Goal: Task Accomplishment & Management: Use online tool/utility

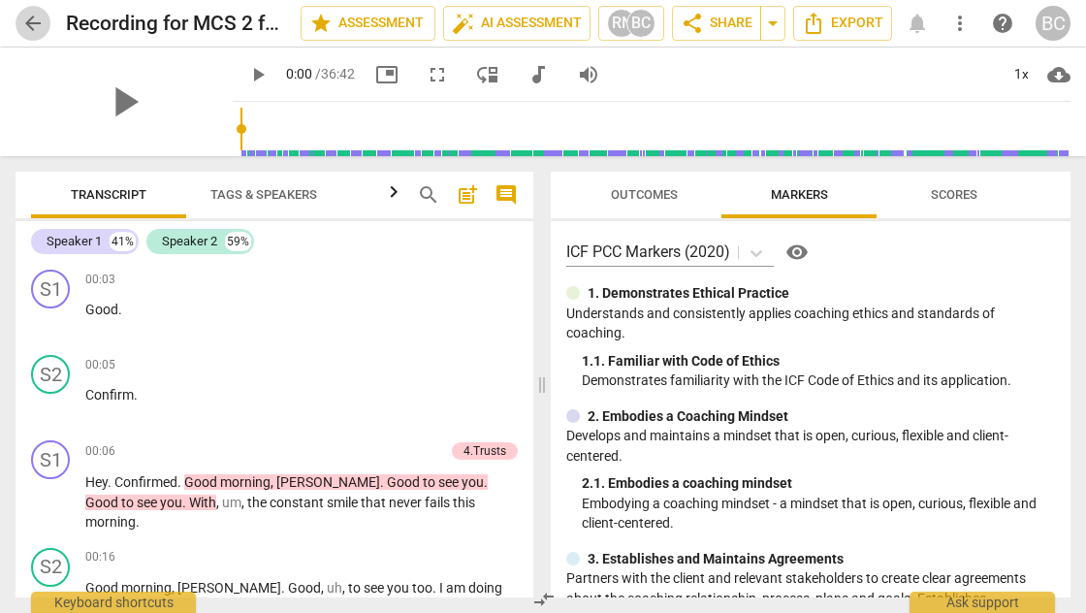
click at [33, 23] on span "arrow_back" at bounding box center [32, 23] width 23 height 23
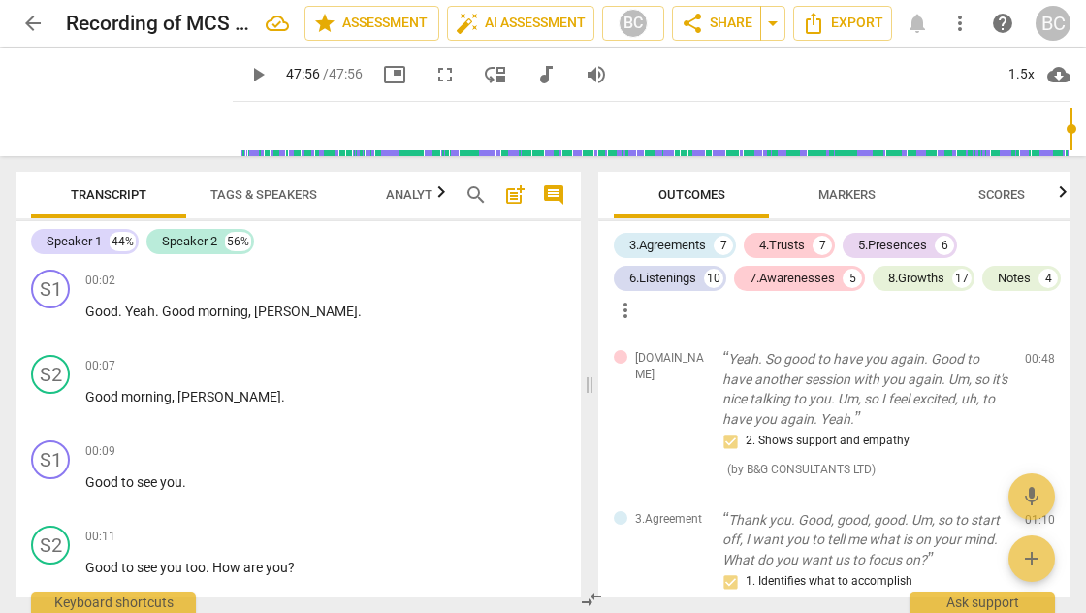
scroll to position [10357, 0]
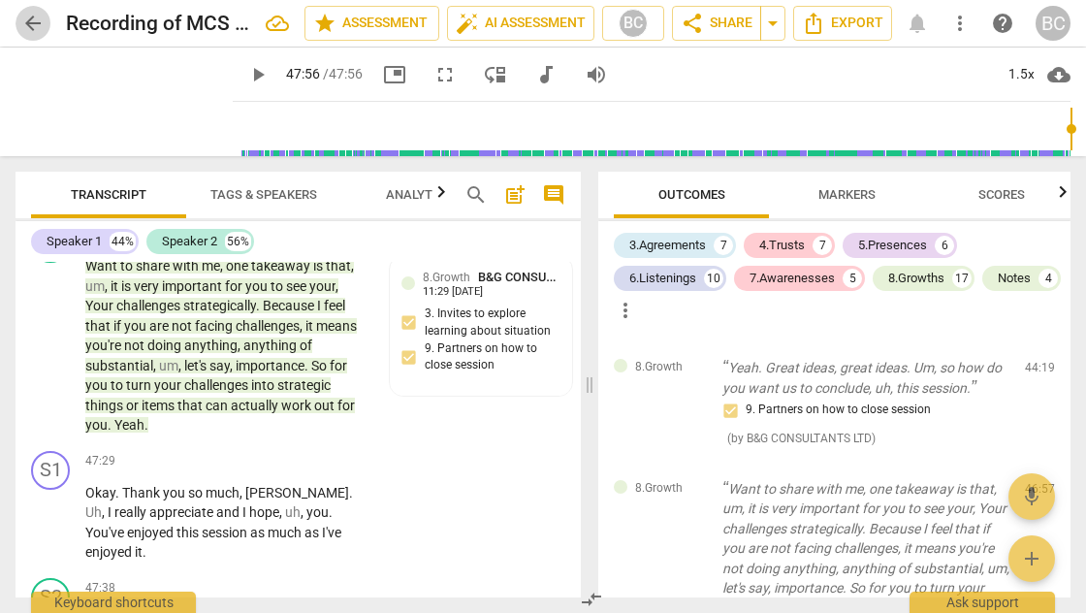
click at [31, 29] on span "arrow_back" at bounding box center [32, 23] width 23 height 23
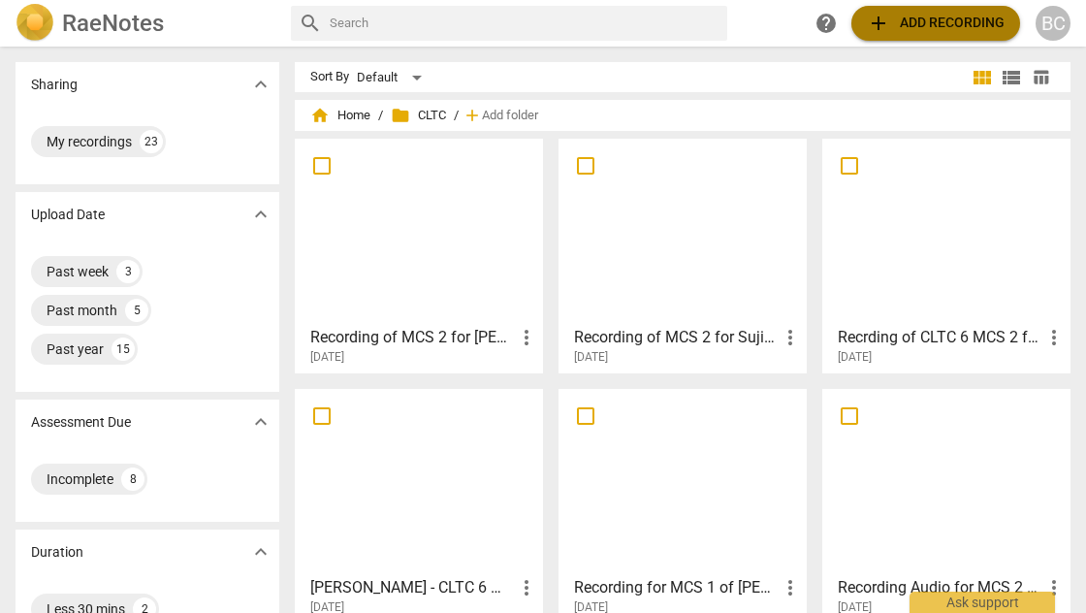
click at [924, 24] on span "add Add recording" at bounding box center [936, 23] width 138 height 23
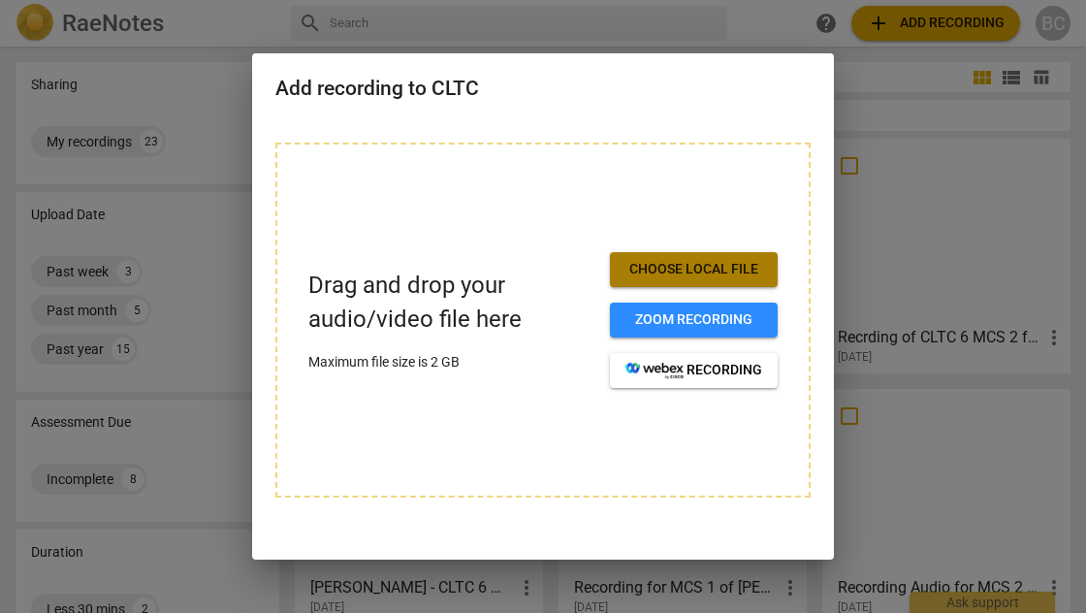
click at [707, 272] on span "Choose local file" at bounding box center [693, 269] width 137 height 19
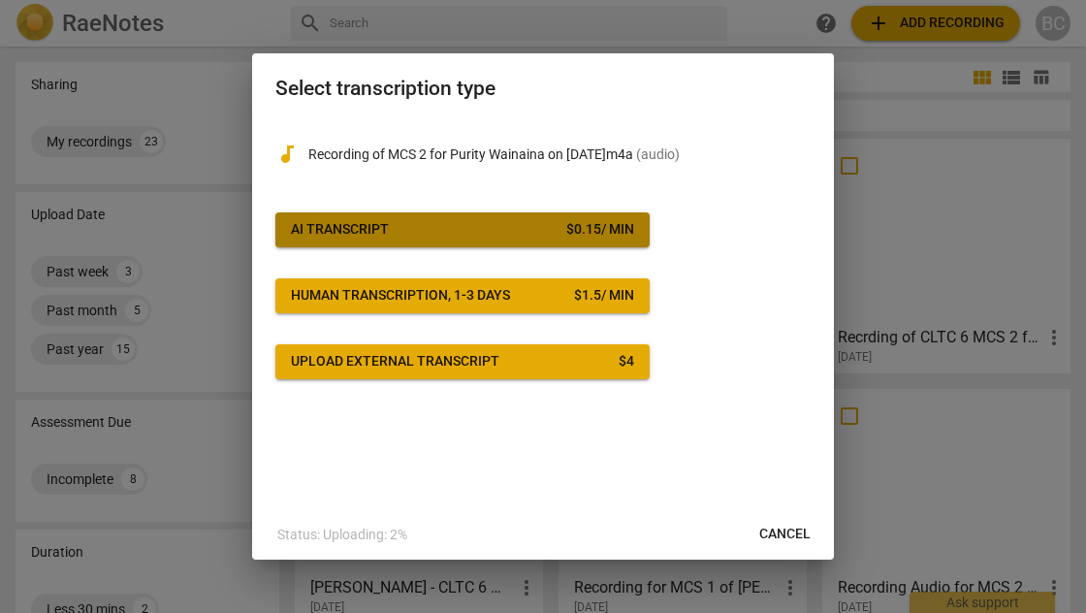
click at [600, 235] on div "$ 0.15 / min" at bounding box center [600, 229] width 68 height 19
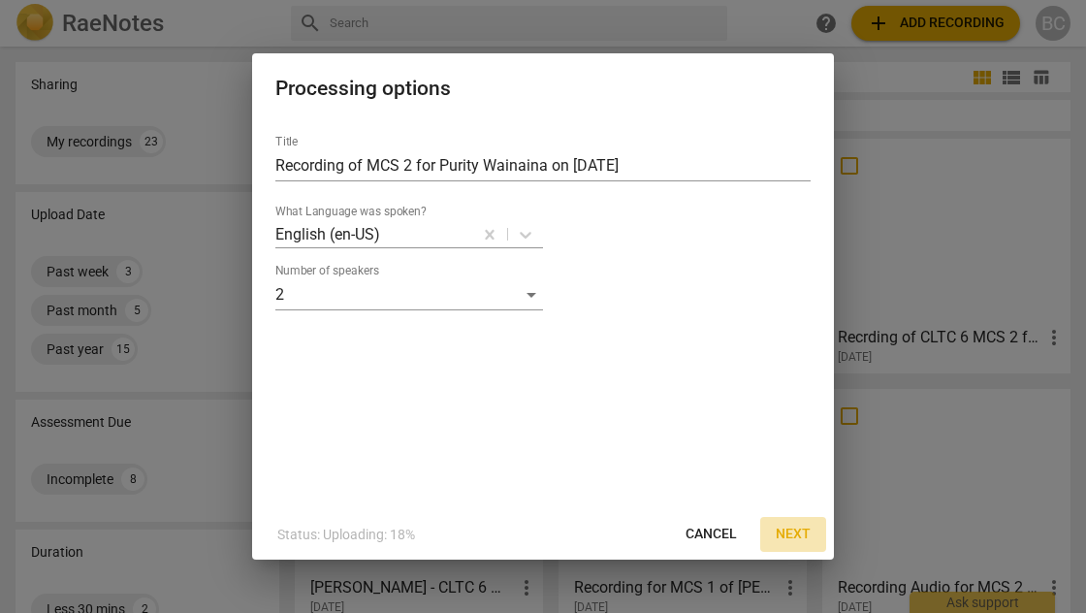
click at [793, 531] on span "Next" at bounding box center [793, 533] width 35 height 19
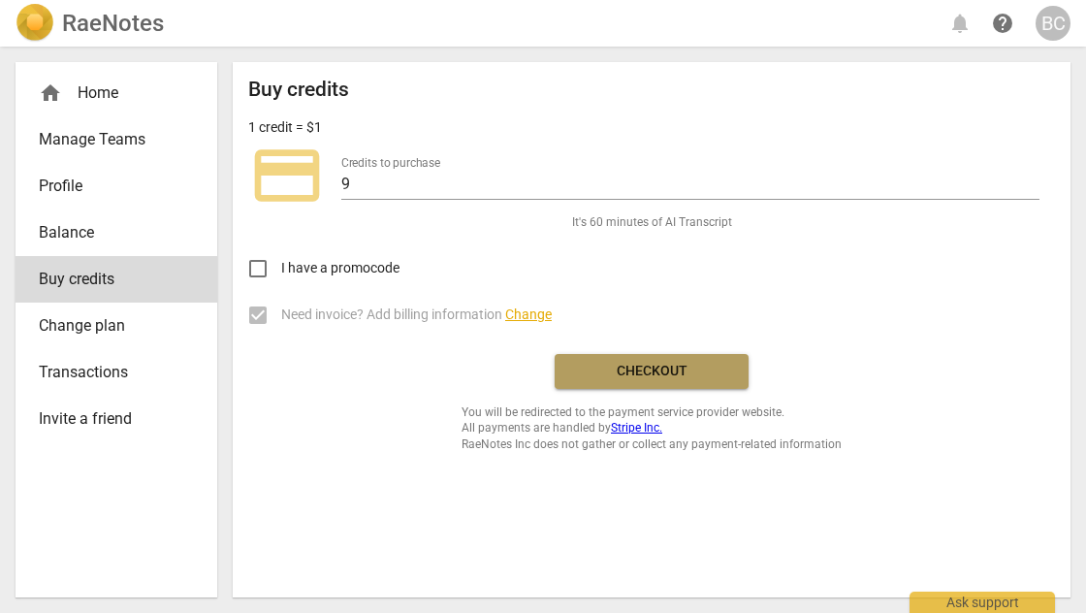
click at [677, 369] on span "Checkout" at bounding box center [651, 371] width 163 height 19
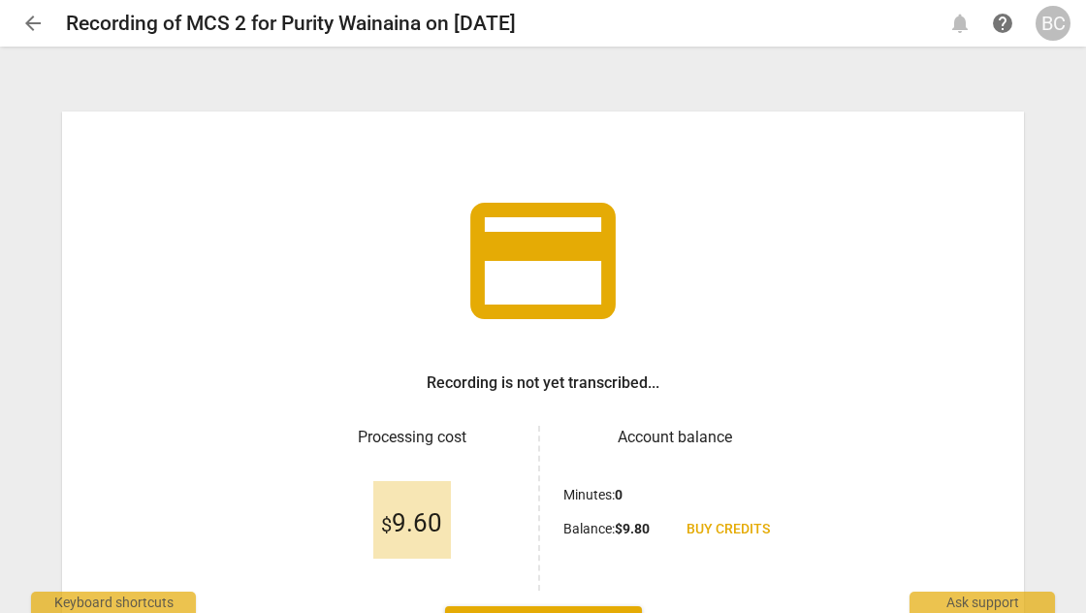
click at [1040, 291] on div "credit_card Recording is not yet transcribed... Processing cost $ 9.60 Account …" at bounding box center [543, 330] width 1086 height 563
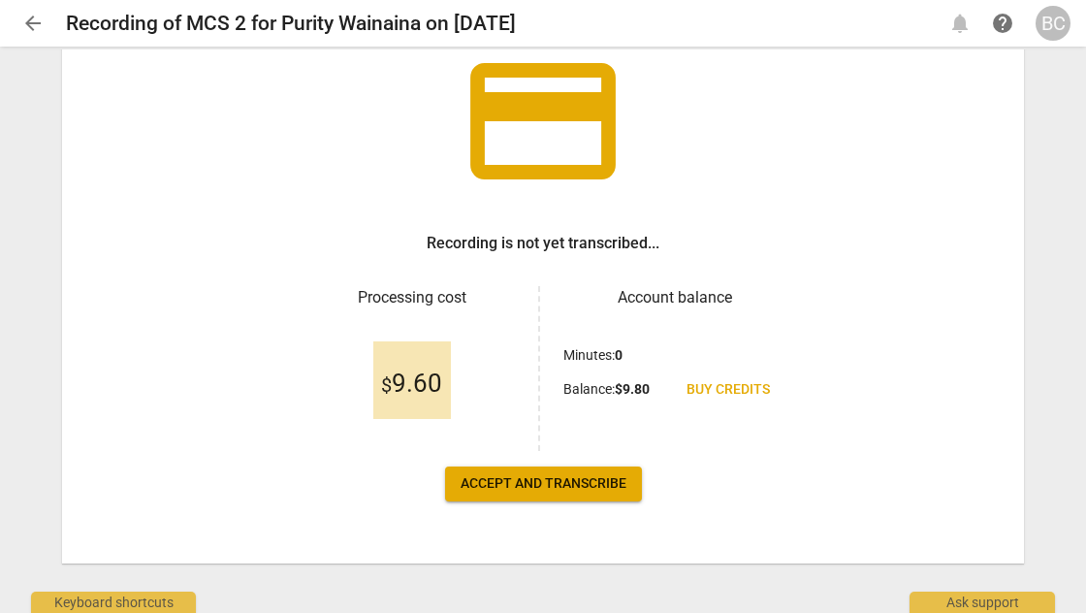
scroll to position [141, 0]
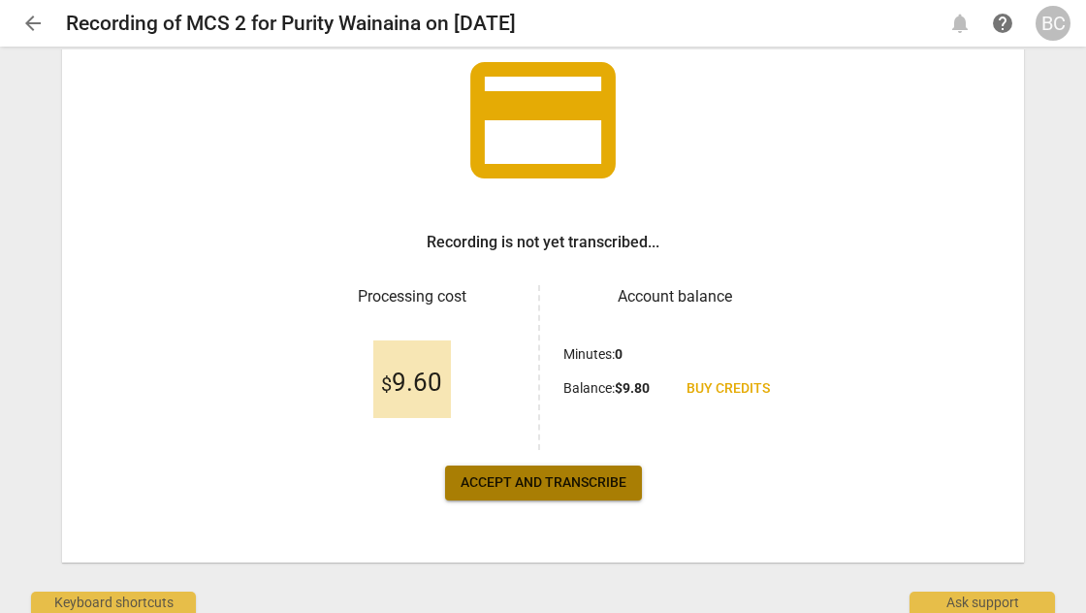
click at [567, 487] on span "Accept and transcribe" at bounding box center [544, 482] width 166 height 19
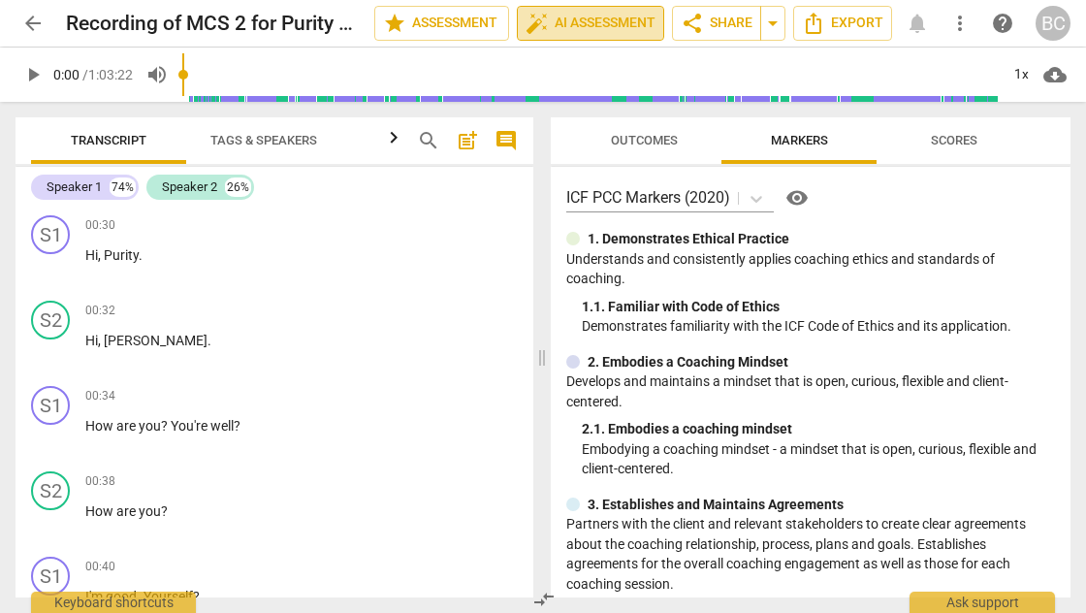
click at [581, 29] on span "auto_fix_high AI Assessment" at bounding box center [590, 23] width 130 height 23
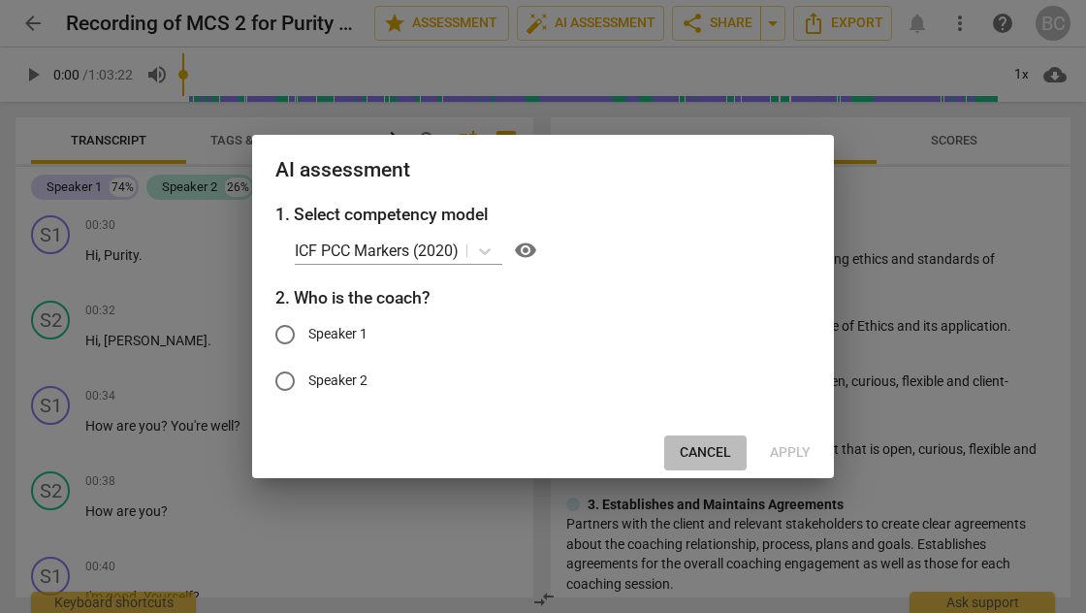
click at [714, 449] on span "Cancel" at bounding box center [705, 452] width 51 height 19
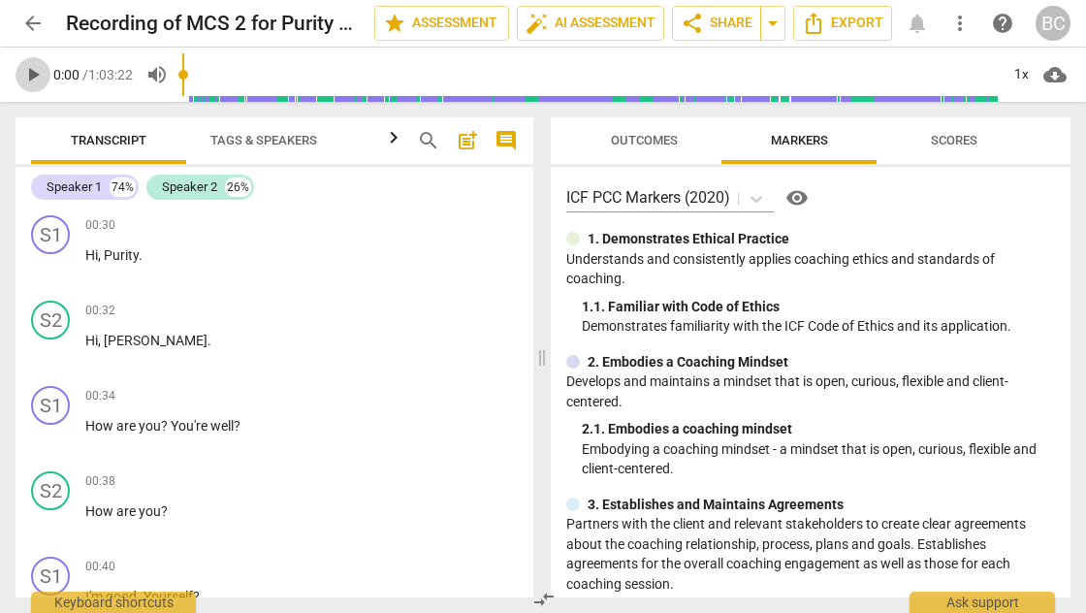
click at [33, 79] on span "play_arrow" at bounding box center [32, 74] width 23 height 23
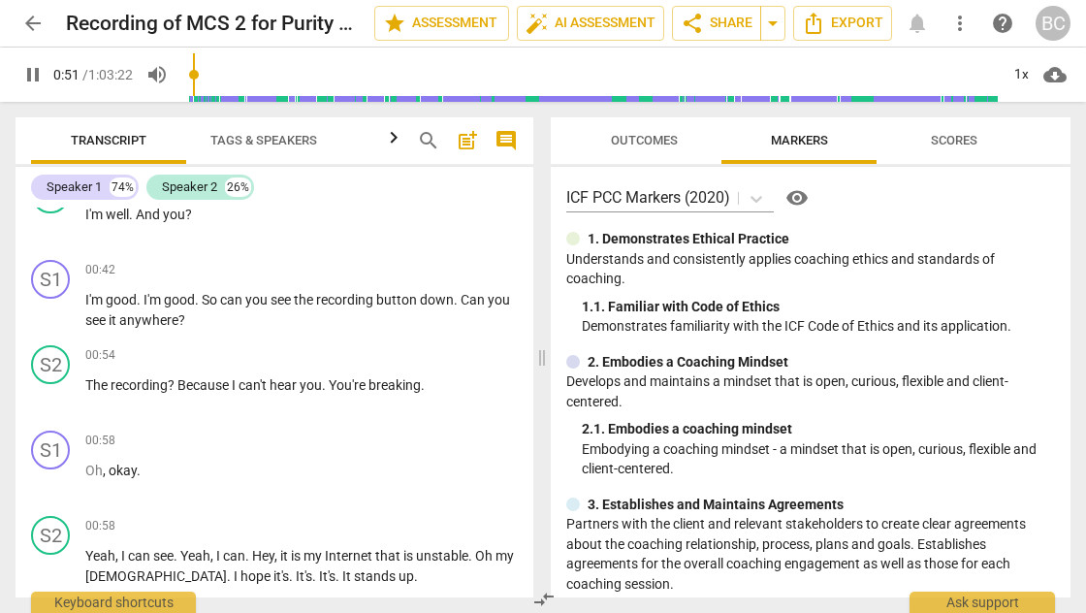
click at [198, 77] on input "range" at bounding box center [590, 75] width 816 height 62
click at [1019, 77] on div "1x" at bounding box center [1020, 74] width 37 height 31
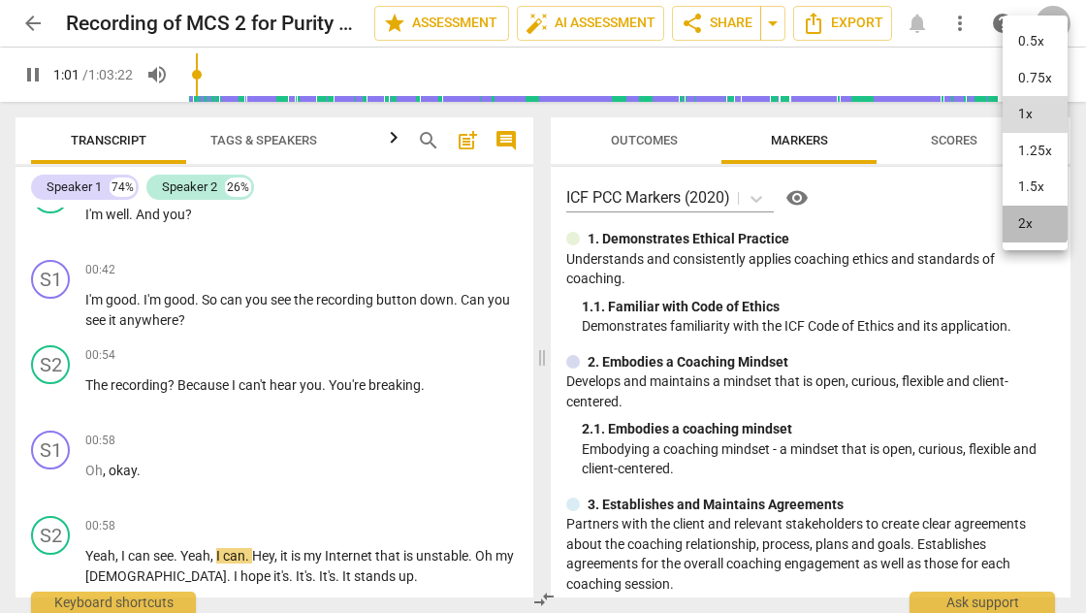
click at [1024, 222] on li "2x" at bounding box center [1034, 224] width 65 height 37
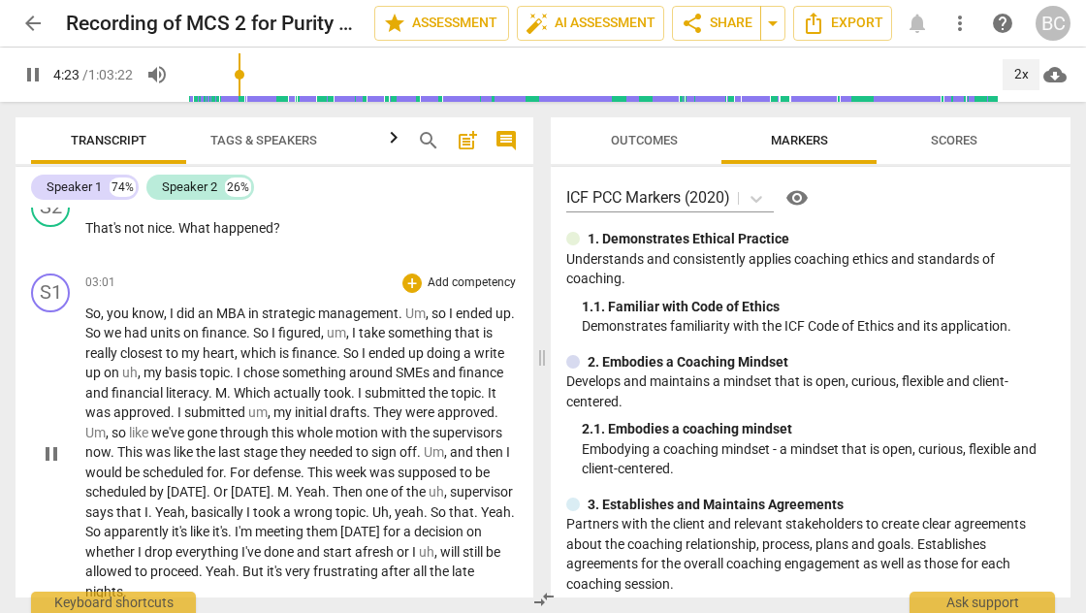
scroll to position [3162, 0]
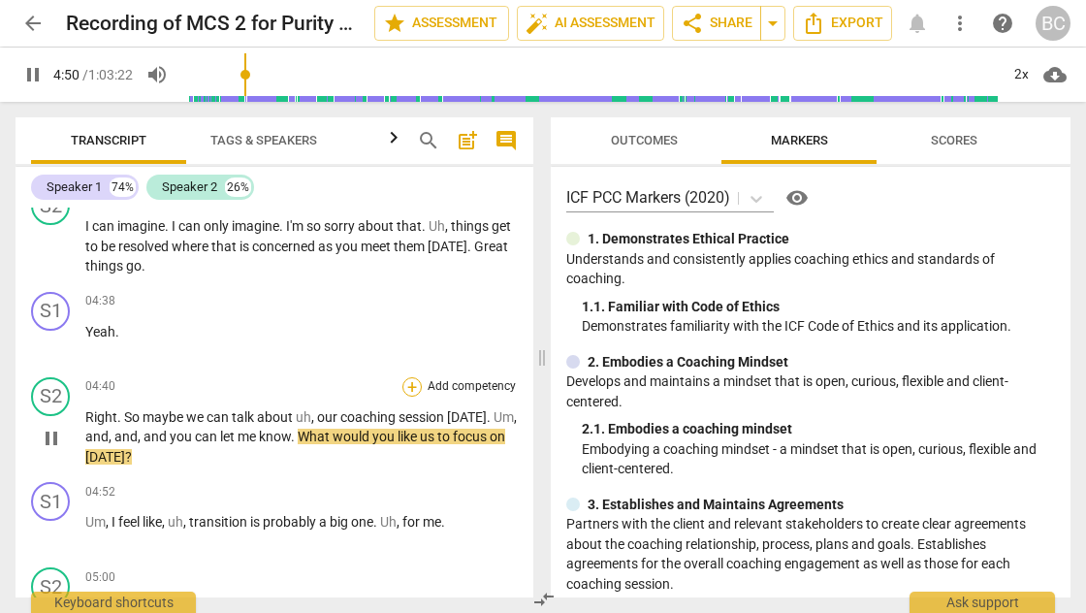
click at [407, 377] on div "+" at bounding box center [411, 386] width 19 height 19
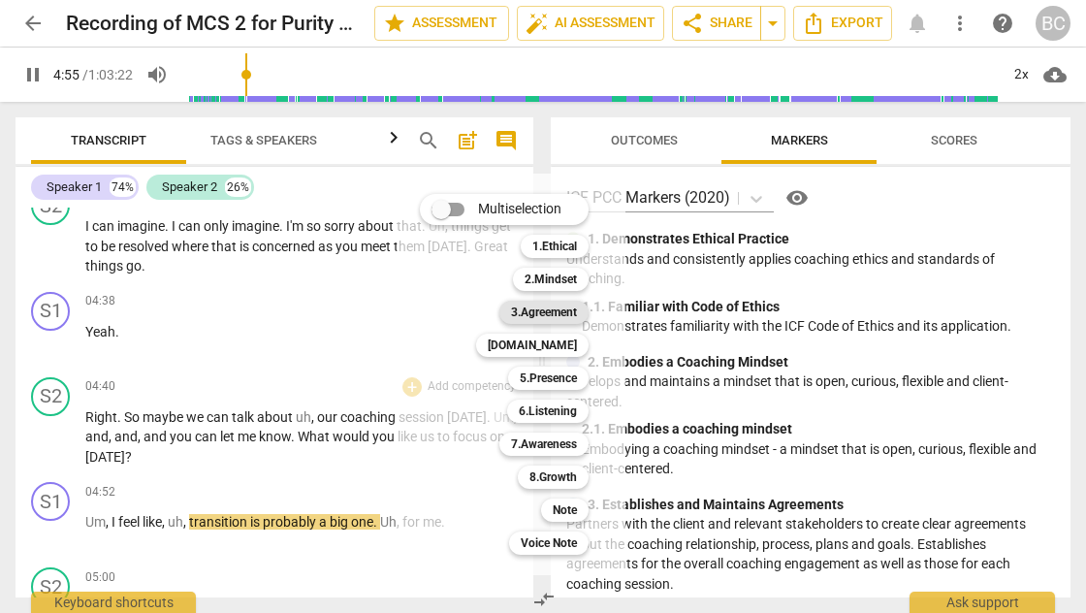
click at [555, 310] on b "3.Agreement" at bounding box center [544, 312] width 66 height 23
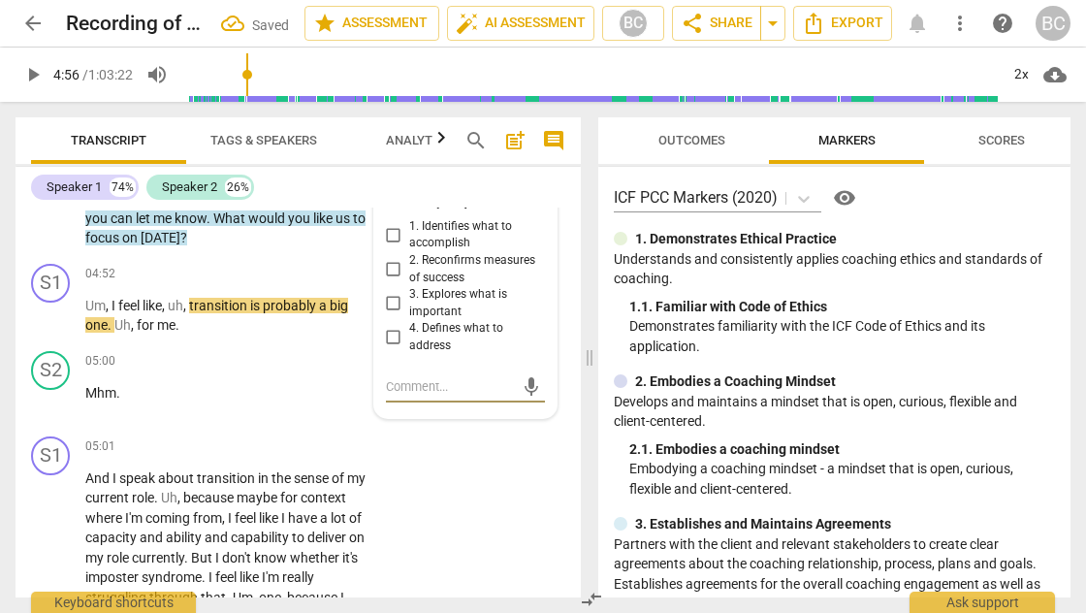
scroll to position [3539, 0]
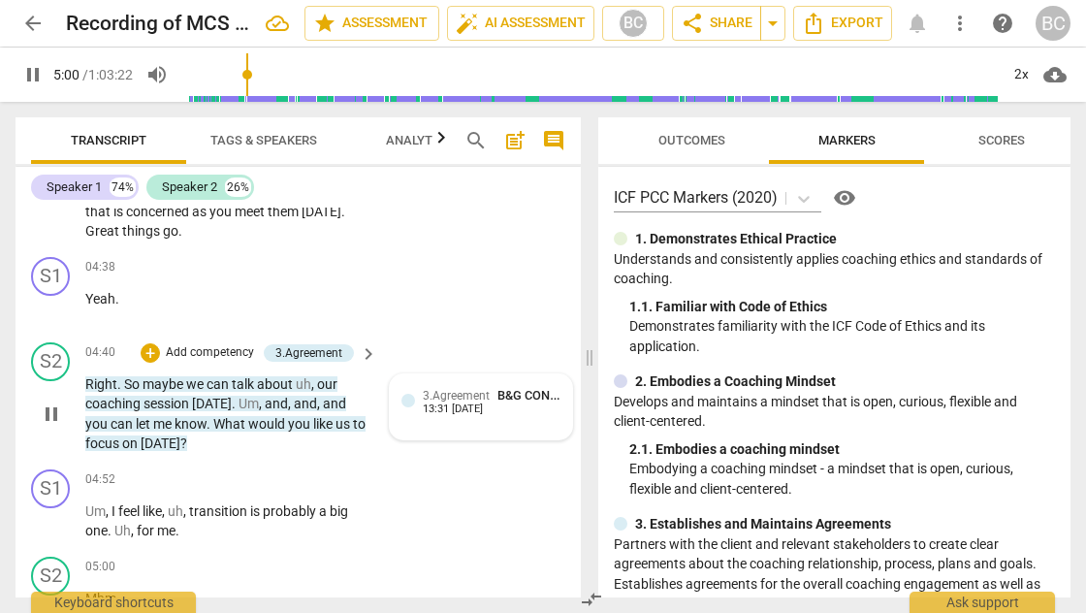
click at [450, 389] on span "3.Agreement" at bounding box center [456, 396] width 67 height 14
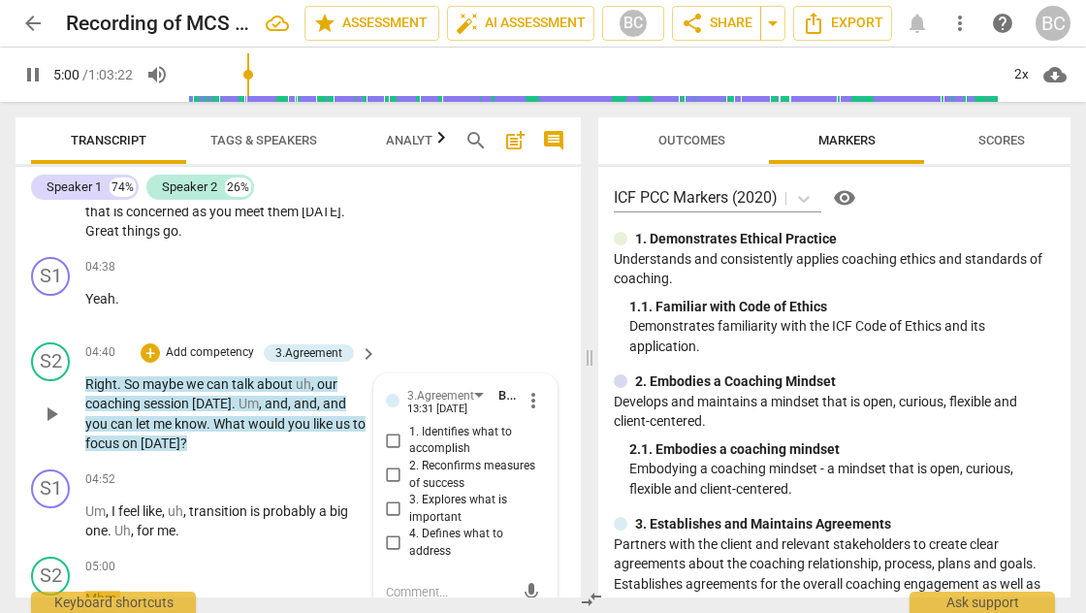
type input "301"
click at [386, 429] on input "1. Identifies what to accomplish" at bounding box center [393, 440] width 31 height 23
checkbox input "true"
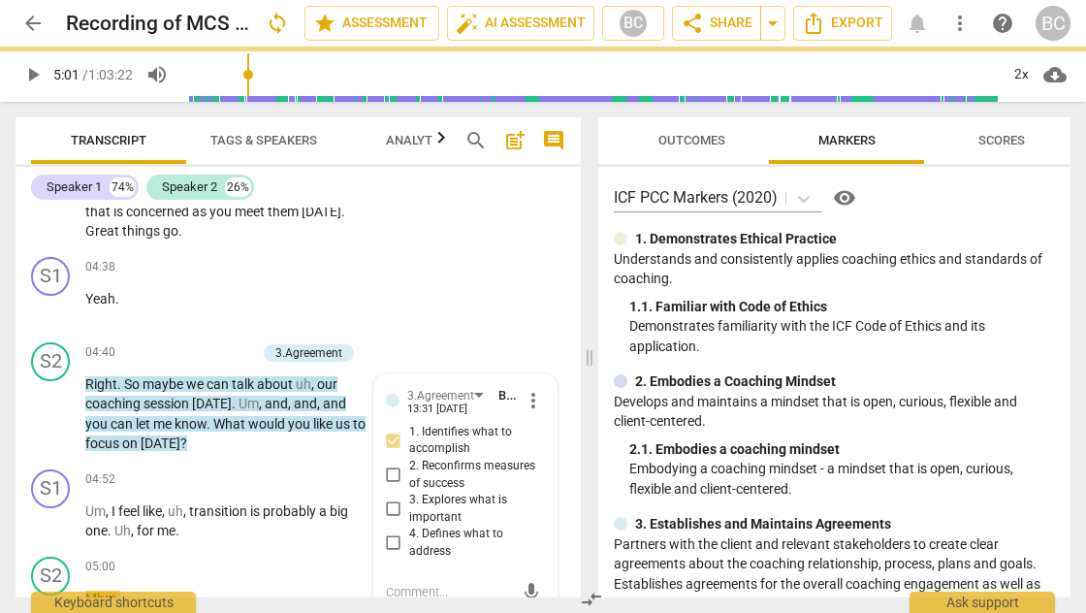
click at [41, 75] on span "play_arrow" at bounding box center [32, 74] width 23 height 23
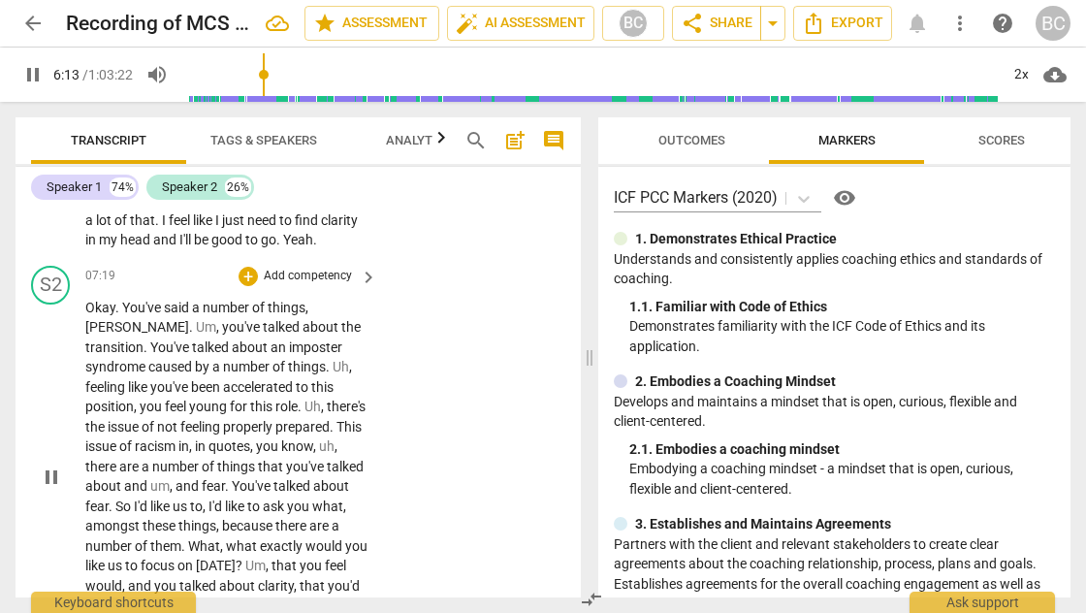
scroll to position [4717, 0]
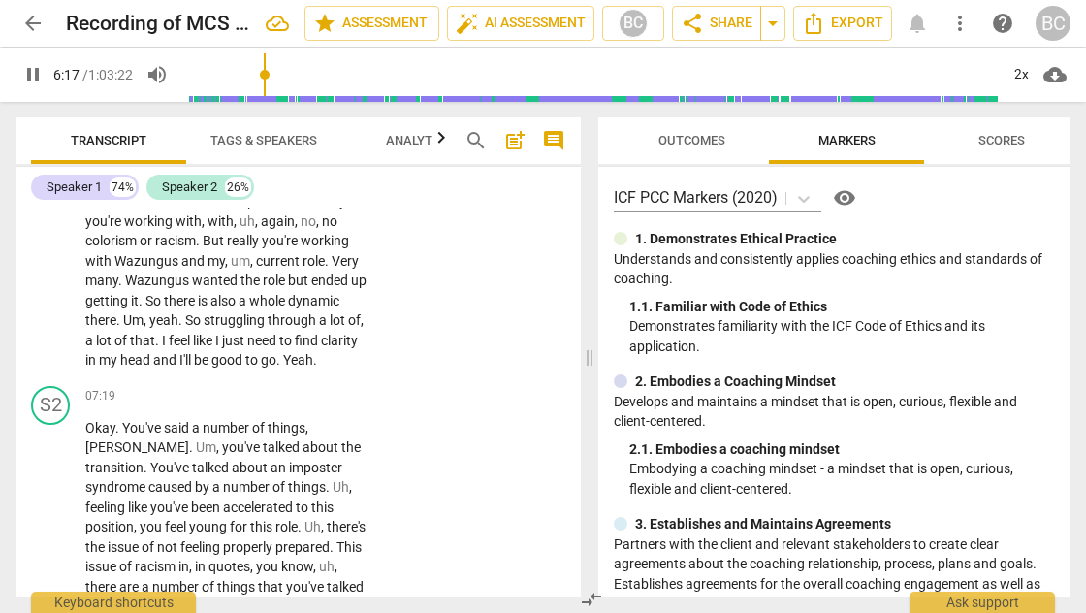
click at [145, 293] on span "." at bounding box center [142, 301] width 7 height 16
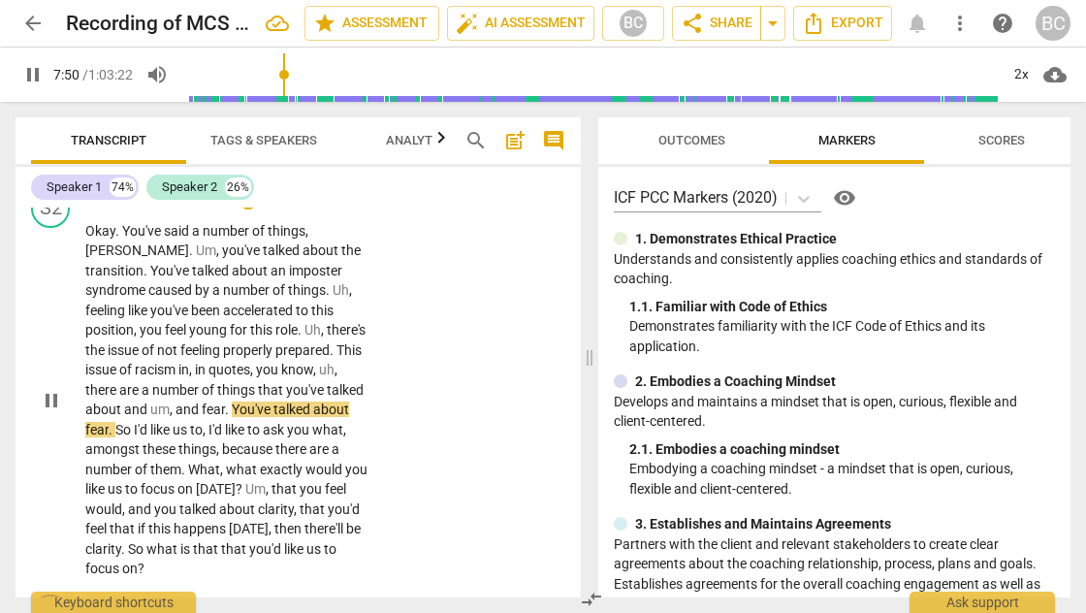
scroll to position [4917, 0]
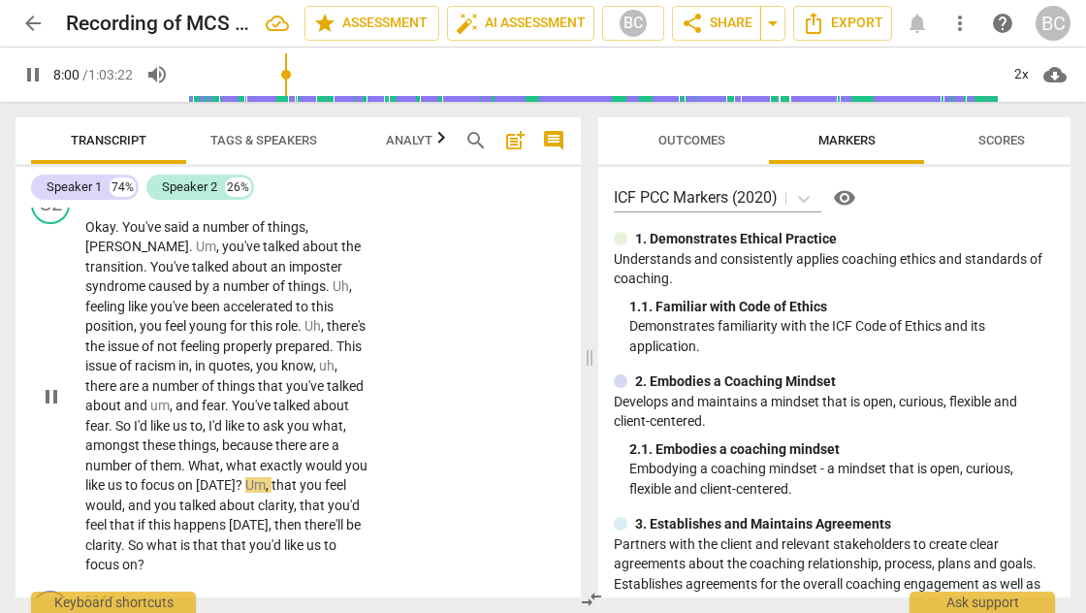
click at [220, 458] on span "What" at bounding box center [204, 466] width 32 height 16
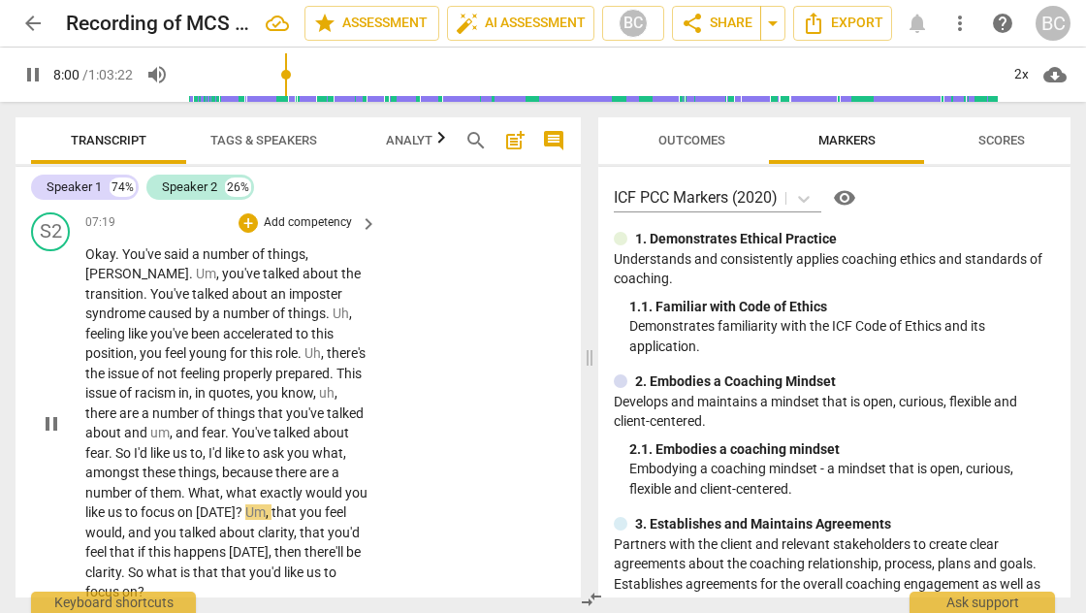
scroll to position [4788, 0]
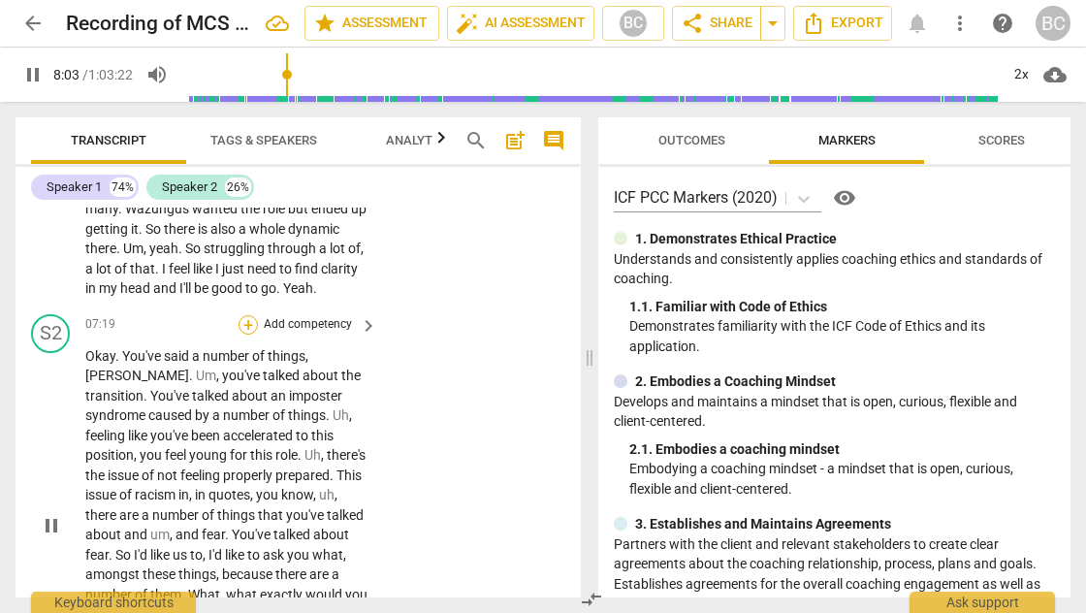
click at [241, 315] on div "+" at bounding box center [247, 324] width 19 height 19
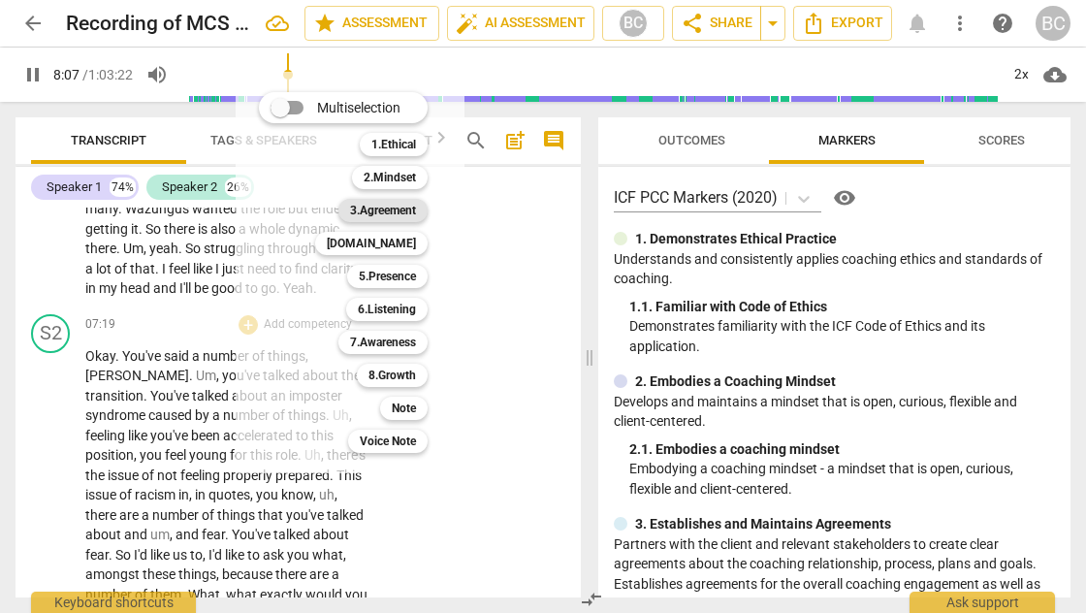
click at [399, 206] on b "3.Agreement" at bounding box center [383, 210] width 66 height 23
type input "488"
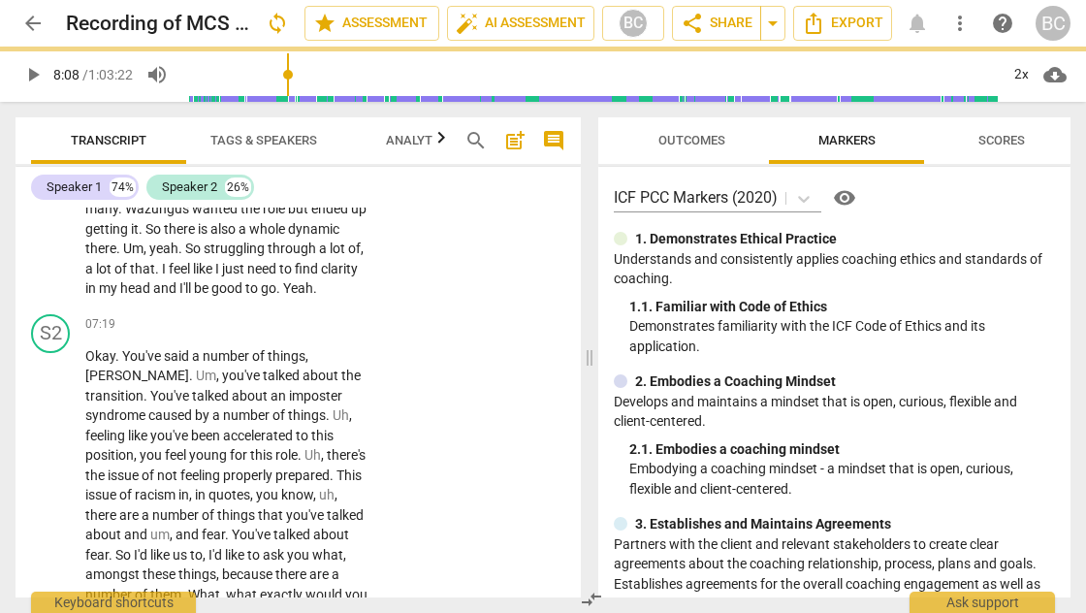
scroll to position [4830, 0]
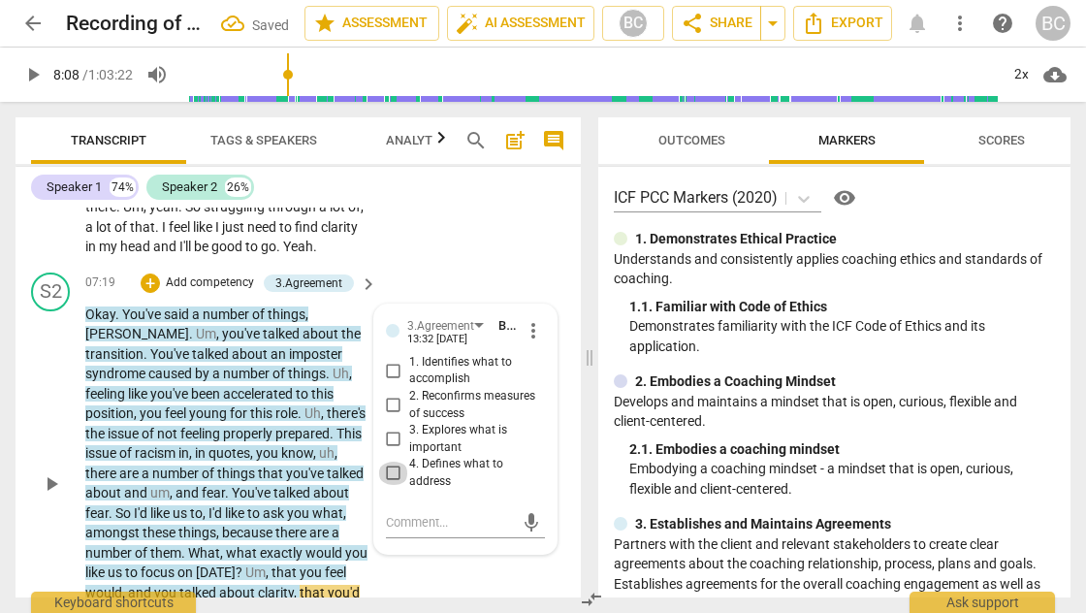
click at [390, 461] on input "4. Defines what to address" at bounding box center [393, 472] width 31 height 23
checkbox input "true"
click at [32, 76] on span "play_arrow" at bounding box center [32, 74] width 23 height 23
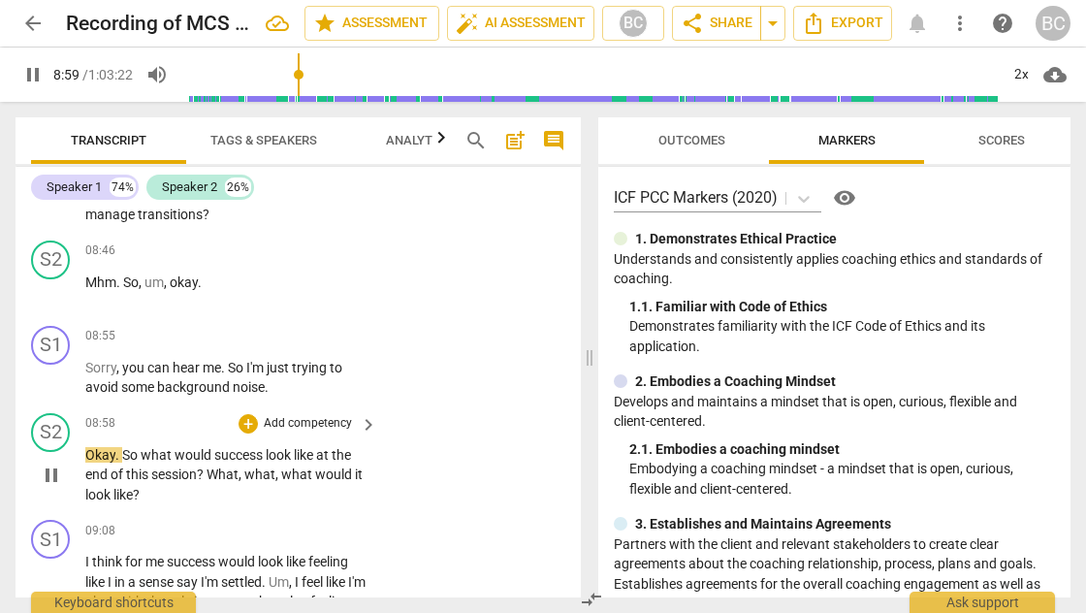
scroll to position [5532, 0]
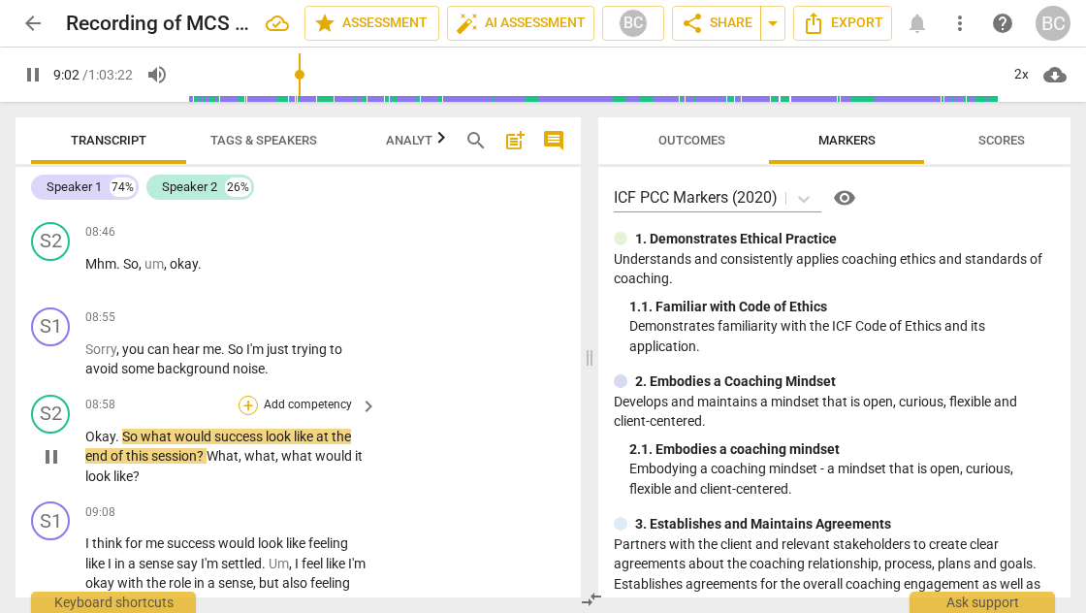
click at [246, 396] on div "+" at bounding box center [247, 405] width 19 height 19
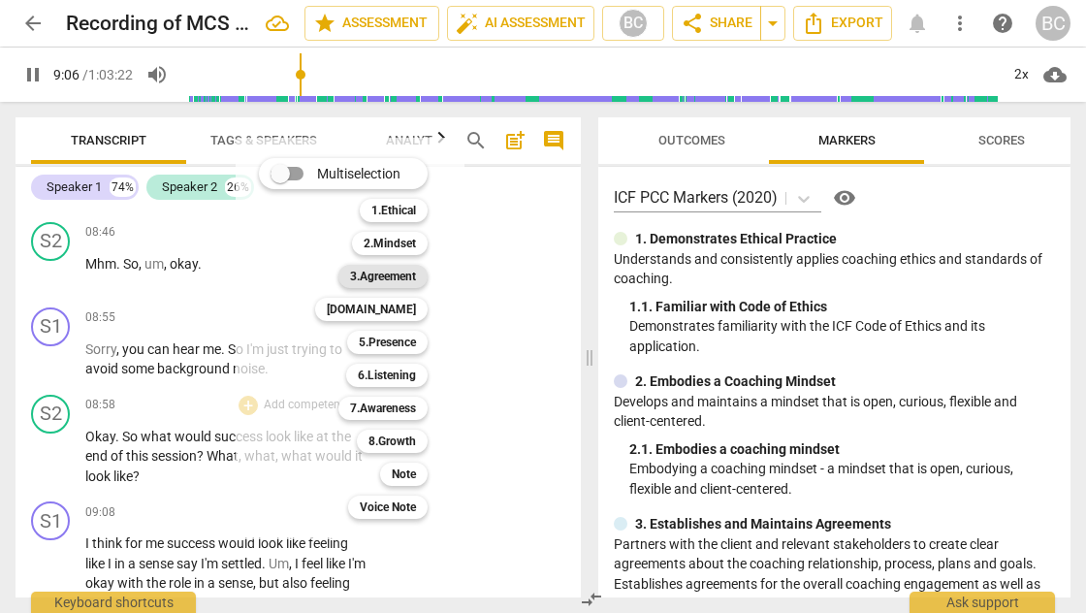
click at [383, 272] on b "3.Agreement" at bounding box center [383, 276] width 66 height 23
type input "548"
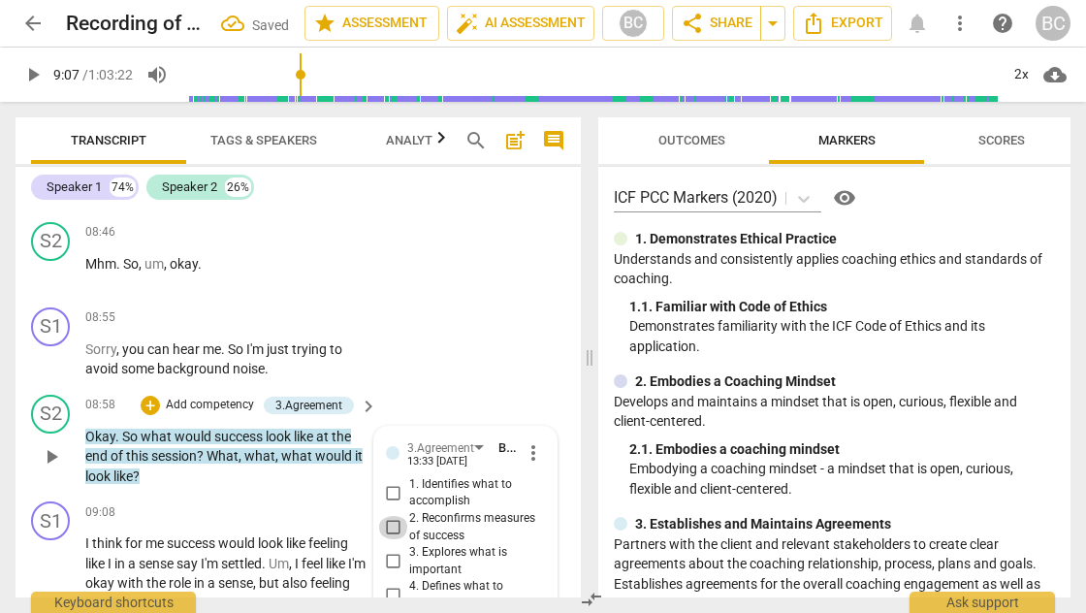
click at [388, 516] on input "2. Reconfirms measures of success" at bounding box center [393, 527] width 31 height 23
checkbox input "true"
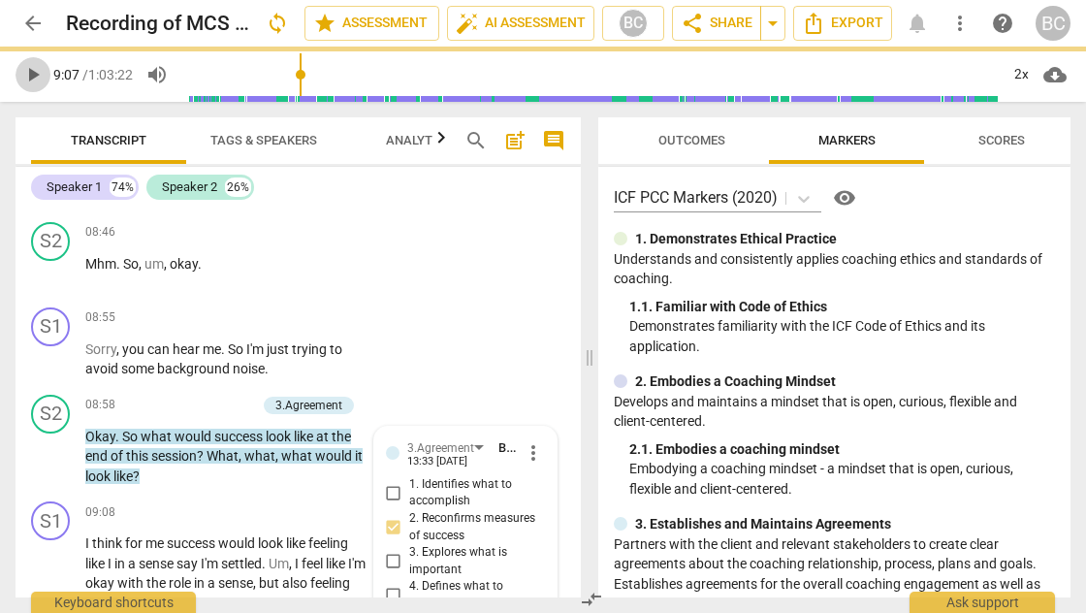
click at [39, 74] on span "play_arrow" at bounding box center [32, 74] width 23 height 23
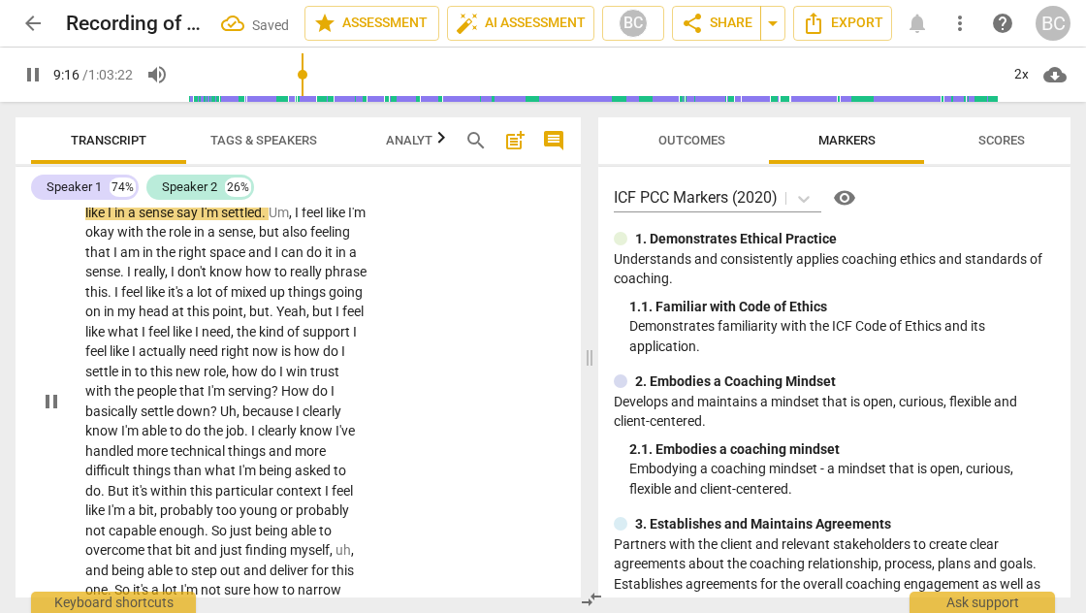
scroll to position [5880, 0]
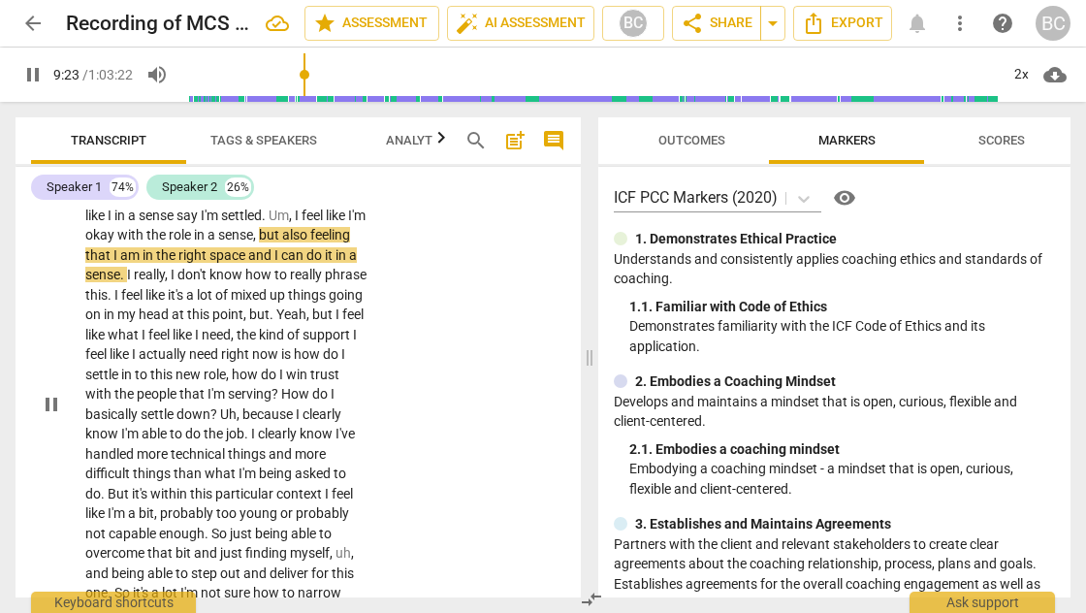
click at [132, 486] on span "But" at bounding box center [120, 494] width 24 height 16
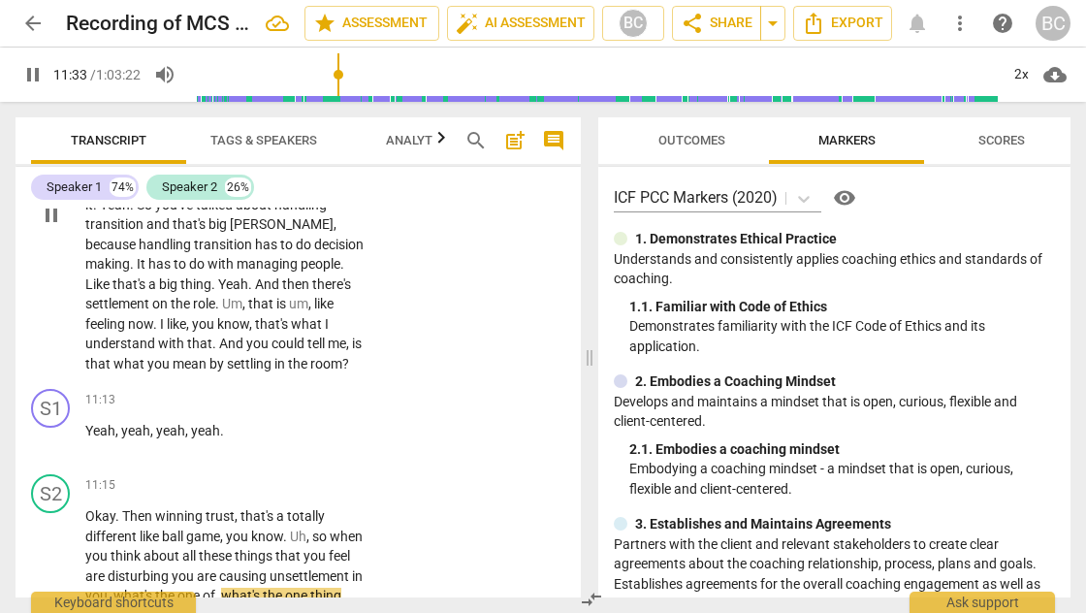
scroll to position [6638, 0]
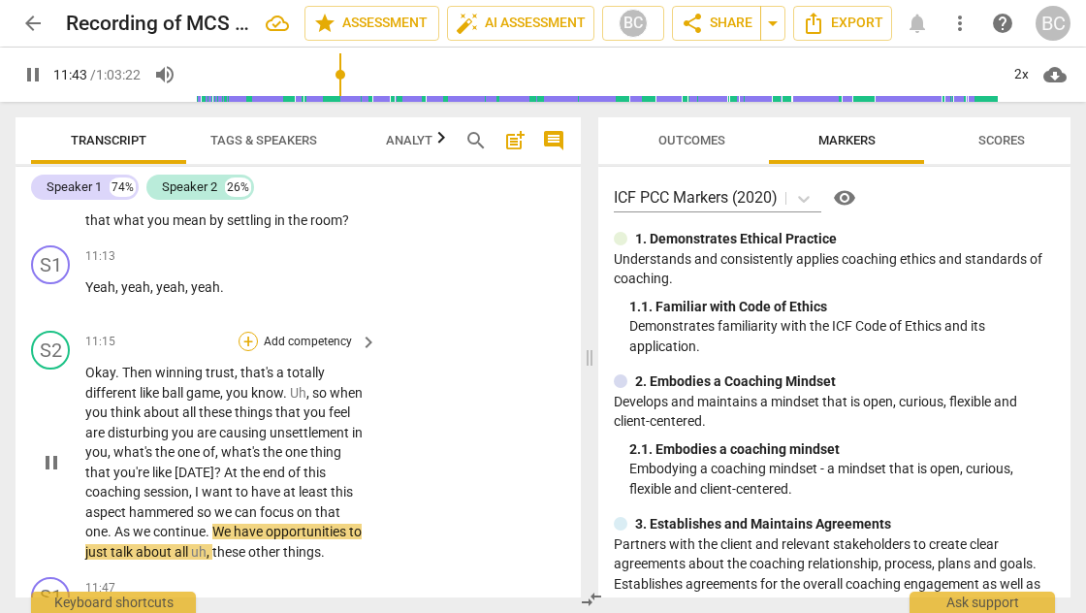
click at [245, 332] on div "+" at bounding box center [247, 341] width 19 height 19
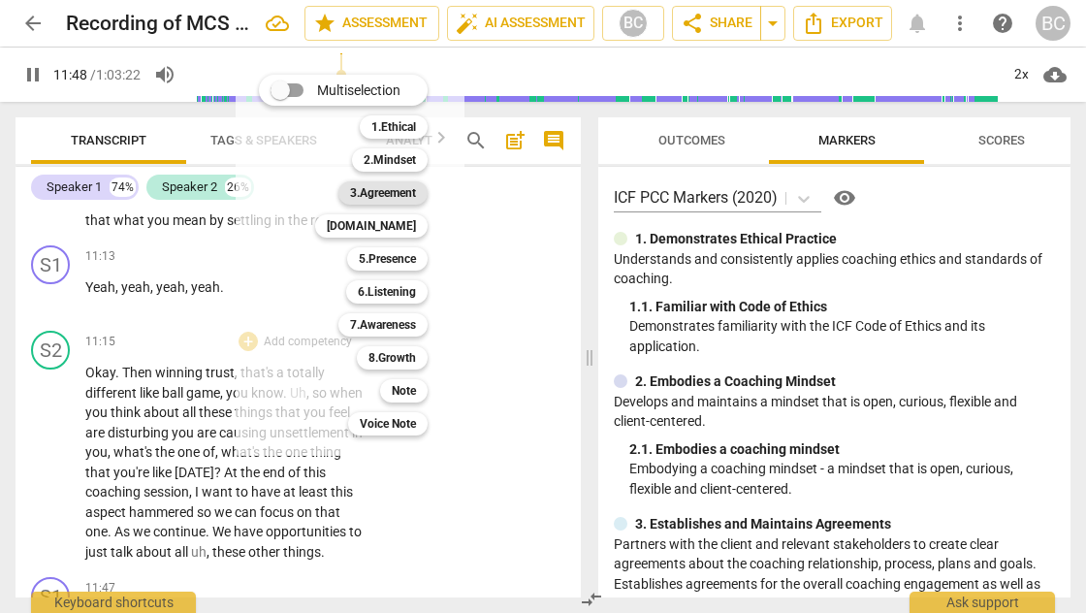
click at [398, 184] on b "3.Agreement" at bounding box center [383, 192] width 66 height 23
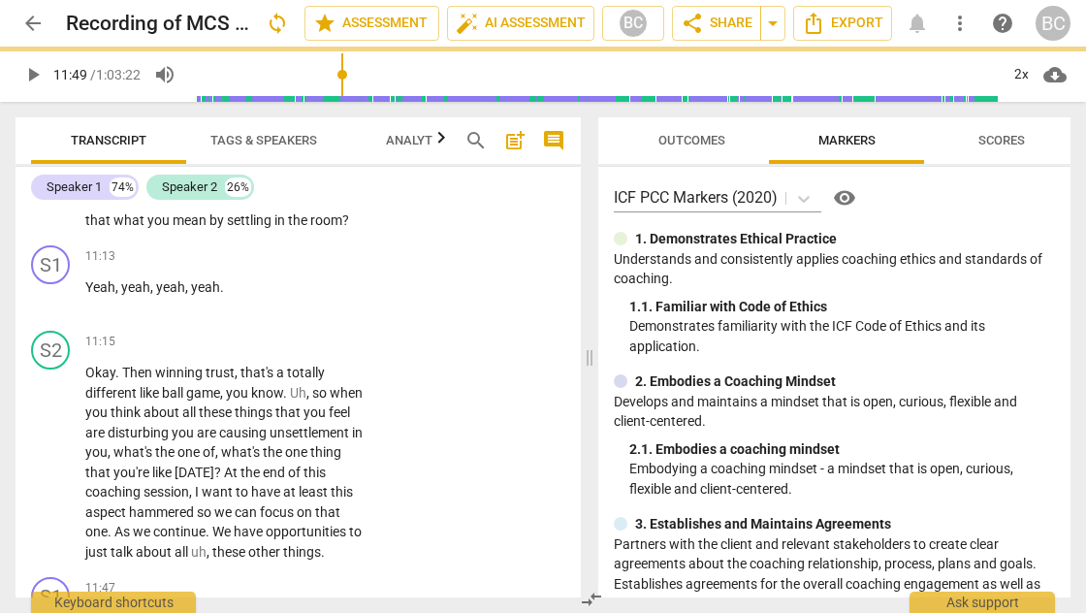
type input "709"
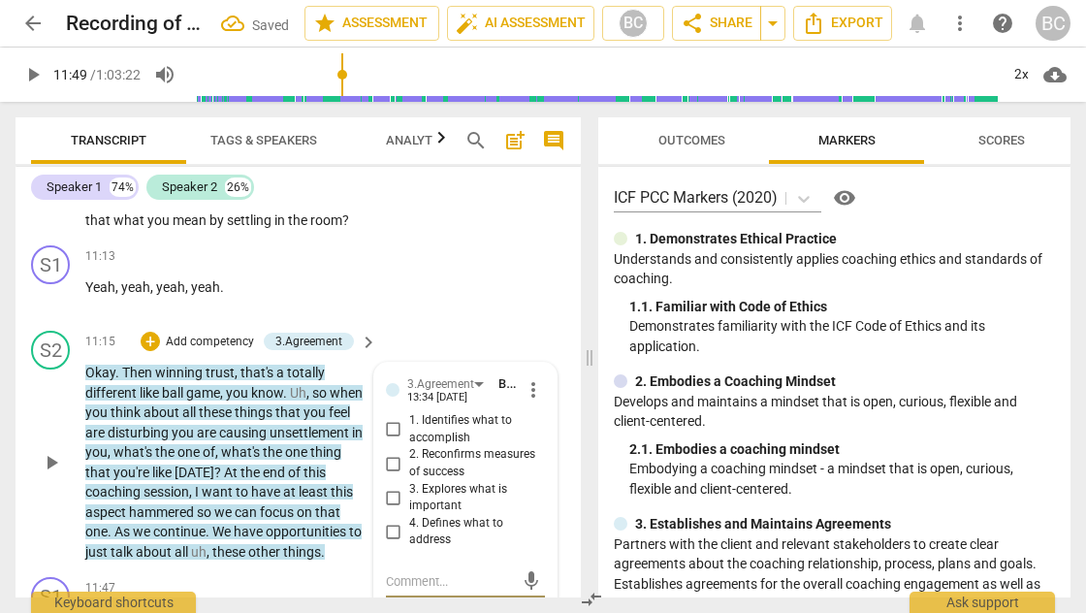
click at [392, 520] on input "4. Defines what to address" at bounding box center [393, 531] width 31 height 23
checkbox input "true"
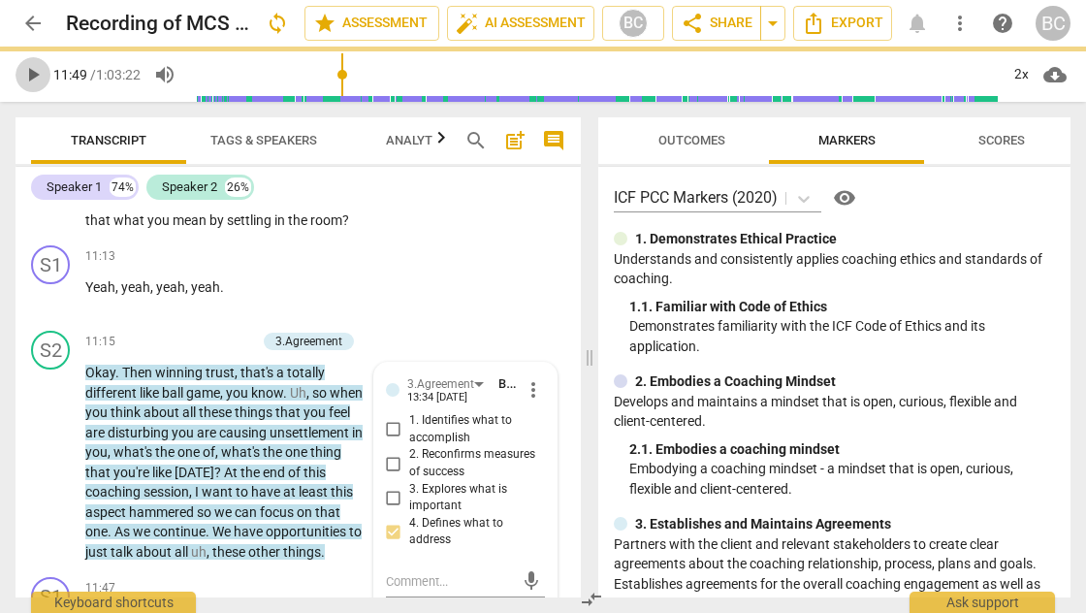
click at [32, 72] on span "play_arrow" at bounding box center [32, 74] width 23 height 23
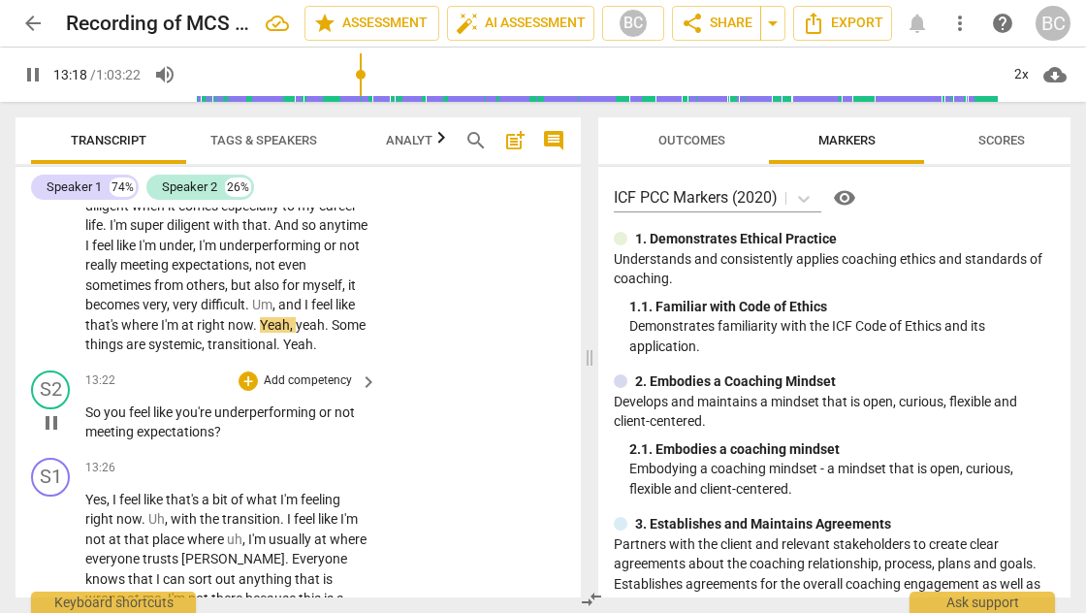
scroll to position [7539, 0]
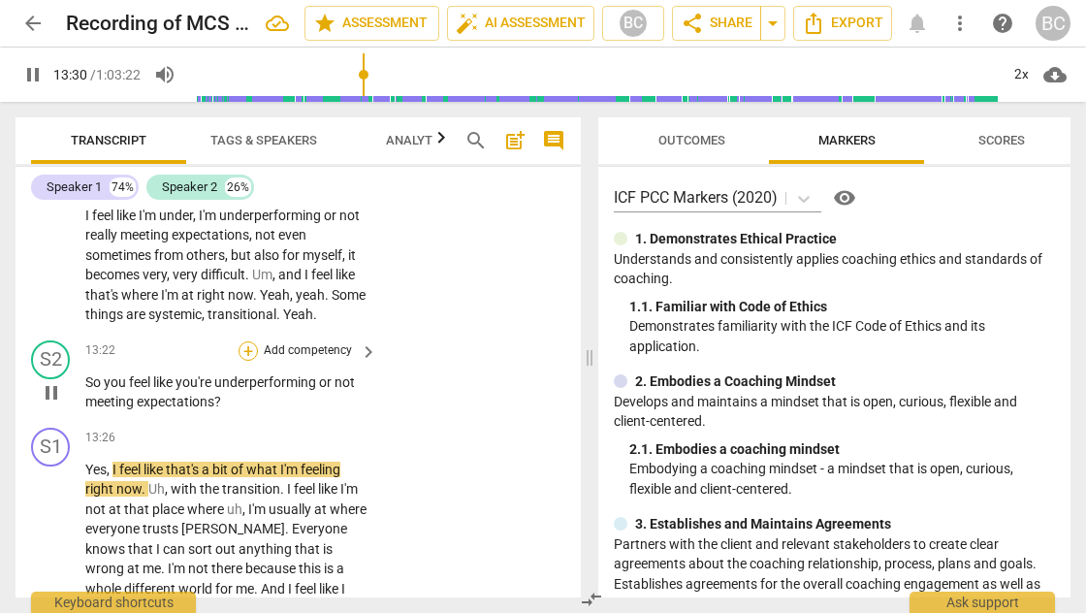
click at [245, 341] on div "+" at bounding box center [247, 350] width 19 height 19
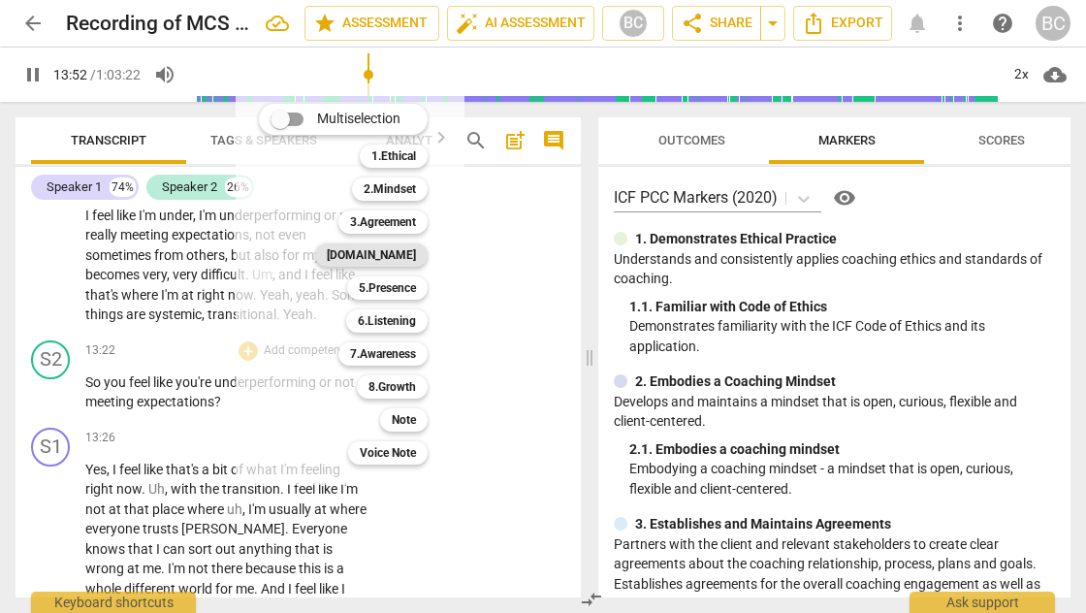
click at [396, 256] on b "[DOMAIN_NAME]" at bounding box center [371, 254] width 89 height 23
type input "833"
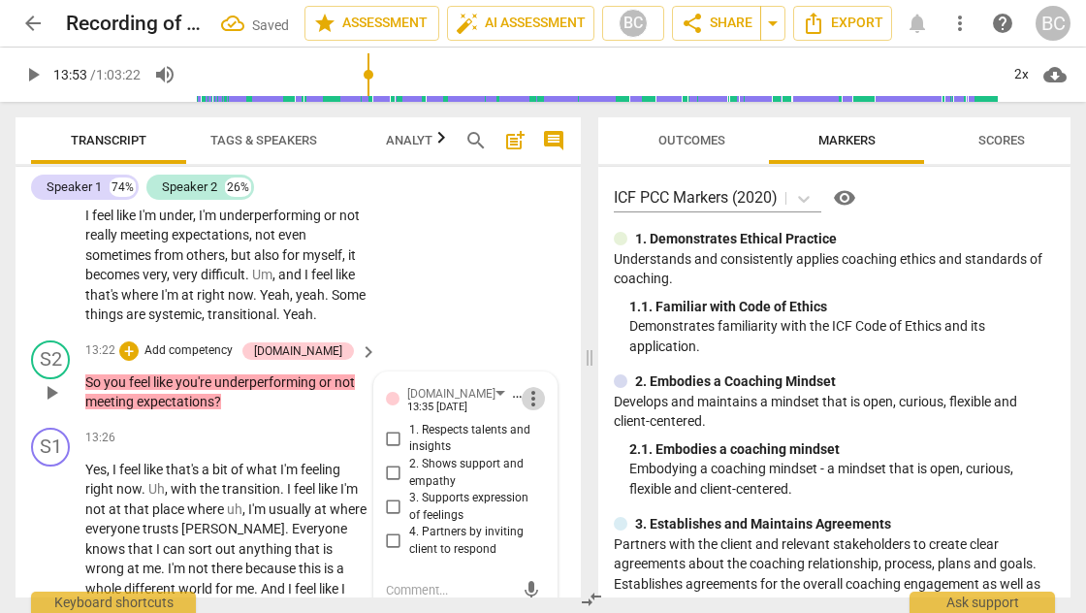
click at [528, 387] on span "more_vert" at bounding box center [533, 398] width 23 height 23
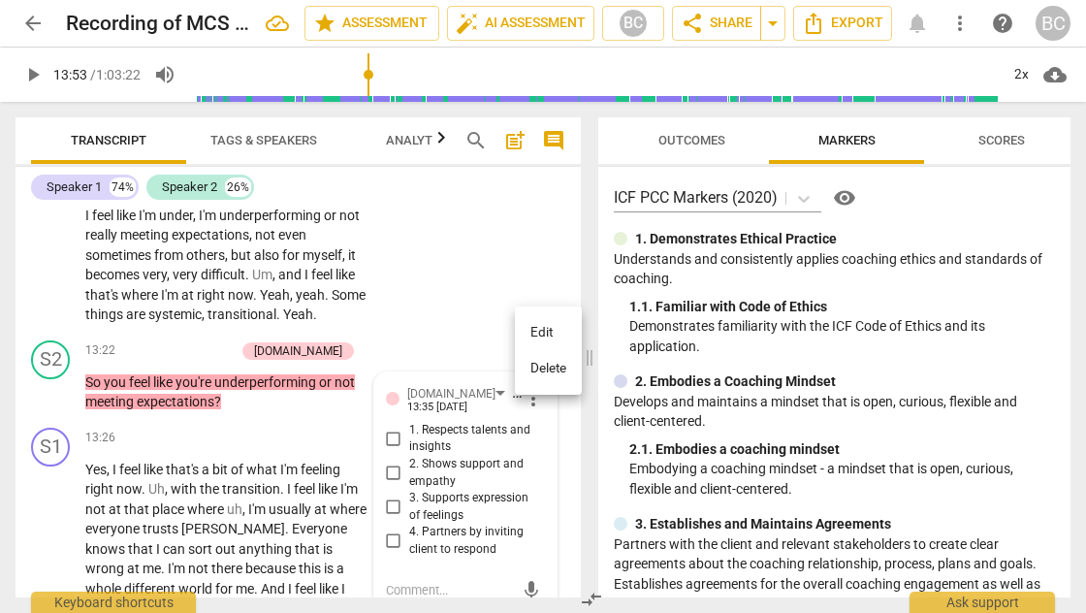
click at [447, 320] on div at bounding box center [543, 306] width 1086 height 613
click at [447, 385] on div "[DOMAIN_NAME]" at bounding box center [459, 393] width 105 height 16
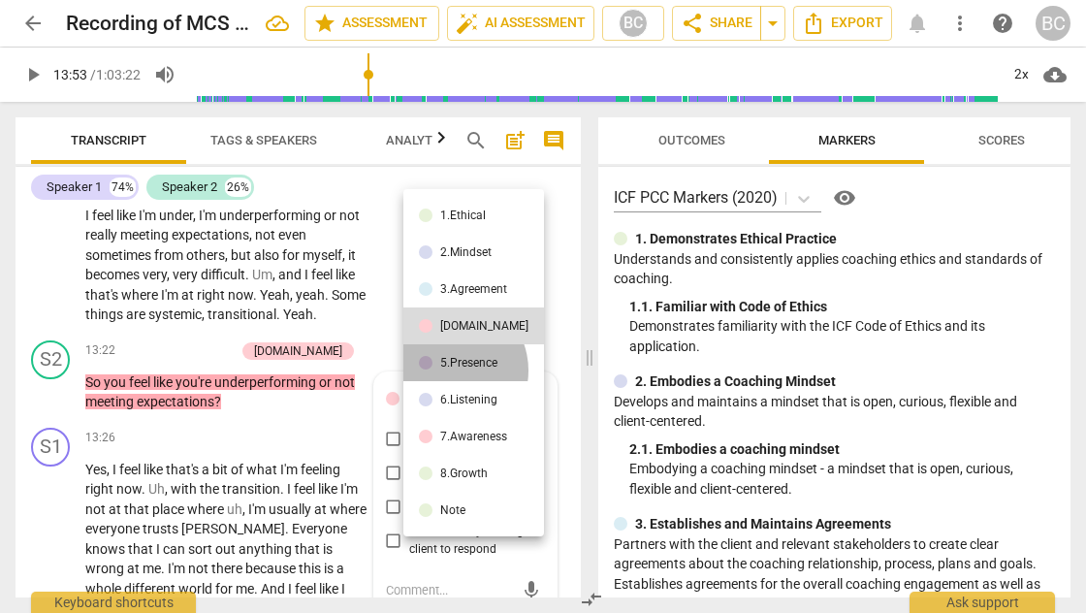
click at [448, 370] on li "5.Presence" at bounding box center [473, 362] width 141 height 37
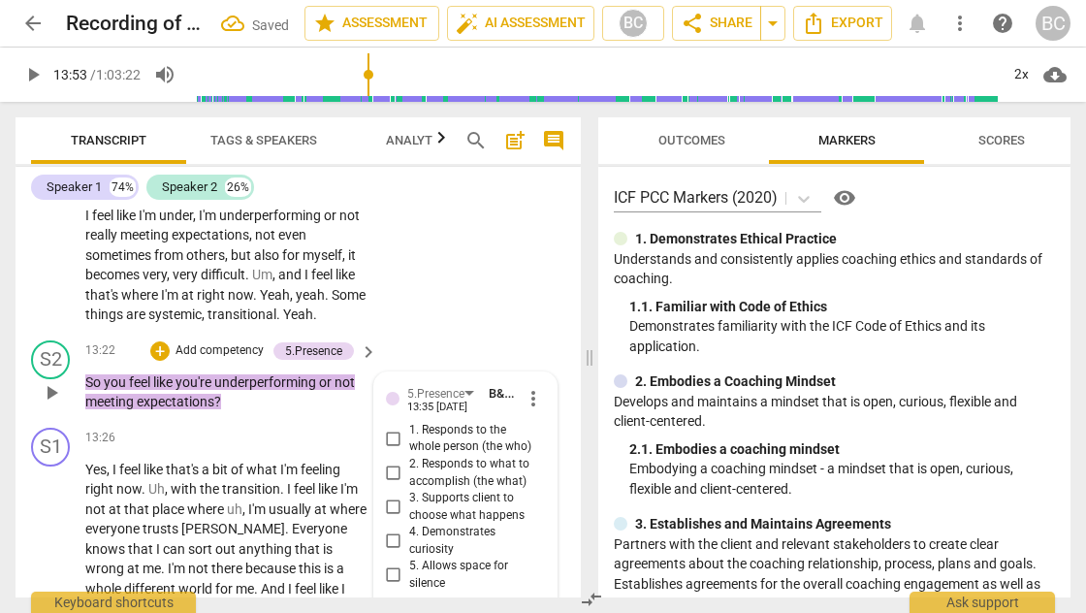
click at [394, 427] on input "1. Responds to the whole person (the who)" at bounding box center [393, 438] width 31 height 23
checkbox input "true"
click at [31, 78] on span "play_arrow" at bounding box center [32, 74] width 23 height 23
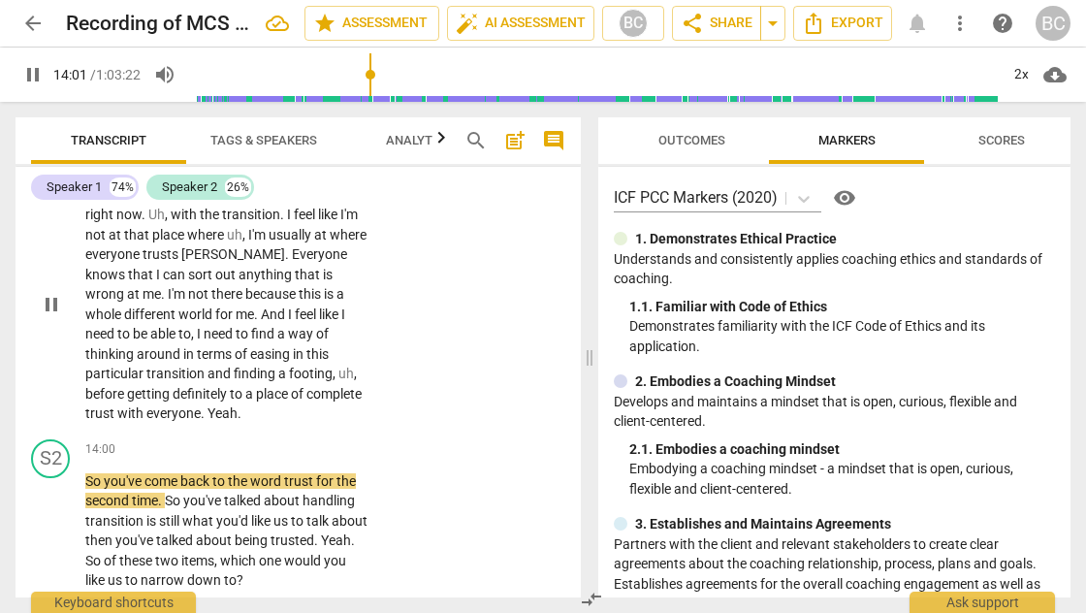
scroll to position [7816, 0]
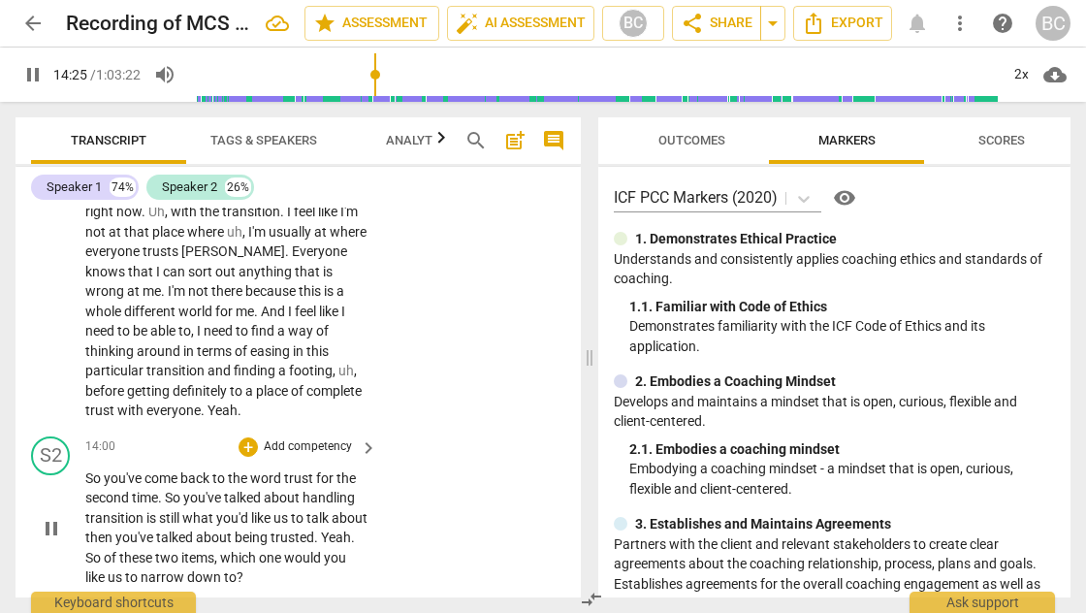
click at [104, 550] on span "So" at bounding box center [94, 558] width 18 height 16
click at [242, 437] on div "+" at bounding box center [247, 446] width 19 height 19
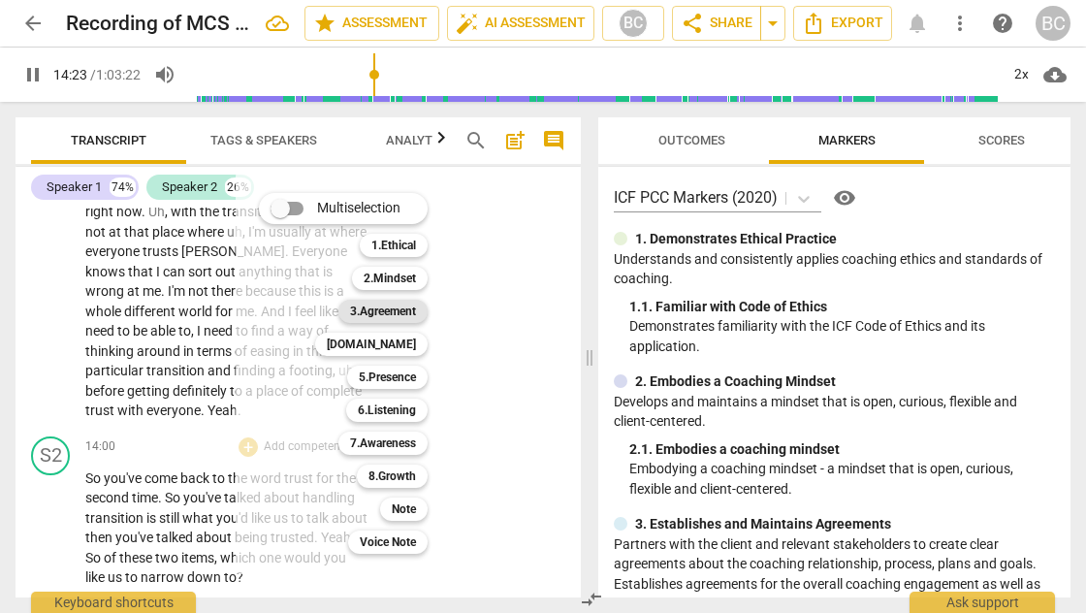
click at [388, 315] on b "3.Agreement" at bounding box center [383, 311] width 66 height 23
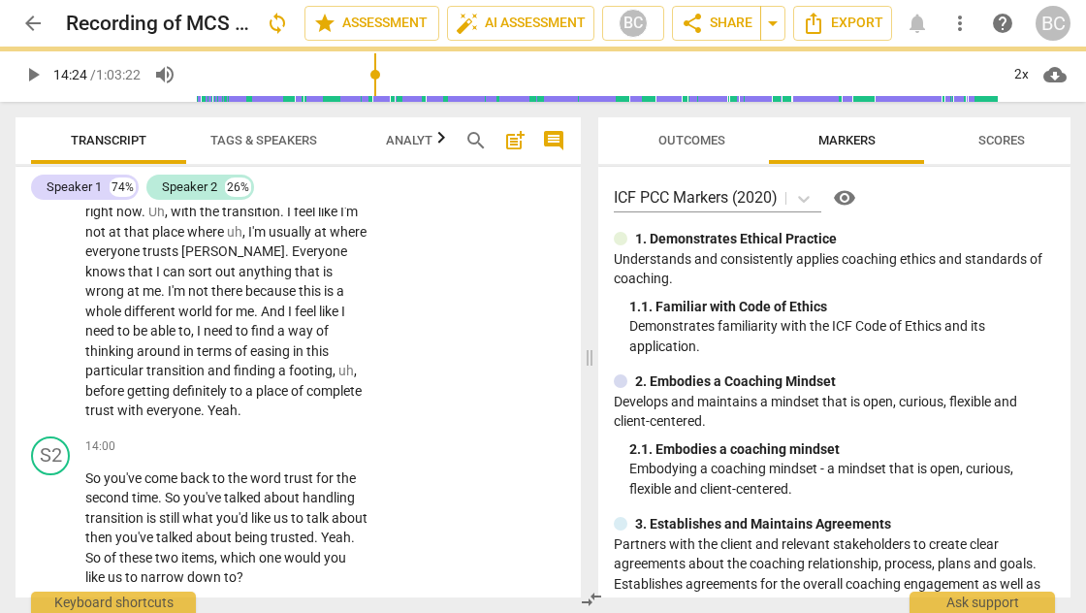
type input "865"
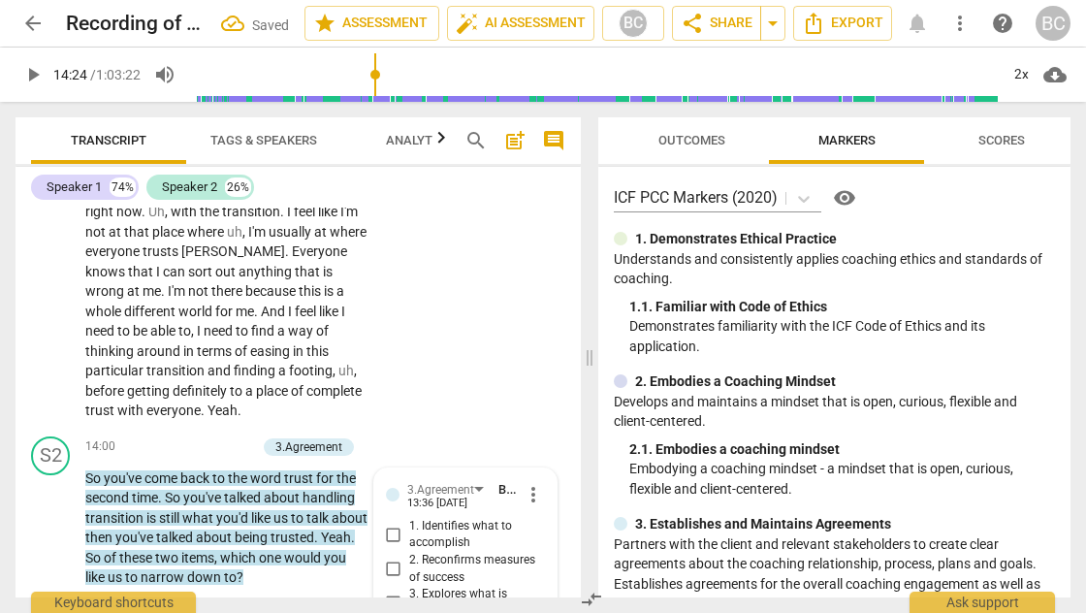
scroll to position [8024, 0]
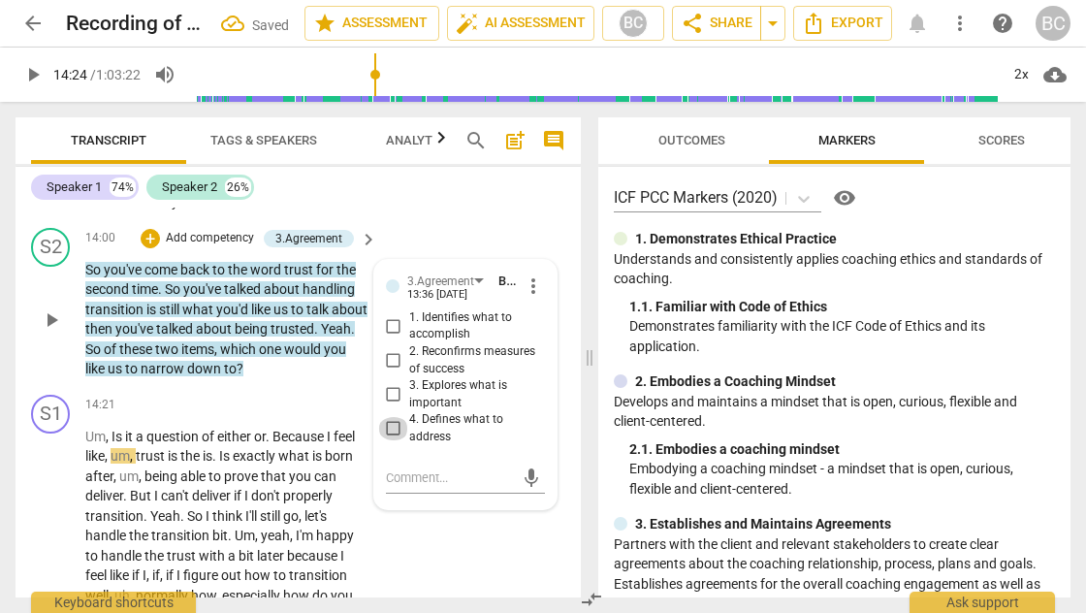
click at [387, 417] on input "4. Defines what to address" at bounding box center [393, 428] width 31 height 23
checkbox input "true"
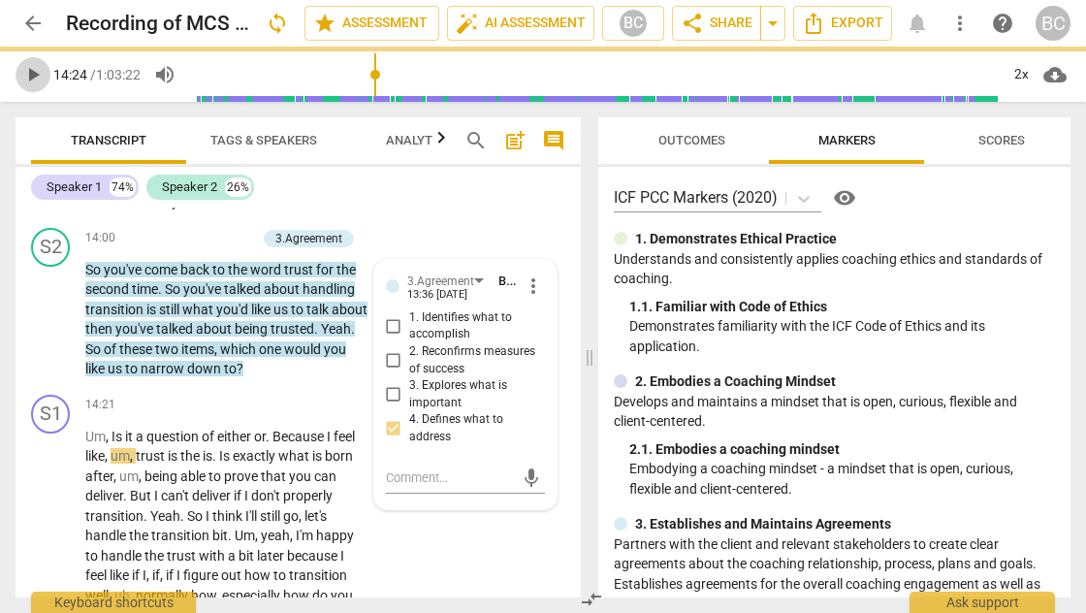
click at [35, 79] on span "play_arrow" at bounding box center [32, 74] width 23 height 23
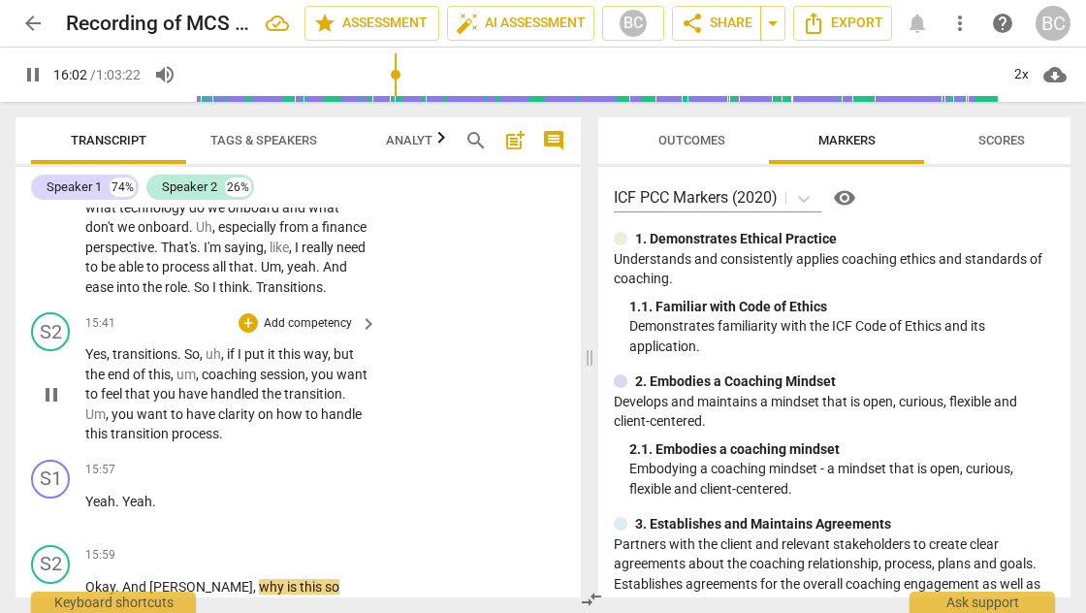
scroll to position [8875, 0]
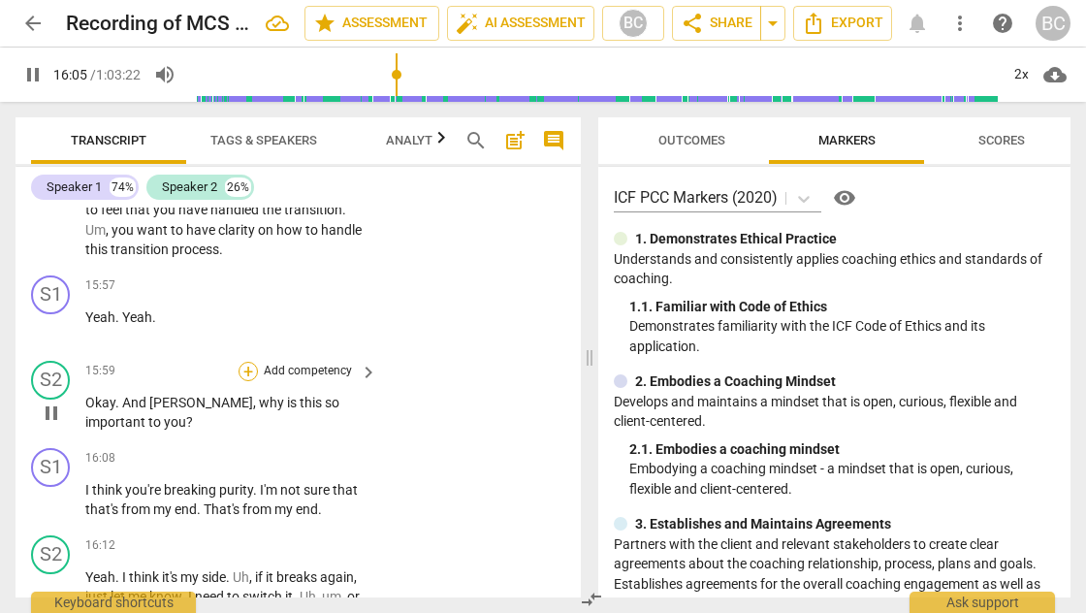
click at [250, 362] on div "+" at bounding box center [247, 371] width 19 height 19
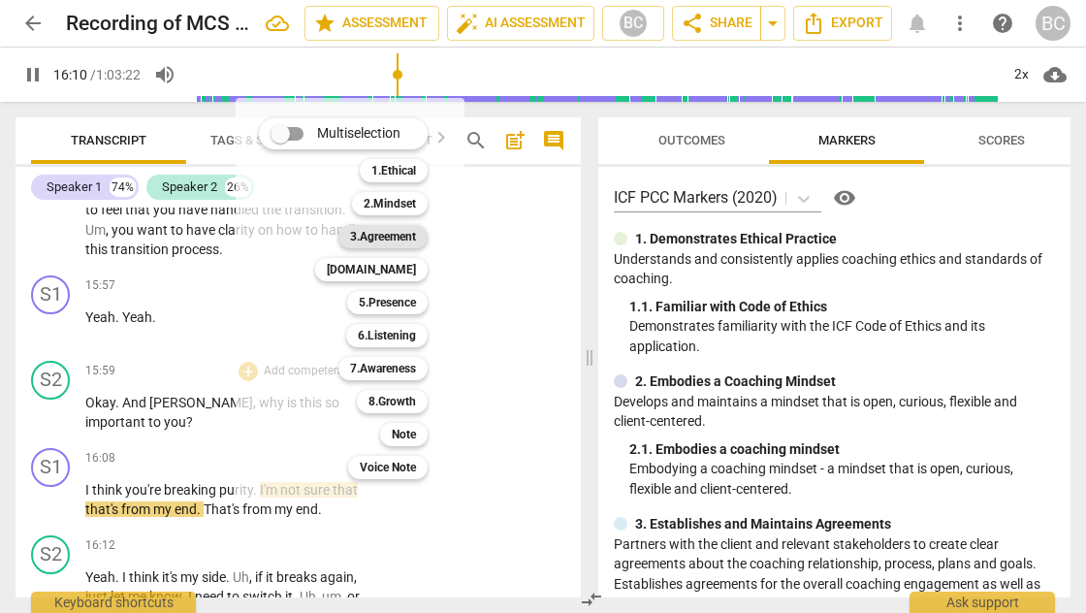
click at [413, 240] on b "3.Agreement" at bounding box center [383, 236] width 66 height 23
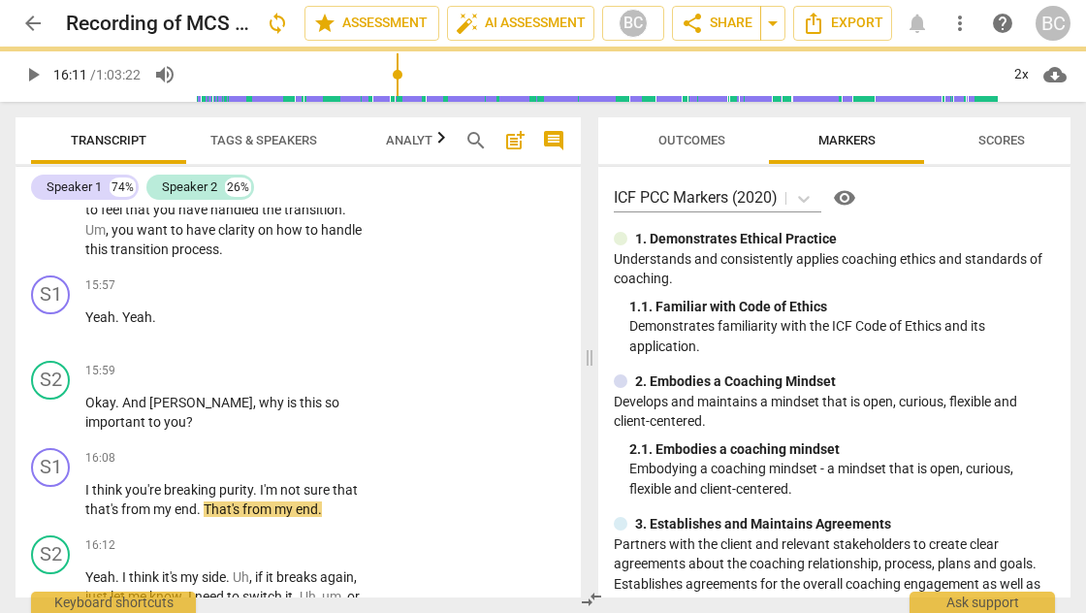
type input "971"
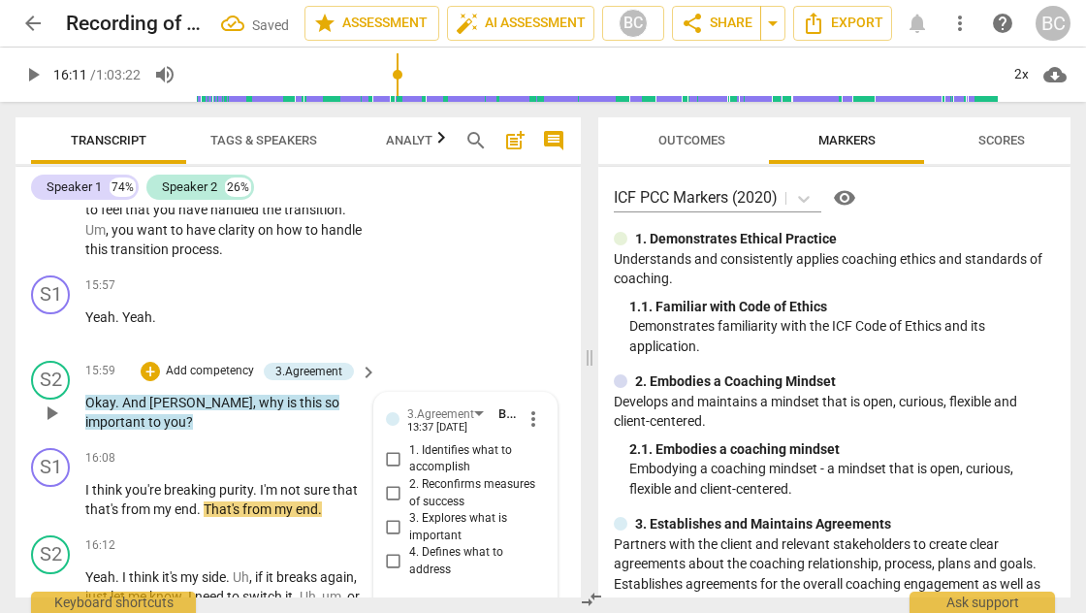
click at [393, 516] on input "3. Explores what is important" at bounding box center [393, 527] width 31 height 23
checkbox input "true"
click at [29, 78] on span "play_arrow" at bounding box center [32, 74] width 23 height 23
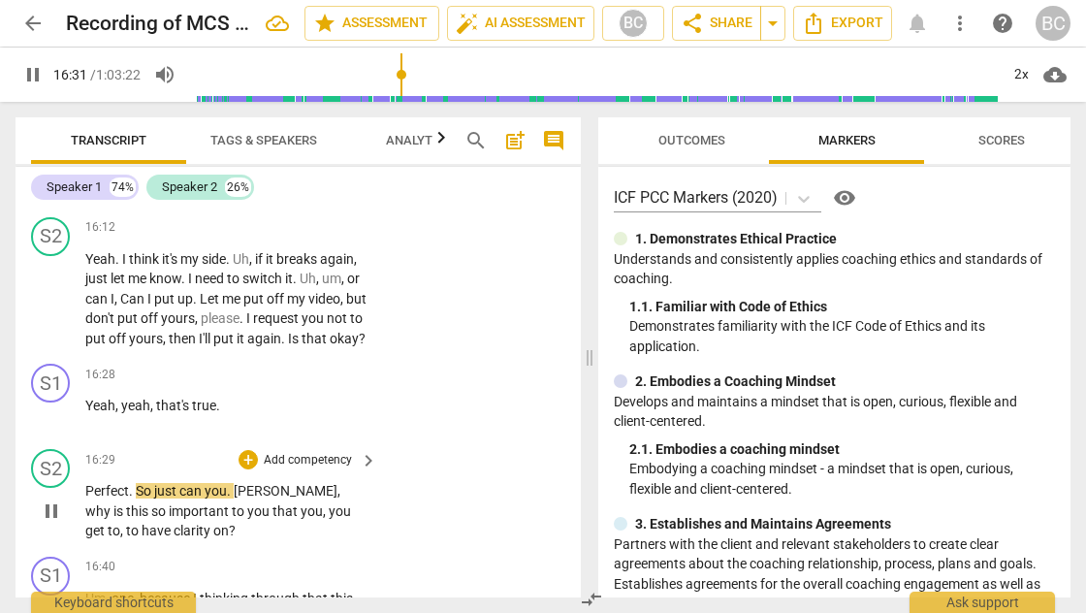
scroll to position [9195, 0]
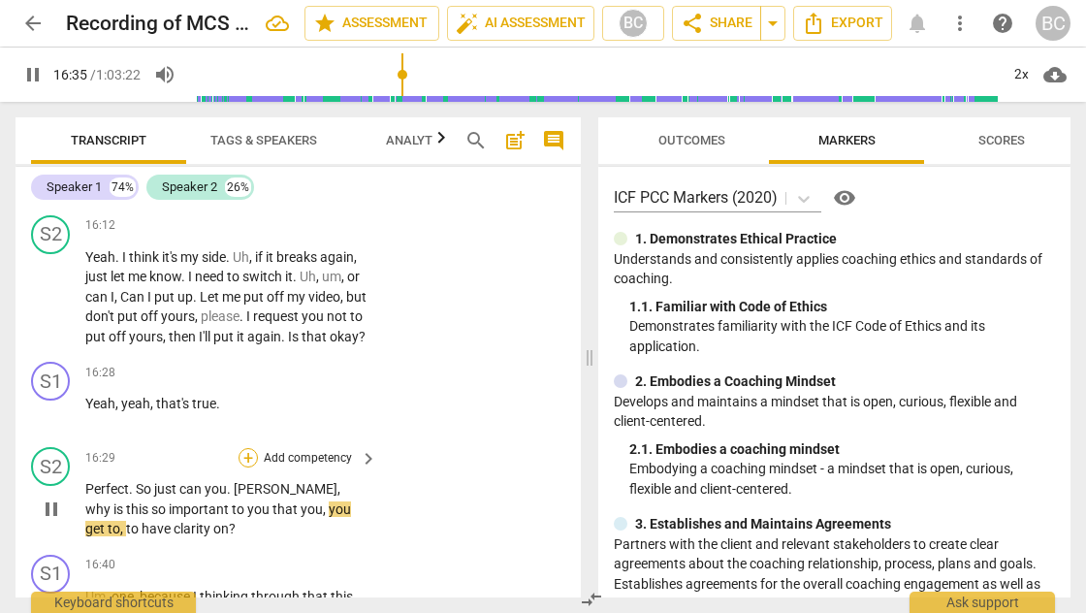
click at [242, 448] on div "+" at bounding box center [247, 457] width 19 height 19
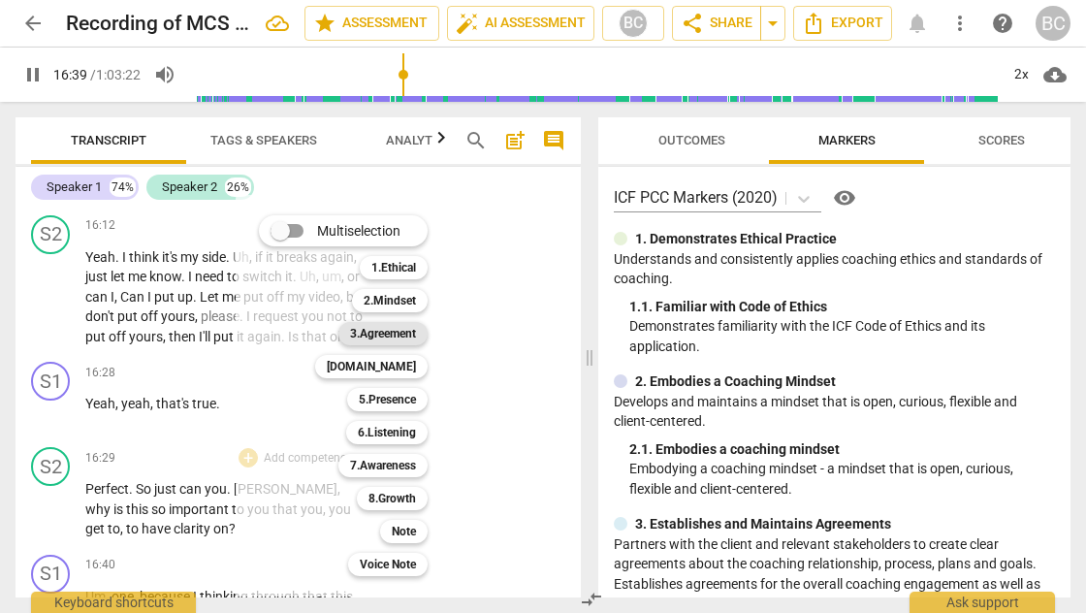
click at [364, 335] on b "3.Agreement" at bounding box center [383, 333] width 66 height 23
type input "1000"
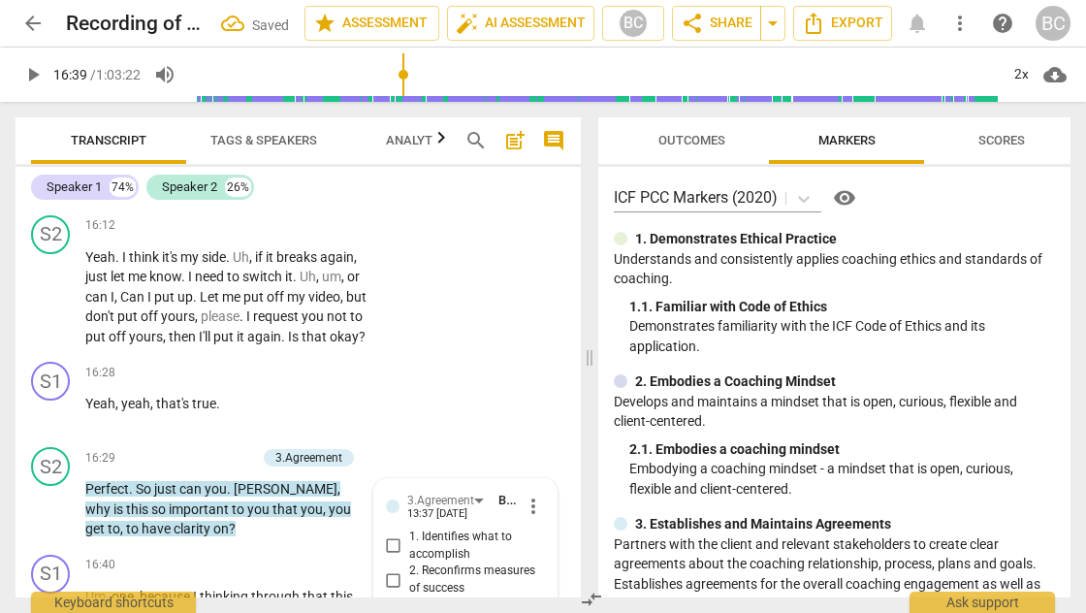
scroll to position [9430, 0]
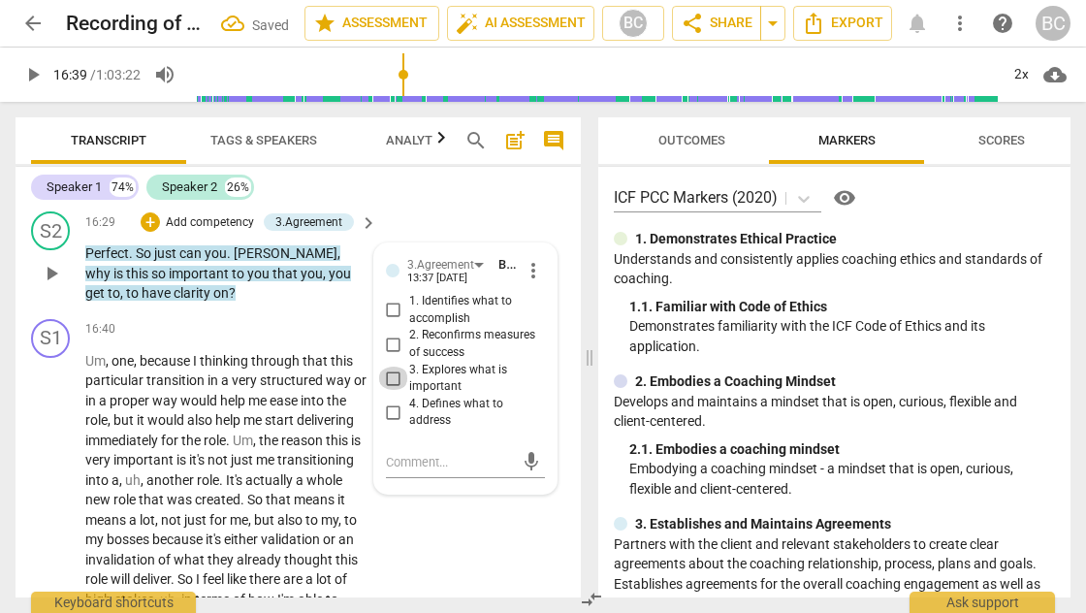
click at [387, 366] on input "3. Explores what is important" at bounding box center [393, 377] width 31 height 23
checkbox input "true"
click at [39, 76] on span "play_arrow" at bounding box center [32, 74] width 23 height 23
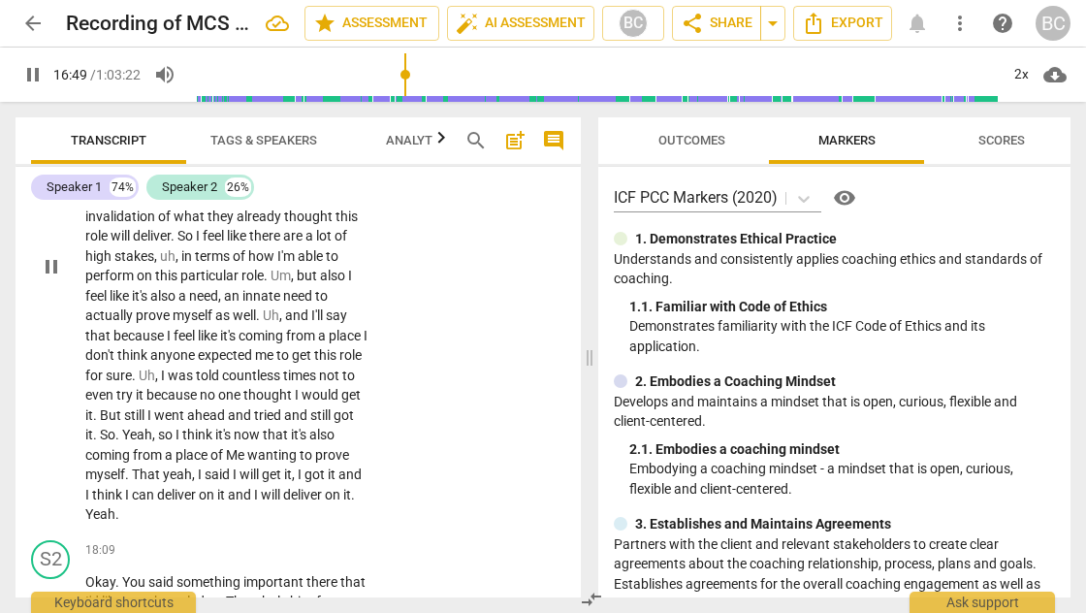
scroll to position [9846, 0]
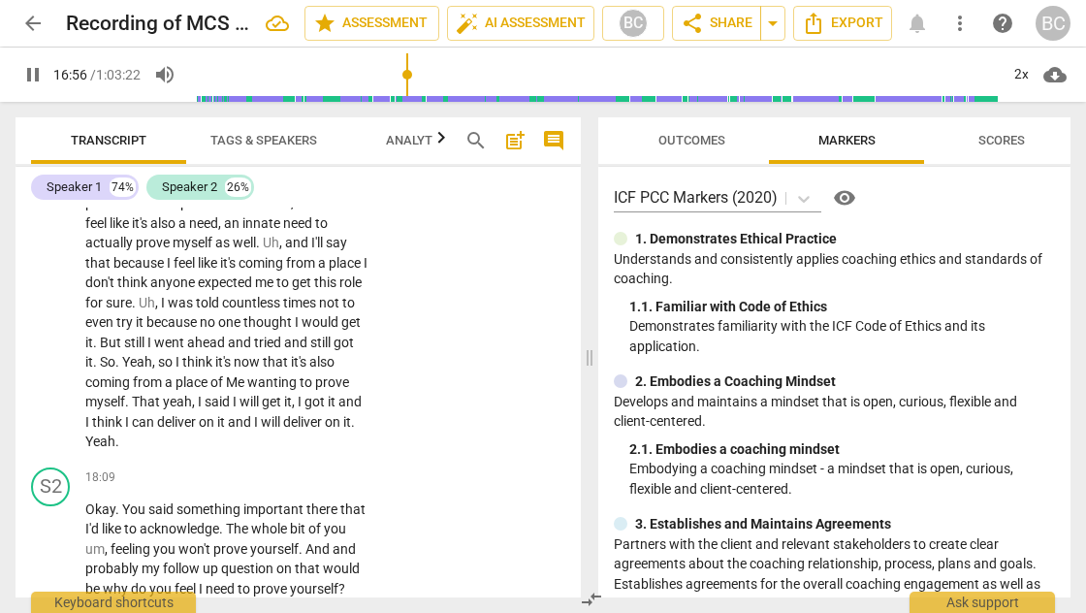
click at [115, 354] on span "So" at bounding box center [108, 362] width 16 height 16
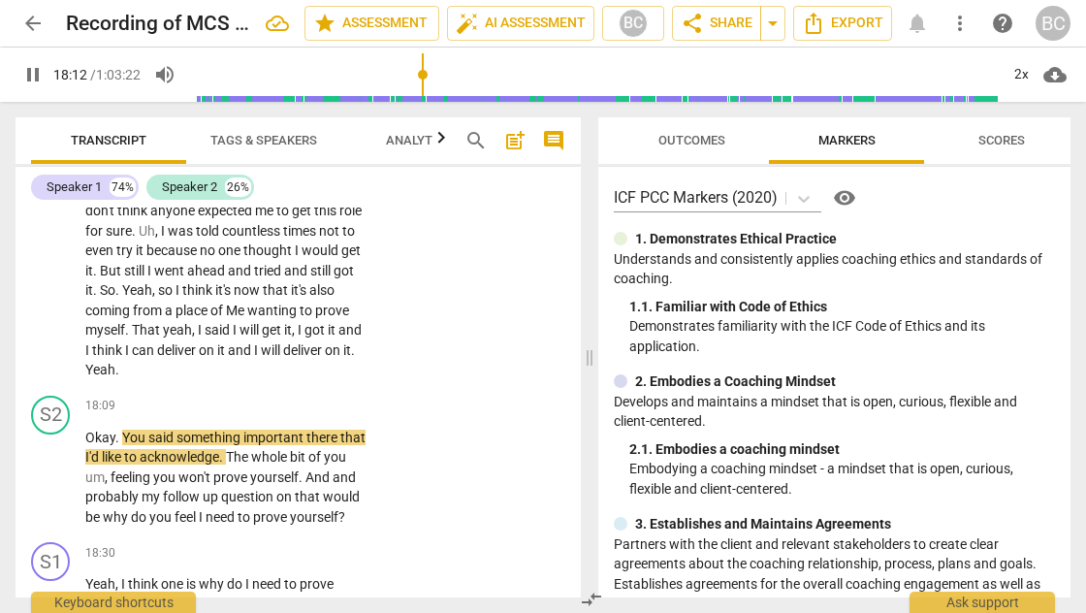
scroll to position [9937, 0]
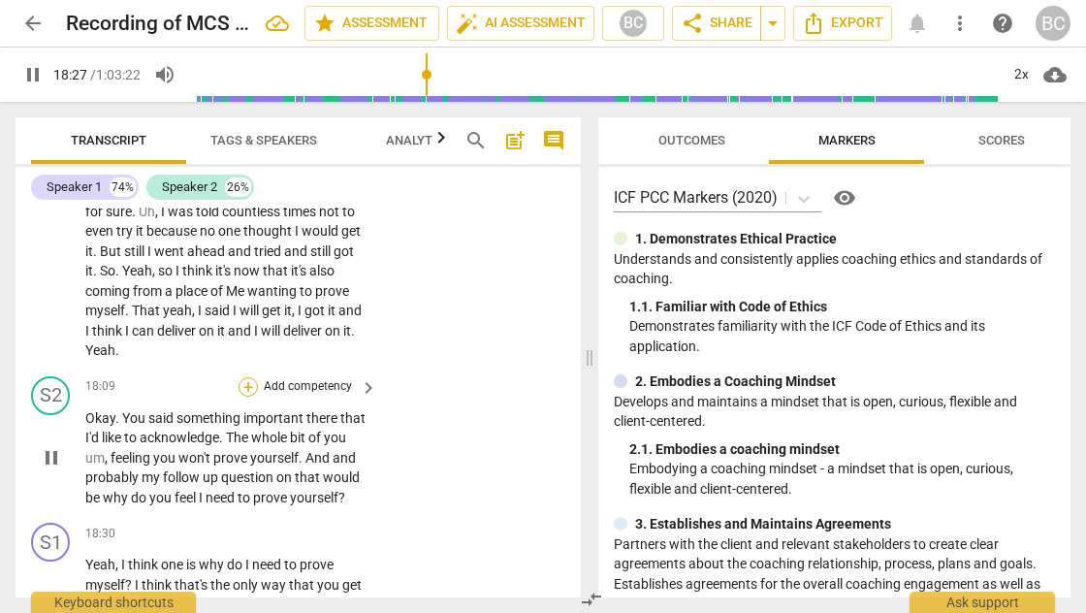
click at [240, 377] on div "+" at bounding box center [247, 386] width 19 height 19
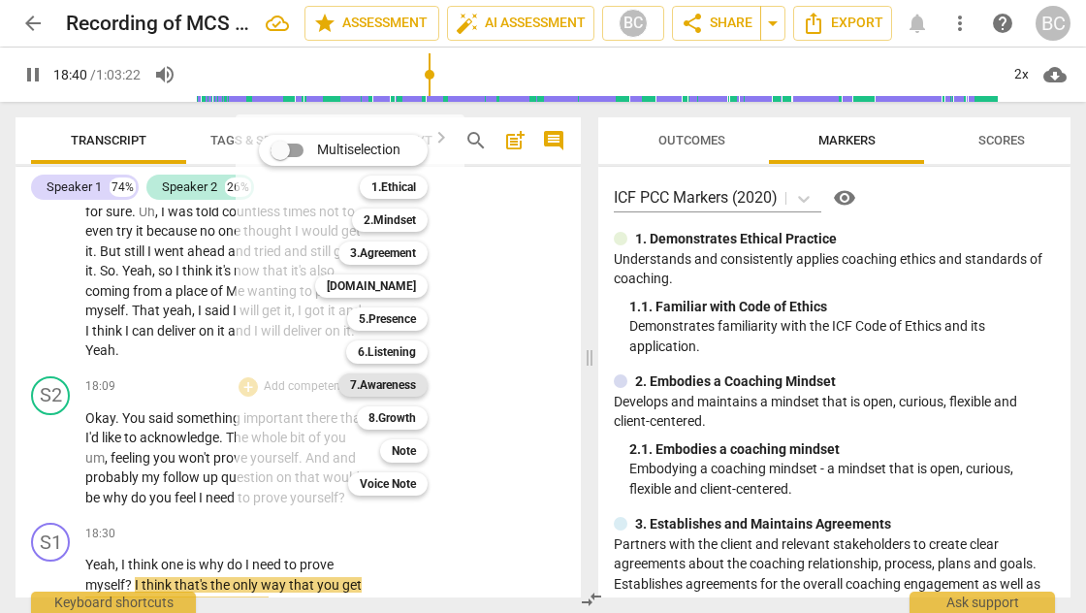
click at [380, 383] on b "7.Awareness" at bounding box center [383, 384] width 66 height 23
type input "1121"
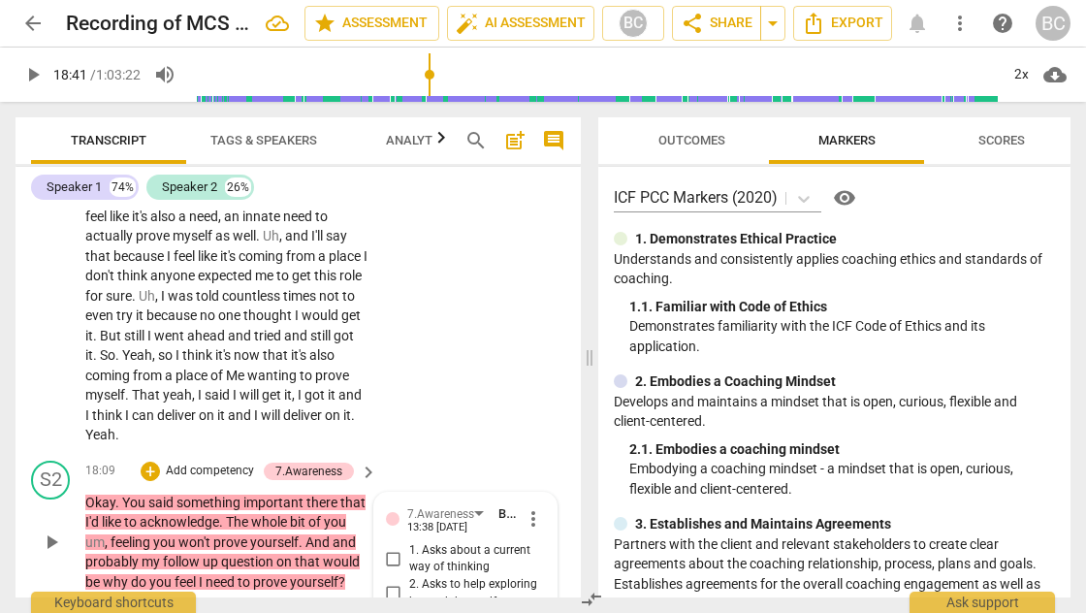
scroll to position [9976, 0]
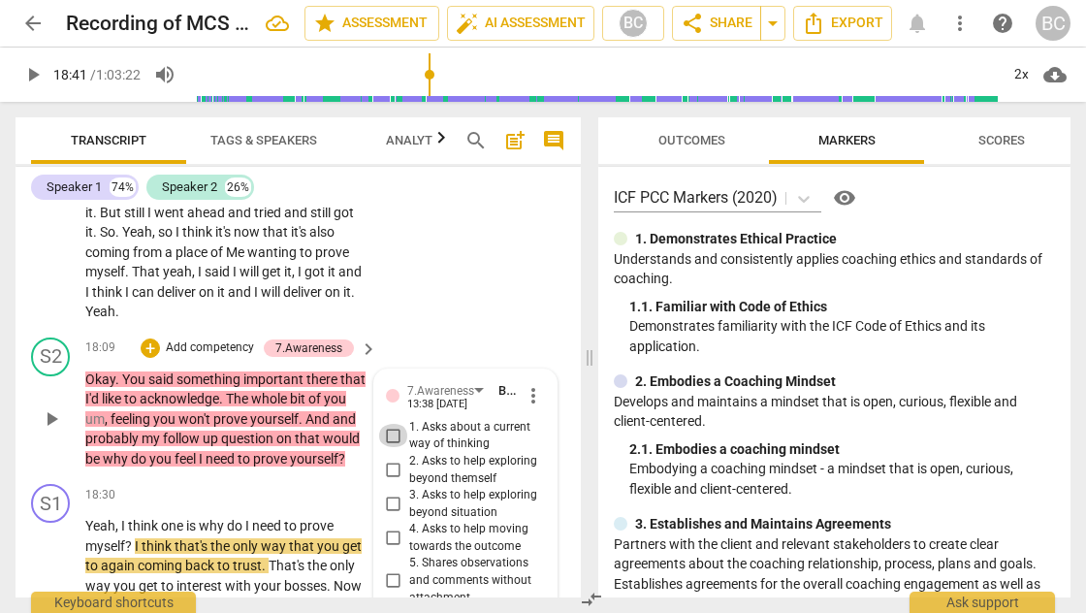
click at [390, 424] on input "1. Asks about a current way of thinking" at bounding box center [393, 435] width 31 height 23
checkbox input "true"
click at [33, 74] on span "play_arrow" at bounding box center [32, 74] width 23 height 23
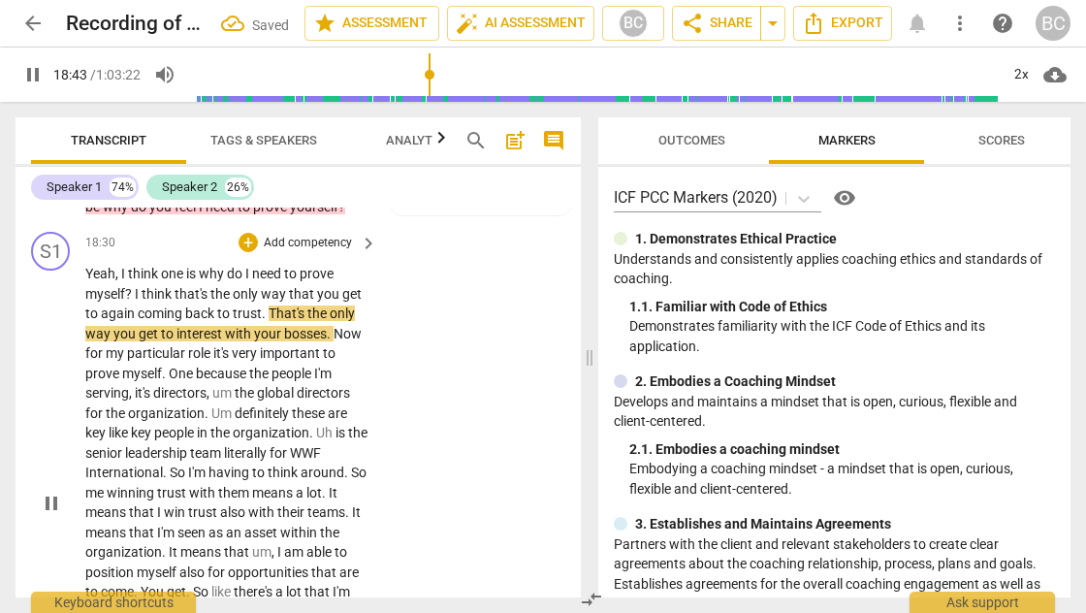
scroll to position [10366, 0]
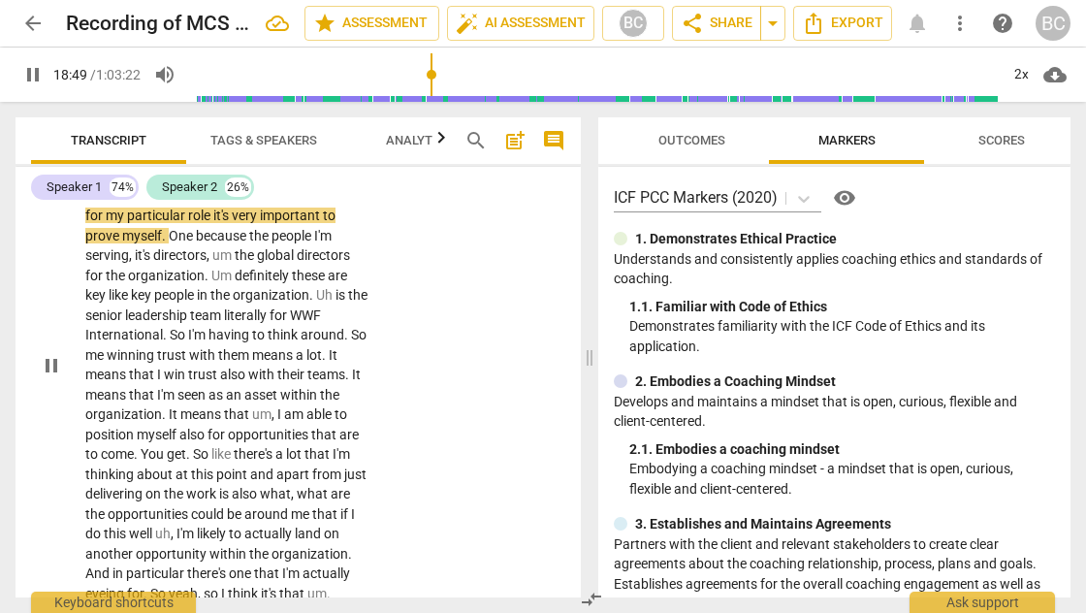
click at [197, 525] on span "I'm" at bounding box center [186, 533] width 20 height 16
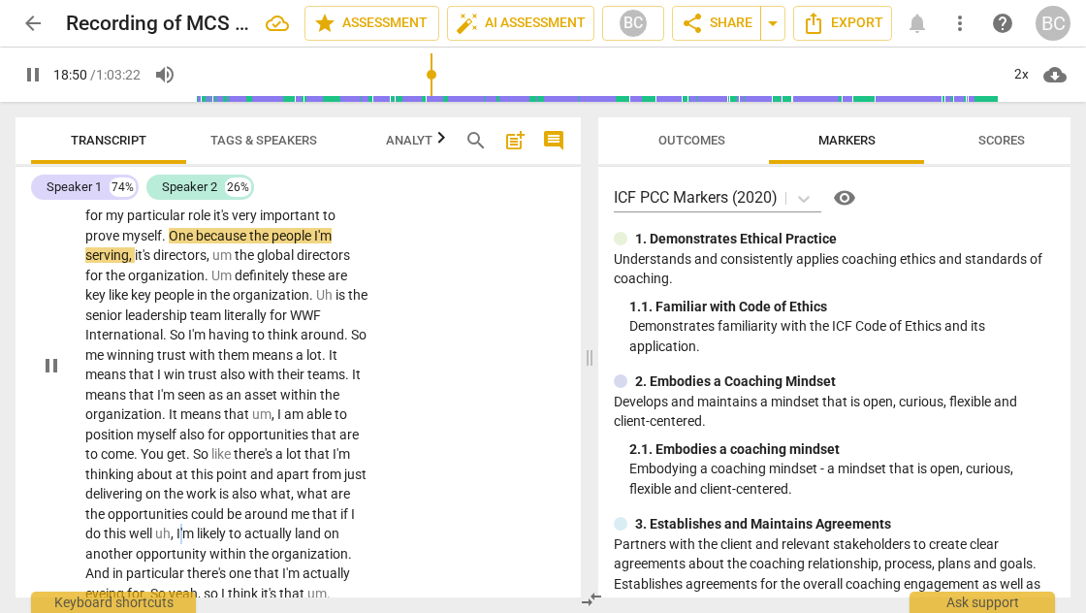
click at [197, 525] on span "I'm" at bounding box center [186, 533] width 20 height 16
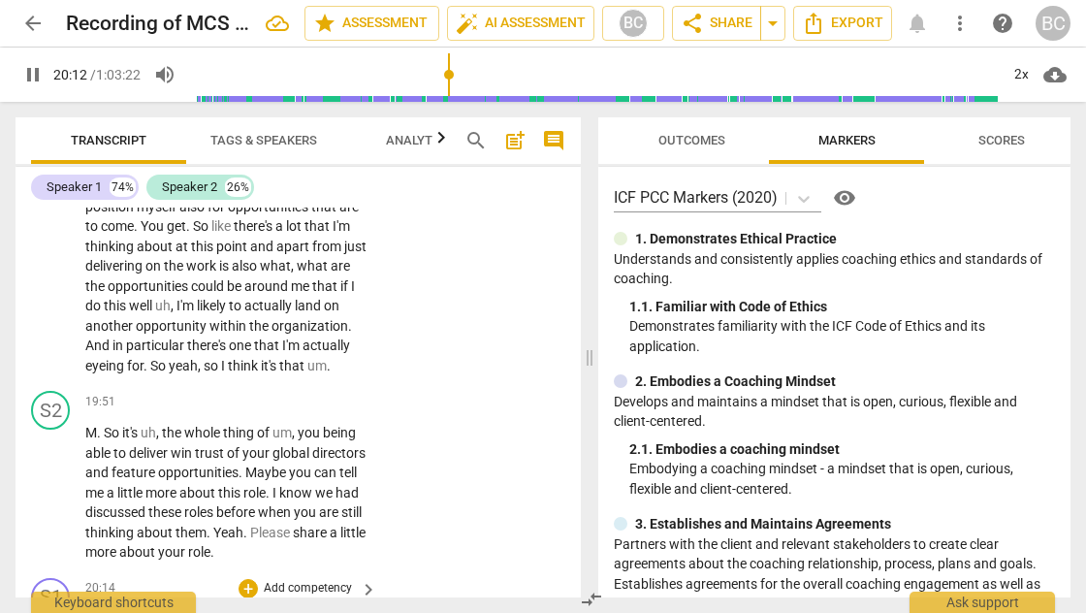
scroll to position [10659, 0]
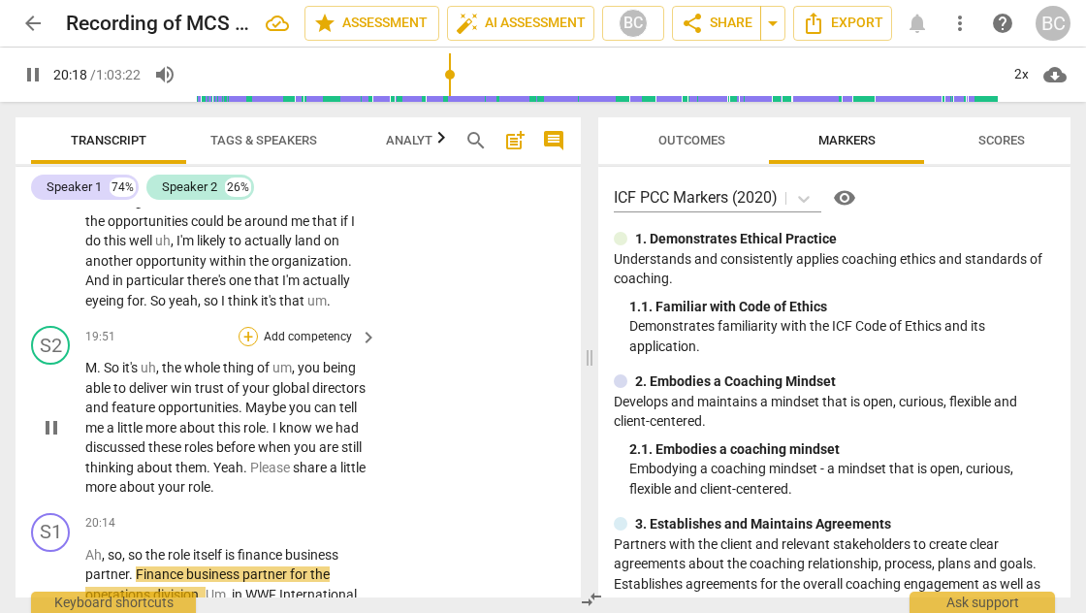
click at [252, 327] on div "+" at bounding box center [247, 336] width 19 height 19
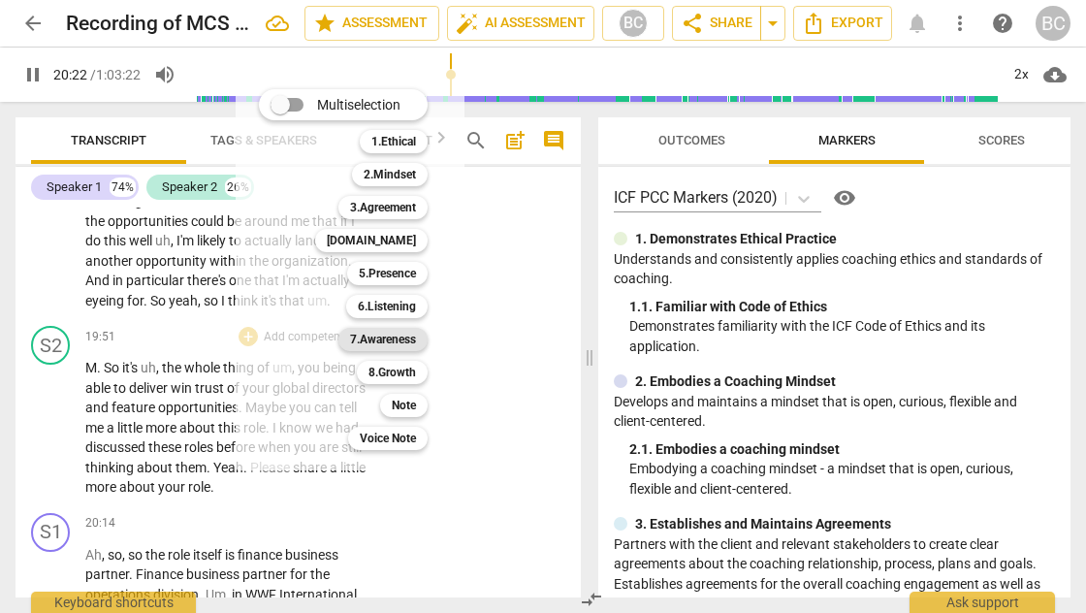
click at [361, 336] on b "7.Awareness" at bounding box center [383, 339] width 66 height 23
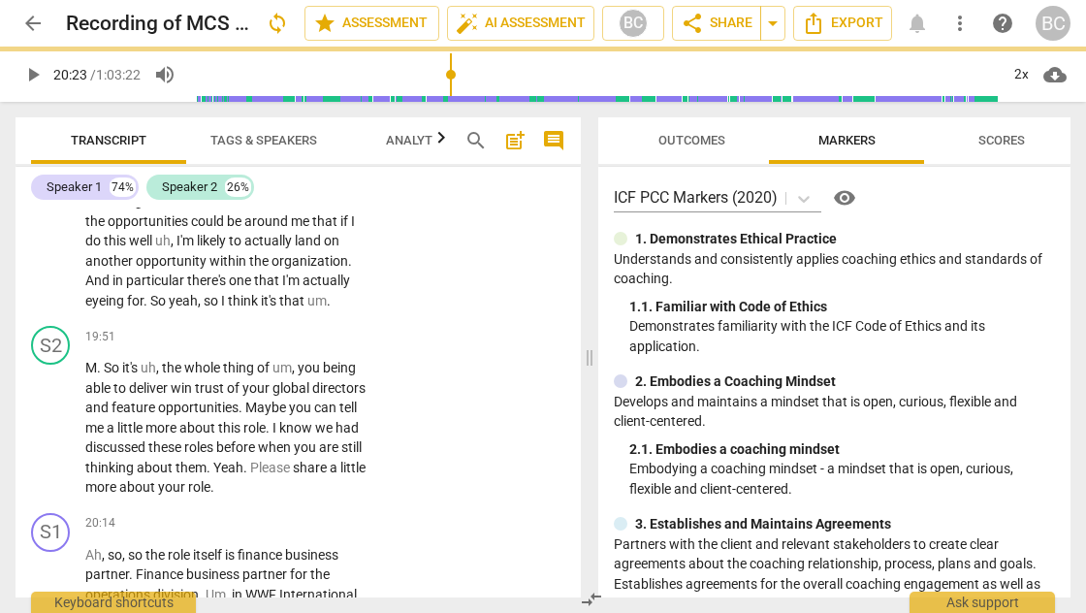
type input "1224"
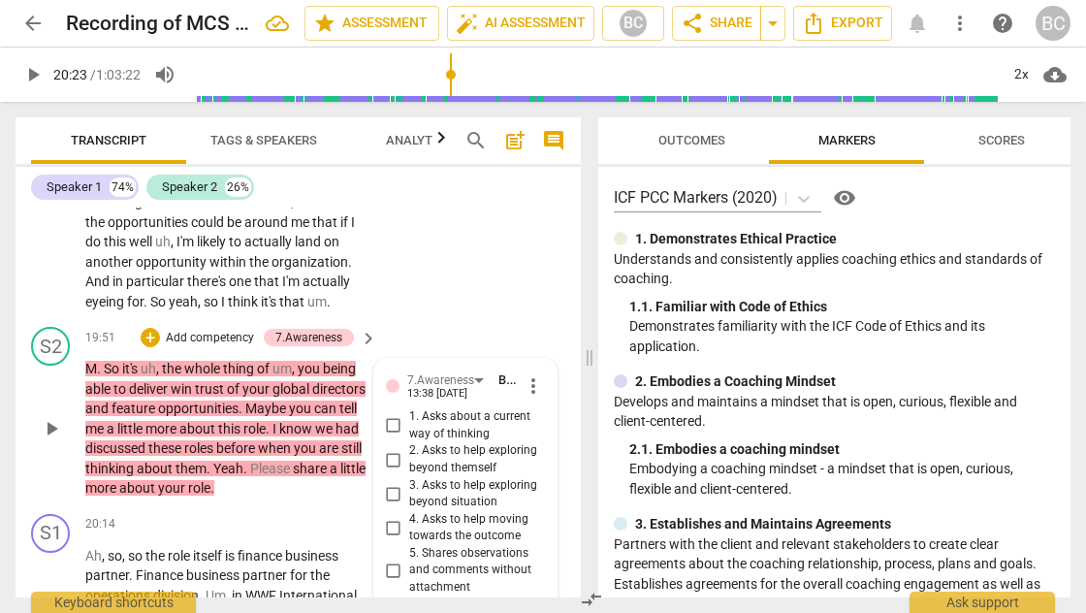
scroll to position [10655, 0]
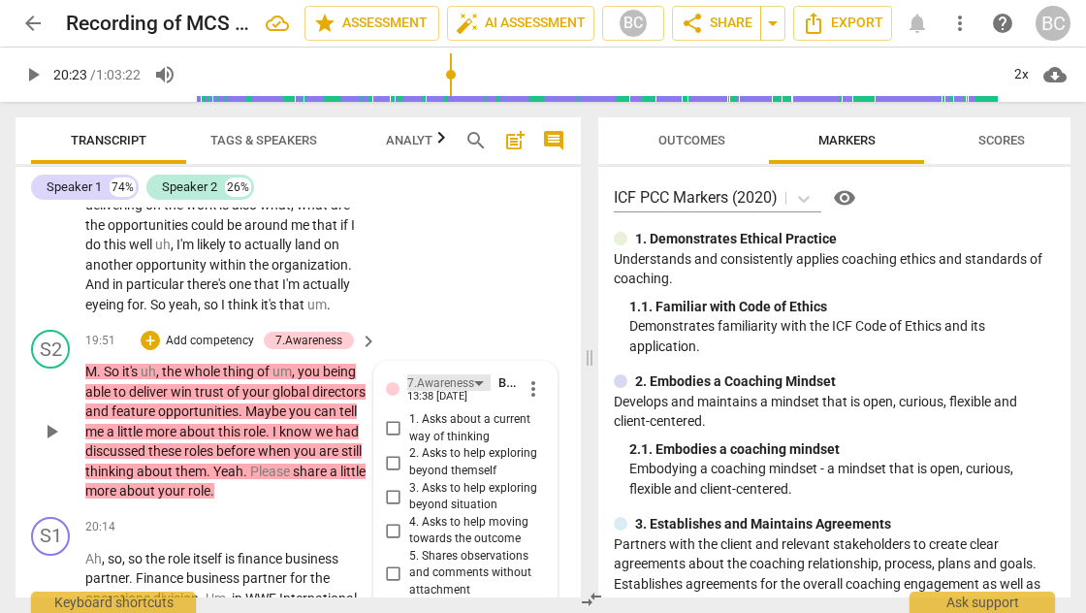
click at [482, 374] on div "7.Awareness" at bounding box center [448, 382] width 83 height 16
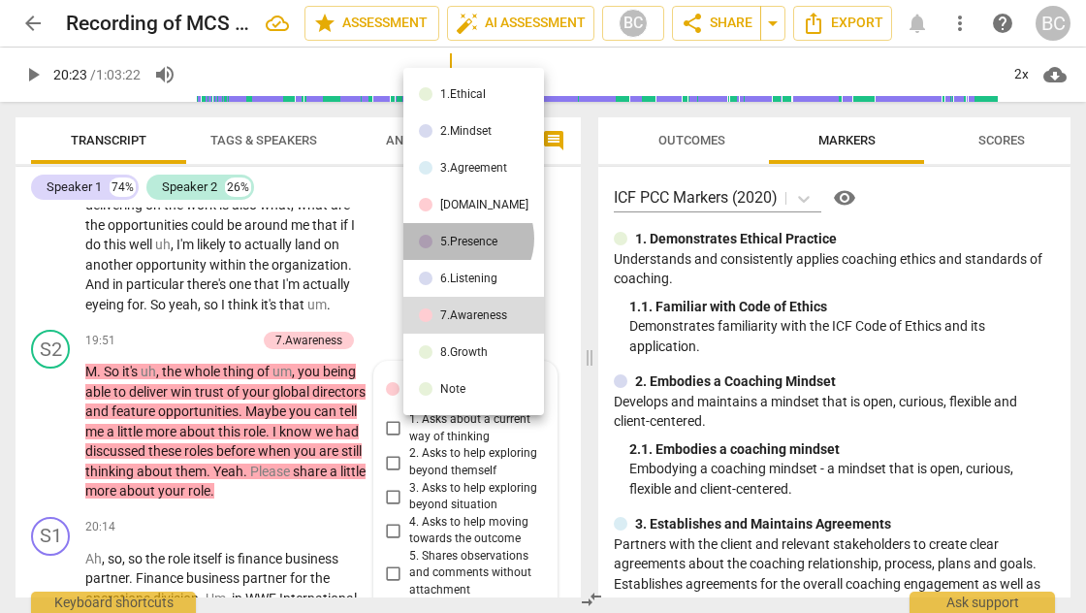
click at [466, 238] on div "5.Presence" at bounding box center [468, 242] width 57 height 12
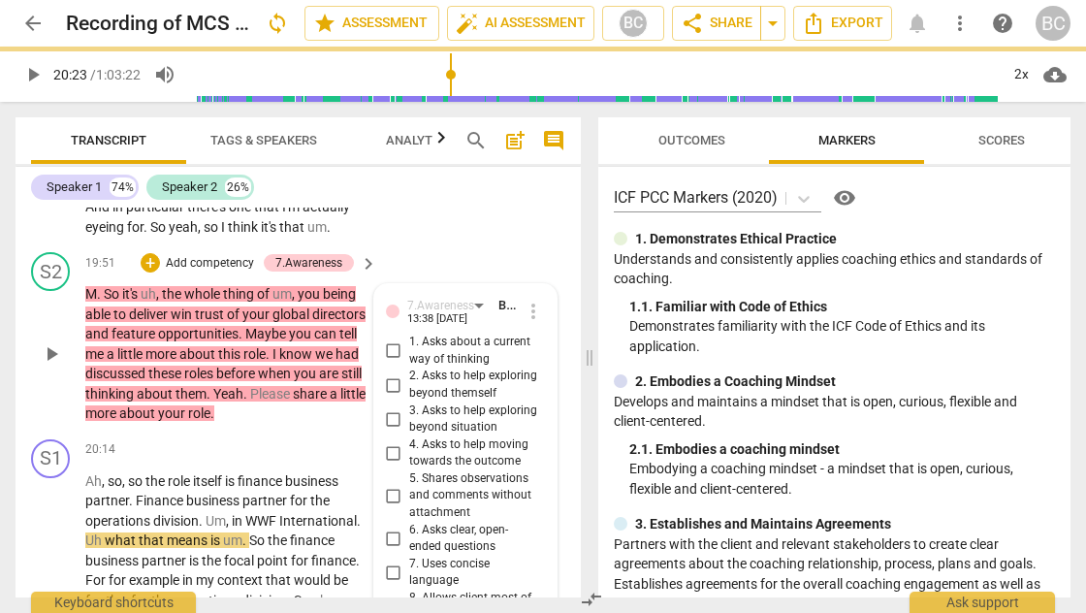
scroll to position [10630, 0]
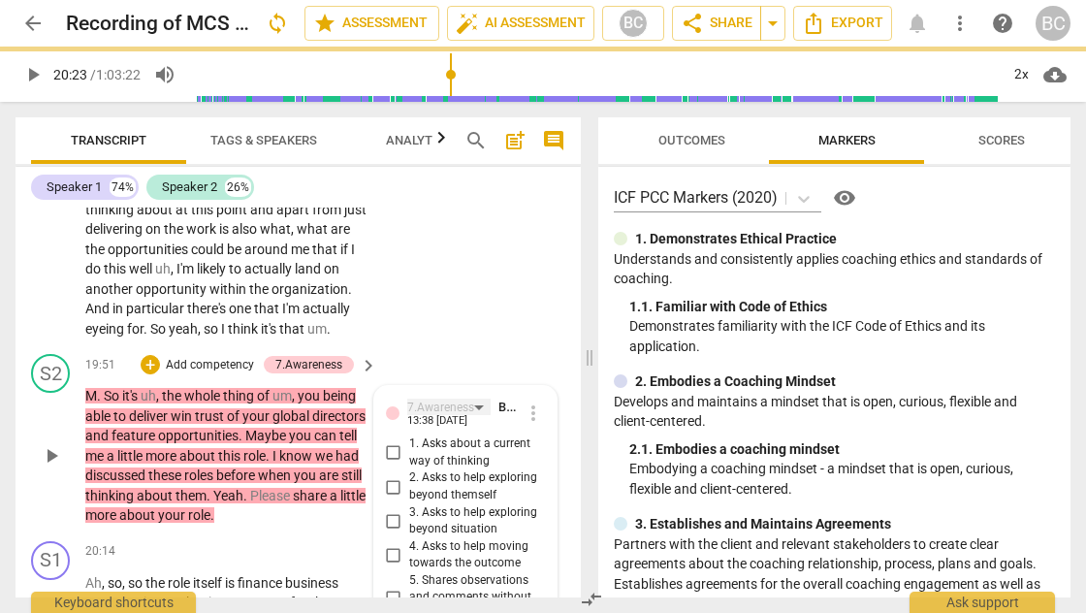
click at [479, 398] on div "7.Awareness" at bounding box center [448, 406] width 83 height 16
click at [460, 398] on div "7.Awareness" at bounding box center [440, 407] width 67 height 18
click at [478, 398] on div "7.Awareness" at bounding box center [448, 406] width 83 height 16
click at [477, 398] on div "7.Awareness" at bounding box center [448, 406] width 83 height 16
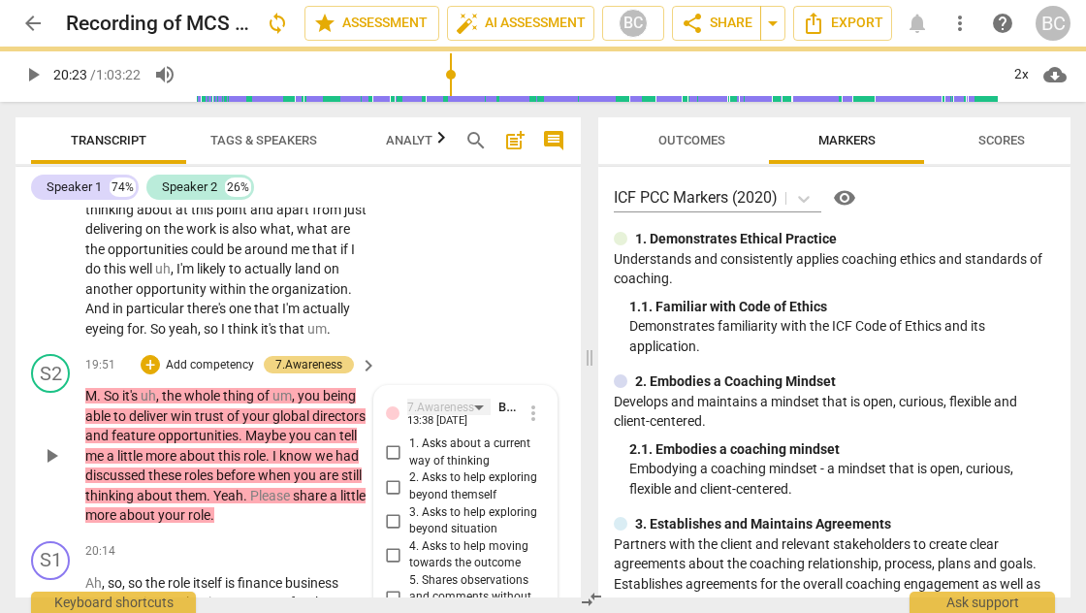
click at [465, 398] on div "7.Awareness" at bounding box center [448, 406] width 83 height 16
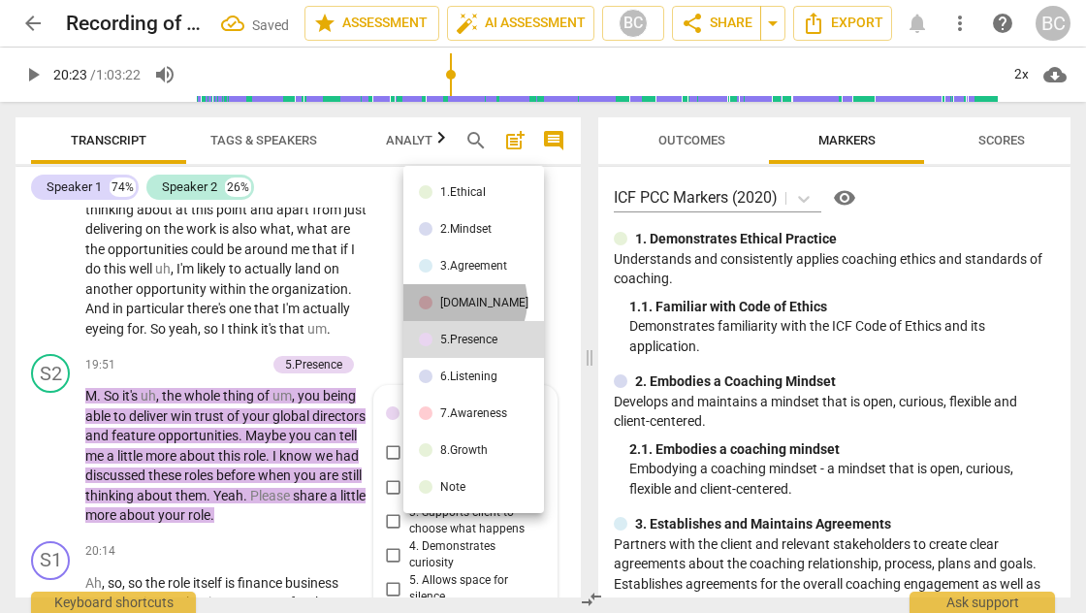
click at [461, 301] on div "[DOMAIN_NAME]" at bounding box center [484, 303] width 88 height 12
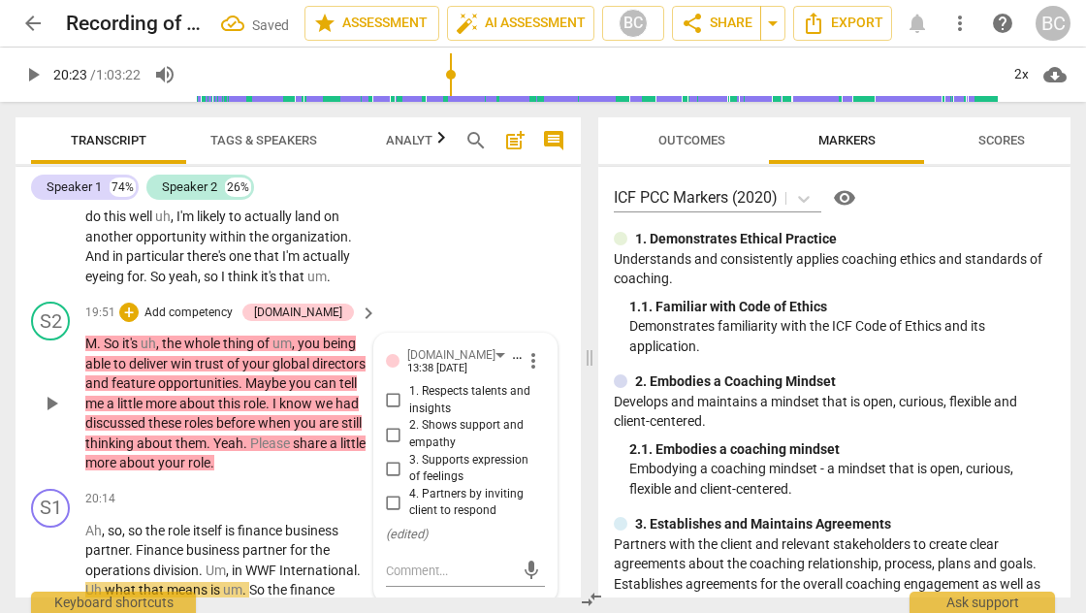
scroll to position [10653, 0]
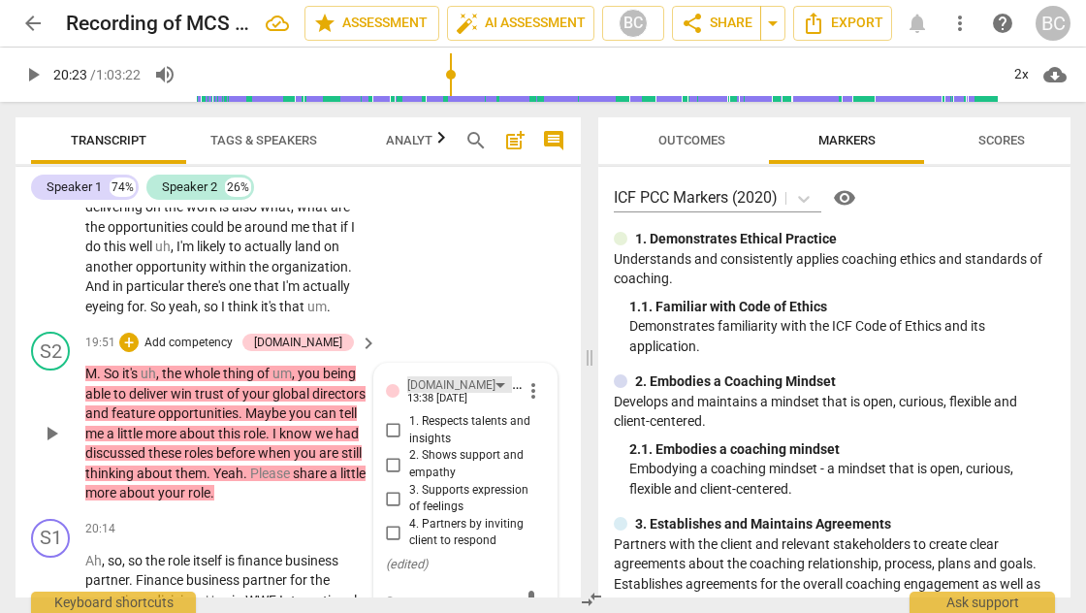
click at [449, 376] on div "[DOMAIN_NAME]" at bounding box center [459, 384] width 105 height 16
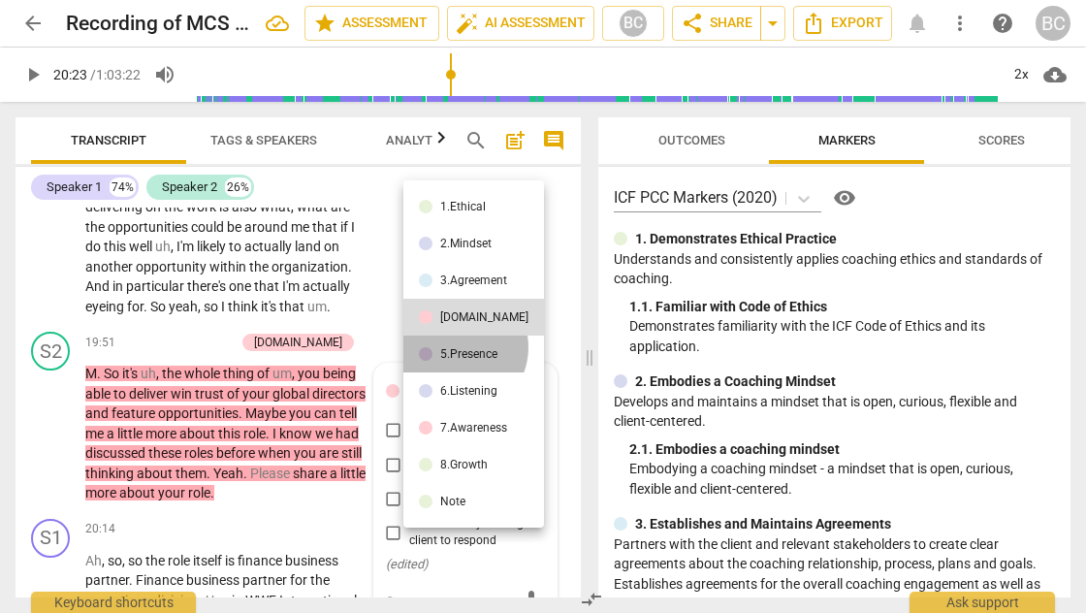
click at [456, 348] on div "5.Presence" at bounding box center [468, 354] width 57 height 12
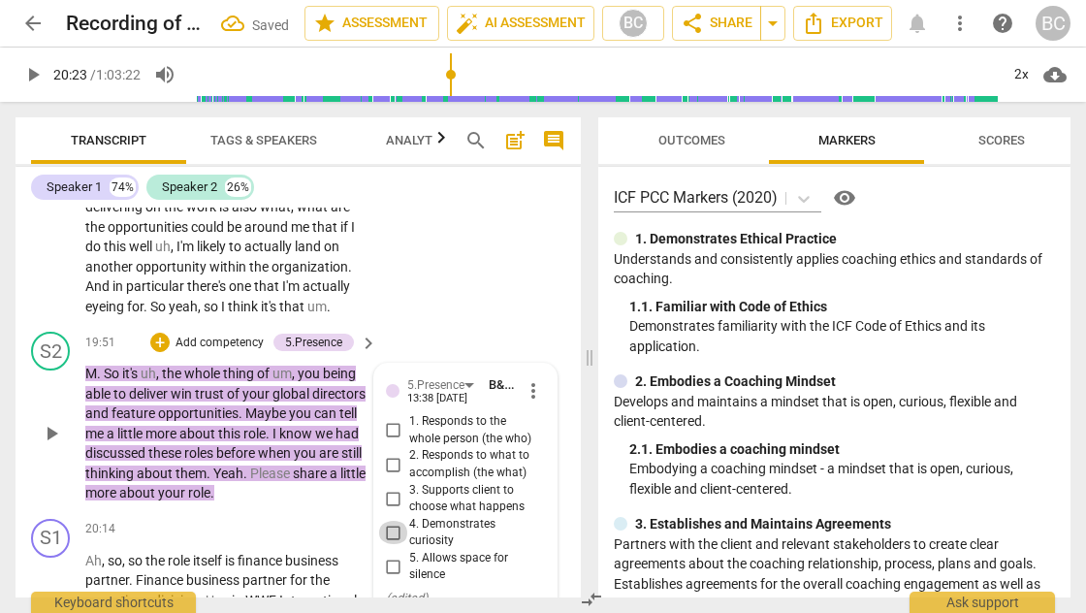
click at [392, 521] on input "4. Demonstrates curiosity" at bounding box center [393, 532] width 31 height 23
checkbox input "true"
click at [33, 72] on span "play_arrow" at bounding box center [32, 74] width 23 height 23
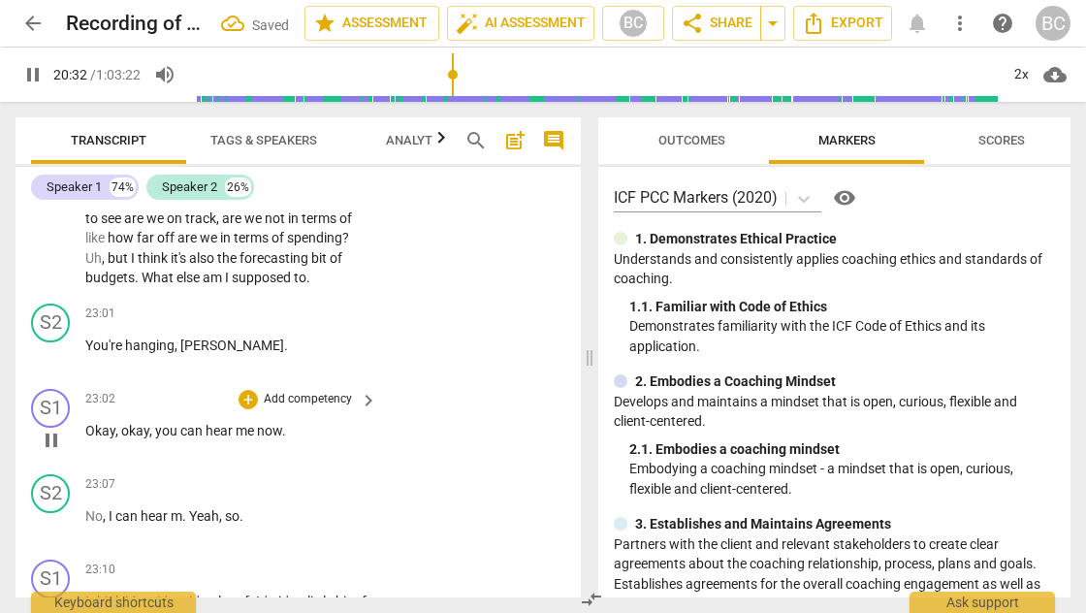
scroll to position [11706, 0]
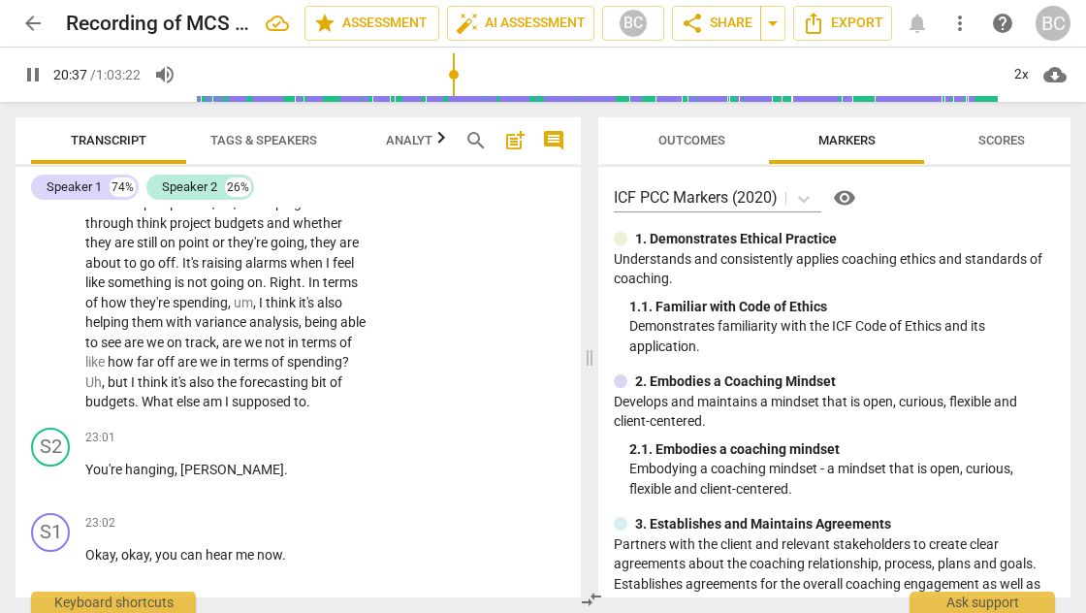
click at [274, 274] on span "Right" at bounding box center [286, 282] width 32 height 16
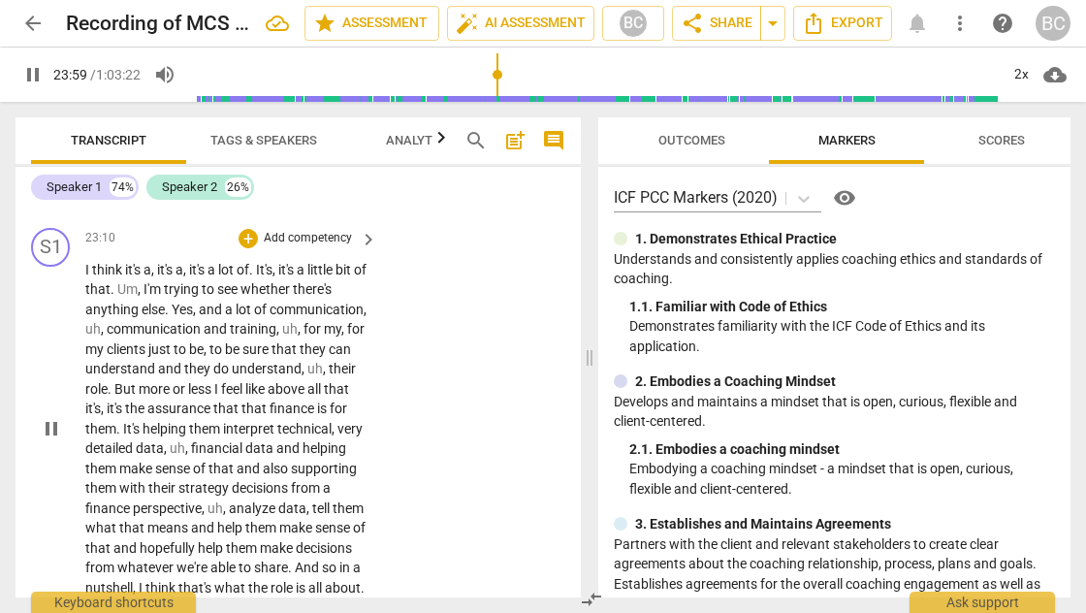
scroll to position [12578, 0]
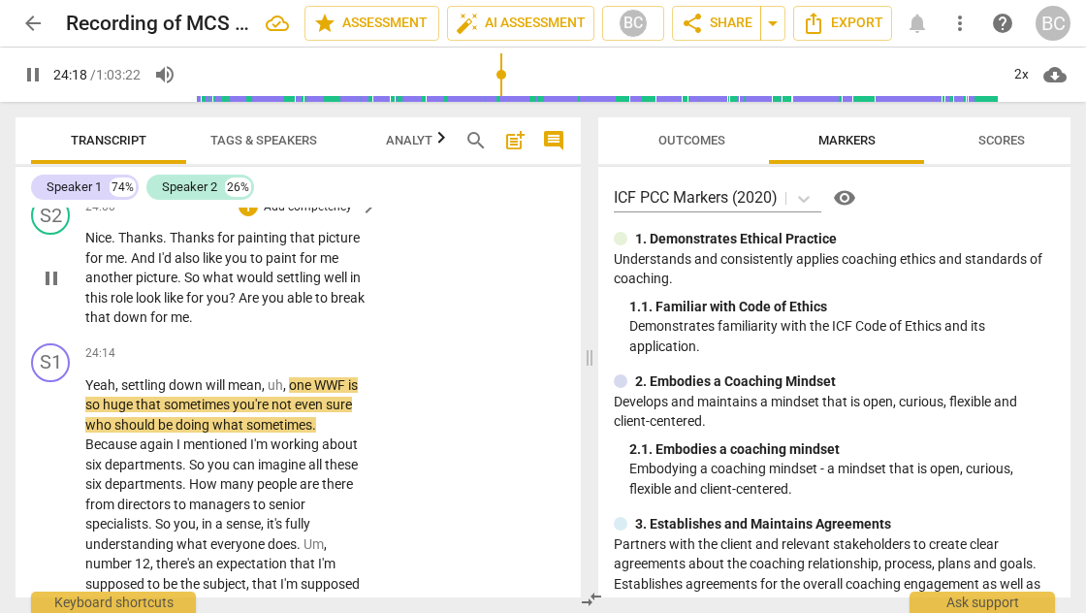
click at [185, 270] on span "So" at bounding box center [193, 278] width 18 height 16
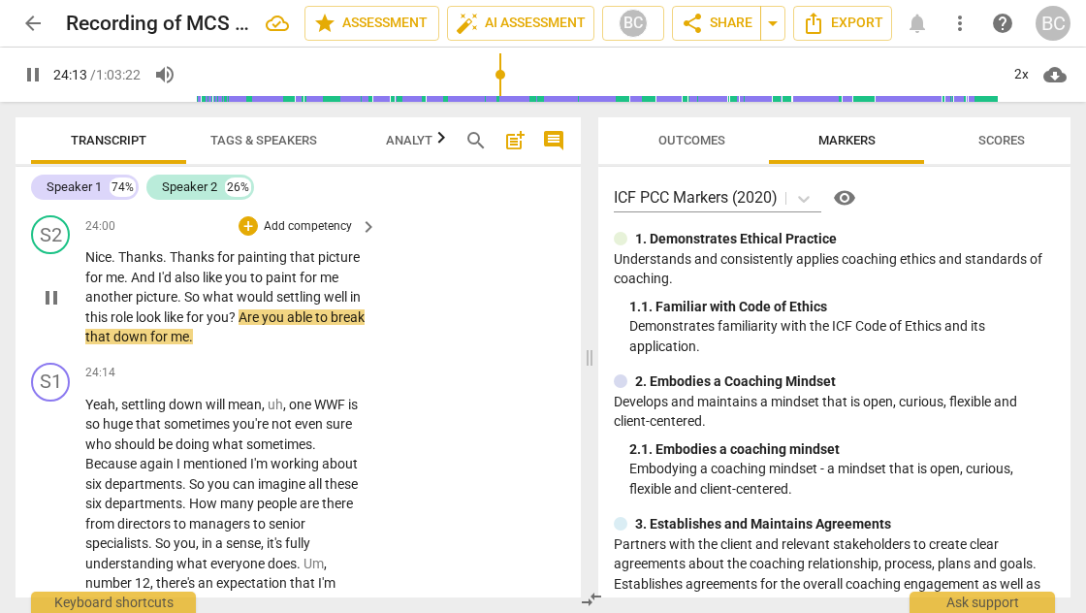
scroll to position [12557, 0]
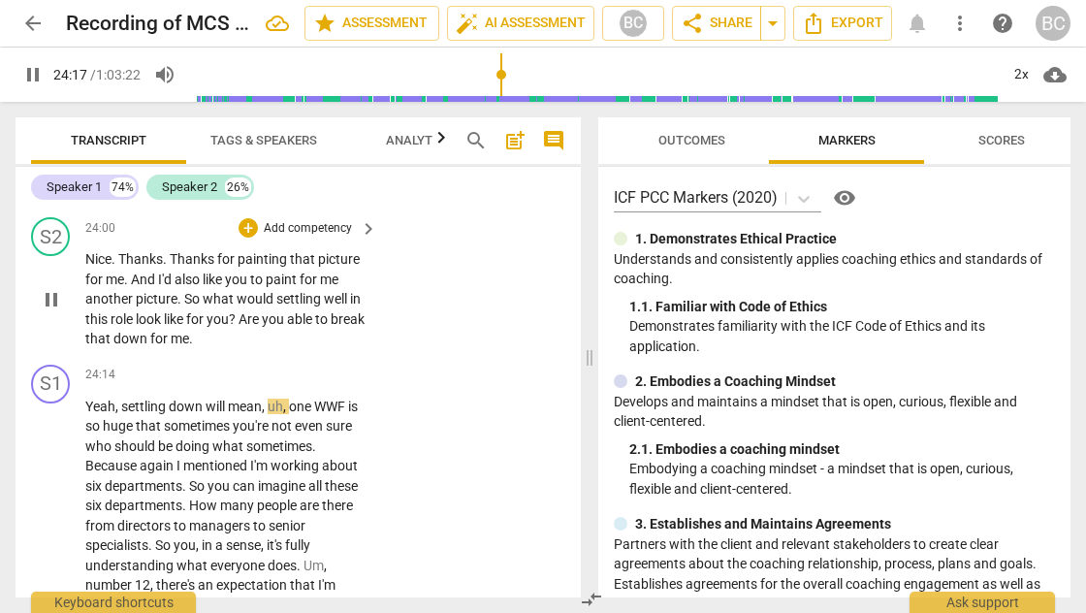
click at [192, 291] on span "So" at bounding box center [193, 299] width 18 height 16
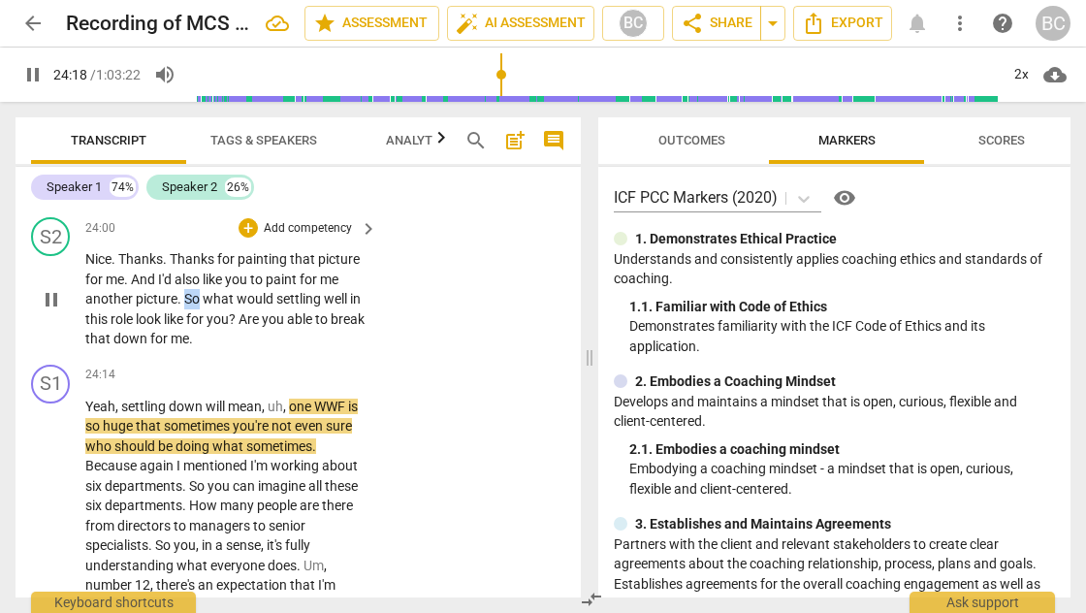
click at [192, 291] on span "So" at bounding box center [193, 299] width 18 height 16
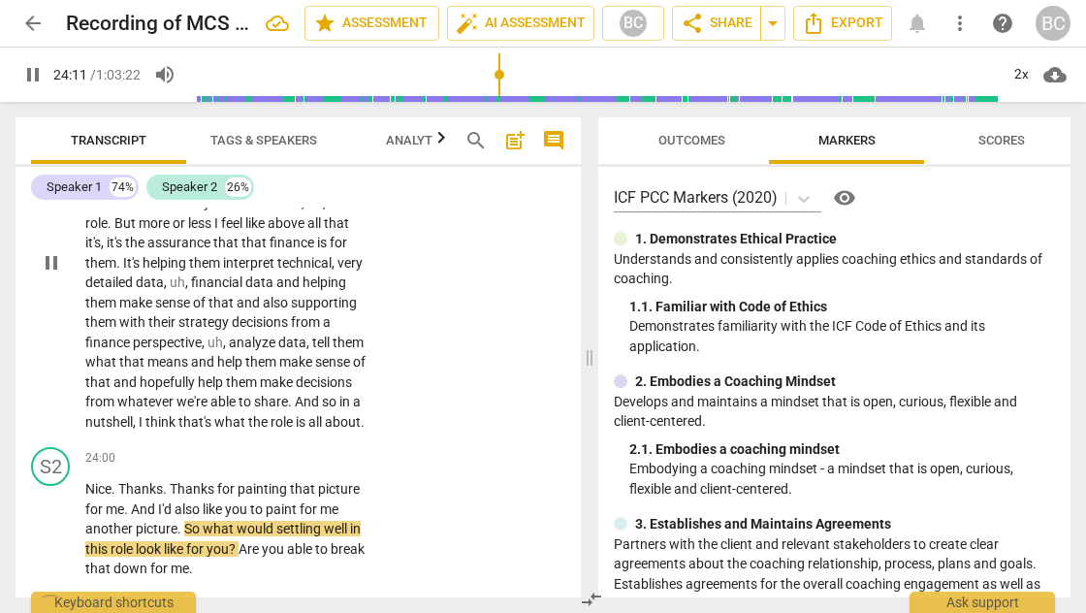
scroll to position [12330, 0]
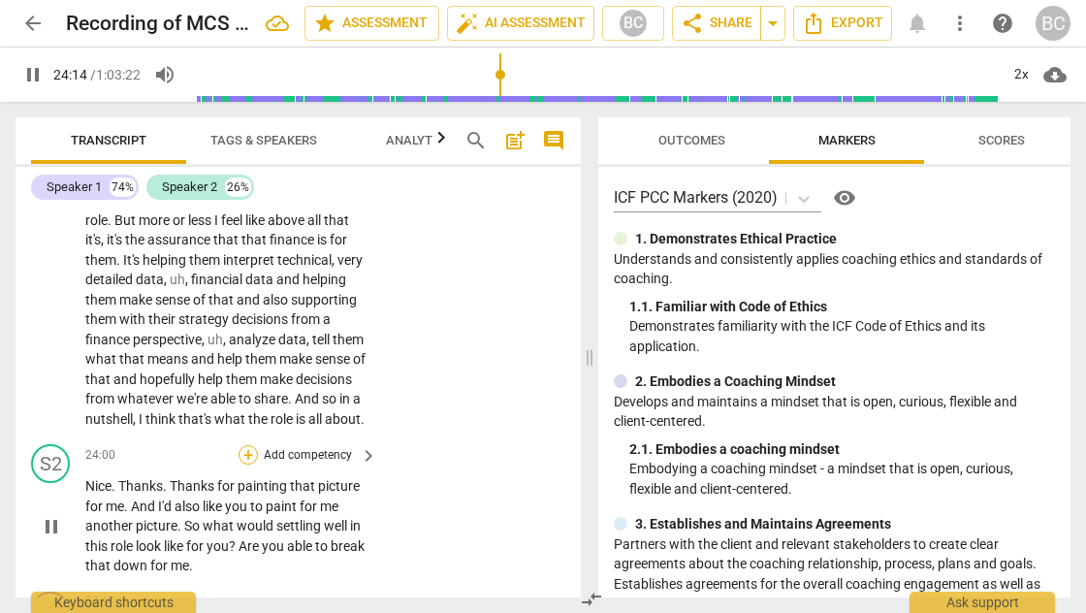
click at [244, 445] on div "+" at bounding box center [247, 454] width 19 height 19
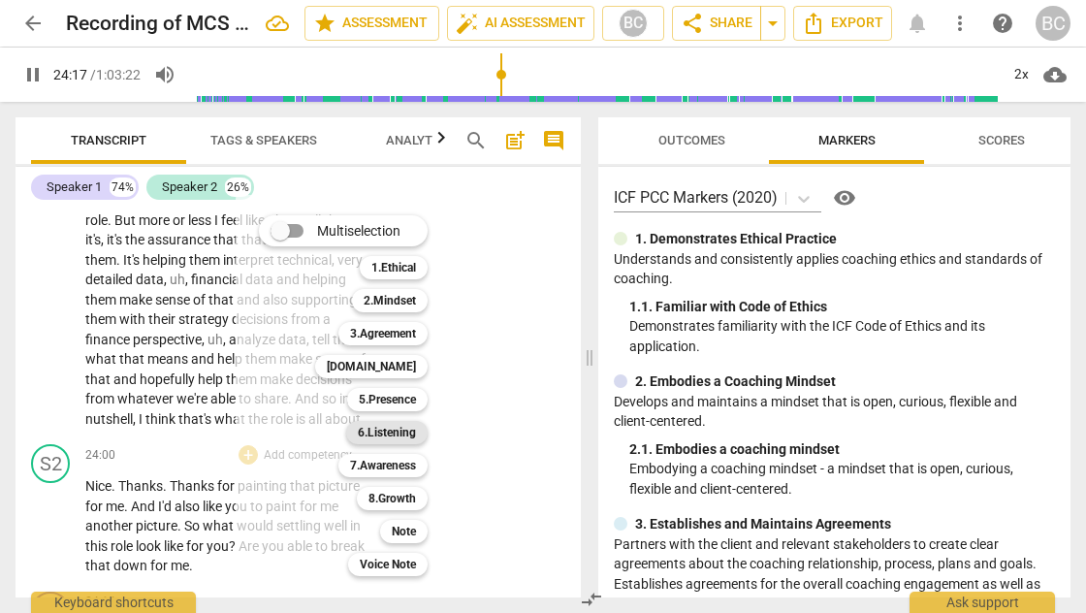
click at [396, 437] on b "6.Listening" at bounding box center [387, 432] width 58 height 23
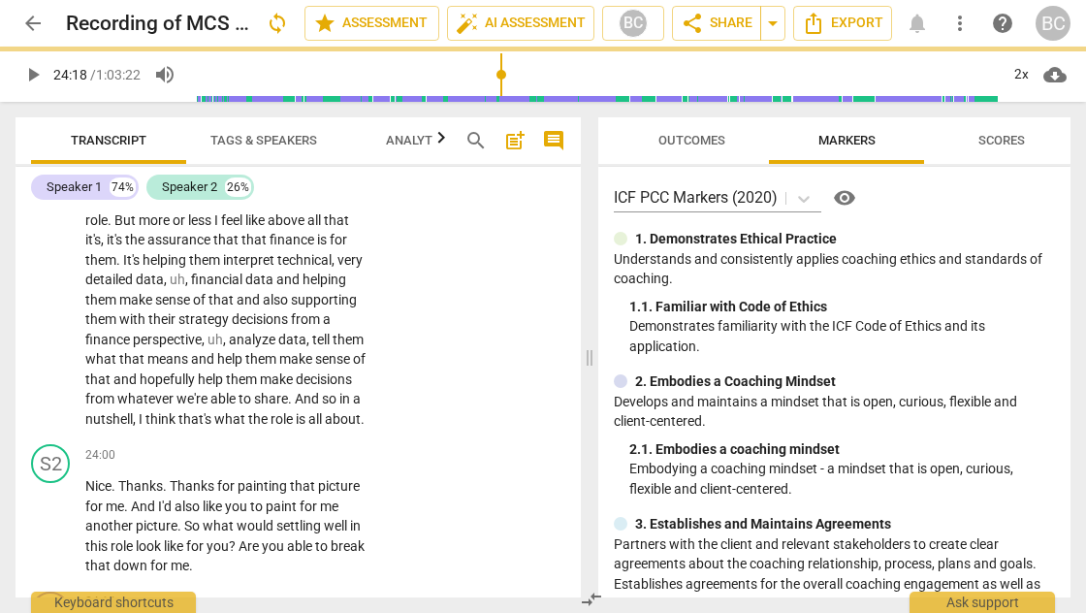
type input "1458"
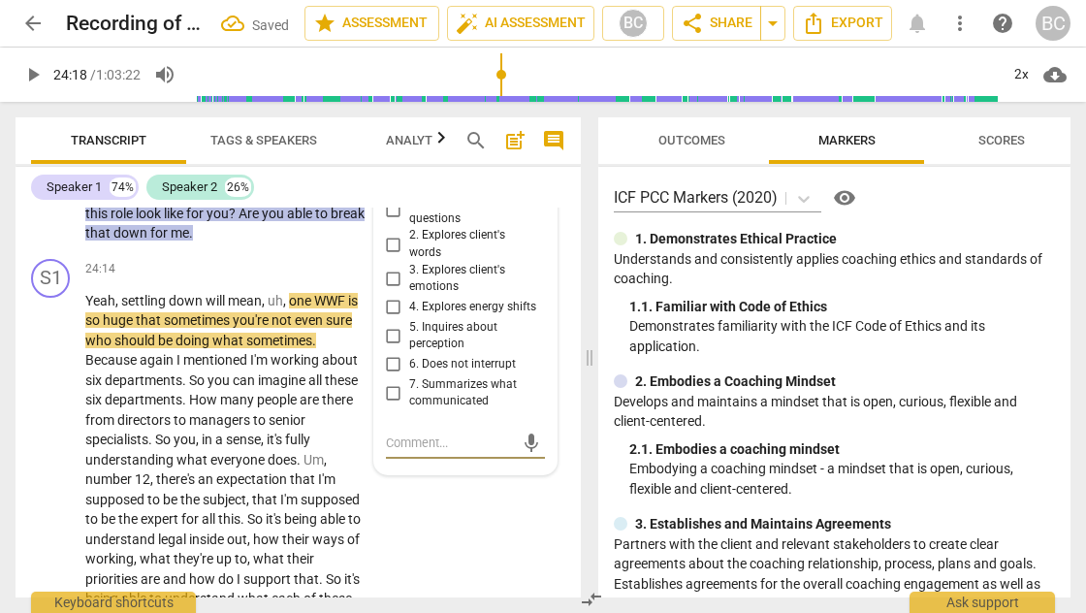
scroll to position [12595, 0]
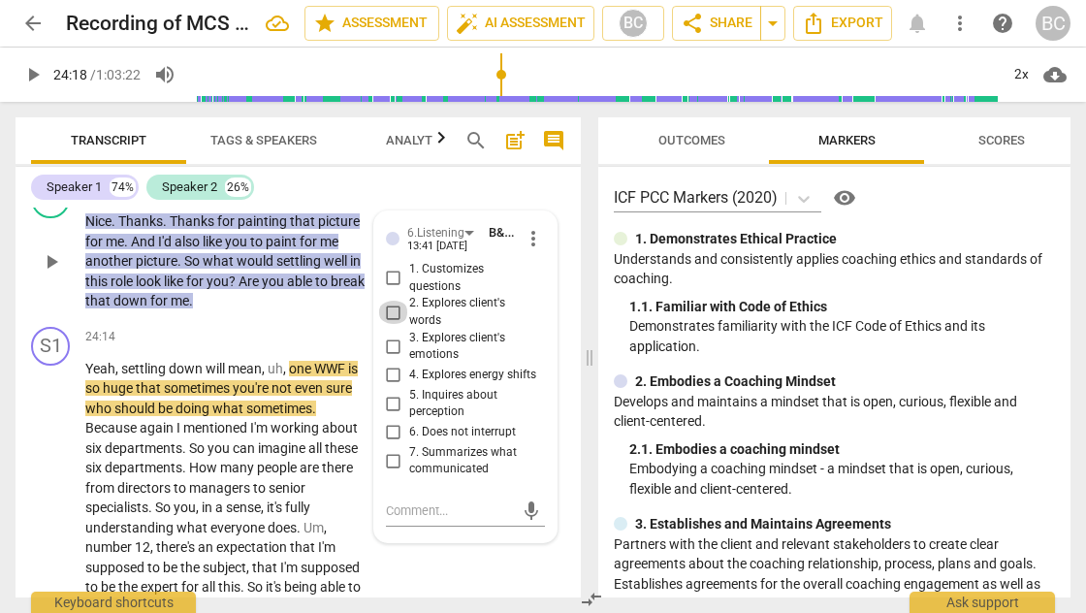
click at [392, 301] on input "2. Explores client's words" at bounding box center [393, 312] width 31 height 23
checkbox input "true"
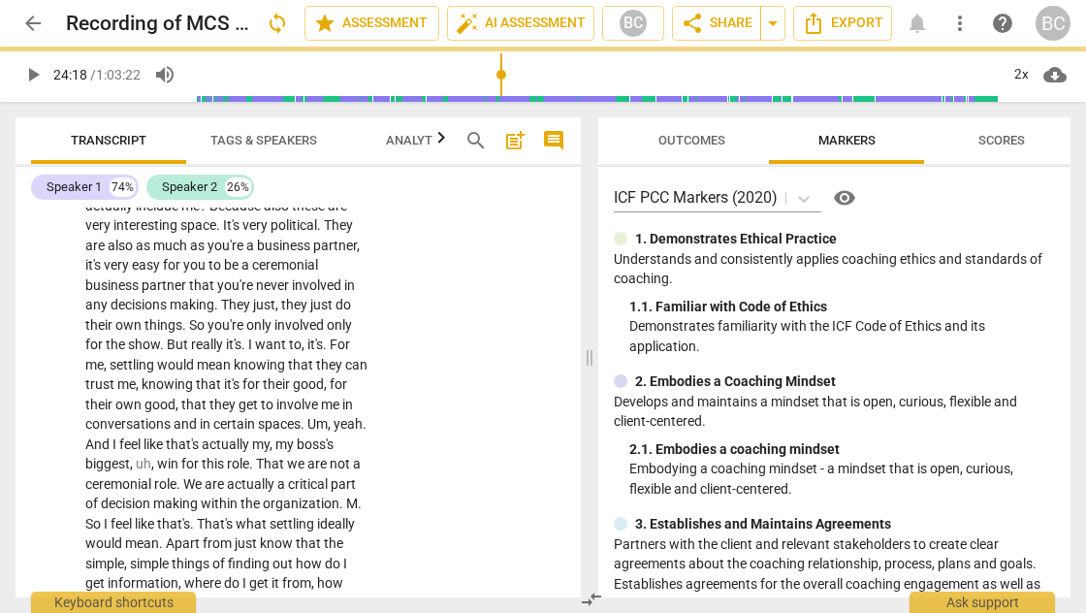
scroll to position [13381, 0]
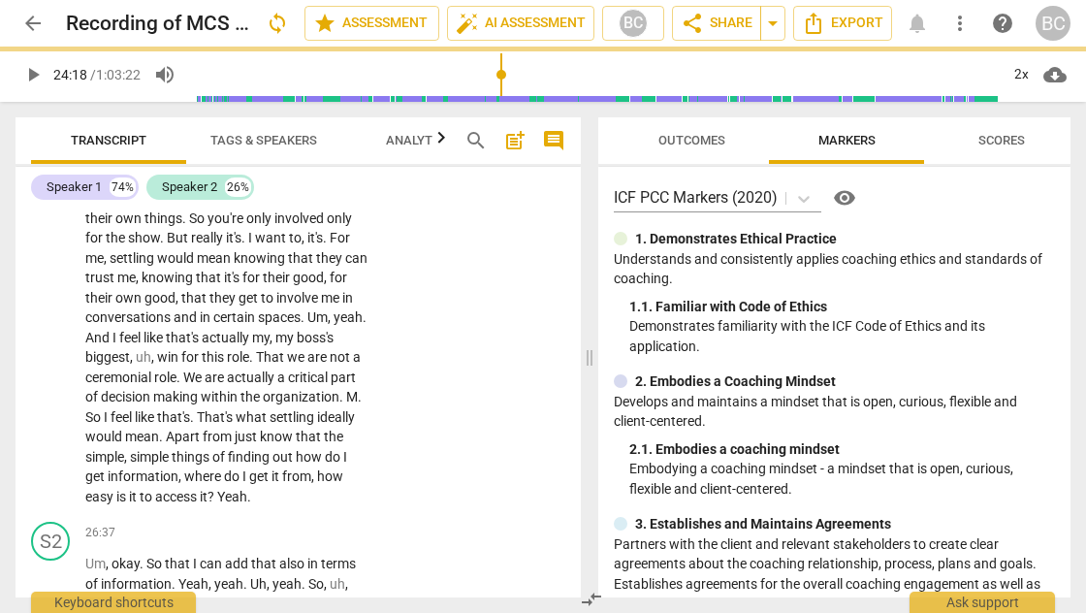
click at [104, 409] on span "So" at bounding box center [94, 417] width 18 height 16
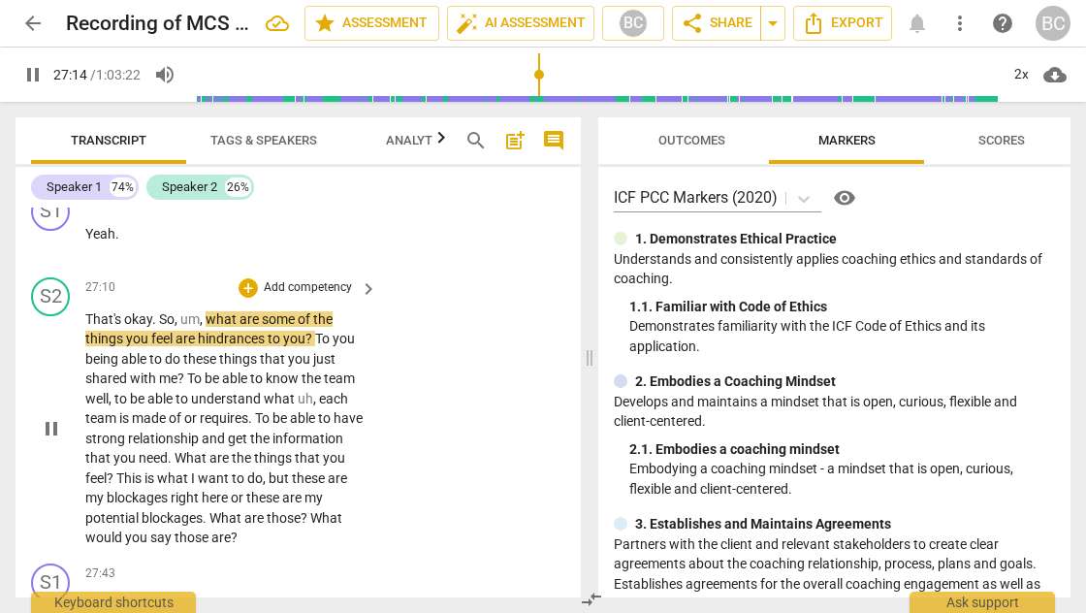
scroll to position [13939, 0]
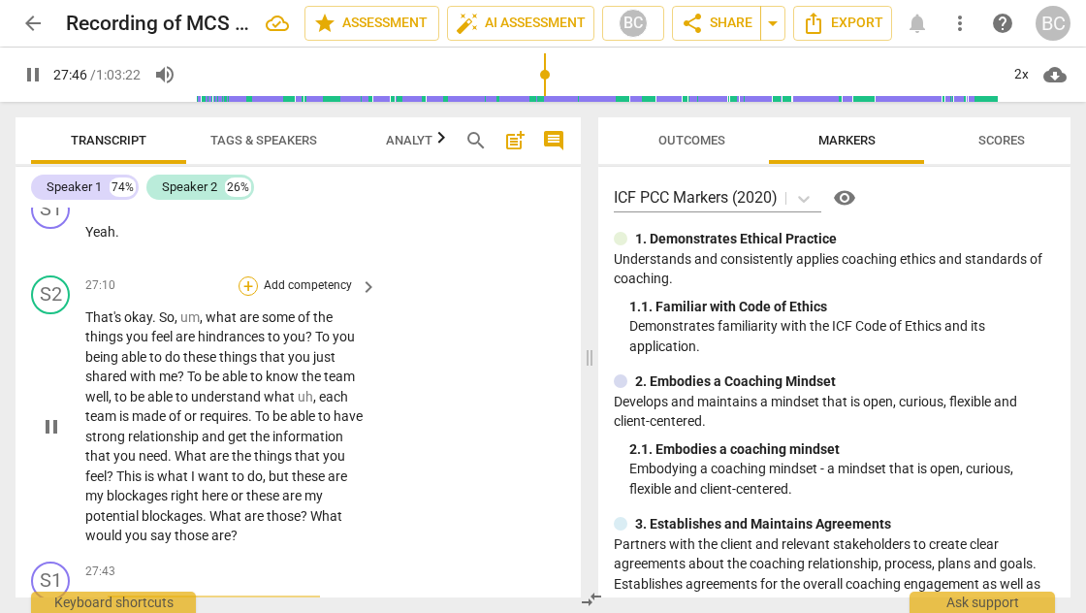
click at [247, 276] on div "+" at bounding box center [247, 285] width 19 height 19
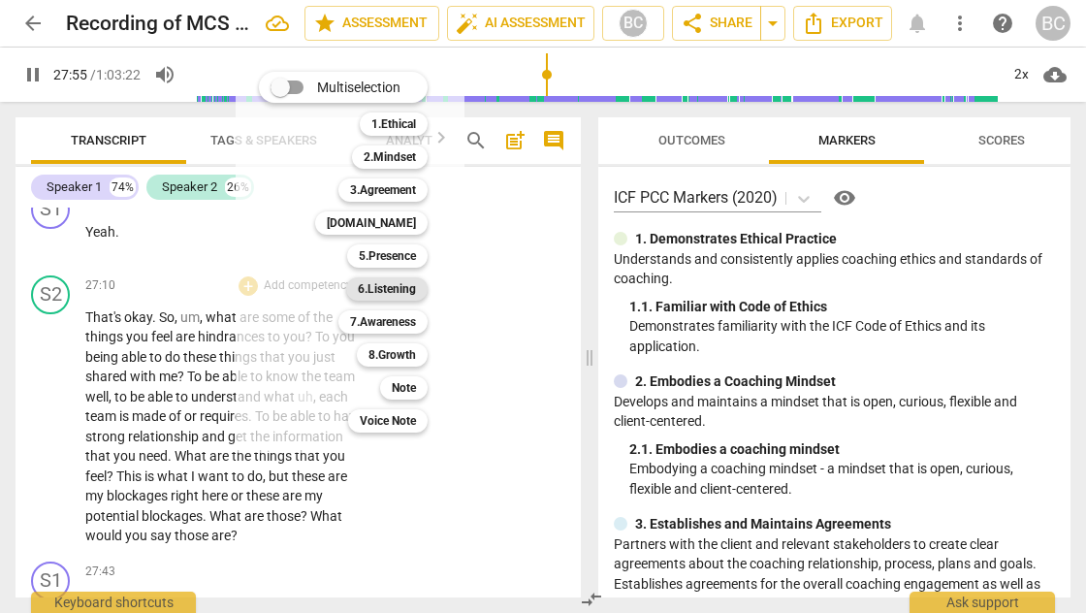
scroll to position [14346, 0]
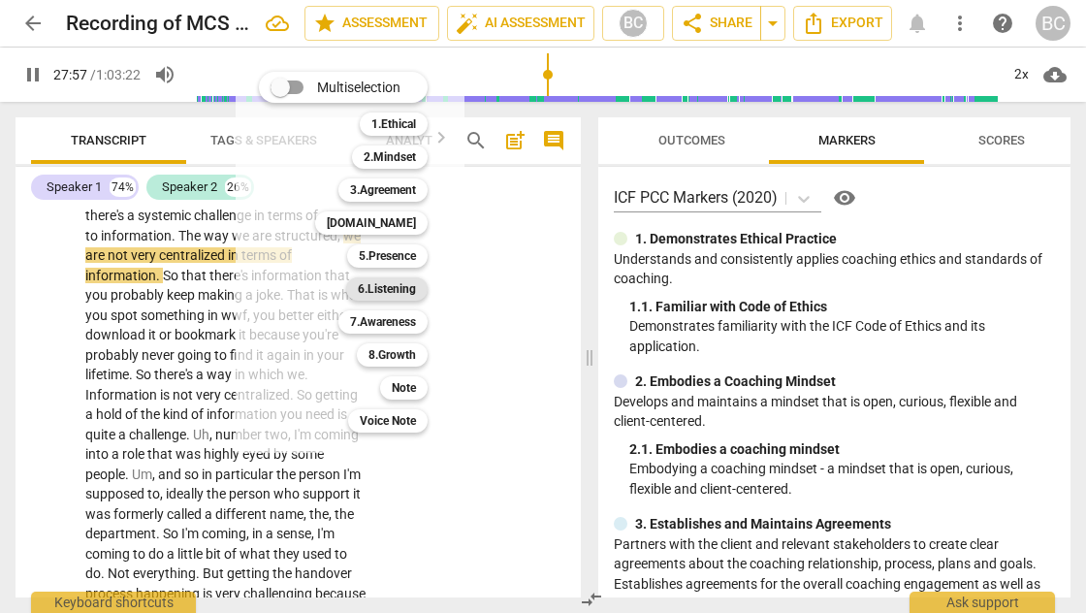
click at [379, 288] on b "6.Listening" at bounding box center [387, 288] width 58 height 23
type input "1678"
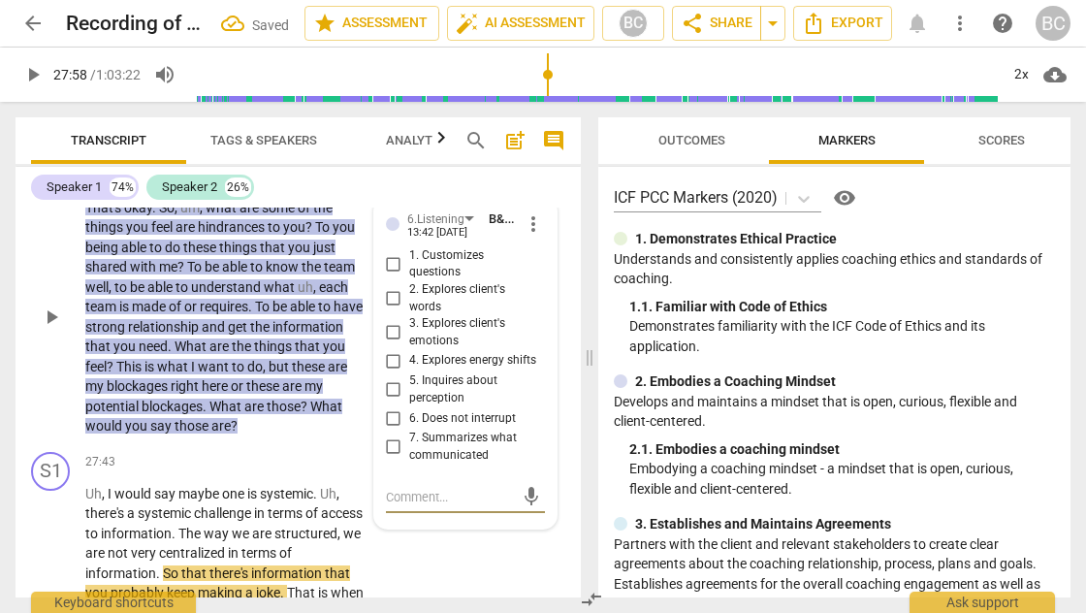
scroll to position [14046, 0]
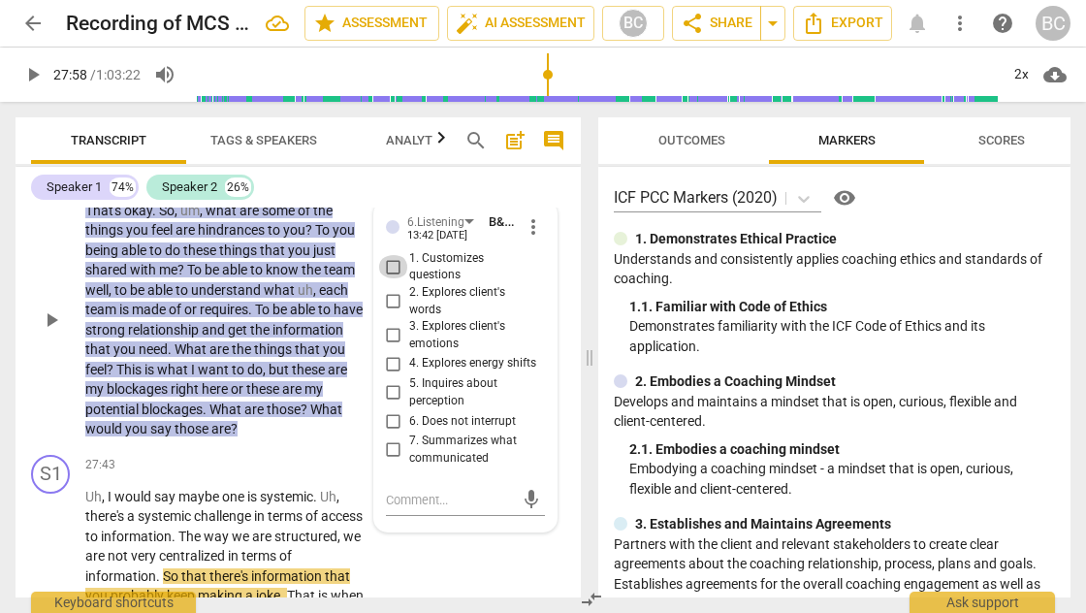
click at [391, 255] on input "1. Customizes questions" at bounding box center [393, 266] width 31 height 23
checkbox input "true"
click at [436, 491] on textarea at bounding box center [450, 500] width 128 height 18
type textarea "M"
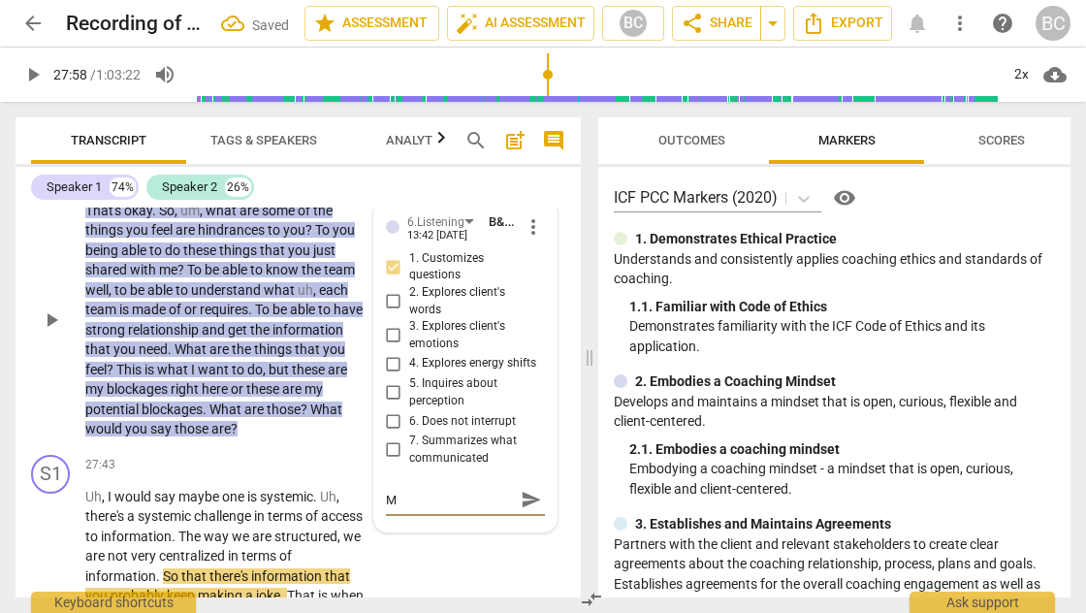
type textarea "Mi"
type textarea "M"
type textarea "Mo"
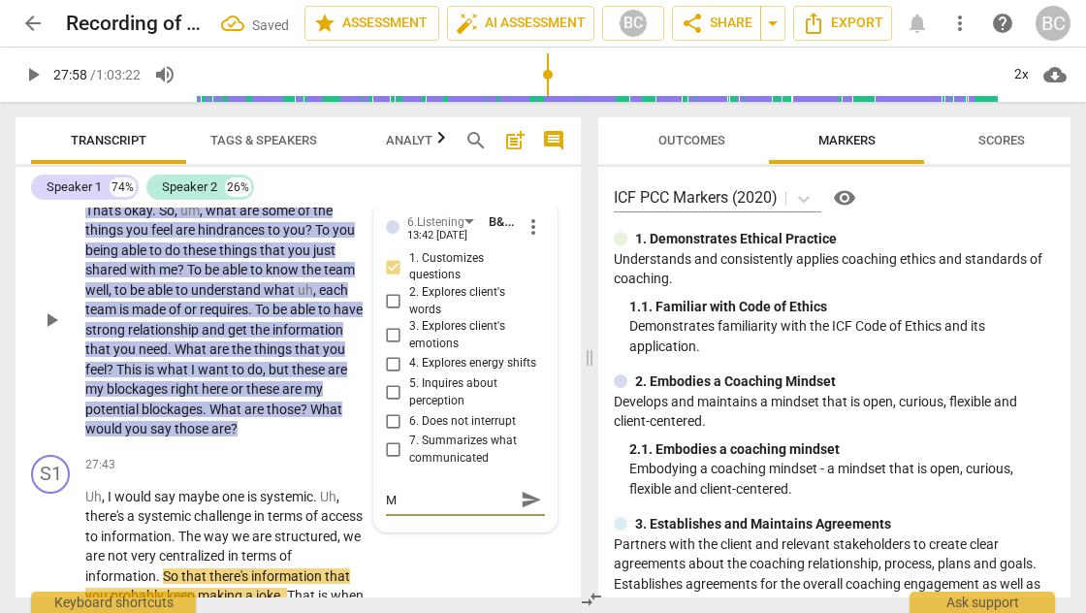
type textarea "Mo"
type textarea "Mor"
type textarea "More"
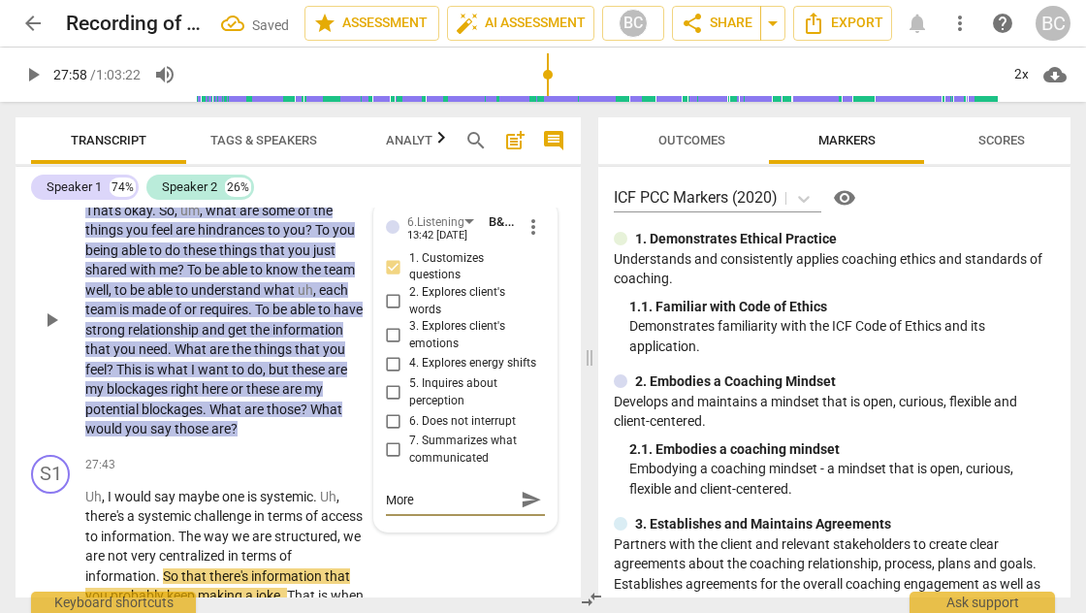
type textarea "More"
type textarea "More t"
type textarea "More th"
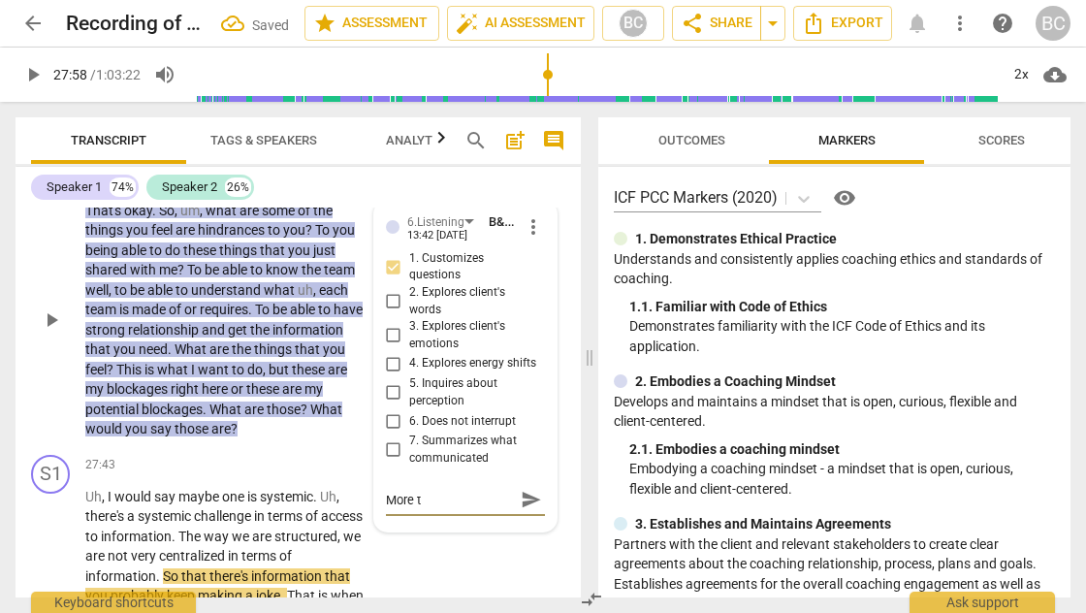
type textarea "More th"
type textarea "More tha"
type textarea "More than"
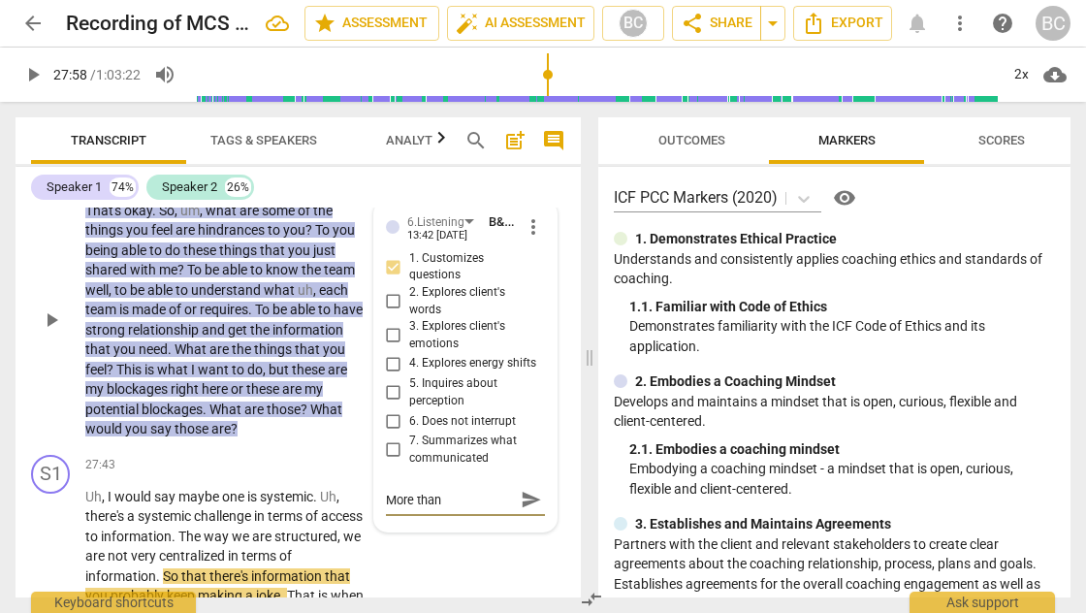
type textarea "More than"
type textarea "More than 1"
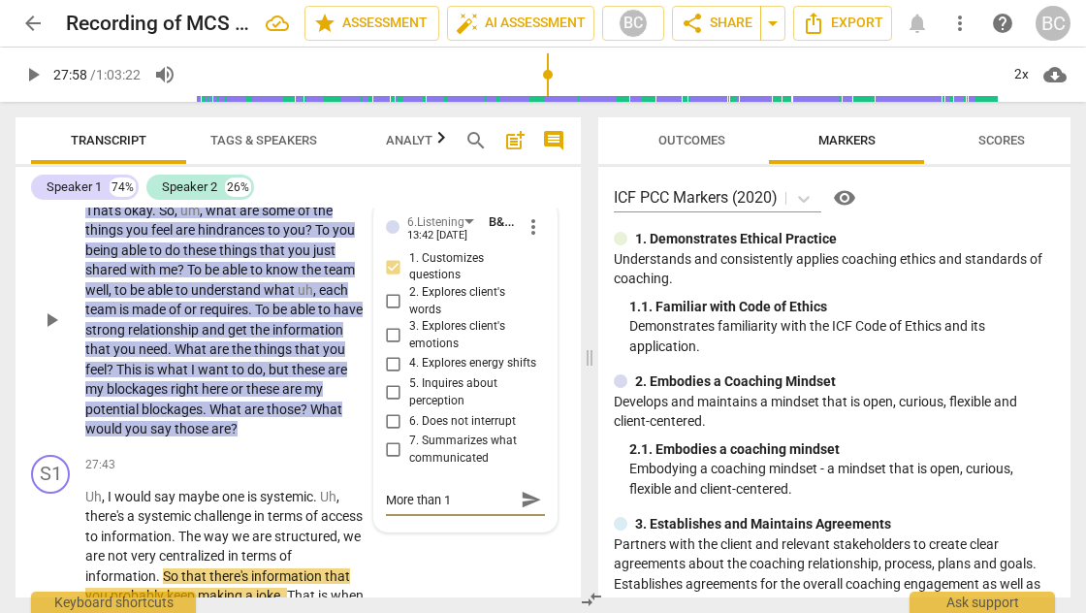
type textarea "More than 1"
type textarea "More than 1 q"
type textarea "More than 1 qu"
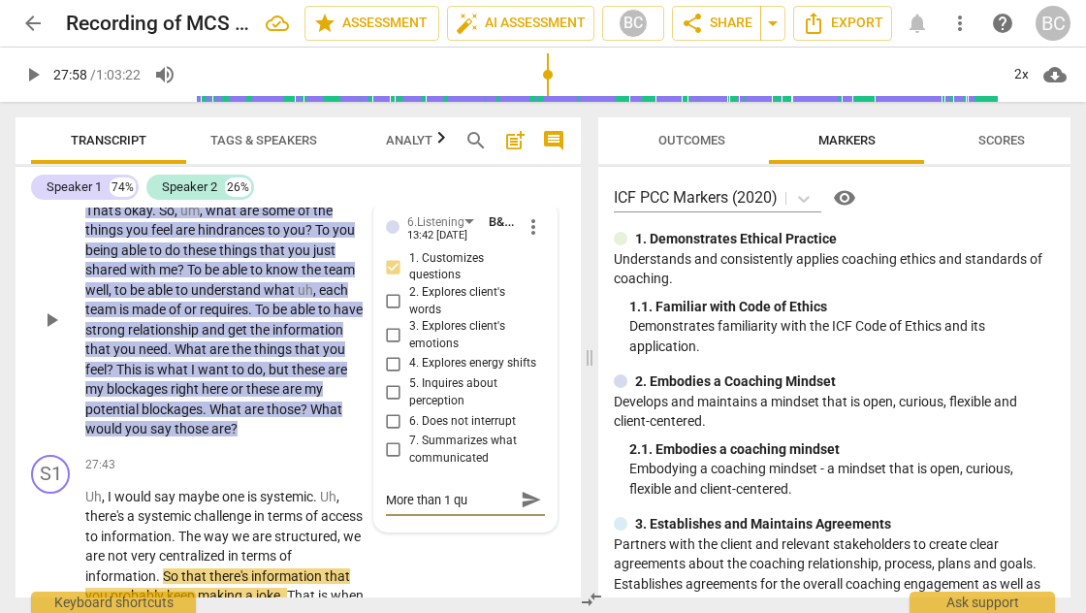
type textarea "More than 1 que"
type textarea "More than 1 ques"
type textarea "More than 1 quest"
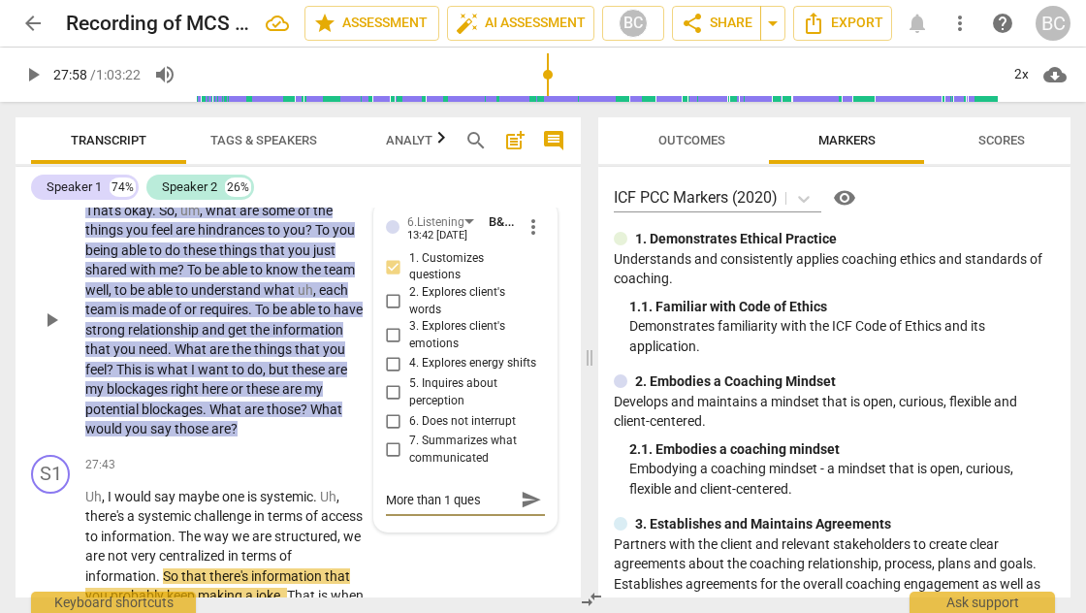
type textarea "More than 1 quest"
type textarea "More than 1 questi"
type textarea "More than 1 questio"
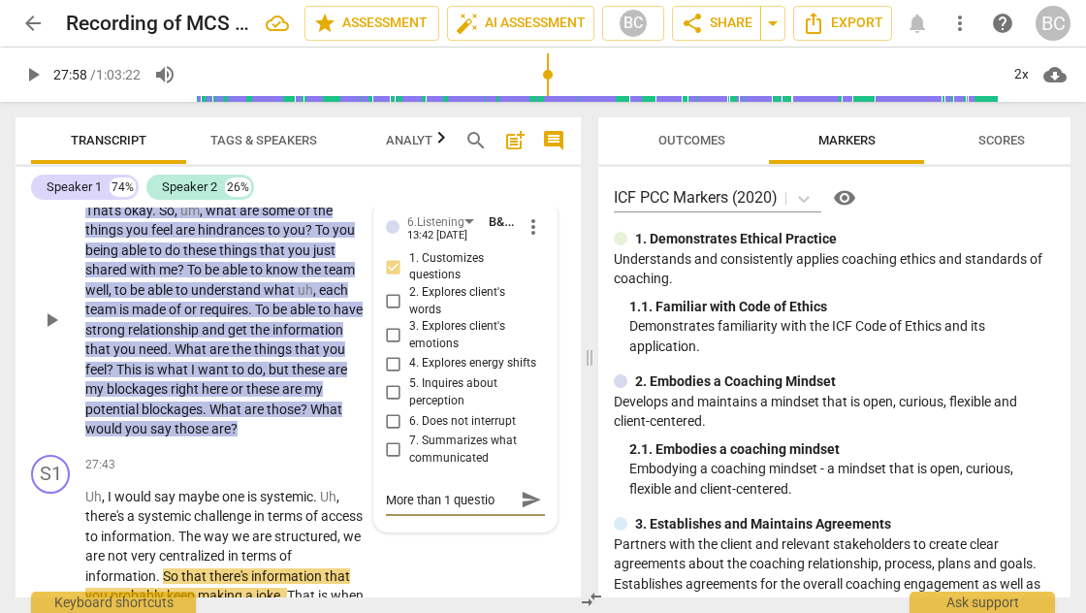
type textarea "More than 1 question"
type textarea "More than 1 question."
click at [524, 489] on span "send" at bounding box center [531, 499] width 21 height 21
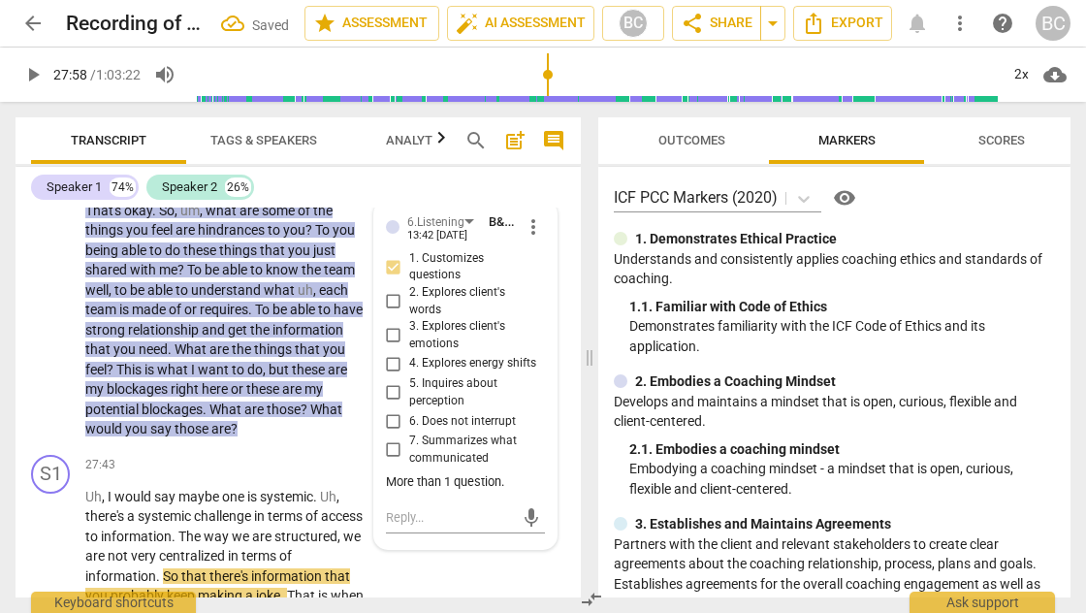
click at [38, 79] on span "play_arrow" at bounding box center [32, 74] width 23 height 23
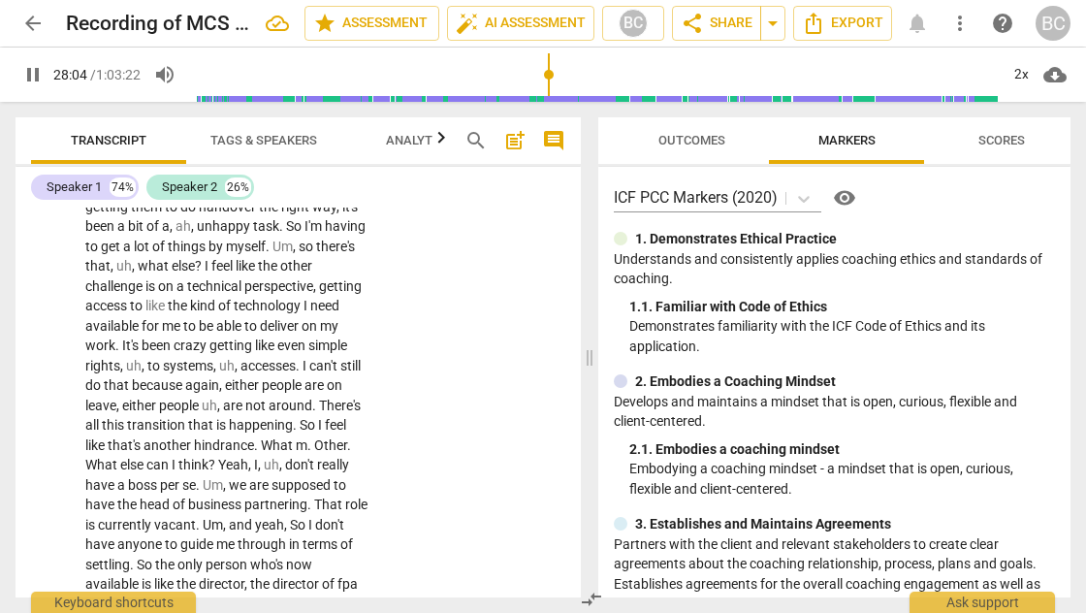
scroll to position [14986, 0]
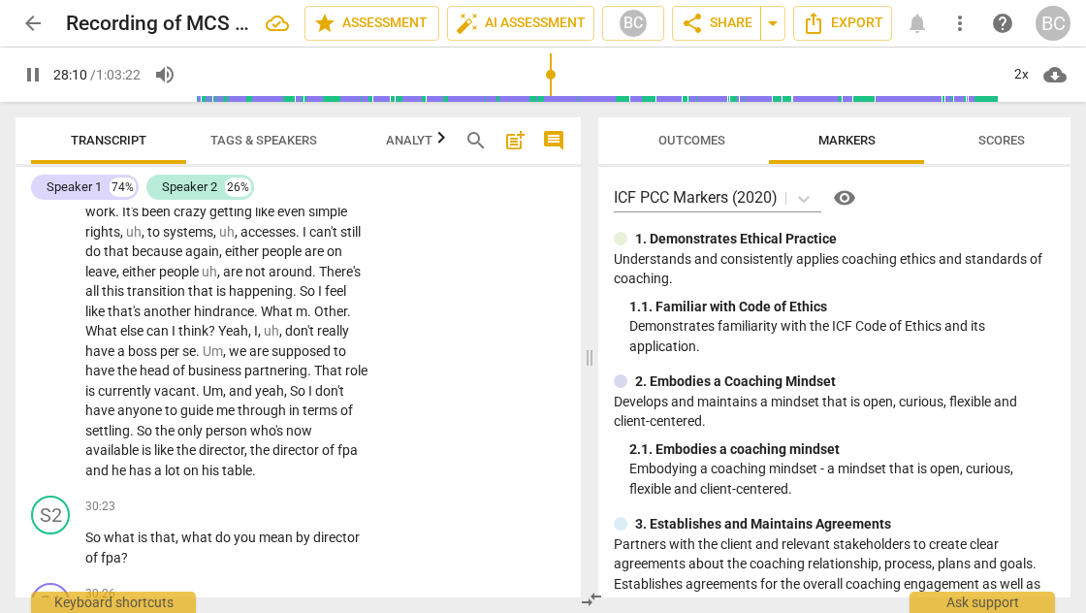
click at [314, 363] on span "That" at bounding box center [329, 371] width 31 height 16
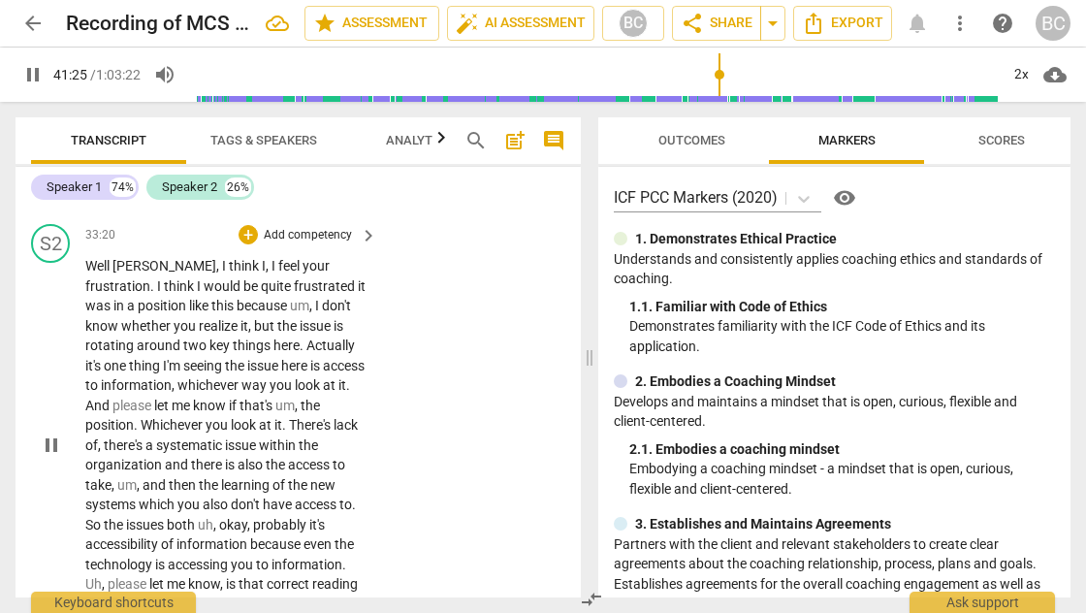
scroll to position [16267, 0]
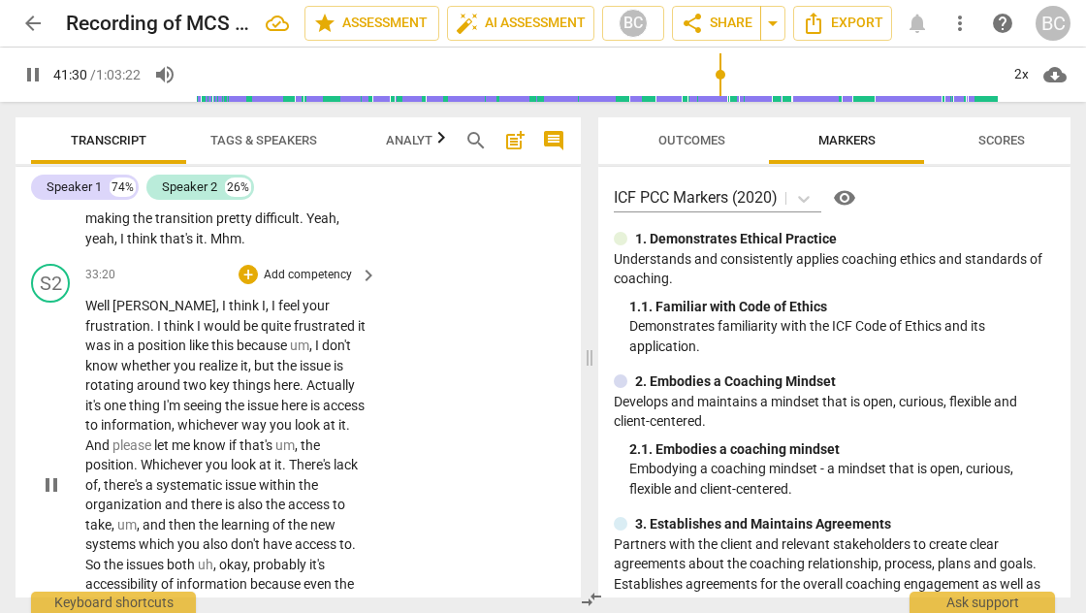
click at [89, 298] on span "Well" at bounding box center [98, 306] width 27 height 16
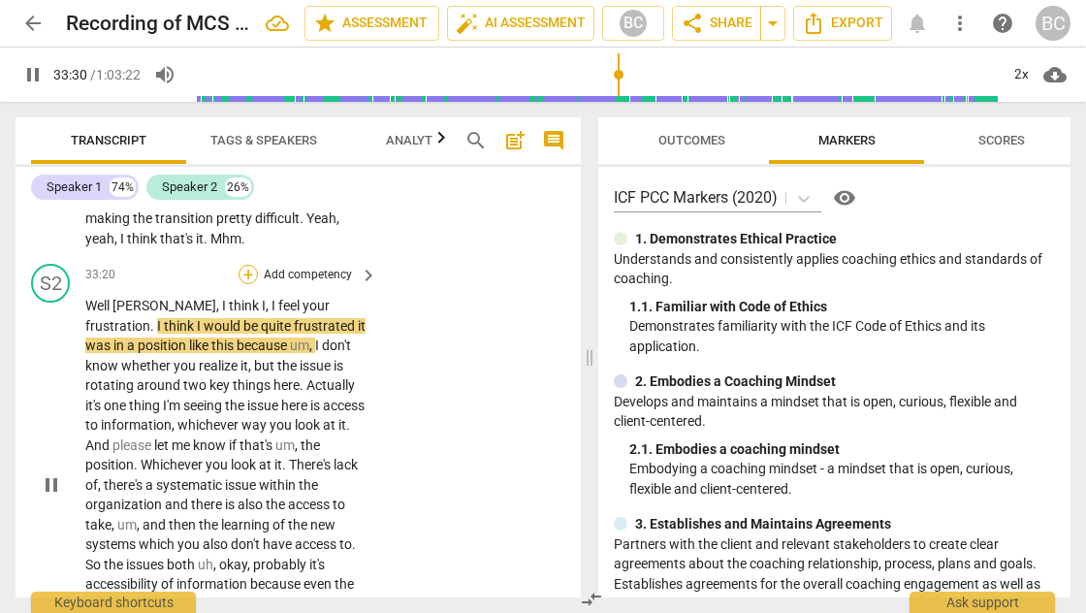
click at [244, 265] on div "+" at bounding box center [247, 274] width 19 height 19
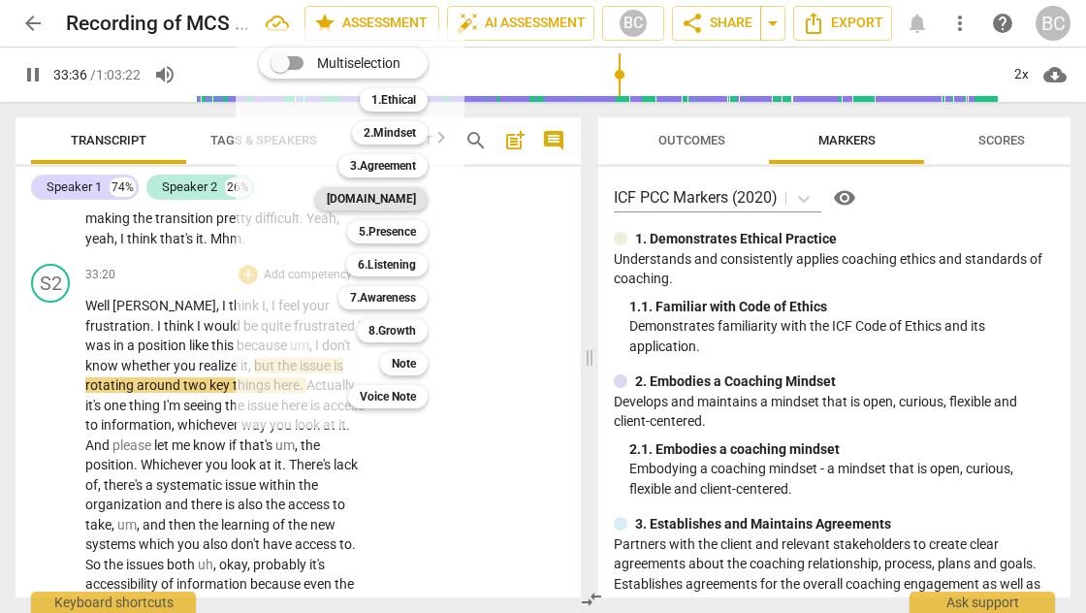
click at [391, 206] on b "[DOMAIN_NAME]" at bounding box center [371, 198] width 89 height 23
type input "2017"
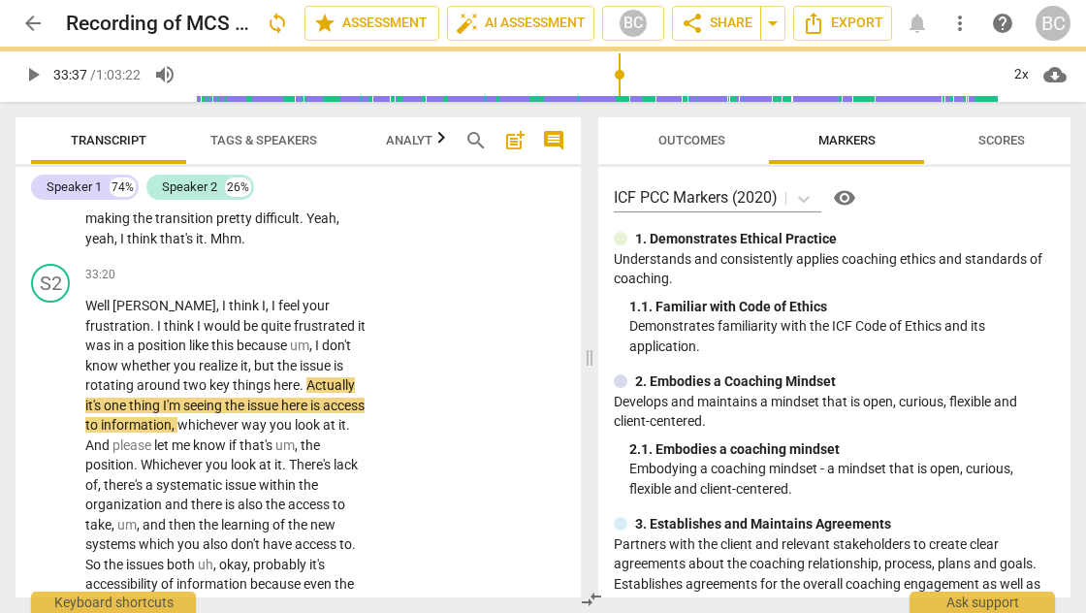
scroll to position [16284, 0]
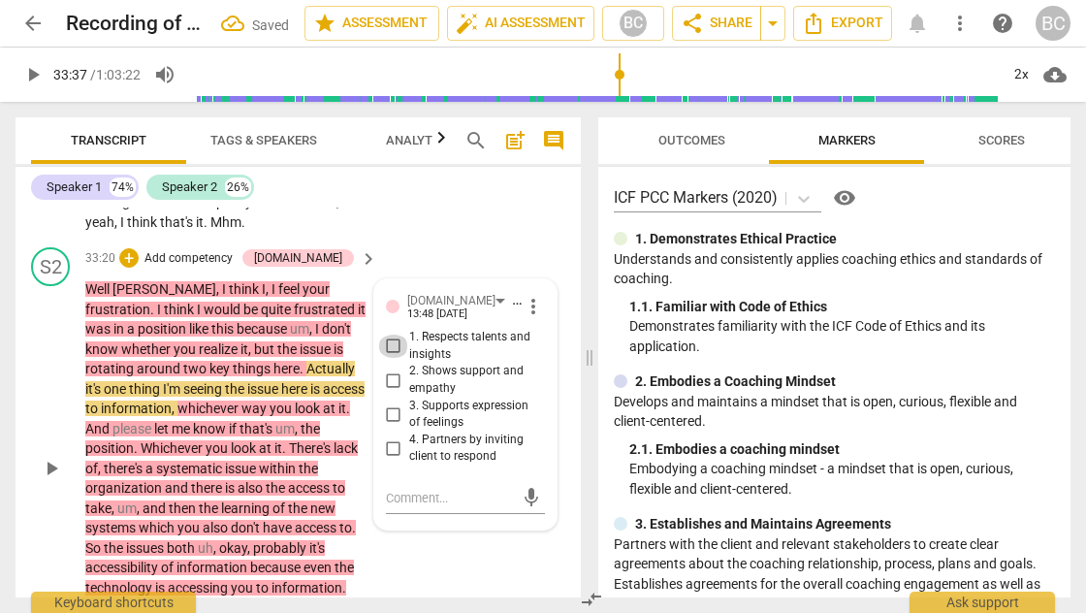
click at [388, 334] on input "1. Respects talents and insights" at bounding box center [393, 345] width 31 height 23
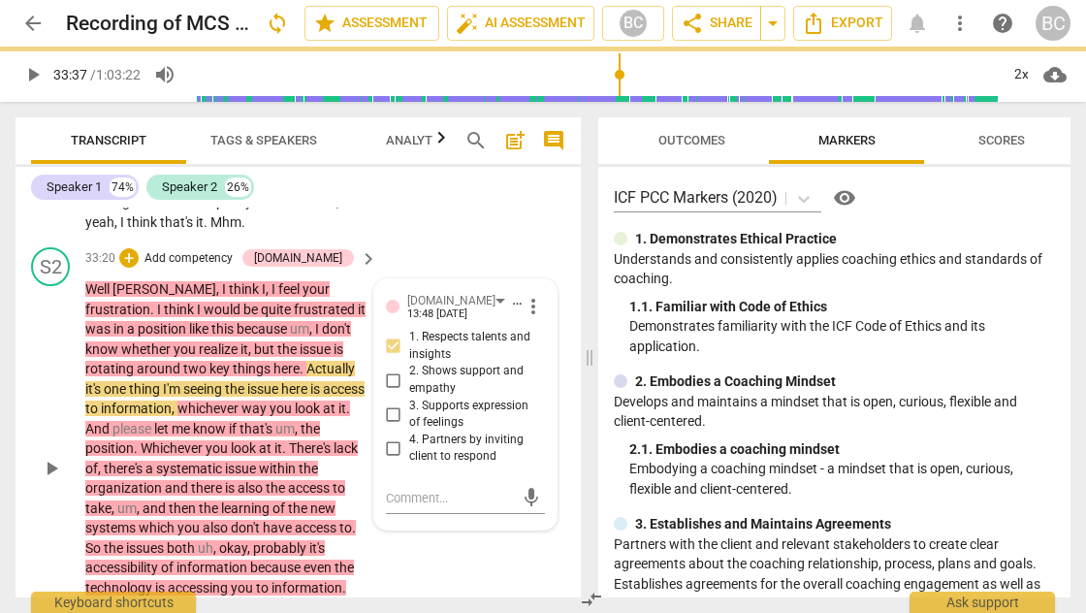
click at [388, 334] on input "1. Respects talents and insights" at bounding box center [393, 345] width 31 height 23
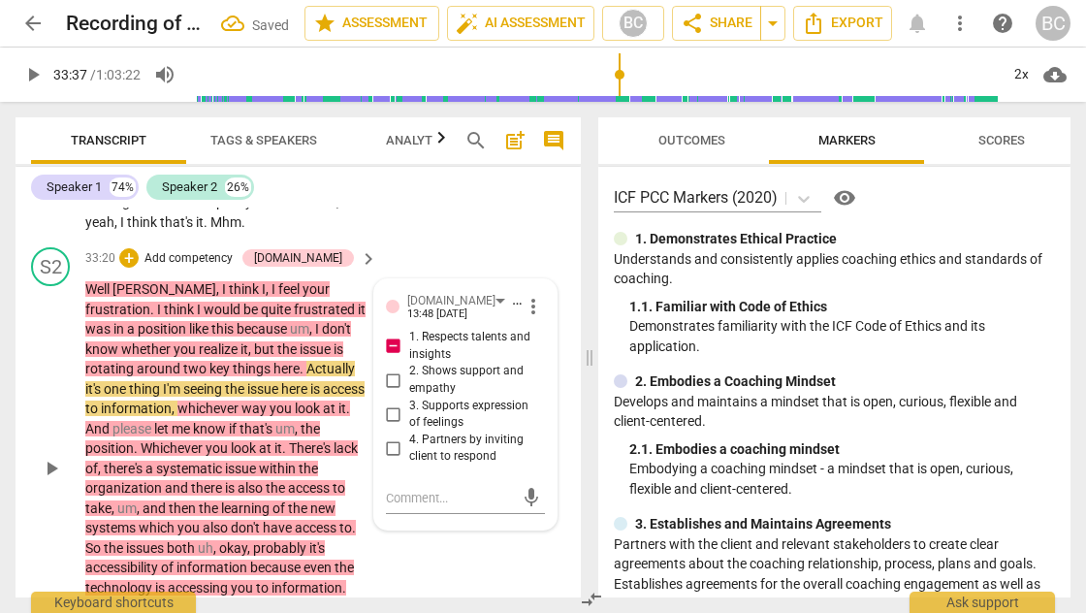
click at [389, 334] on input "1. Respects talents and insights" at bounding box center [393, 345] width 31 height 23
checkbox input "false"
click at [386, 368] on input "2. Shows support and empathy" at bounding box center [393, 379] width 31 height 23
checkbox input "true"
click at [50, 457] on span "play_arrow" at bounding box center [51, 468] width 23 height 23
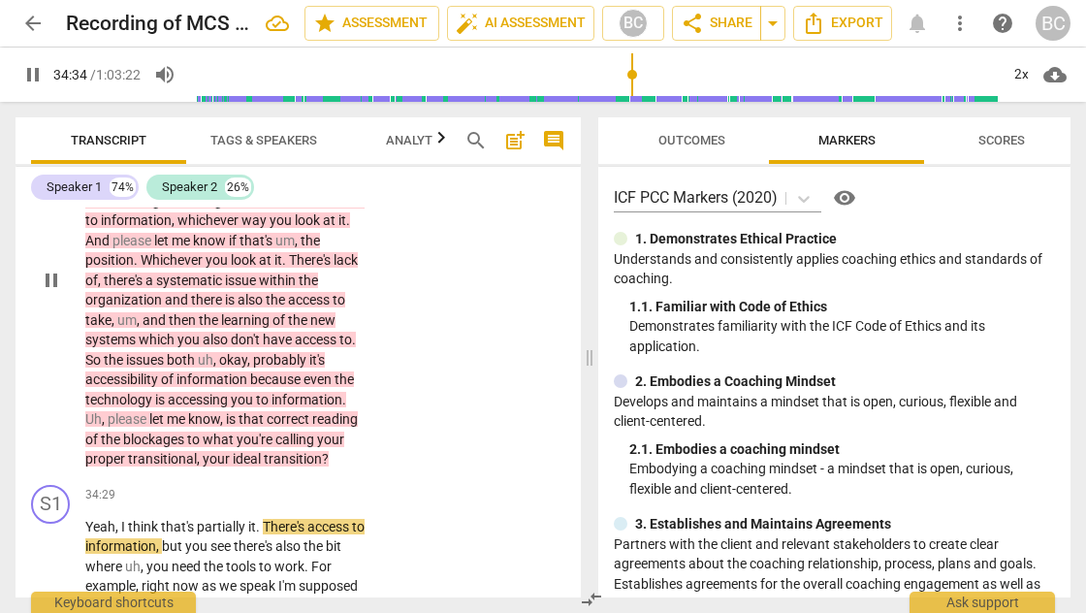
scroll to position [16193, 0]
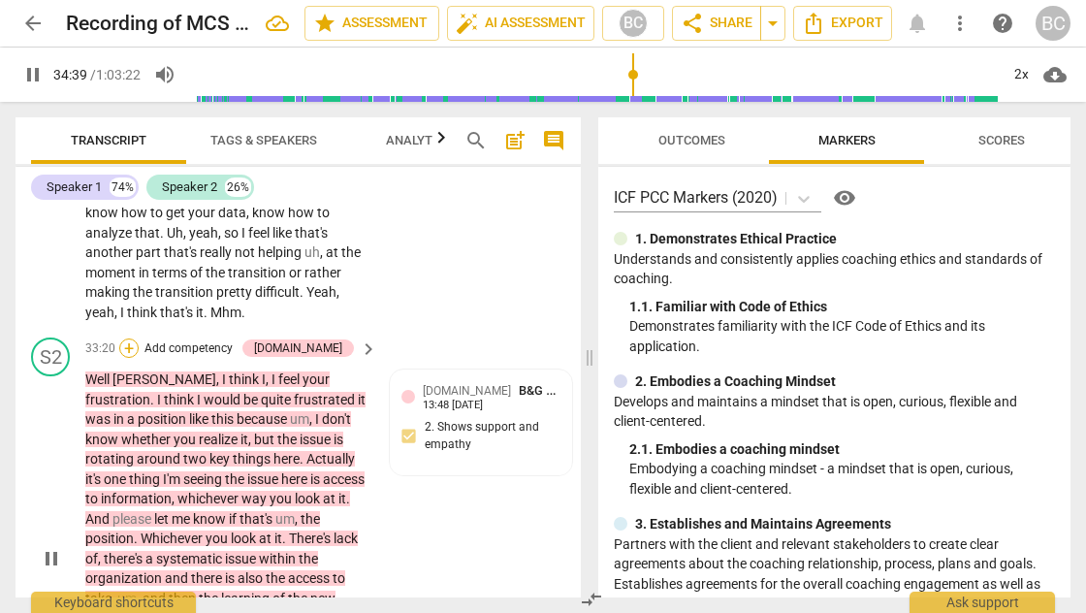
click at [139, 338] on div "+" at bounding box center [128, 347] width 19 height 19
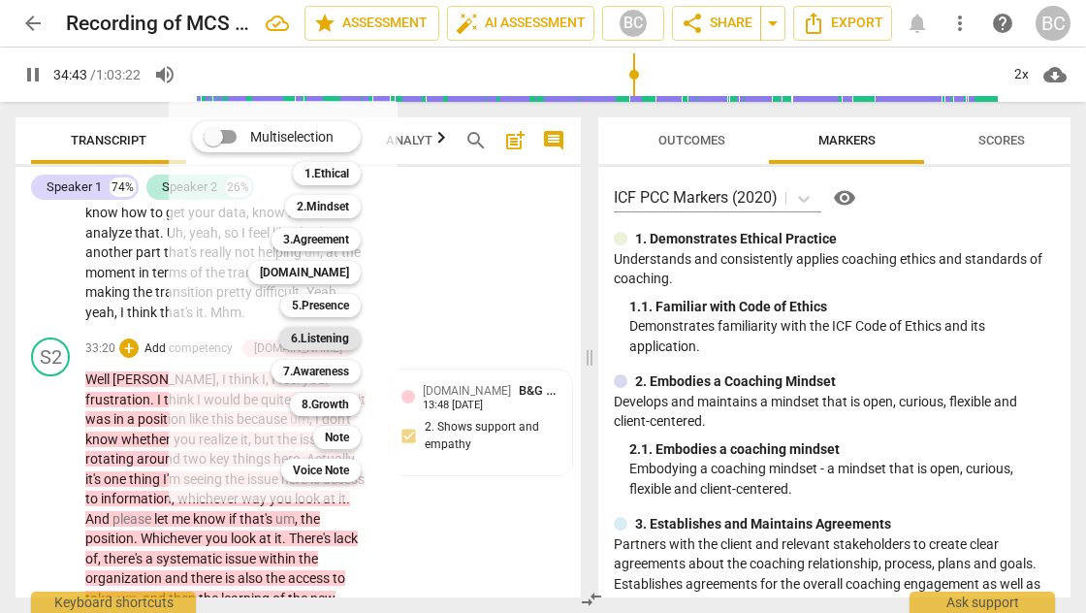
click at [325, 343] on b "6.Listening" at bounding box center [320, 338] width 58 height 23
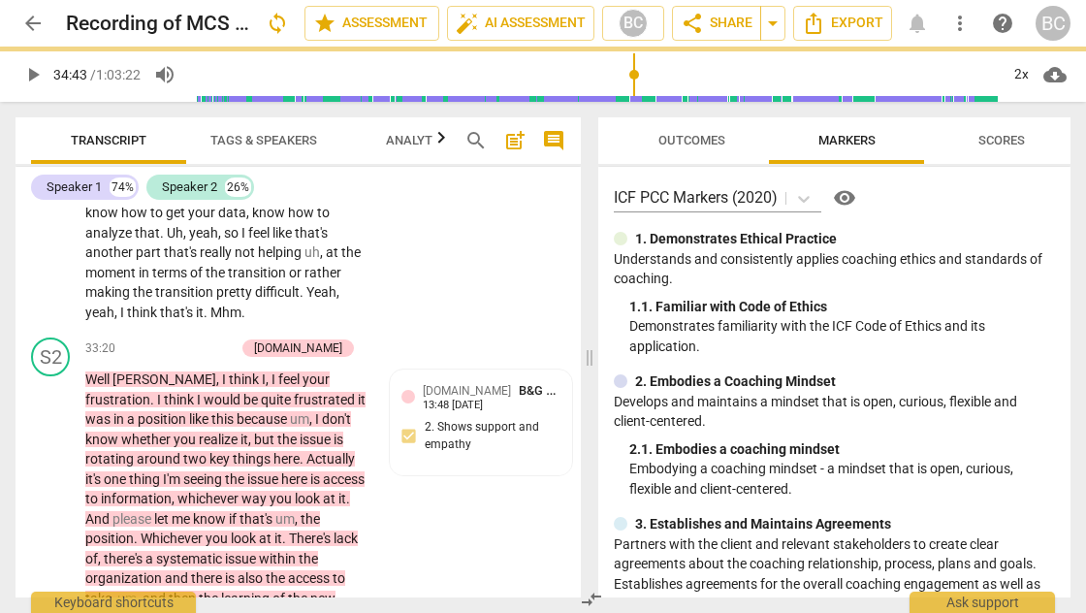
type input "2084"
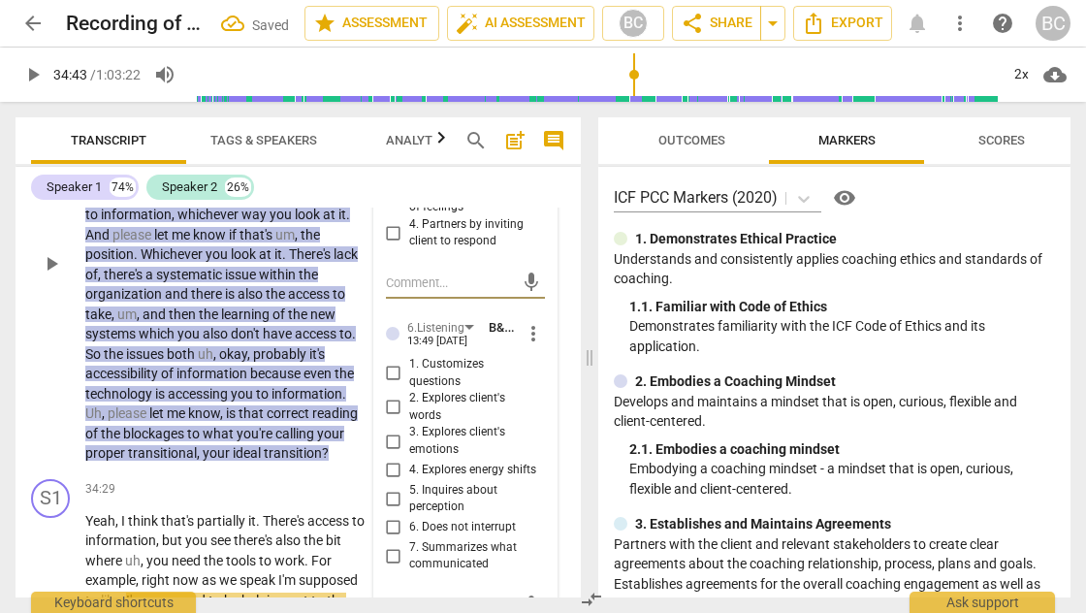
scroll to position [16501, 0]
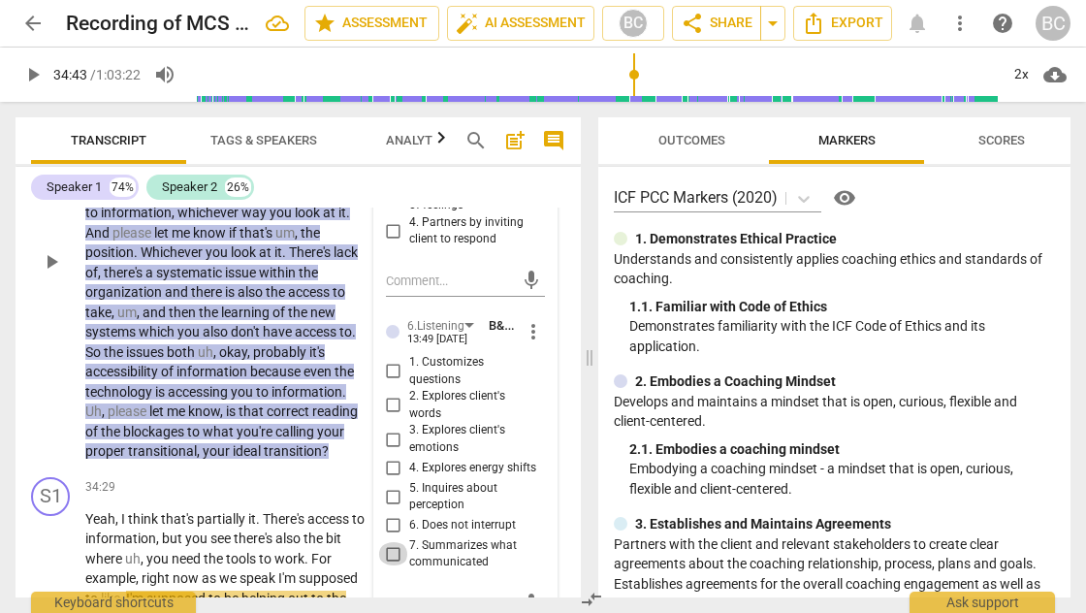
click at [394, 542] on input "7. Summarizes what communicated" at bounding box center [393, 553] width 31 height 23
checkbox input "true"
click at [39, 77] on span "play_arrow" at bounding box center [32, 74] width 23 height 23
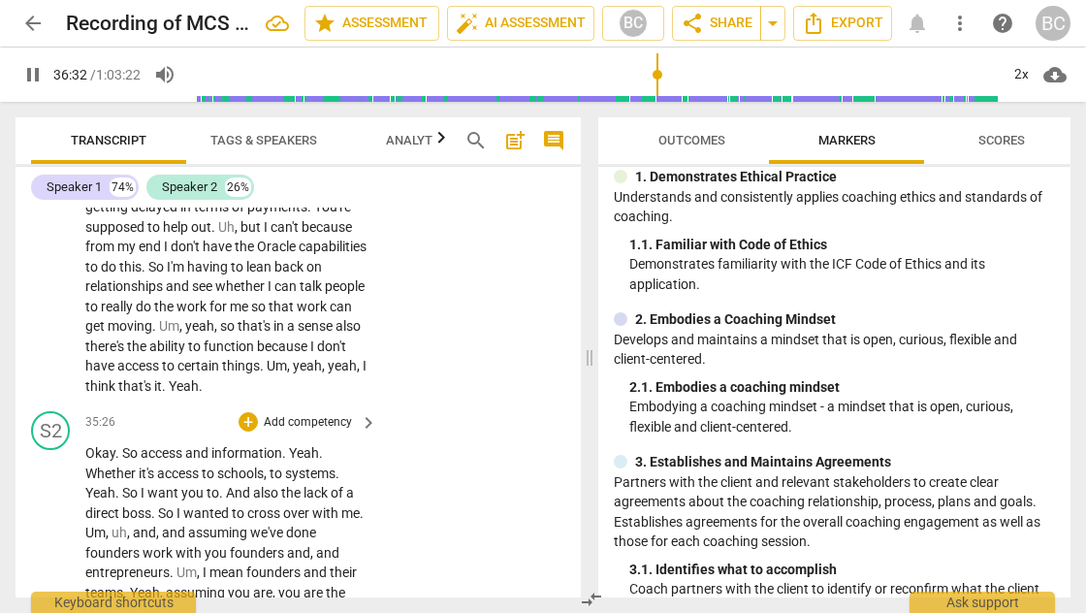
scroll to position [17076, 0]
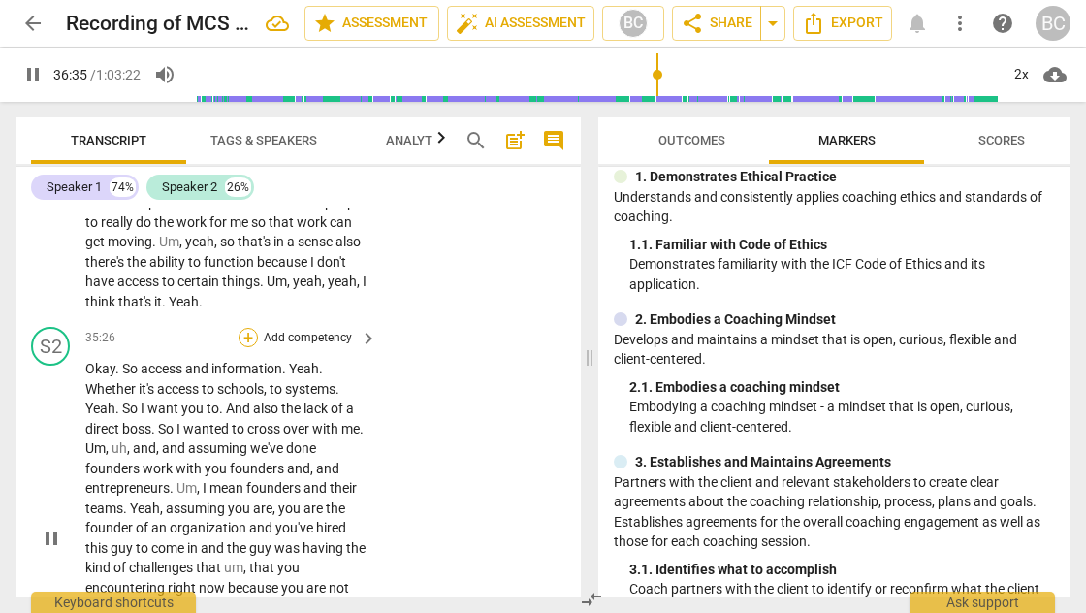
click at [247, 328] on div "+" at bounding box center [247, 337] width 19 height 19
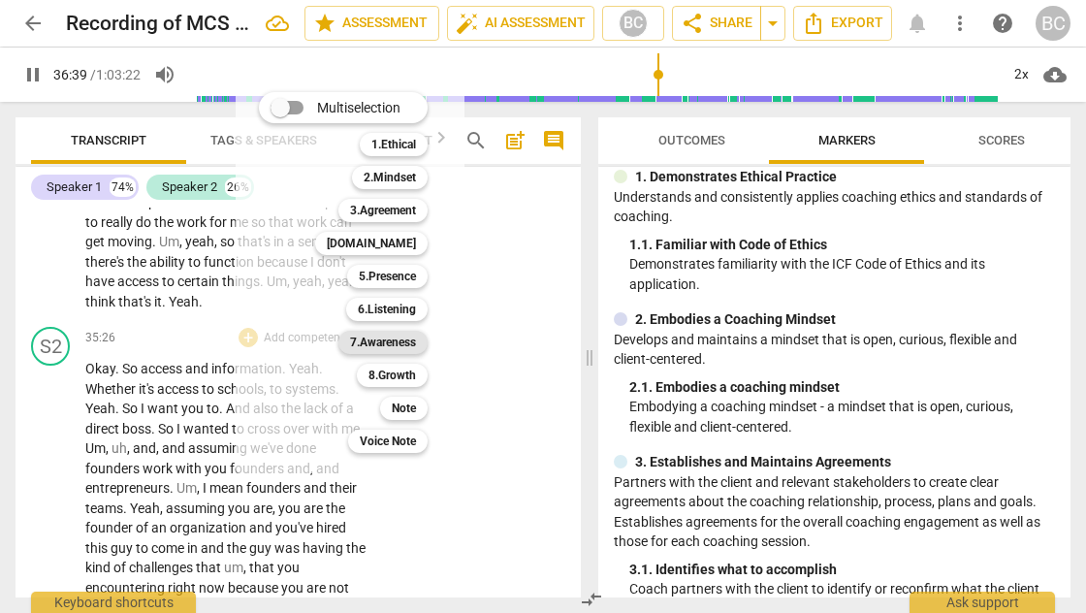
click at [396, 345] on b "7.Awareness" at bounding box center [383, 342] width 66 height 23
type input "2201"
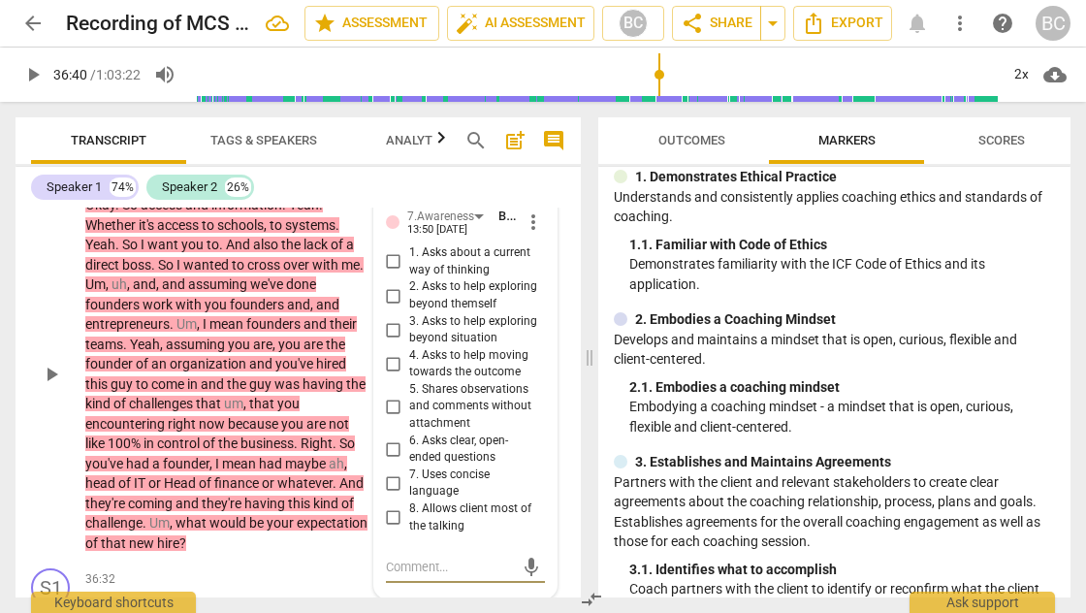
scroll to position [17203, 0]
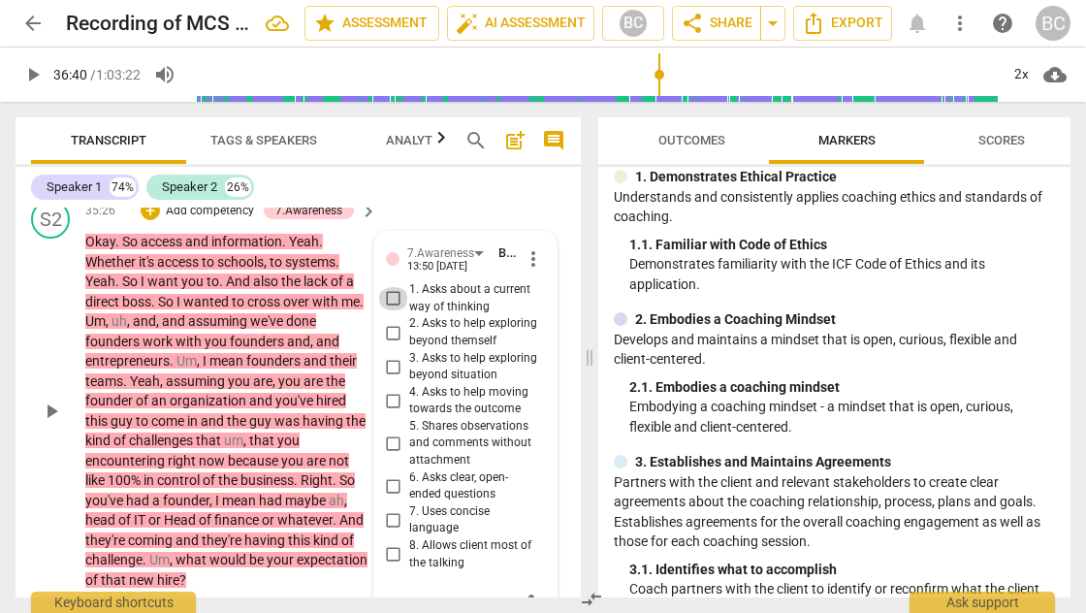
click at [392, 287] on input "1. Asks about a current way of thinking" at bounding box center [393, 298] width 31 height 23
checkbox input "true"
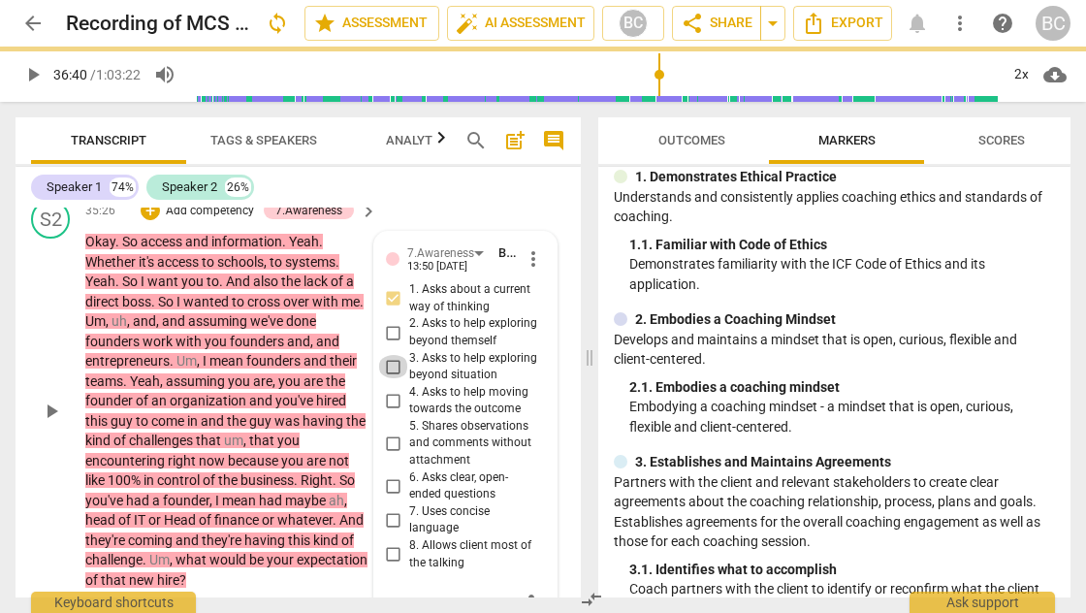
click at [390, 355] on input "3. Asks to help exploring beyond situation" at bounding box center [393, 366] width 31 height 23
checkbox input "true"
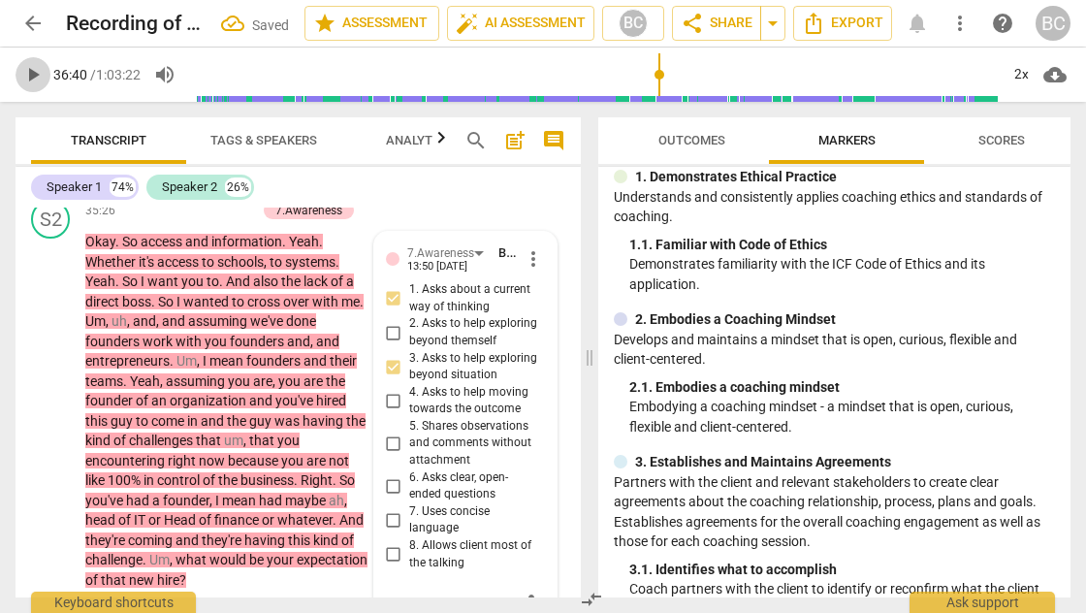
click at [32, 78] on span "play_arrow" at bounding box center [32, 74] width 23 height 23
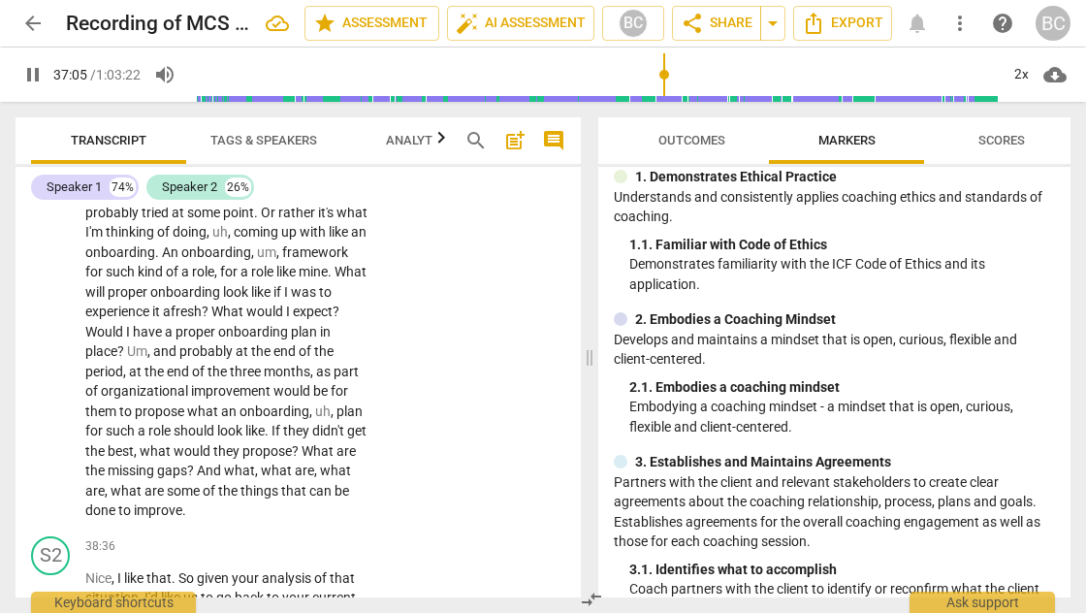
scroll to position [18018, 0]
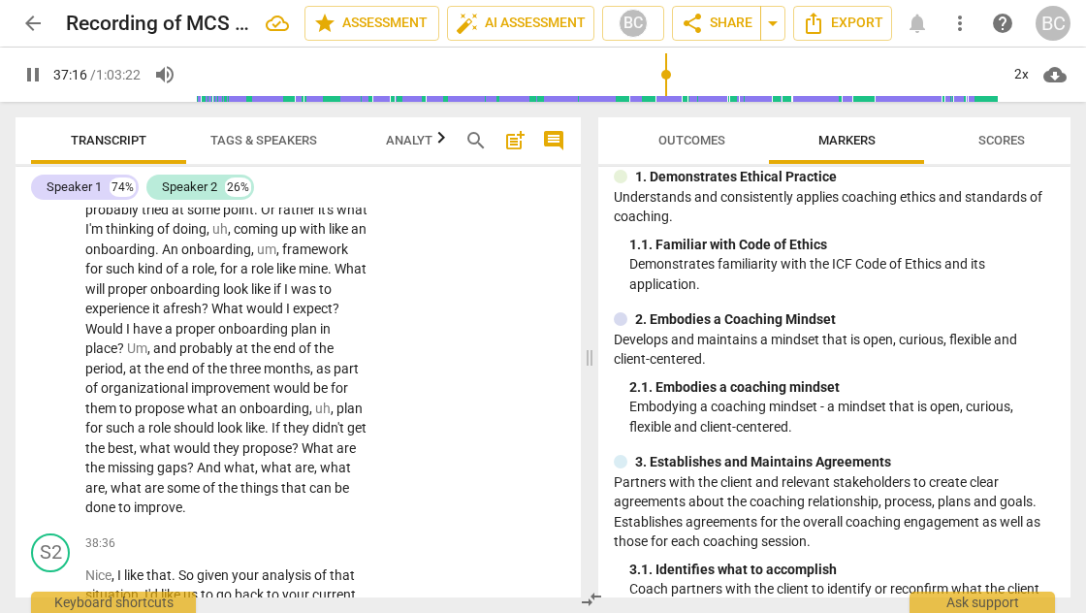
click at [302, 440] on span "What" at bounding box center [319, 448] width 35 height 16
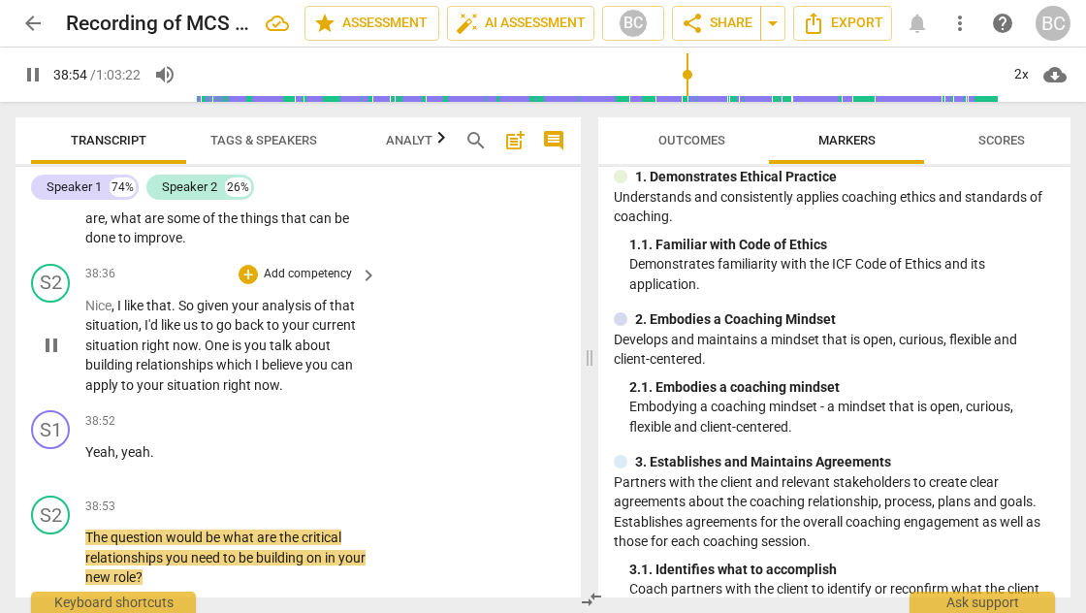
scroll to position [18313, 0]
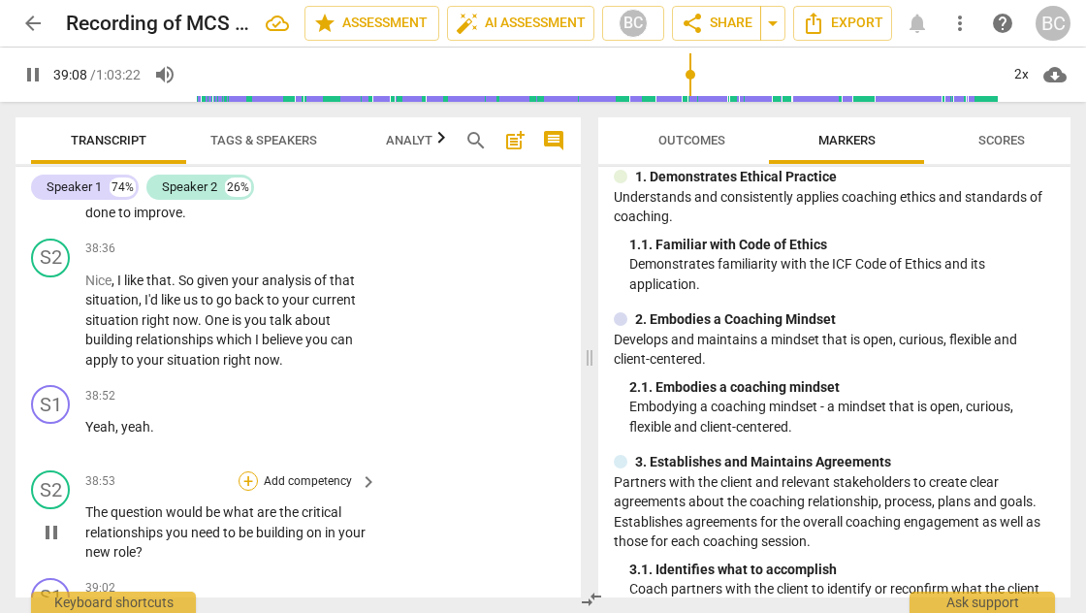
click at [248, 471] on div "+" at bounding box center [247, 480] width 19 height 19
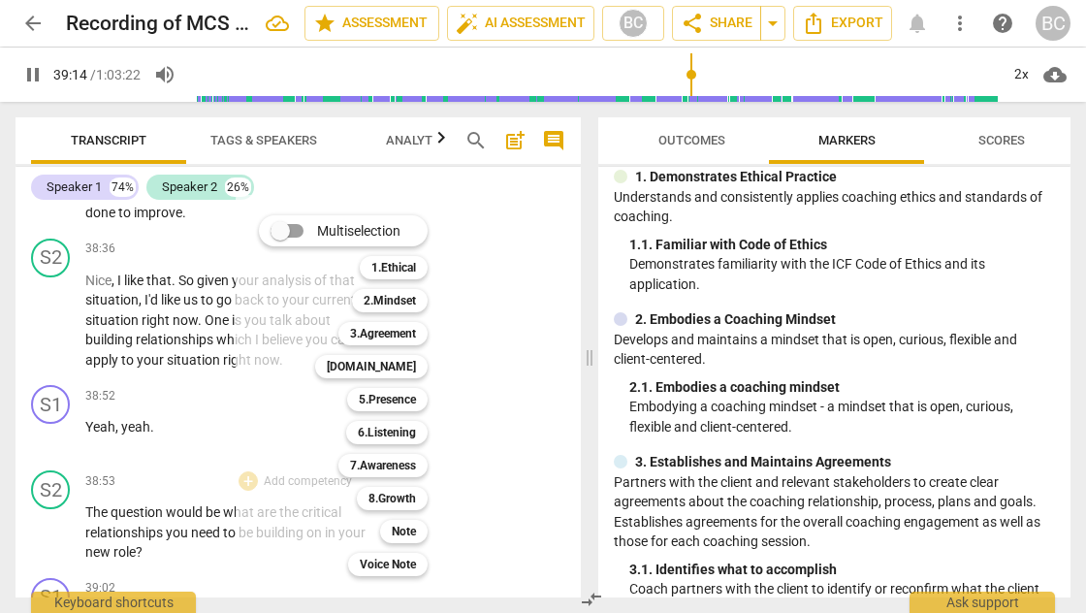
scroll to position [18851, 0]
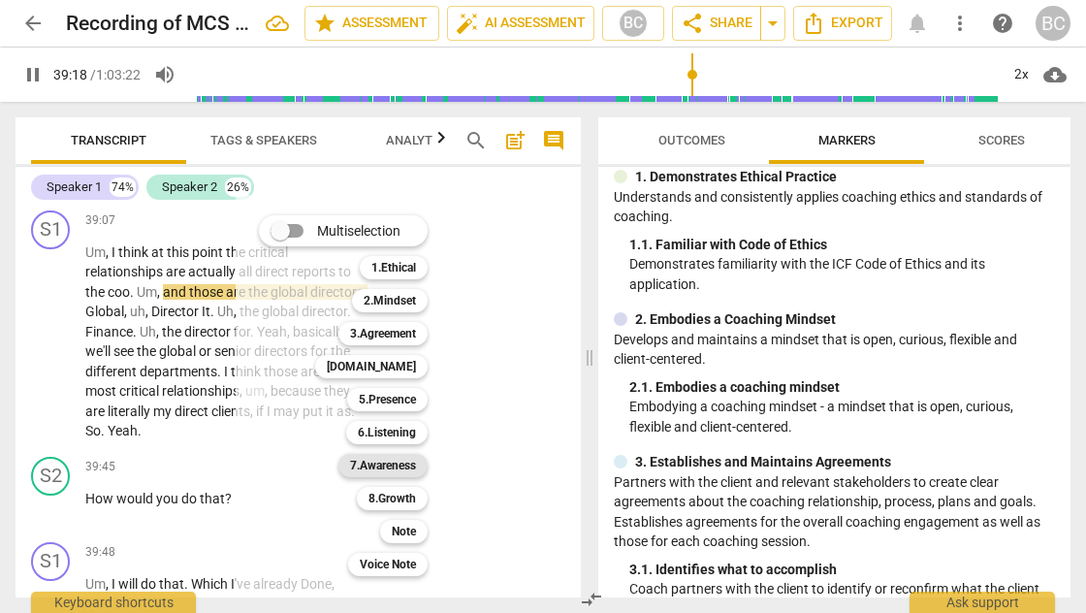
click at [384, 462] on b "7.Awareness" at bounding box center [383, 465] width 66 height 23
type input "2359"
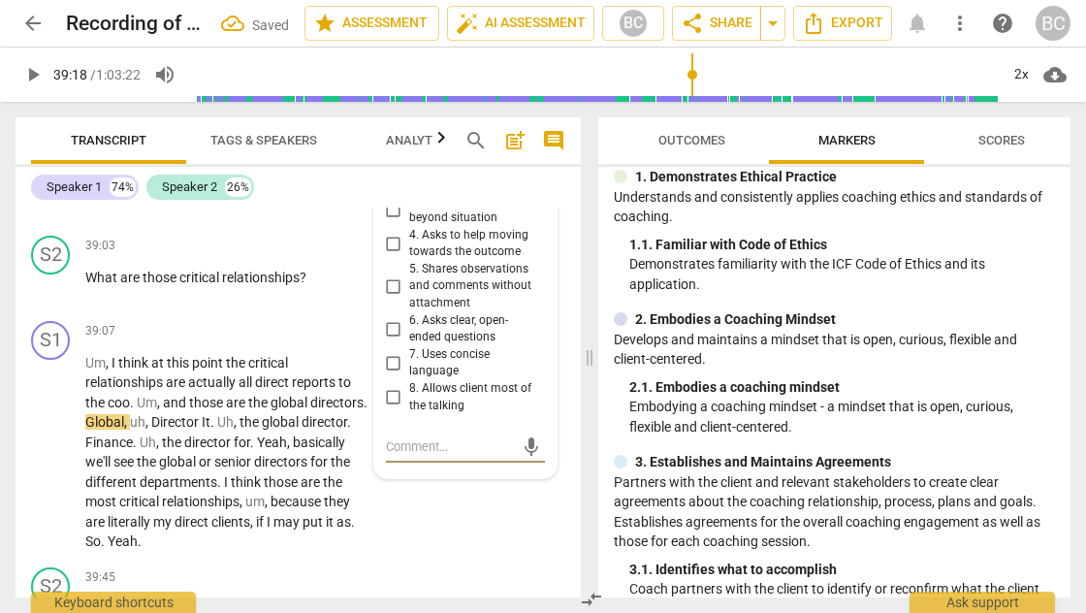
scroll to position [18415, 0]
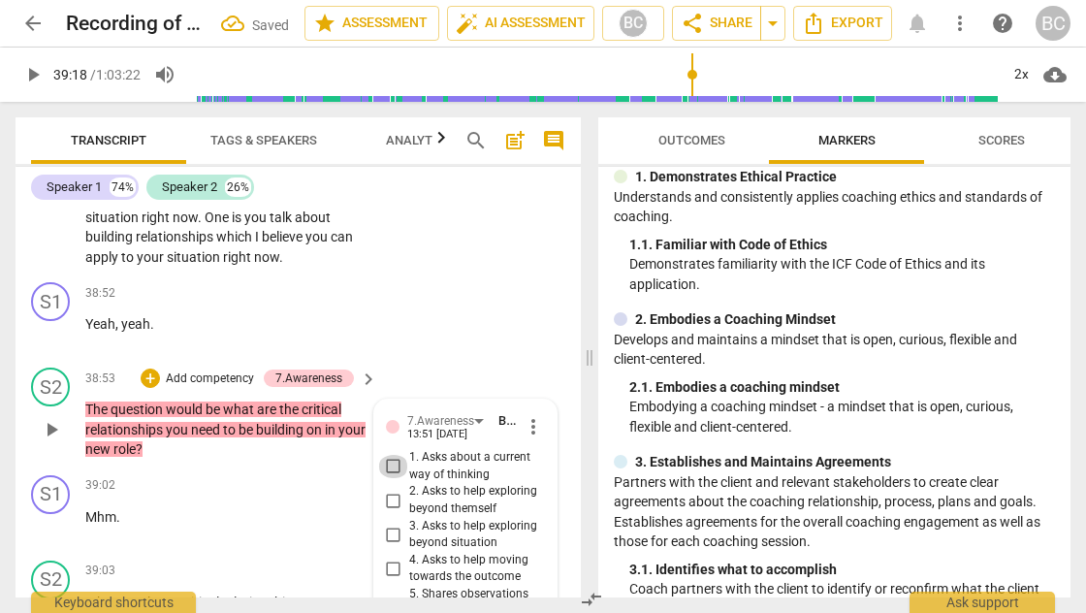
click at [391, 455] on input "1. Asks about a current way of thinking" at bounding box center [393, 466] width 31 height 23
checkbox input "true"
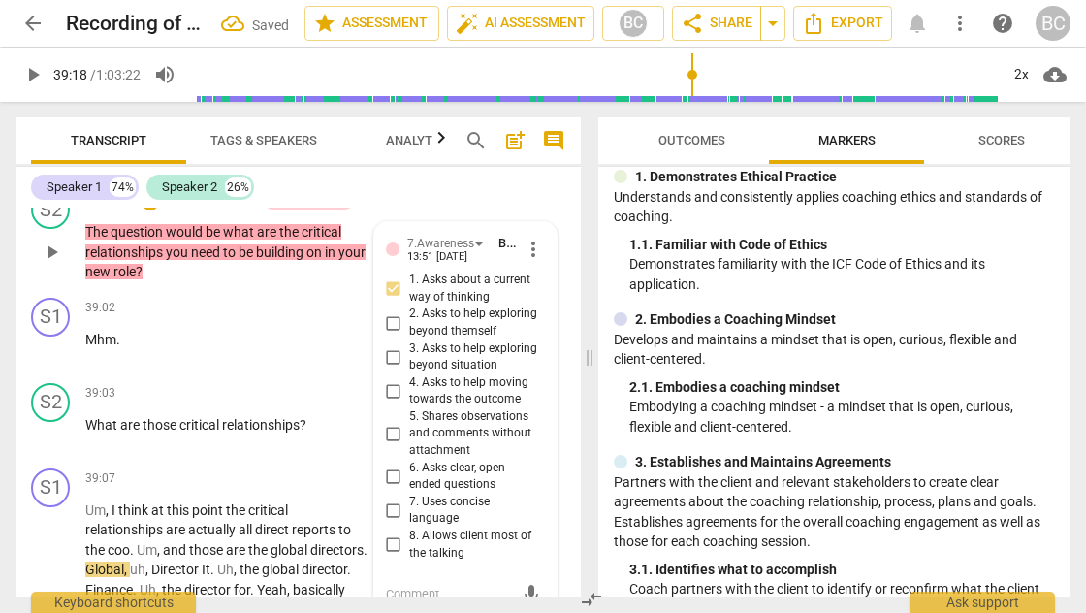
scroll to position [18596, 0]
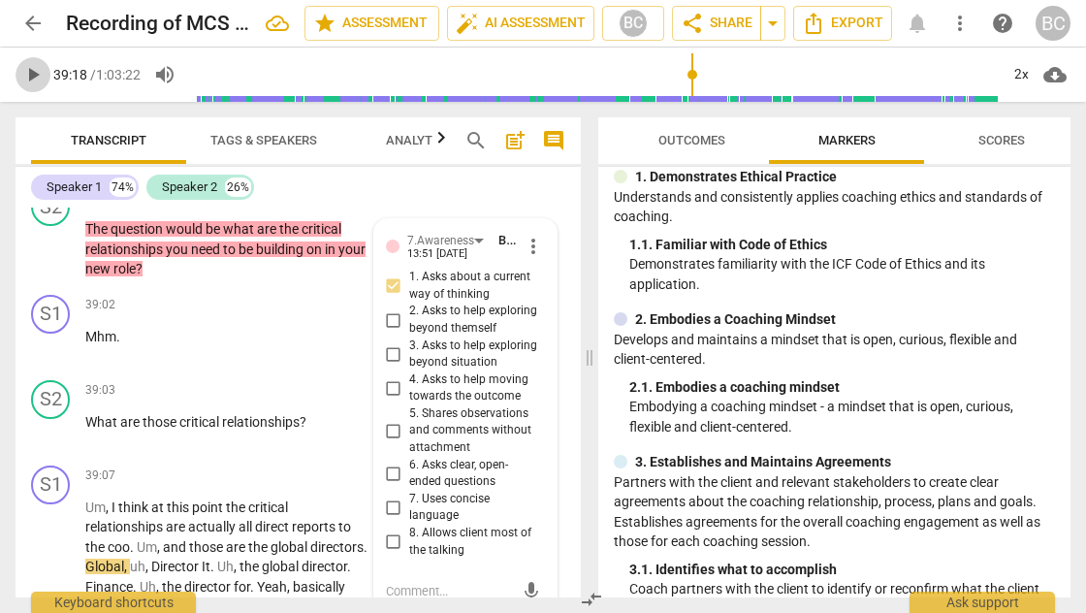
click at [39, 70] on span "play_arrow" at bounding box center [32, 74] width 23 height 23
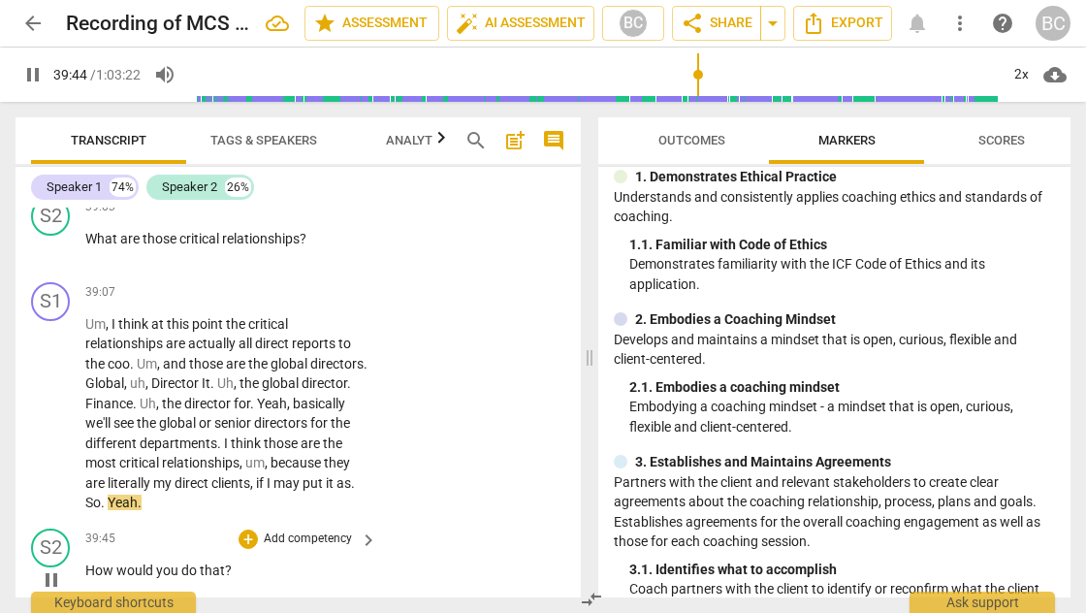
scroll to position [18874, 0]
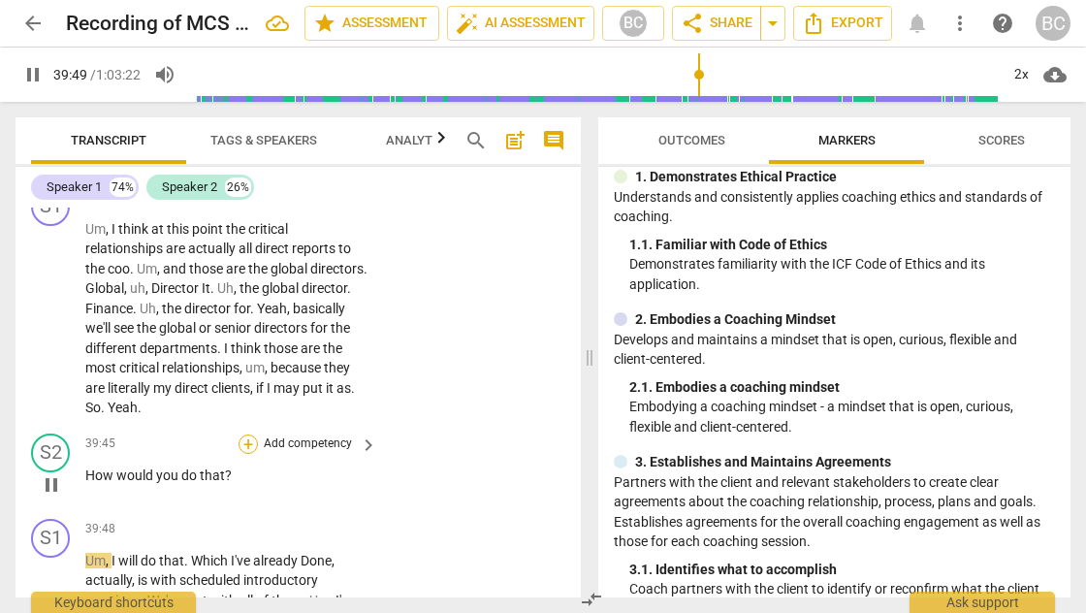
click at [244, 434] on div "+" at bounding box center [247, 443] width 19 height 19
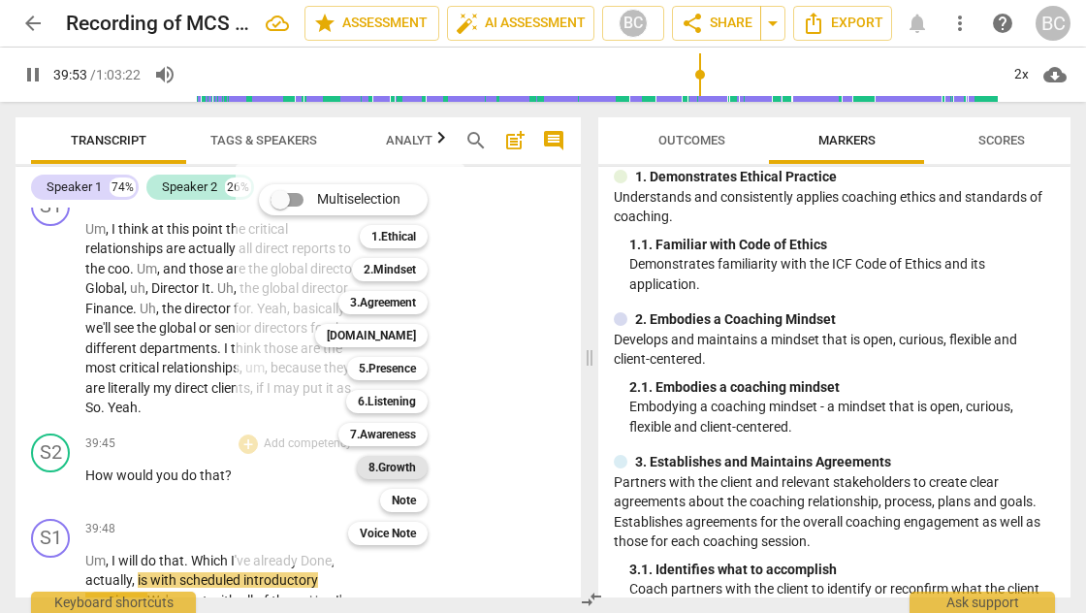
click at [406, 471] on b "8.Growth" at bounding box center [392, 467] width 48 height 23
type input "2394"
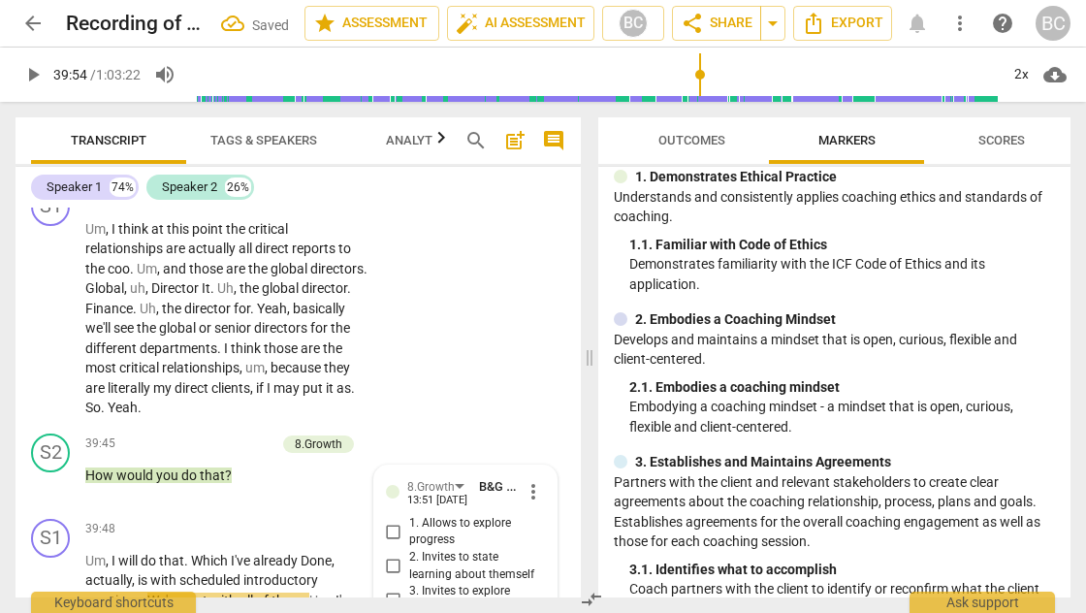
scroll to position [19231, 0]
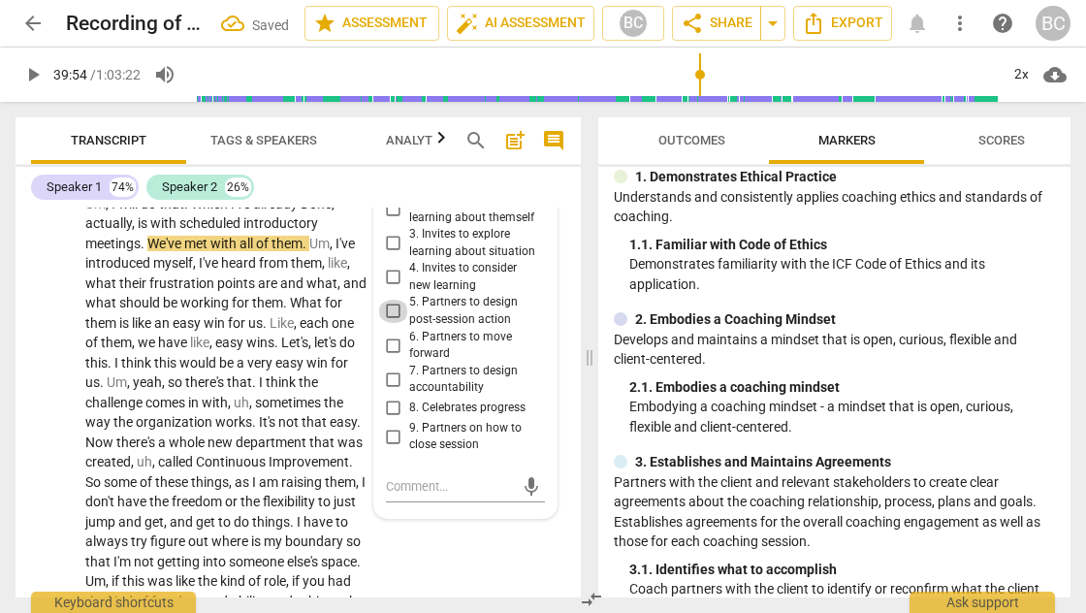
click at [389, 300] on input "5. Partners to design post-session action" at bounding box center [393, 311] width 31 height 23
checkbox input "true"
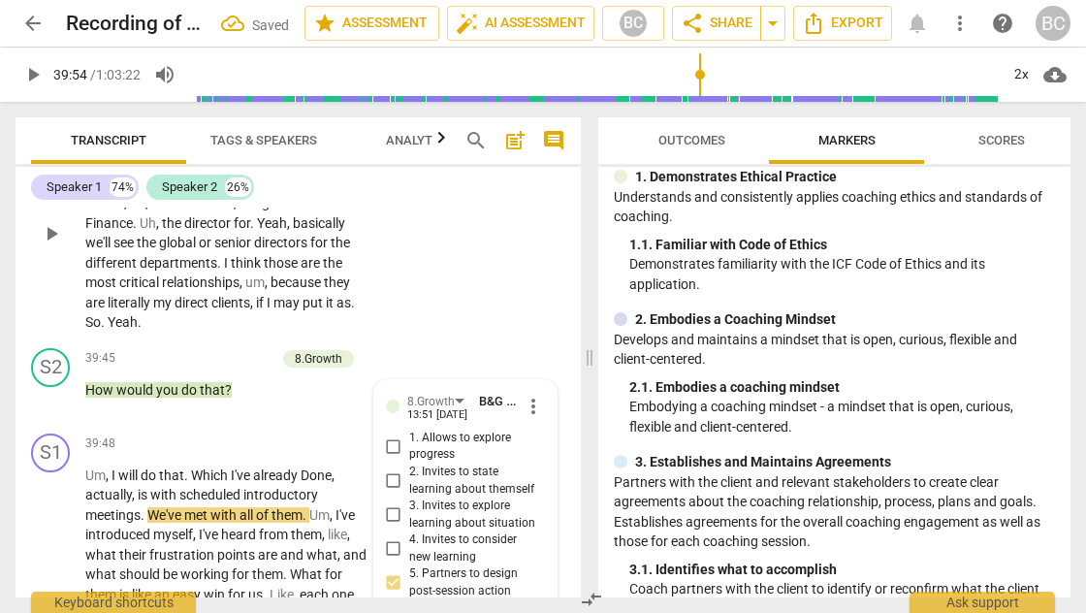
scroll to position [18968, 0]
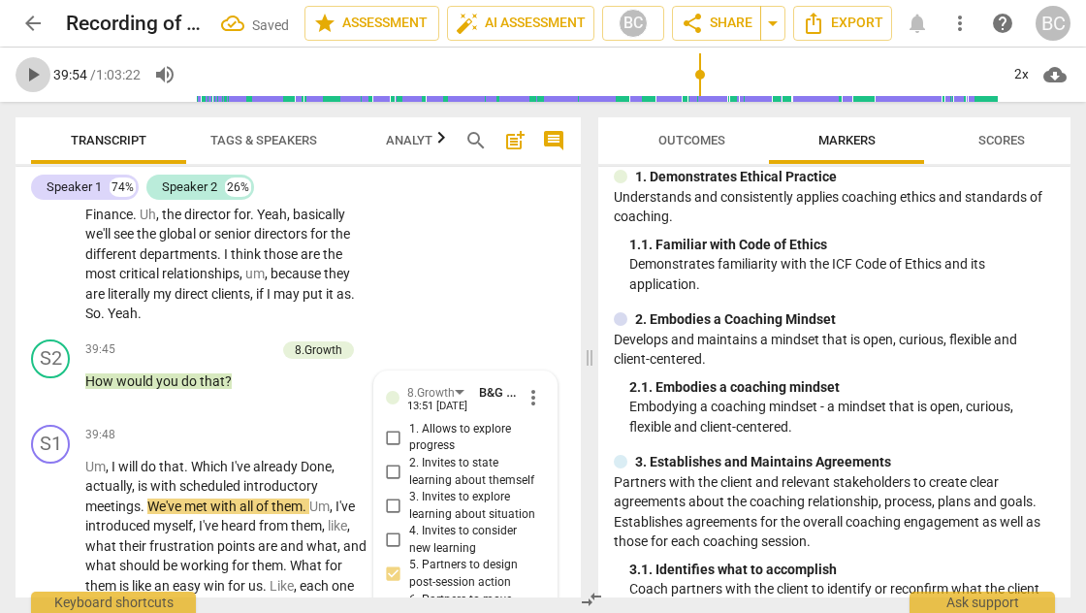
click at [30, 70] on span "play_arrow" at bounding box center [32, 74] width 23 height 23
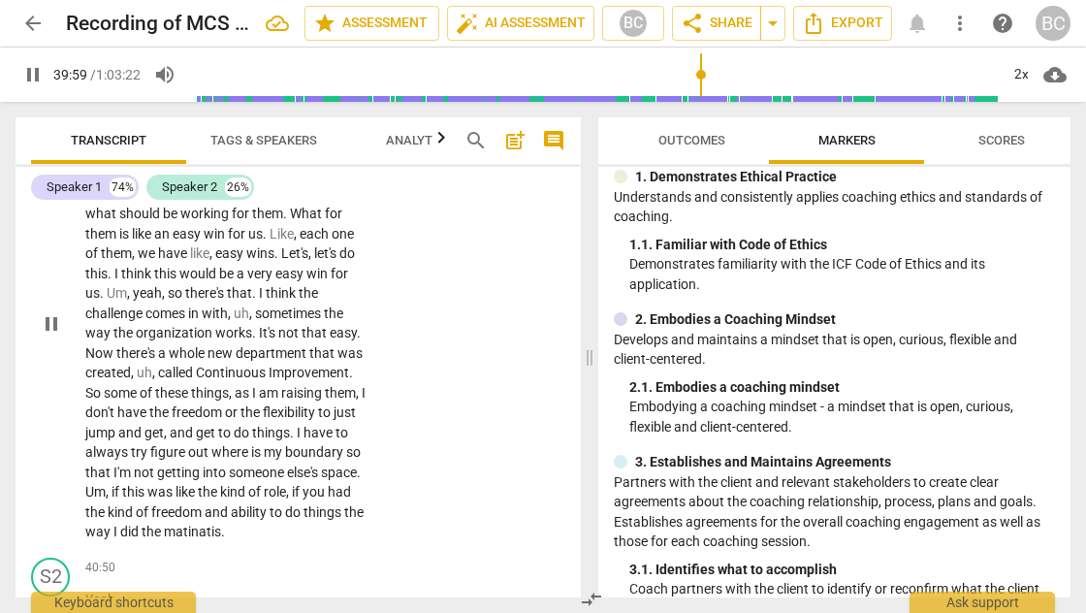
scroll to position [19323, 0]
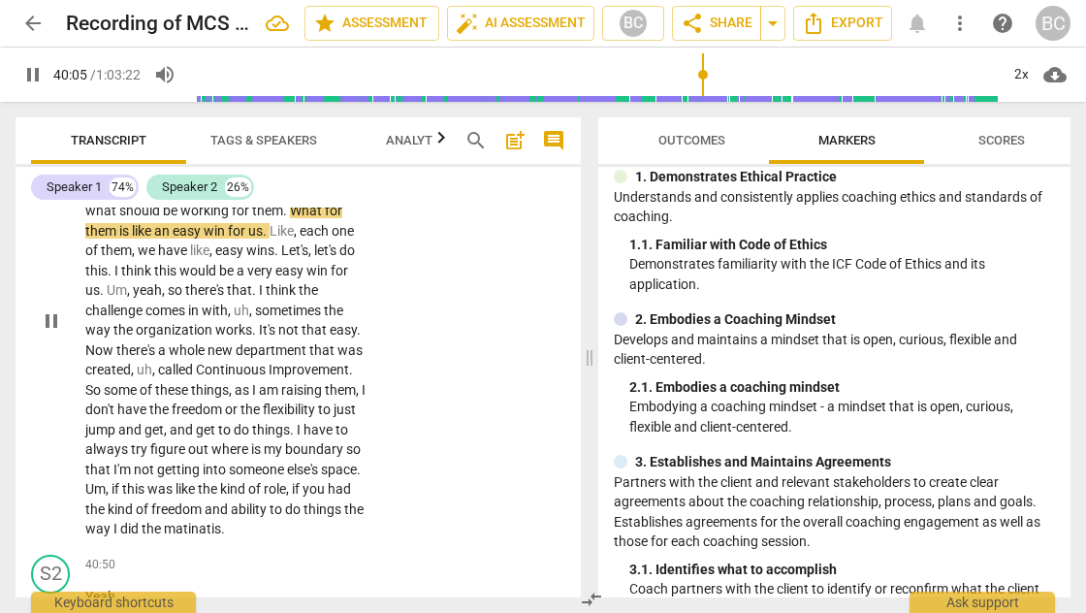
click at [113, 461] on span "that" at bounding box center [99, 469] width 28 height 16
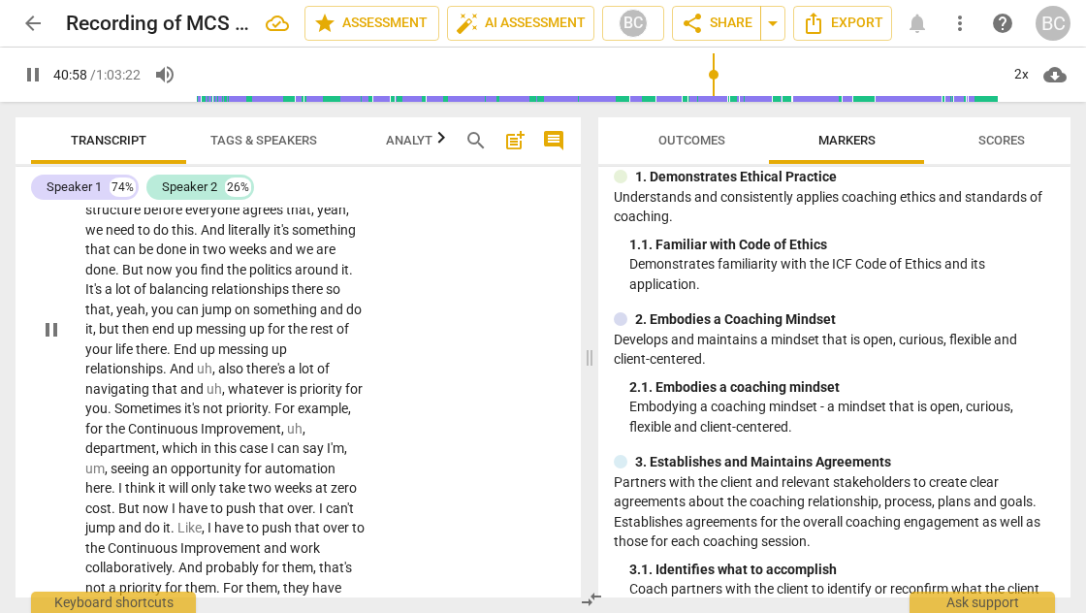
scroll to position [20030, 0]
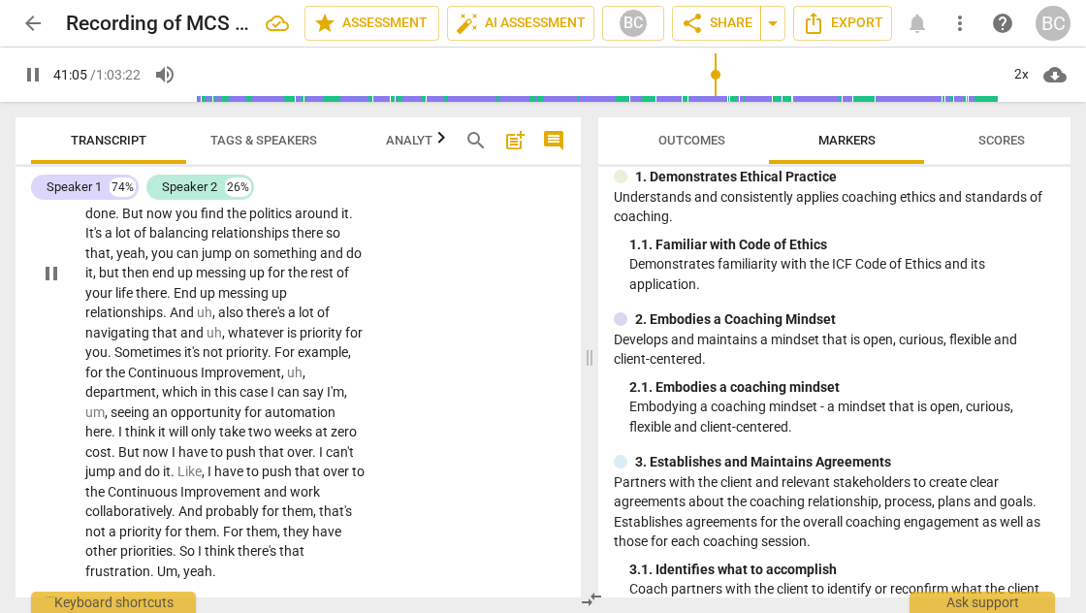
click at [178, 463] on span "Like" at bounding box center [189, 471] width 24 height 16
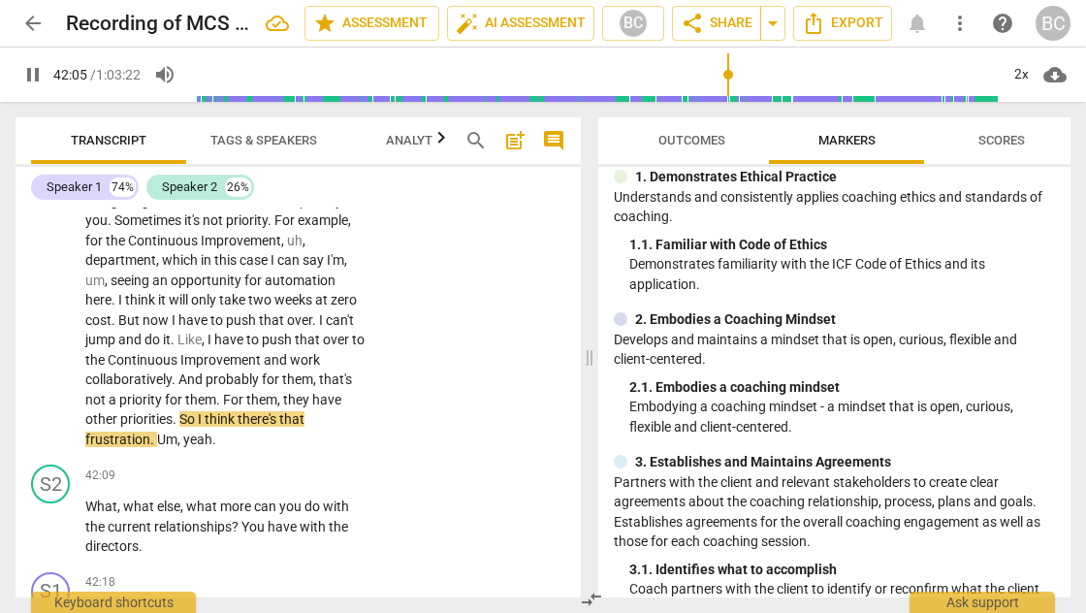
scroll to position [20281, 0]
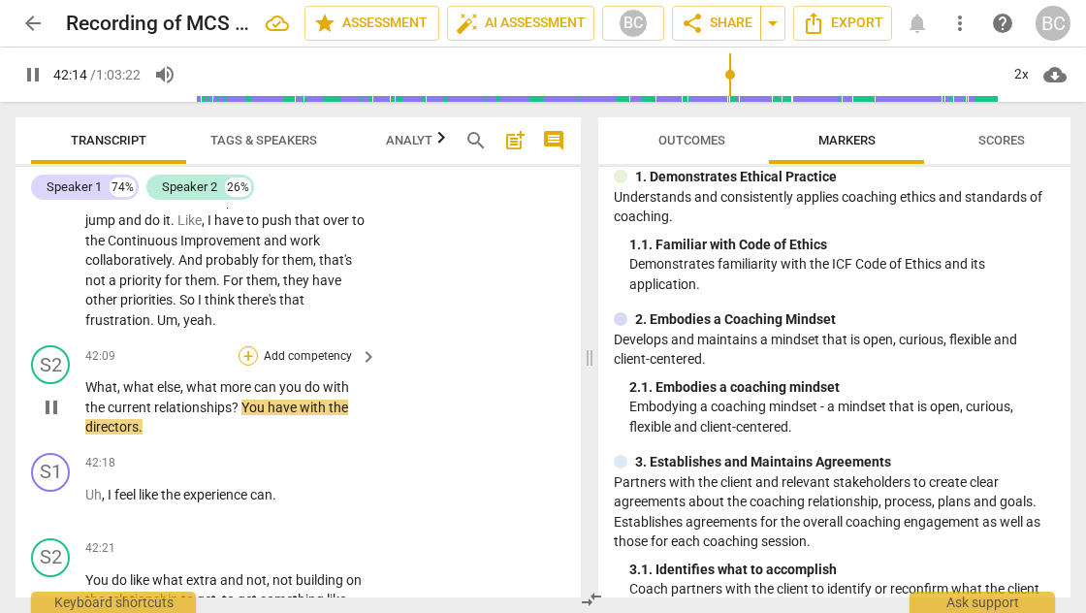
click at [248, 346] on div "+" at bounding box center [247, 355] width 19 height 19
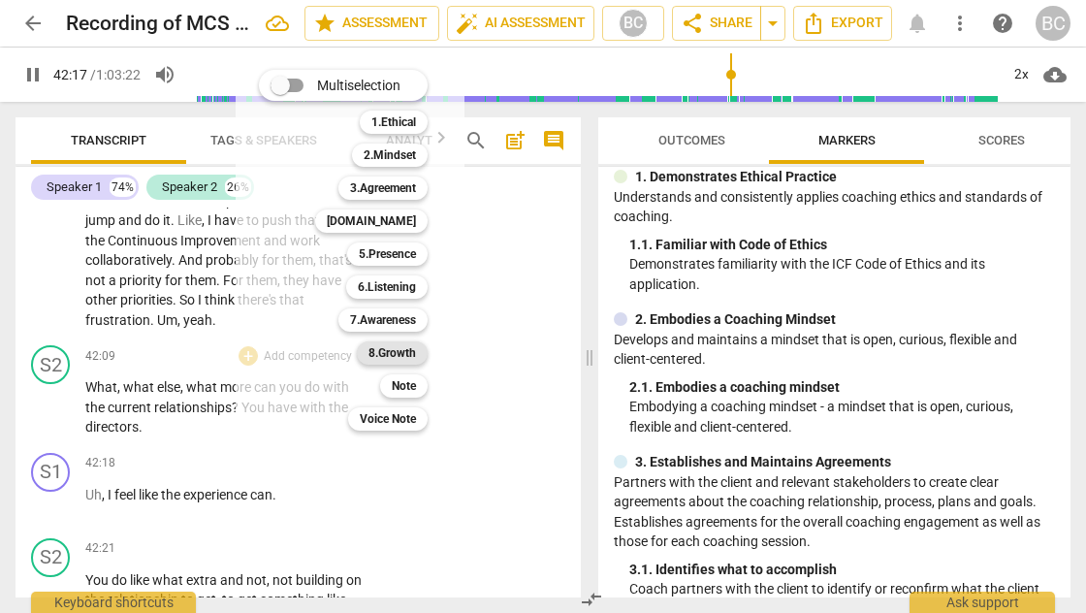
click at [382, 351] on b "8.Growth" at bounding box center [392, 352] width 48 height 23
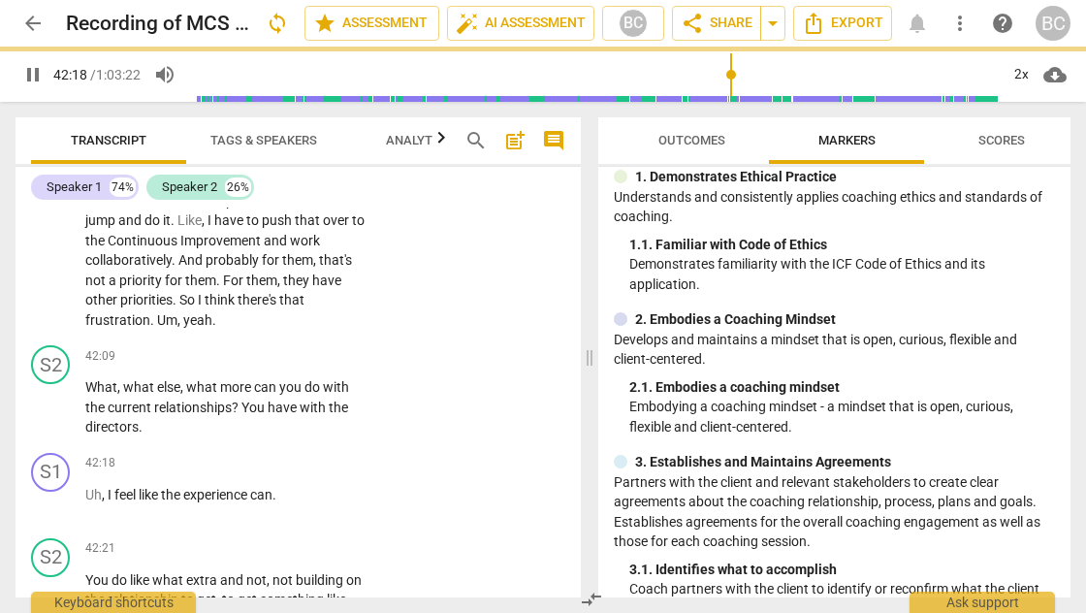
type input "2539"
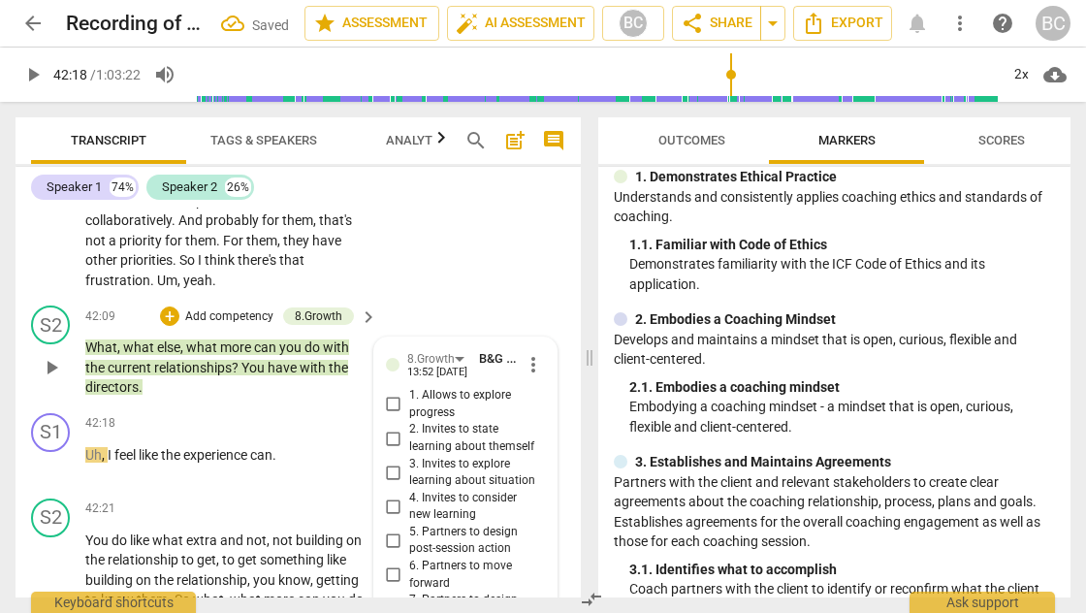
scroll to position [20322, 0]
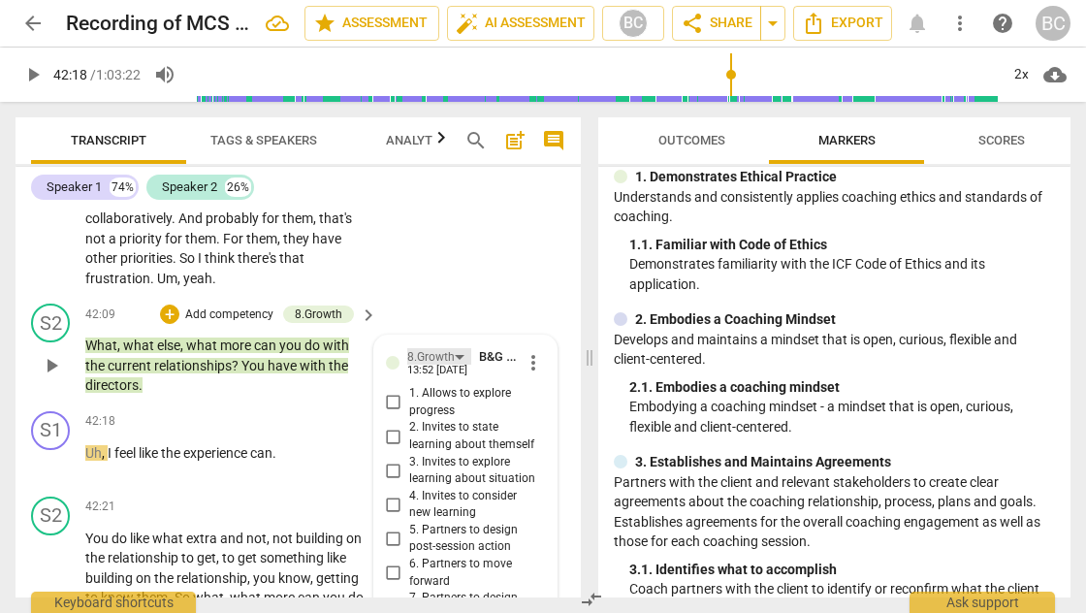
click at [459, 348] on div "8.Growth" at bounding box center [439, 356] width 64 height 16
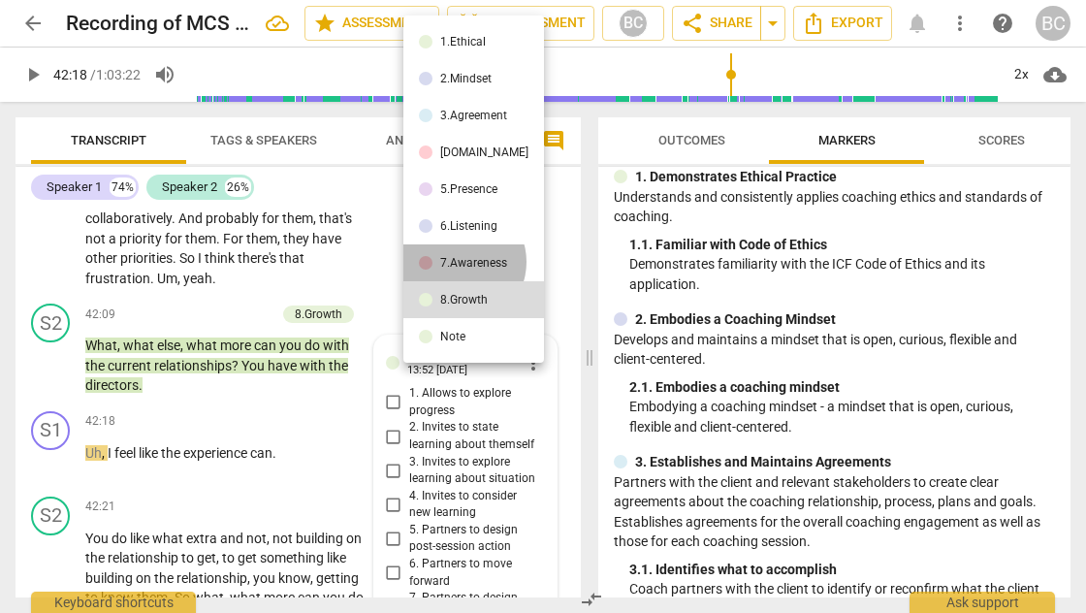
click at [459, 262] on div "7.Awareness" at bounding box center [473, 263] width 67 height 12
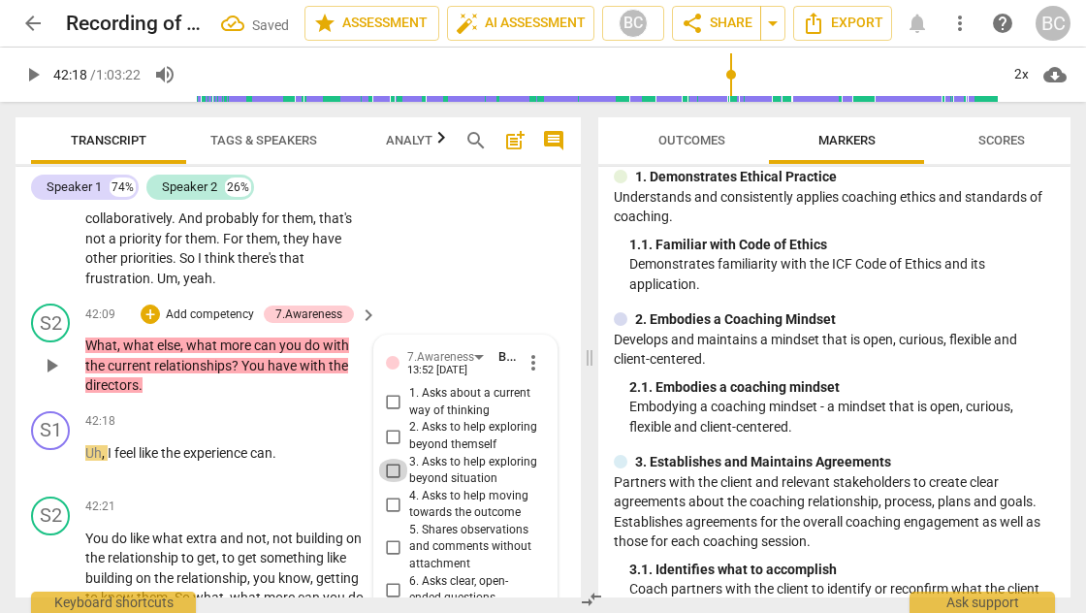
click at [394, 459] on input "3. Asks to help exploring beyond situation" at bounding box center [393, 470] width 31 height 23
checkbox input "true"
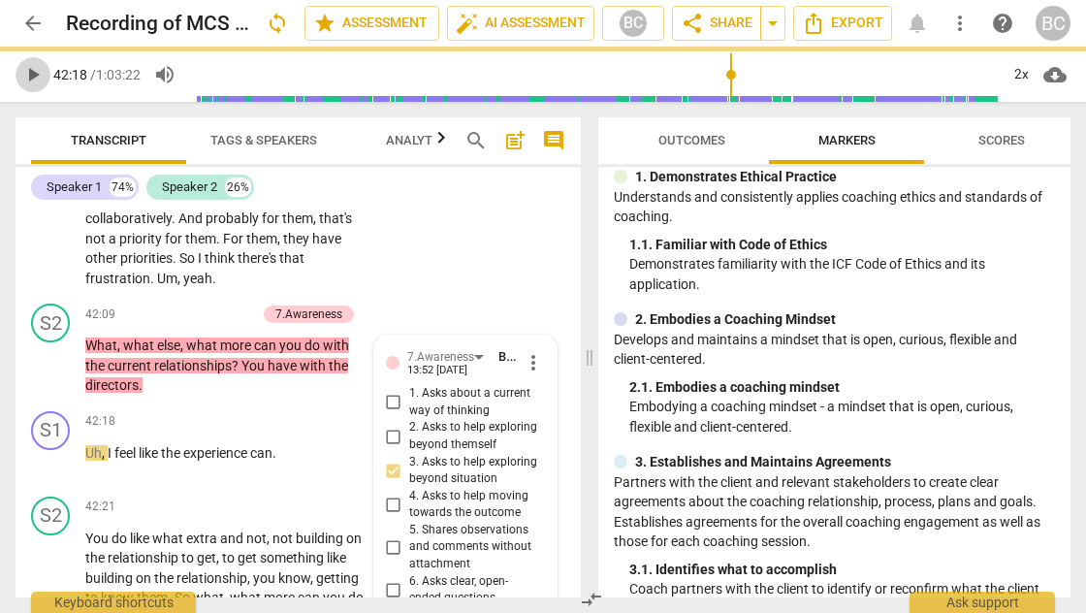
click at [30, 76] on span "play_arrow" at bounding box center [32, 74] width 23 height 23
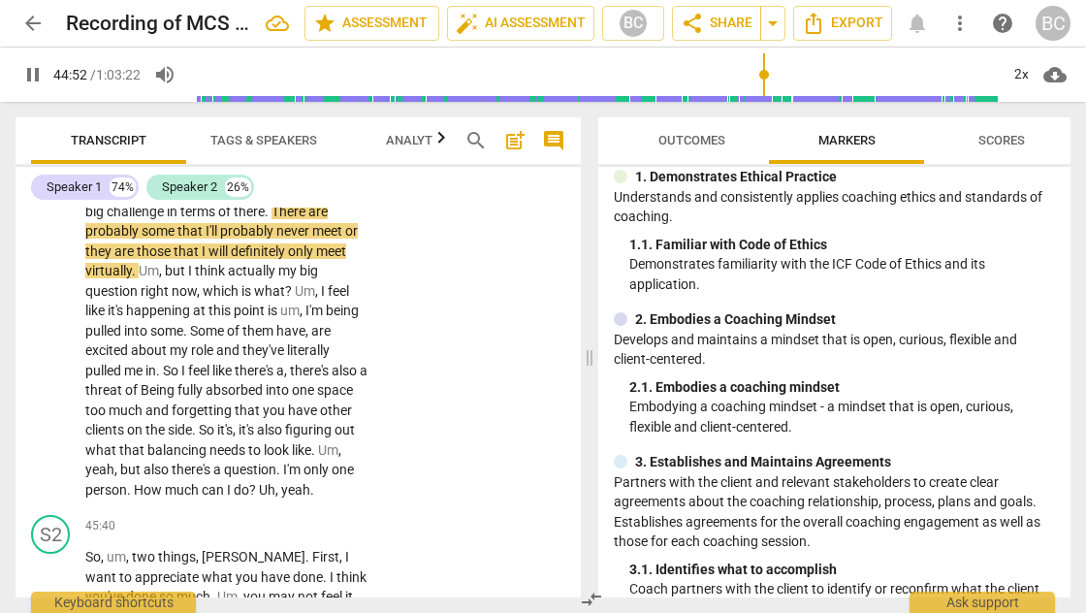
scroll to position [22002, 0]
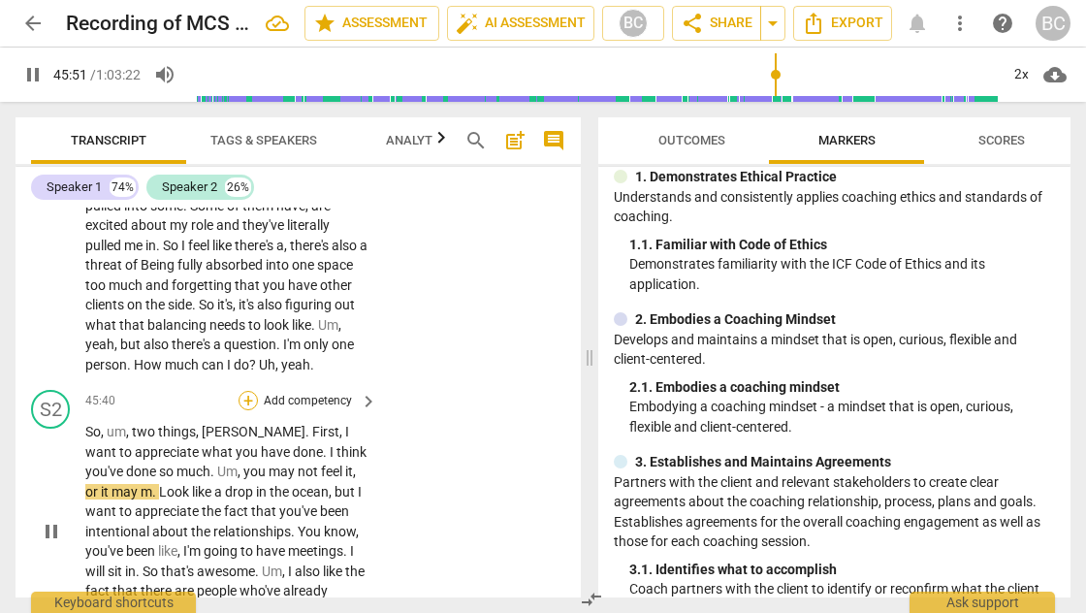
click at [246, 391] on div "+" at bounding box center [247, 400] width 19 height 19
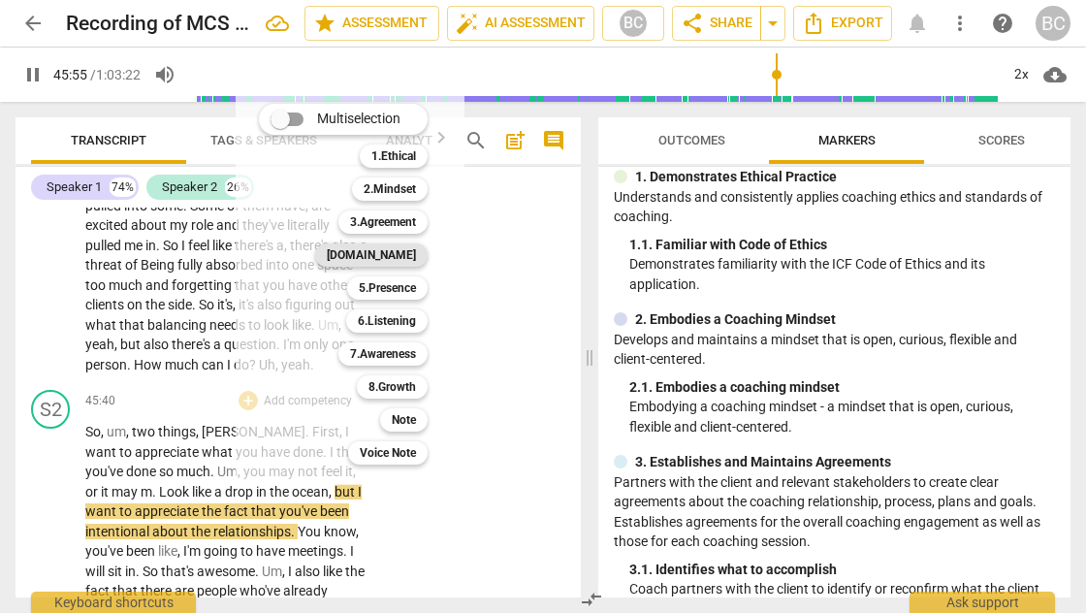
click at [393, 260] on b "[DOMAIN_NAME]" at bounding box center [371, 254] width 89 height 23
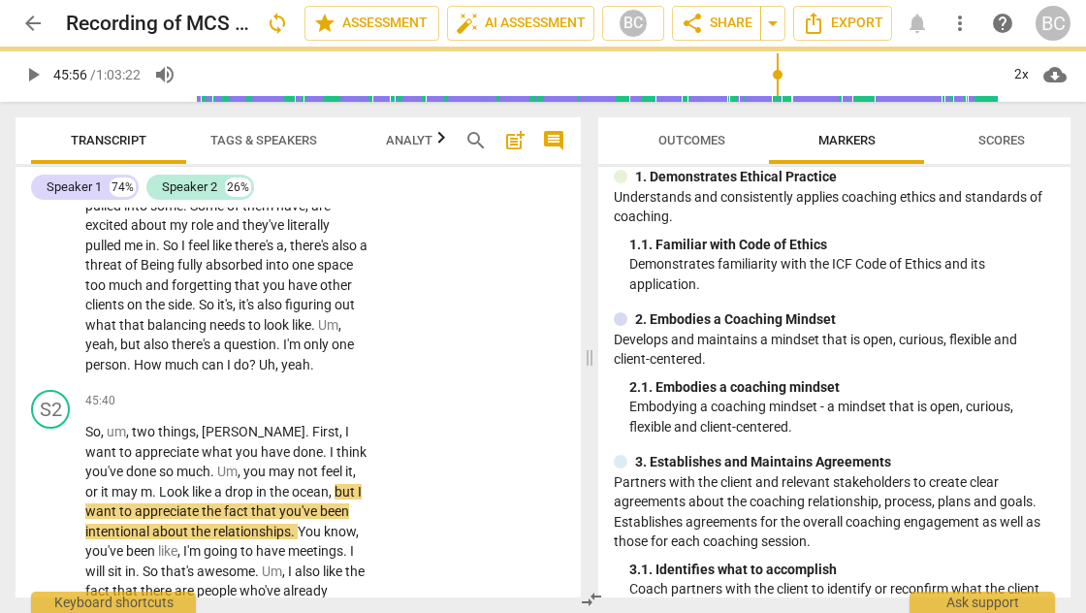
type input "2757"
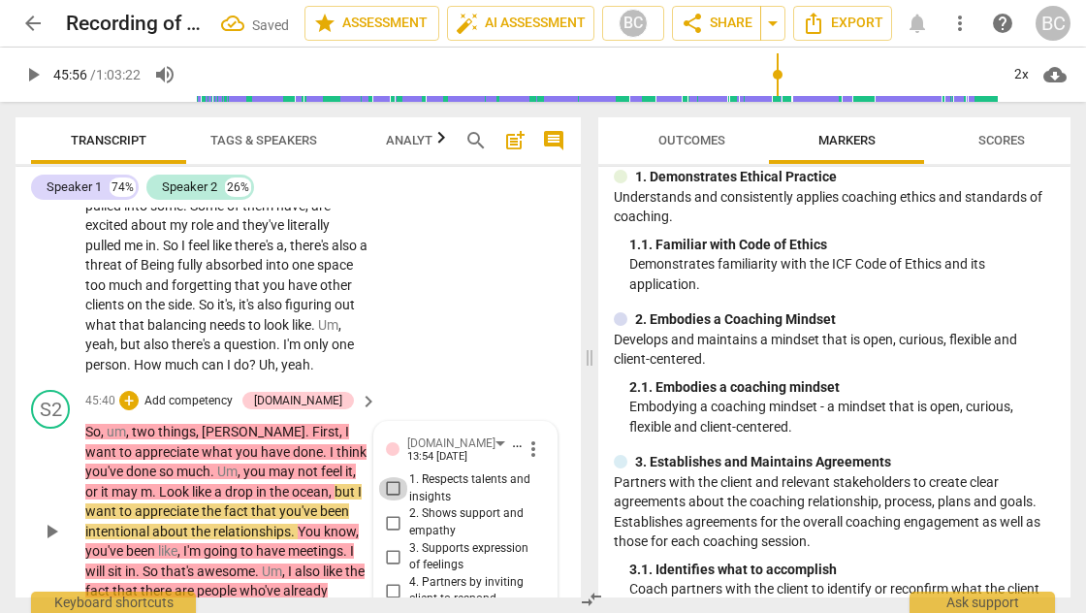
click at [396, 477] on input "1. Respects talents and insights" at bounding box center [393, 488] width 31 height 23
checkbox input "true"
click at [31, 72] on span "play_arrow" at bounding box center [32, 74] width 23 height 23
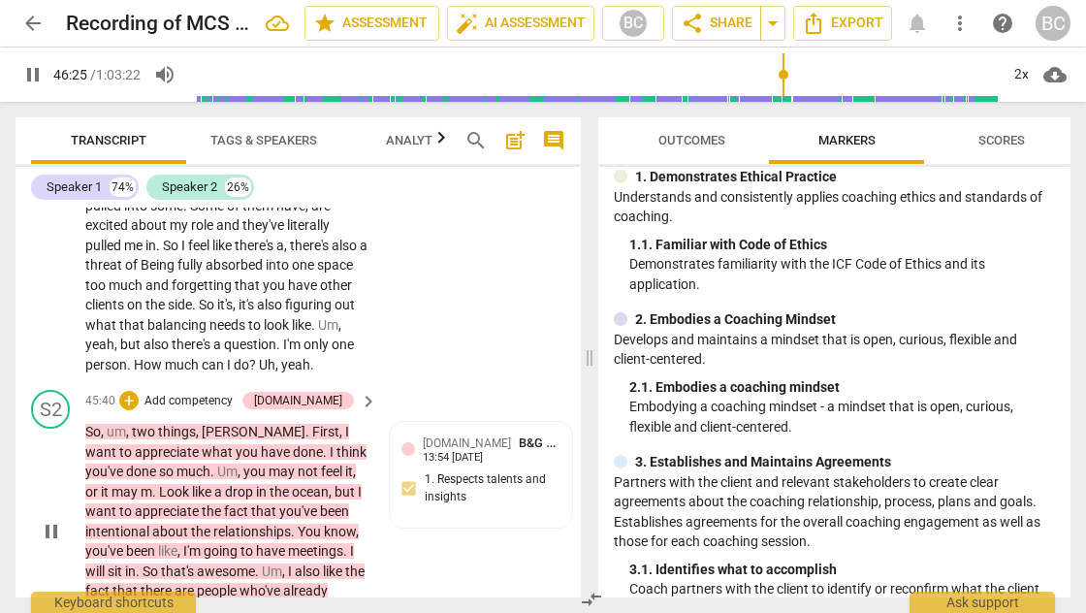
type input "2786"
click at [457, 475] on div "S1 play_arrow pause 00:30 + Add competency keyboard_arrow_right Hi , Purity . S…" at bounding box center [298, 402] width 565 height 390
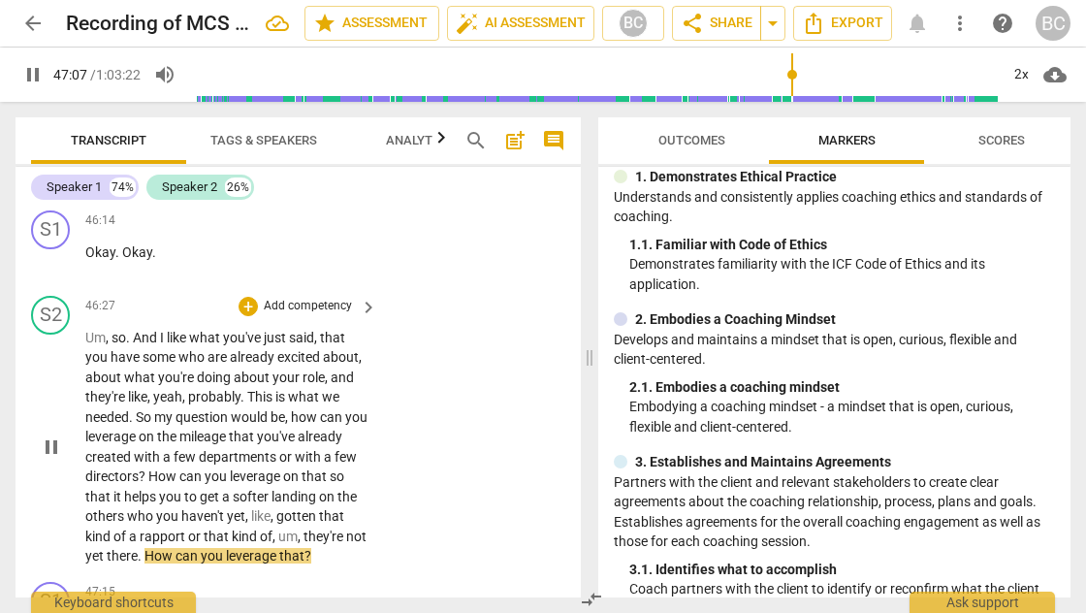
click at [355, 458] on p "Um , so . And I like what you've just said , that you have some who are already…" at bounding box center [226, 447] width 282 height 238
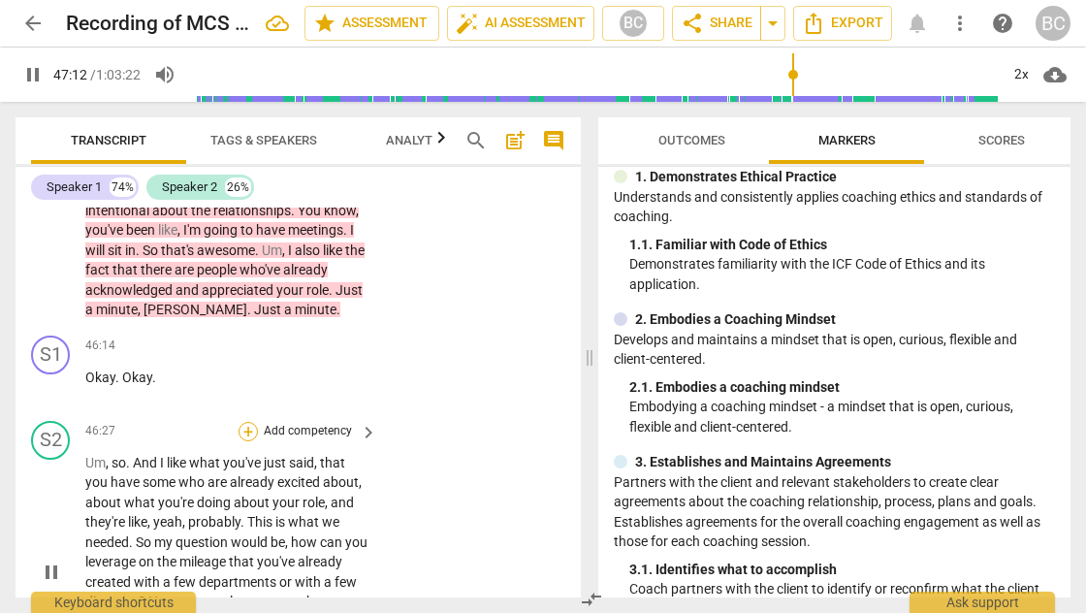
click at [250, 422] on div "+" at bounding box center [247, 431] width 19 height 19
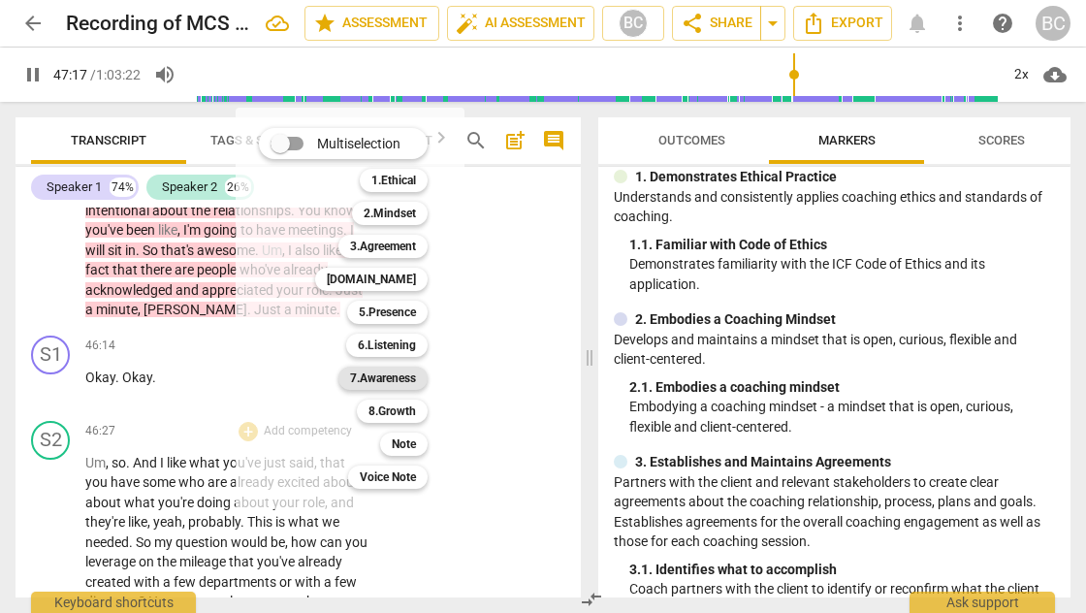
click at [413, 374] on b "7.Awareness" at bounding box center [383, 377] width 66 height 23
type input "2838"
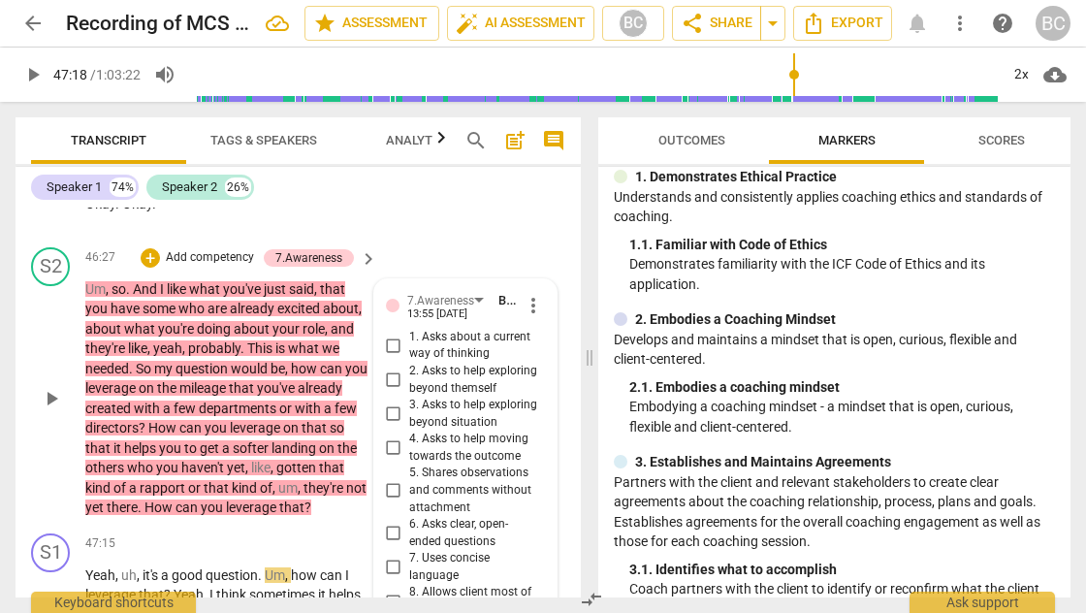
scroll to position [22504, 0]
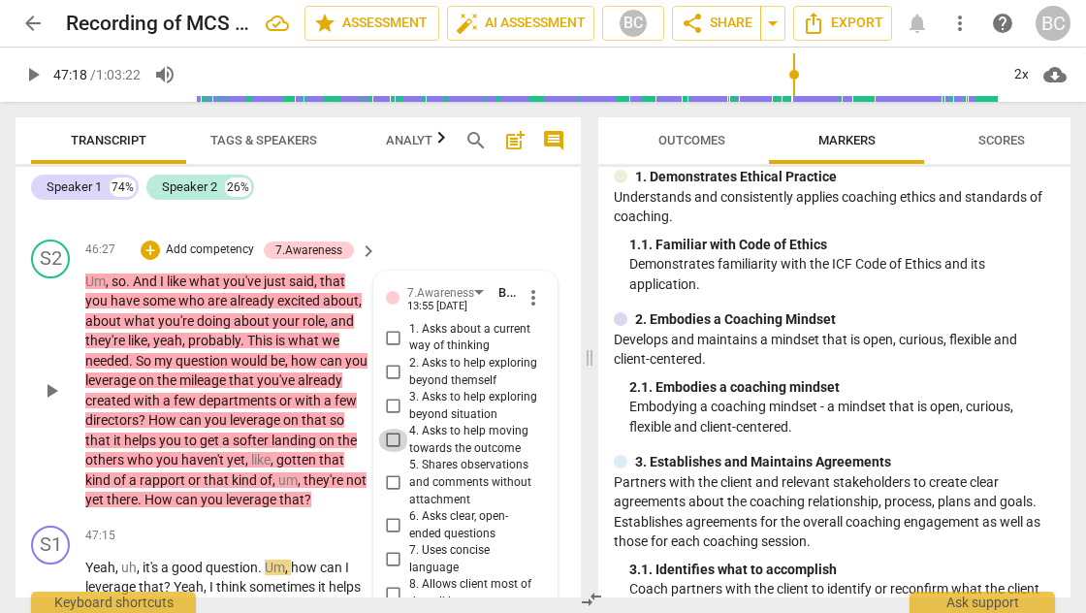
click at [394, 429] on input "4. Asks to help moving towards the outcome" at bounding box center [393, 440] width 31 height 23
checkbox input "true"
type textarea "M"
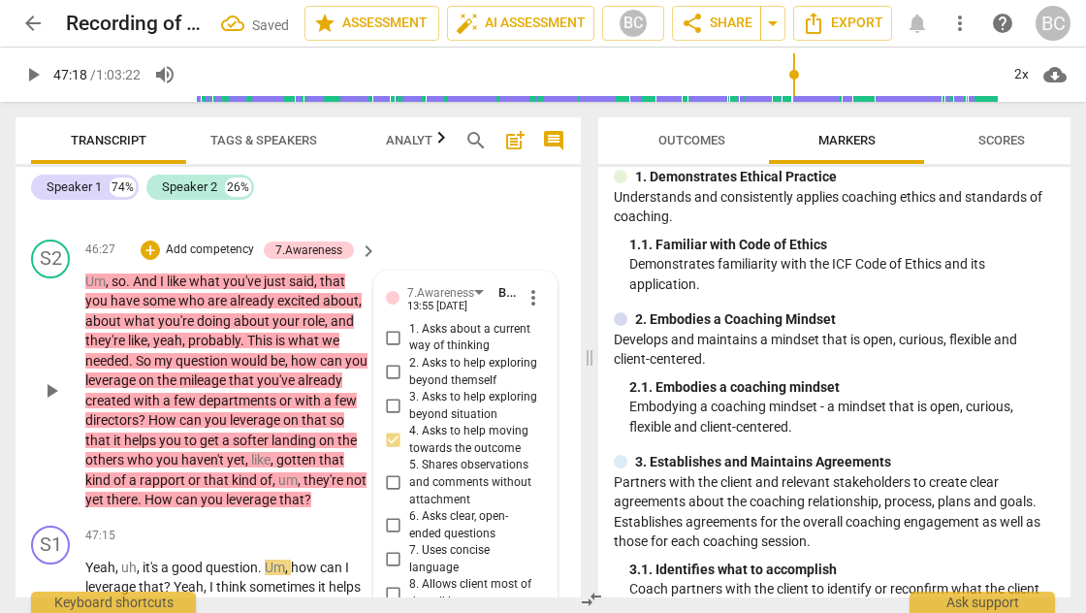
type textarea "Mu"
type textarea "Mul"
type textarea "Mult"
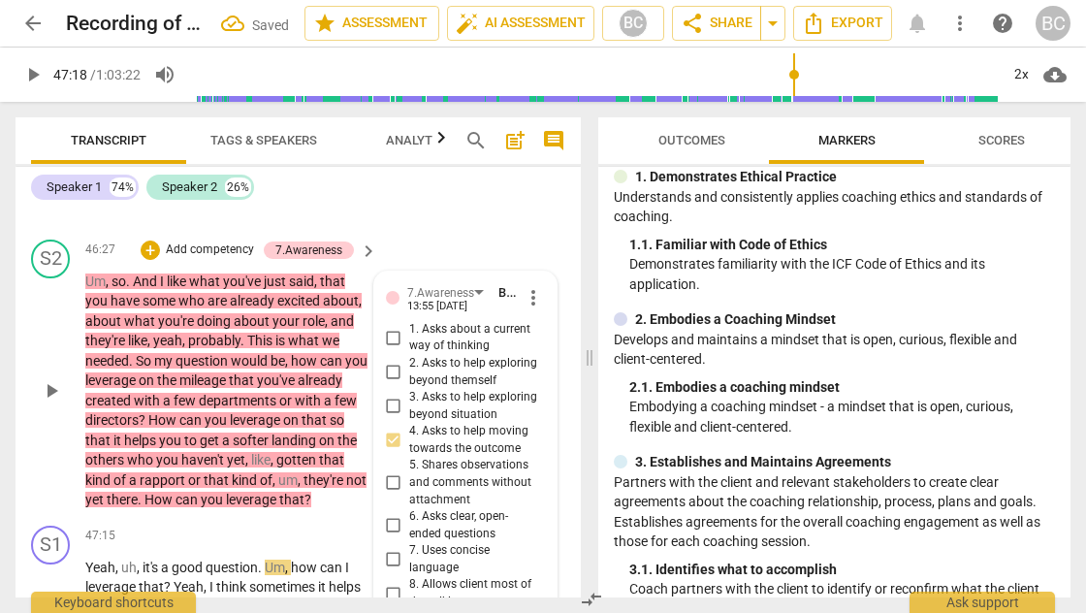
type textarea "Mult"
type textarea "Multi"
type textarea "Multil"
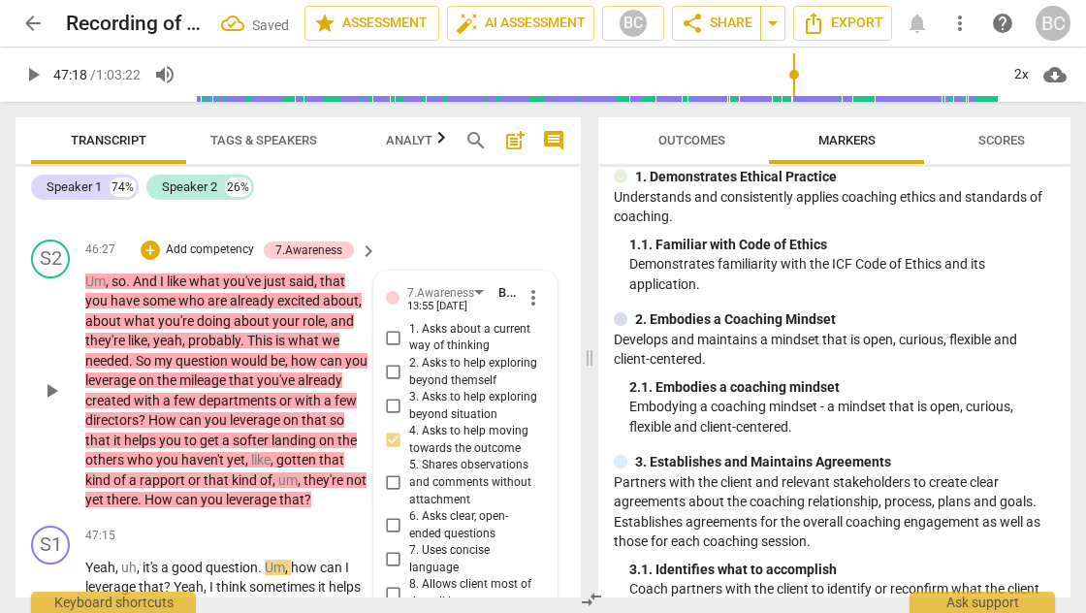
type textarea "Multila"
type textarea "Multilay"
type textarea "Multilaye"
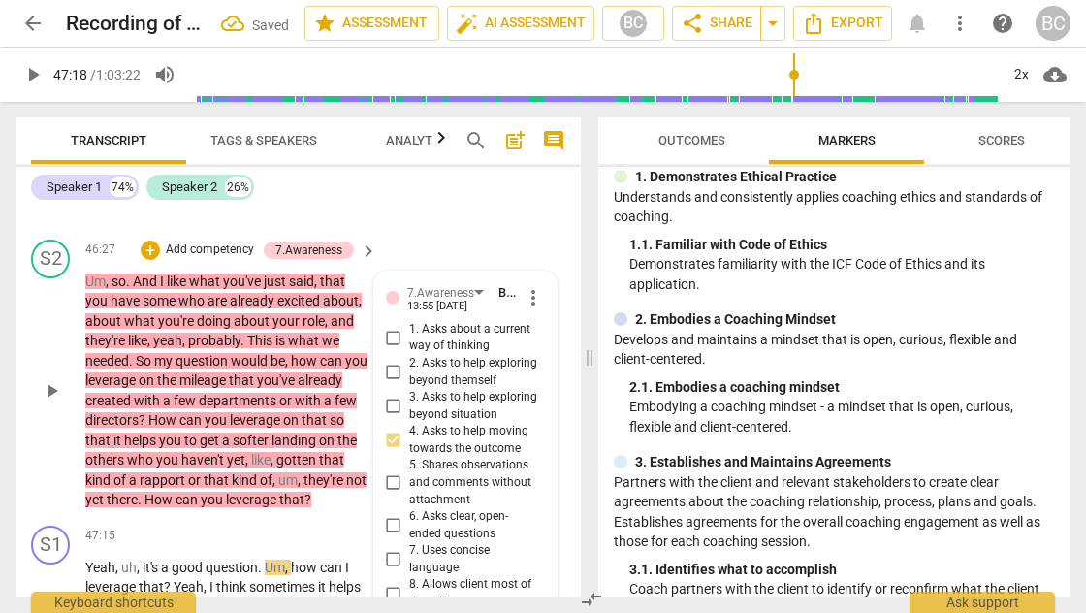
type textarea "Multilaye"
type textarea "Multilayer"
type textarea "Multilayere"
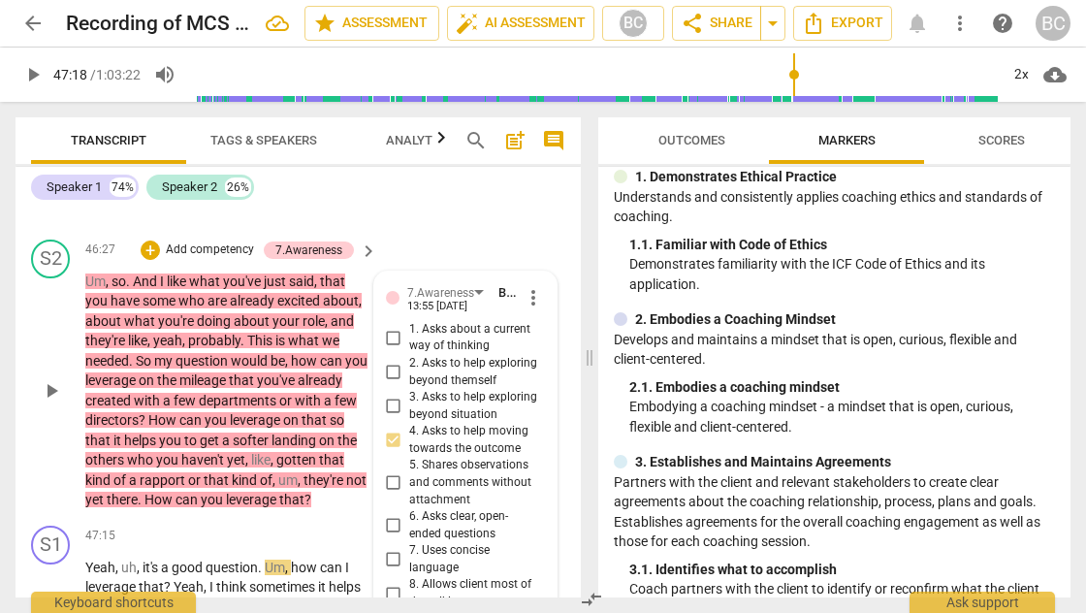
type textarea "Multilayered"
type textarea "Multilayered &"
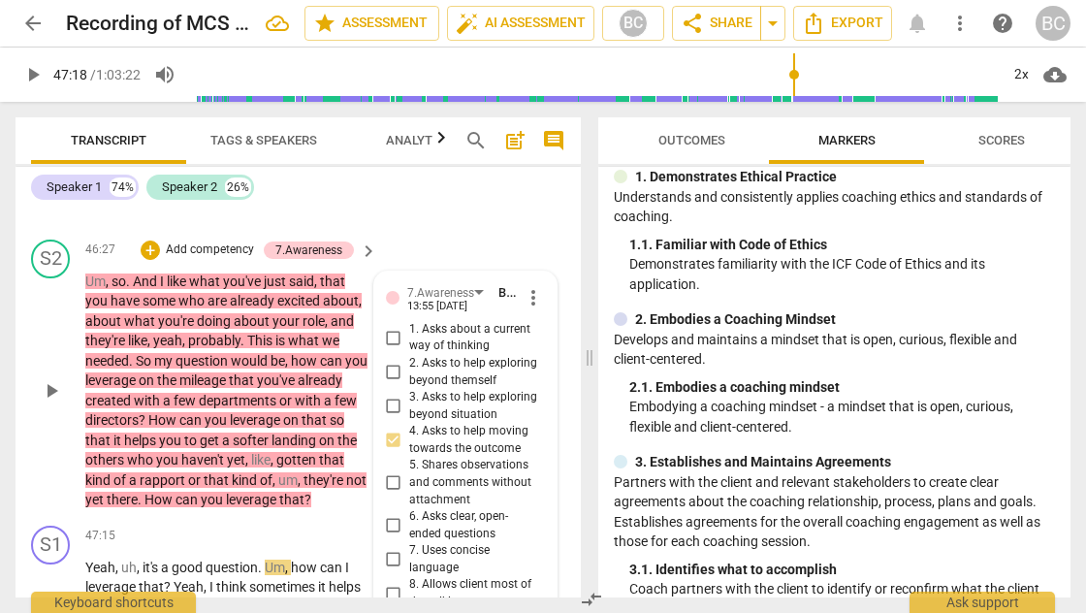
type textarea "Multilayered &"
type textarea "Multilayered & m"
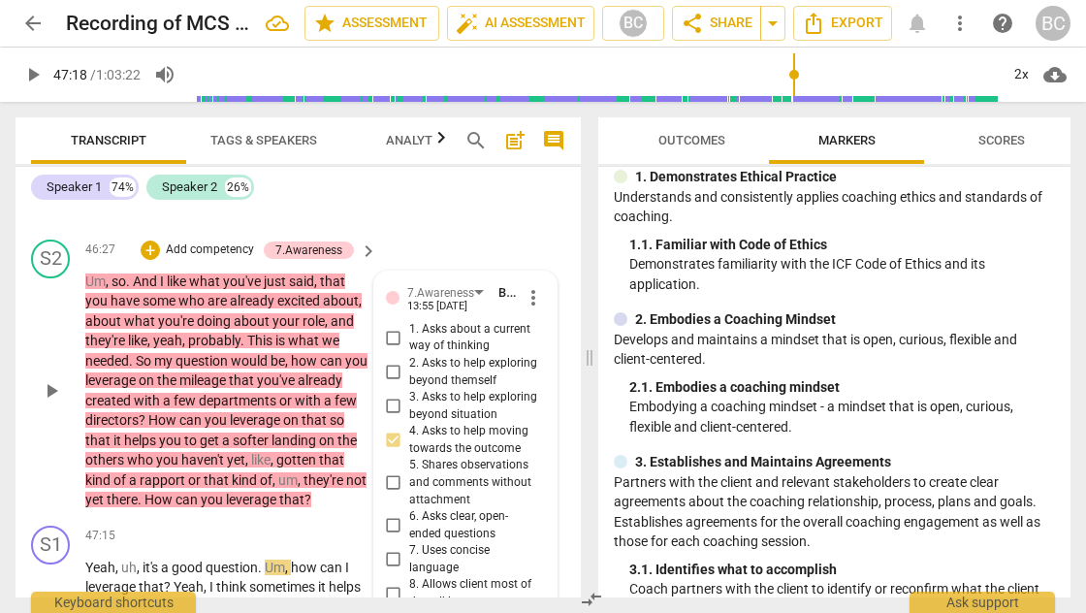
type textarea "Multilayered & mu"
type textarea "Multilayered & mul"
type textarea "Multilayered & mult"
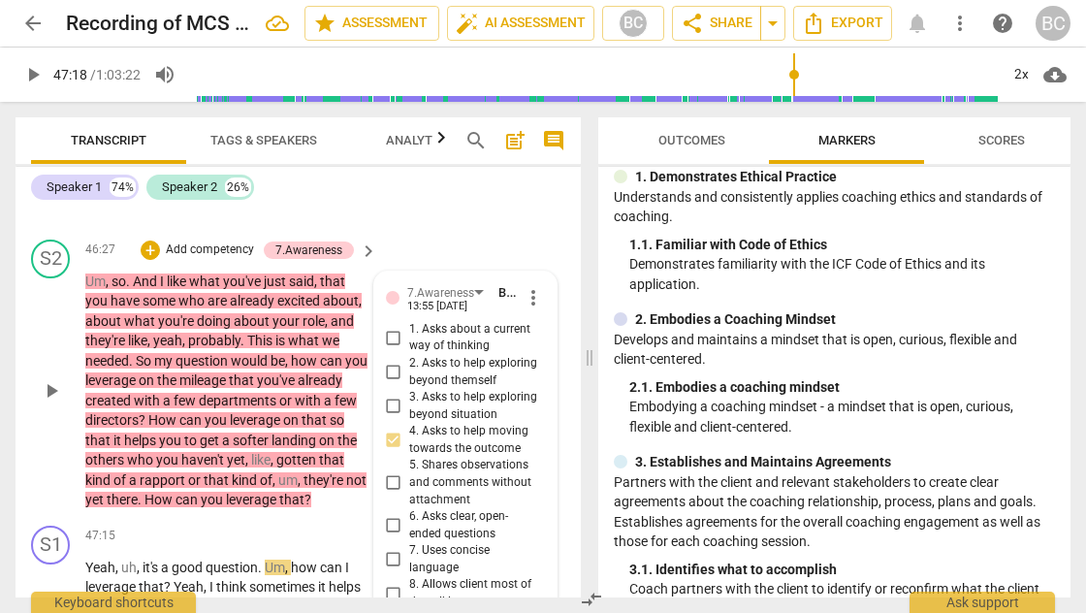
type textarea "Multilayered & mult"
type textarea "Multilayered & multi"
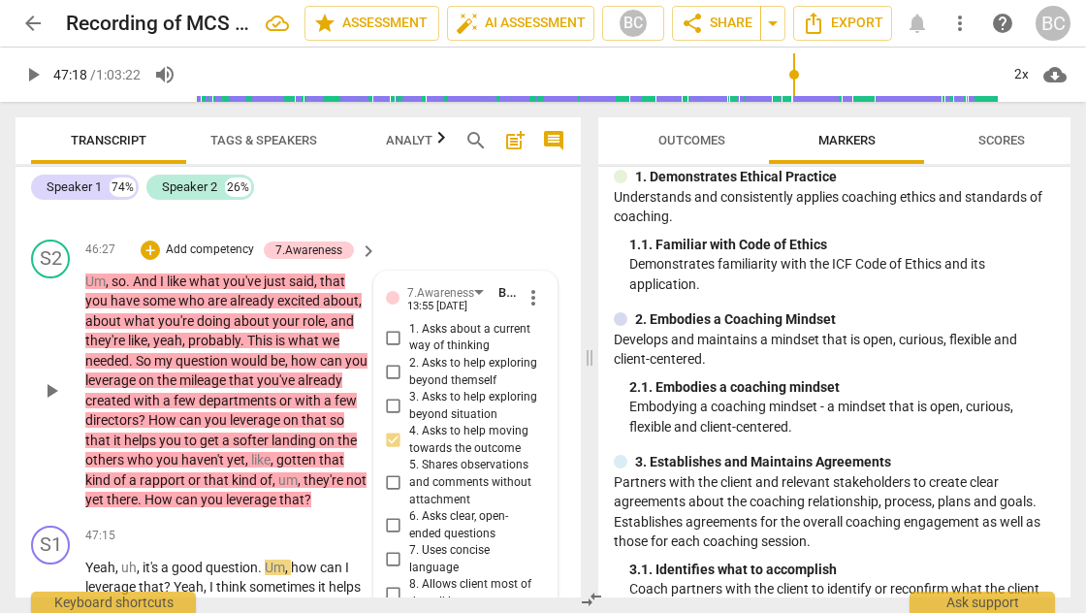
type textarea "Multilayered & multip"
type textarea "Multilayered & multipl"
type textarea "Multilayered & multiple"
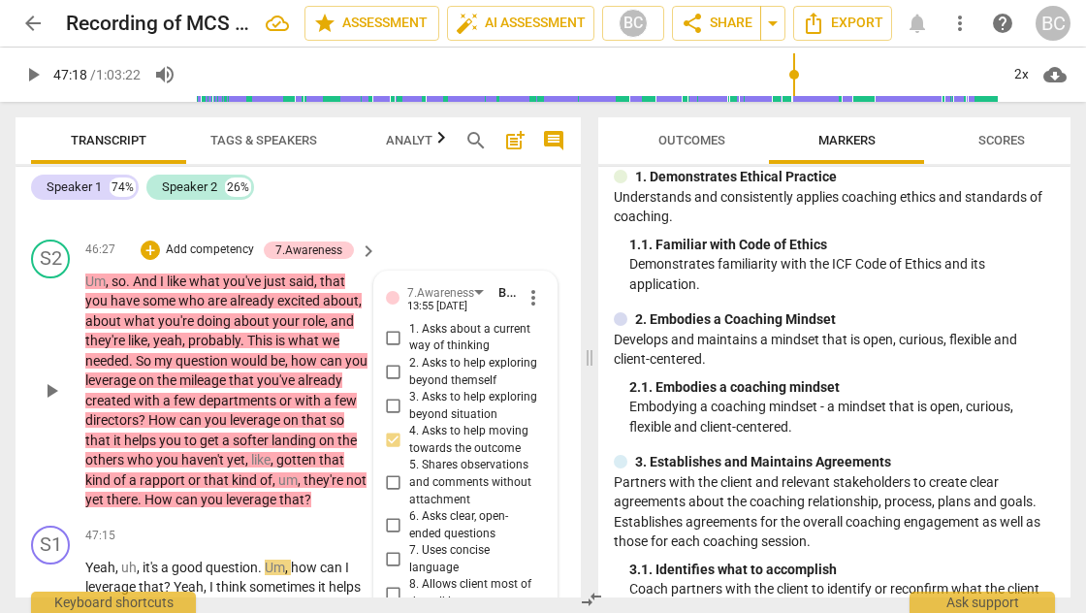
type textarea "Multilayered & multiple"
type textarea "Multilayered & multiple q"
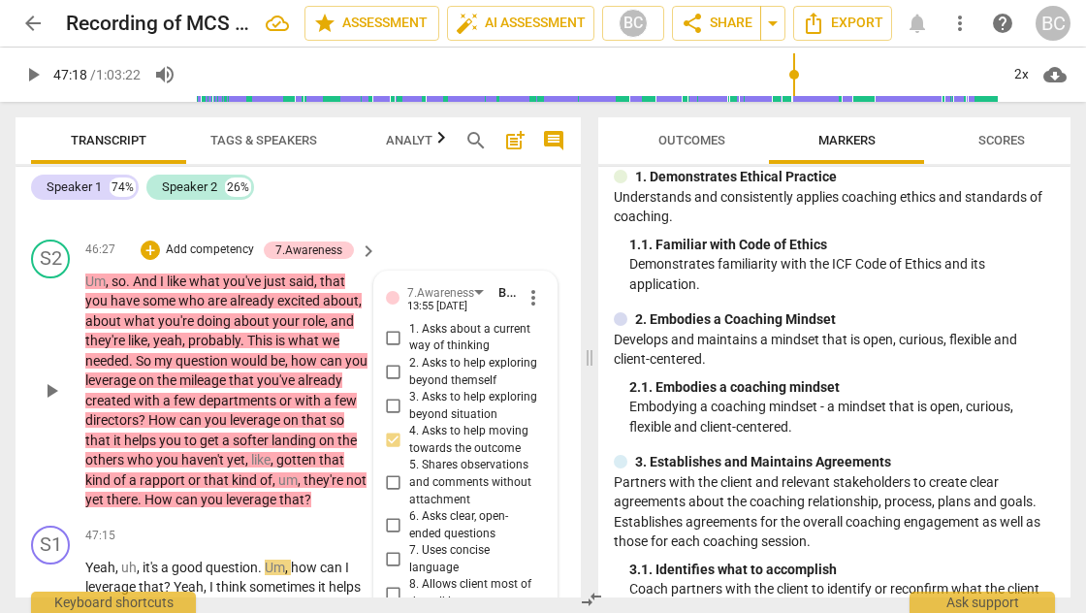
type textarea "Multilayered & multiple q"
type textarea "Multilayered & multiple qi"
type textarea "Multilayered & multiple qie"
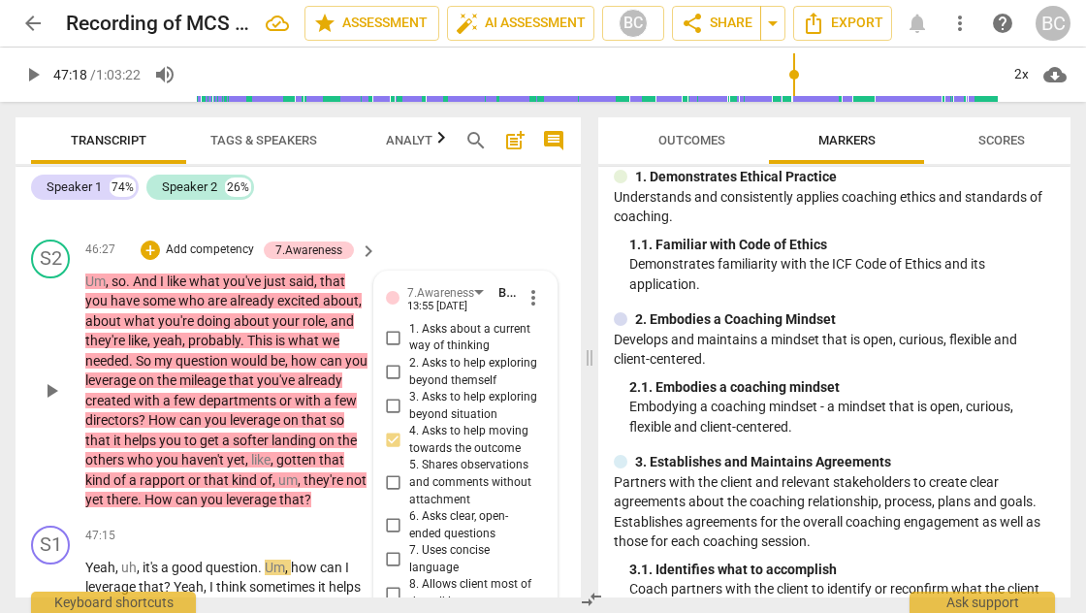
type textarea "Multilayered & multiple qies"
type textarea "Multilayered & multiple qiest"
type textarea "Multilayered & multiple qiesti"
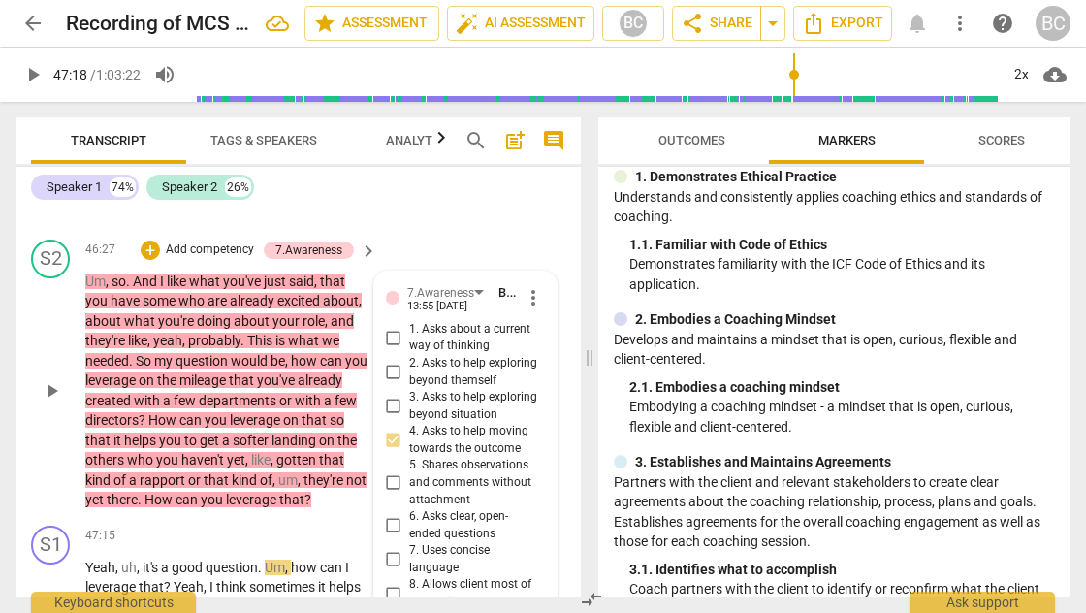
type textarea "Multilayered & multiple qiesti"
type textarea "Multilayered & multiple qiestio"
type textarea "Multilayered & multiple qiestion"
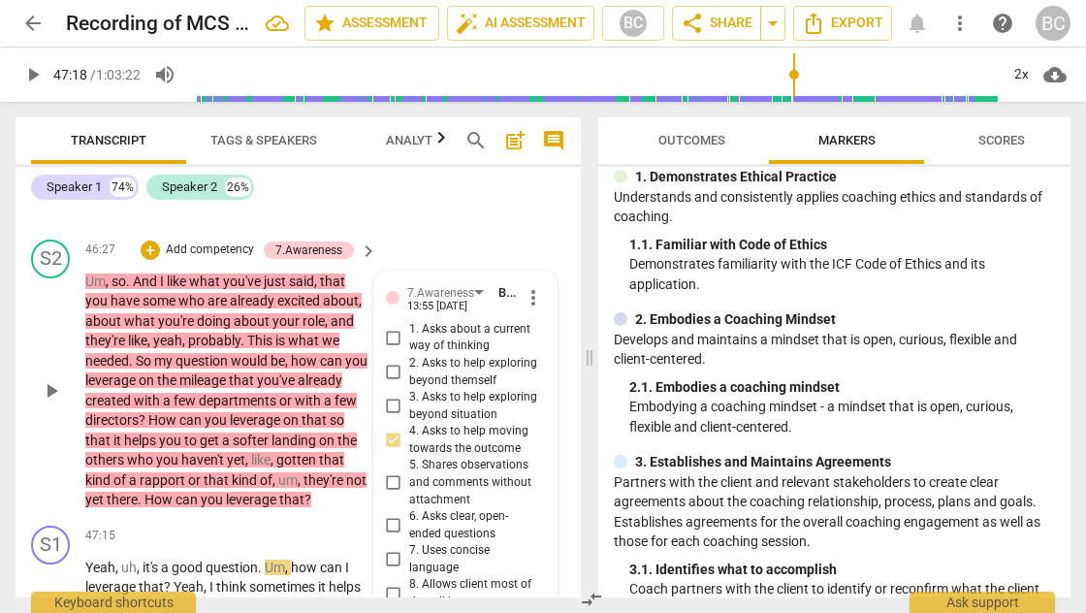
type textarea "Multilayered & multiple qiestion"
type textarea "Multilayered & multiple qiestions"
type textarea "Multilayered & multiple questions"
drag, startPoint x: 394, startPoint y: 553, endPoint x: 522, endPoint y: 559, distance: 128.2
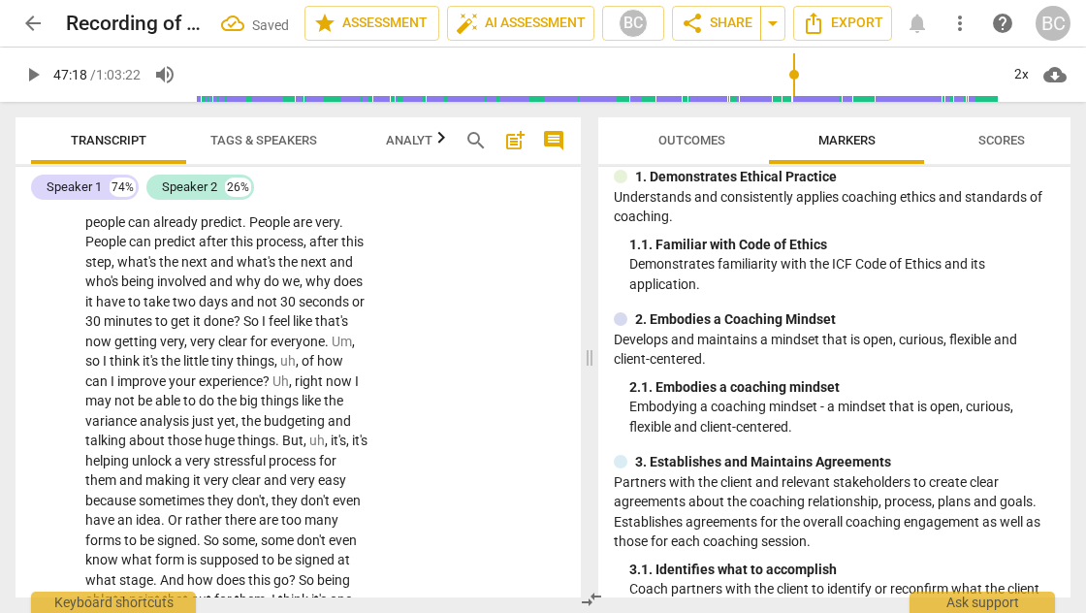
scroll to position [23968, 0]
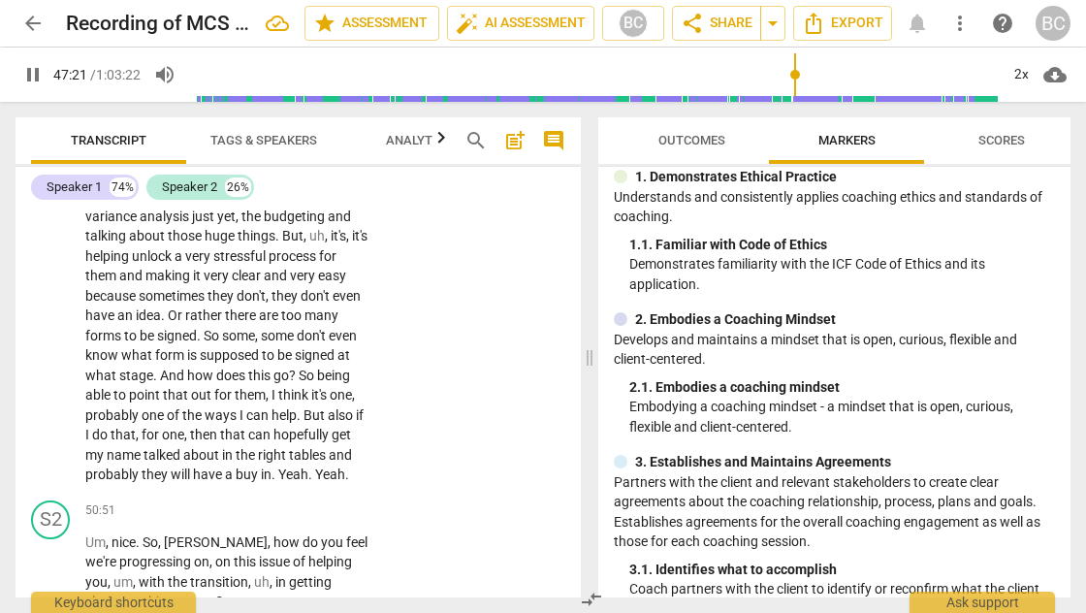
click at [187, 367] on span "And" at bounding box center [173, 375] width 27 height 16
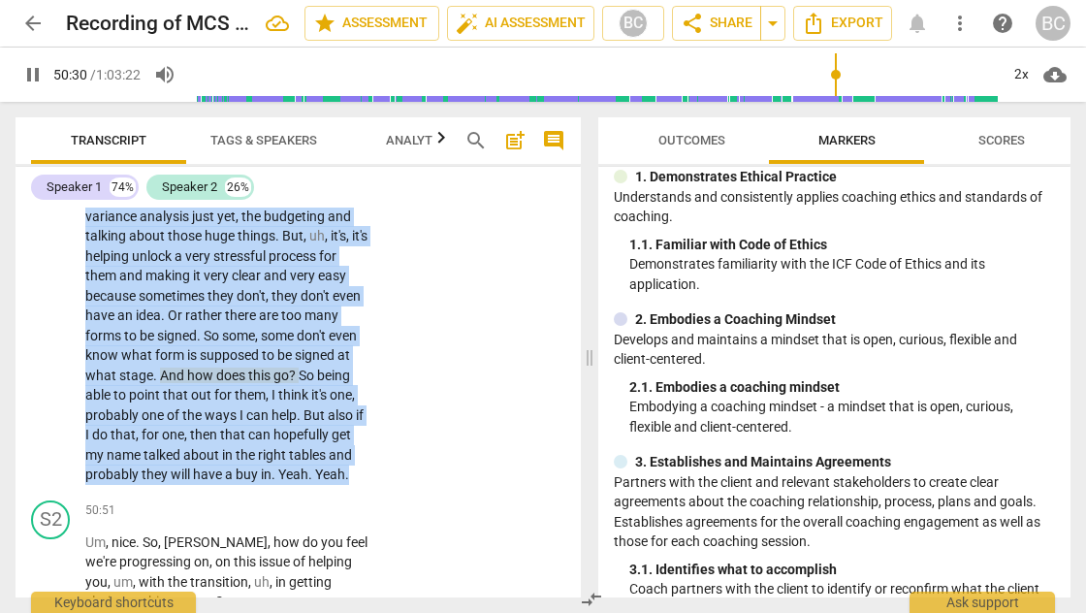
click at [187, 367] on span "And" at bounding box center [173, 375] width 27 height 16
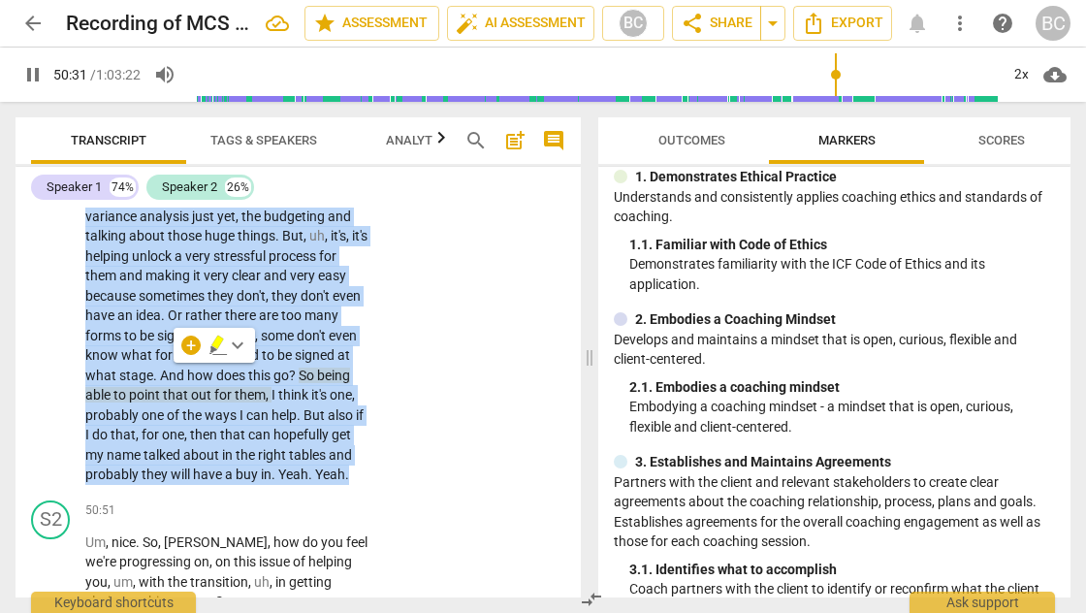
click at [187, 367] on span "And" at bounding box center [173, 375] width 27 height 16
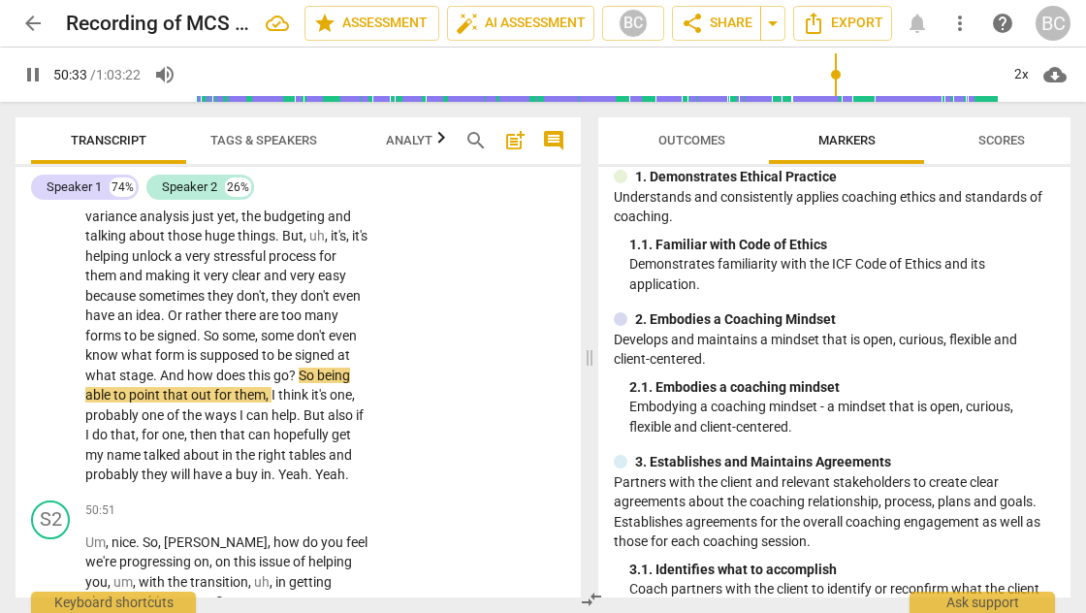
click at [187, 367] on span "And" at bounding box center [173, 375] width 27 height 16
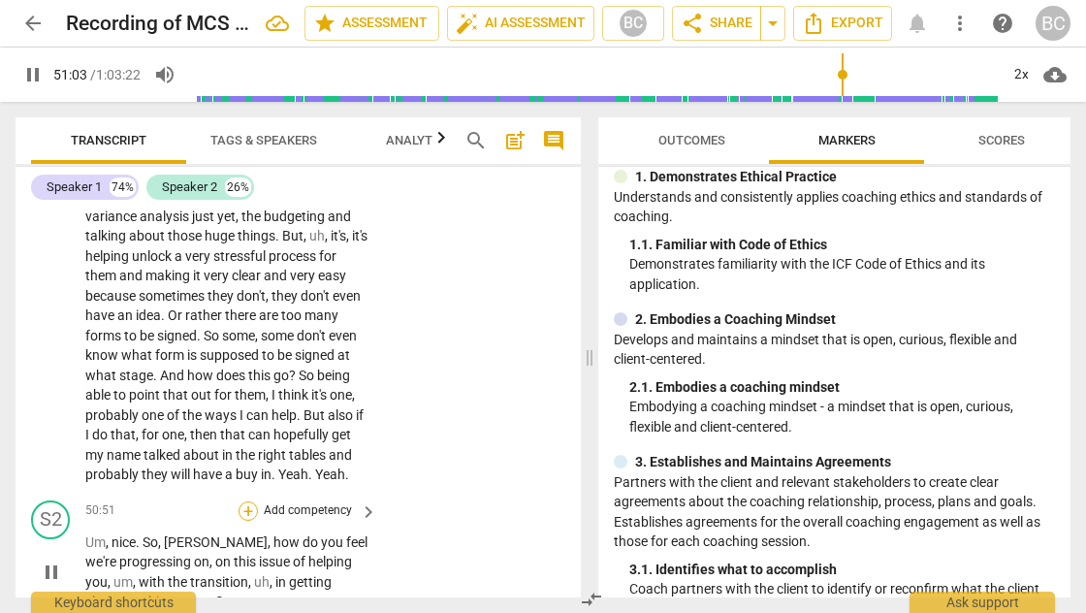
click at [249, 501] on div "+" at bounding box center [247, 510] width 19 height 19
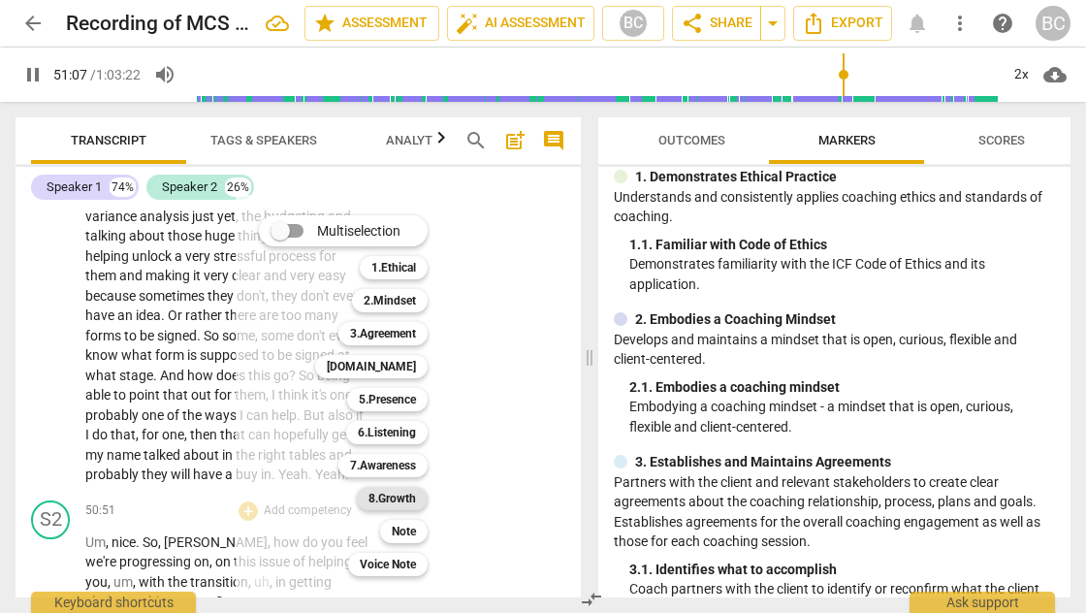
click at [400, 495] on b "8.Growth" at bounding box center [392, 498] width 48 height 23
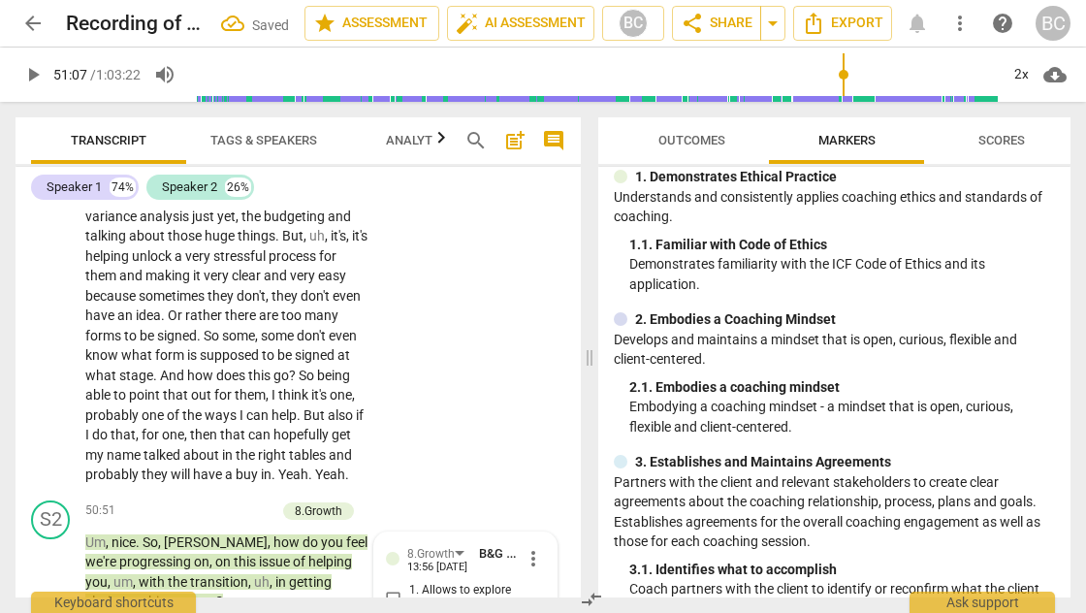
scroll to position [24367, 0]
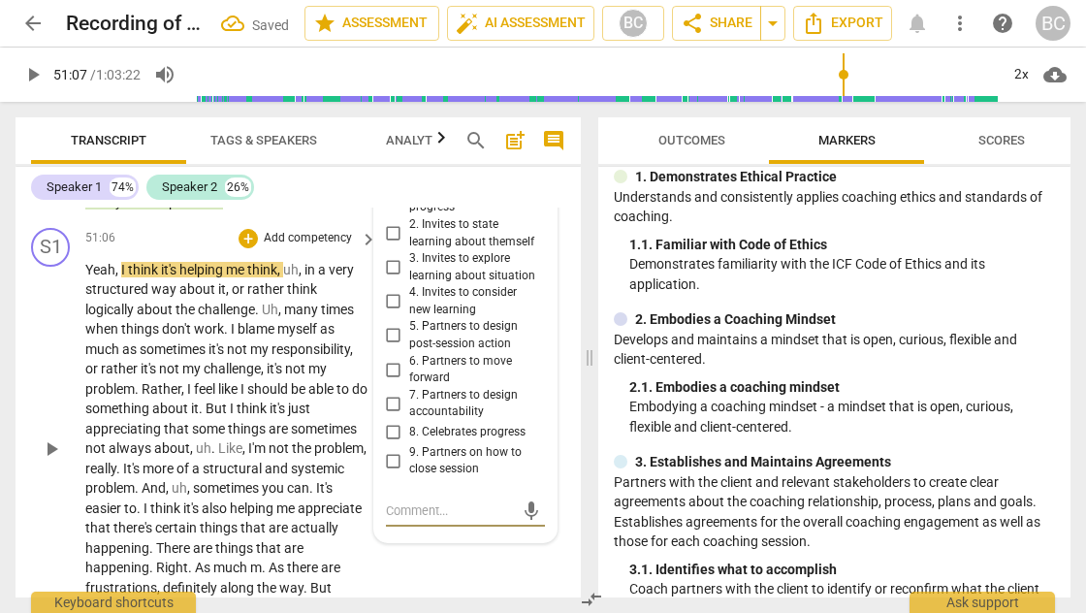
click at [400, 495] on div "S1 play_arrow pause 51:06 + Add competency keyboard_arrow_right Yeah , I think …" at bounding box center [298, 433] width 565 height 426
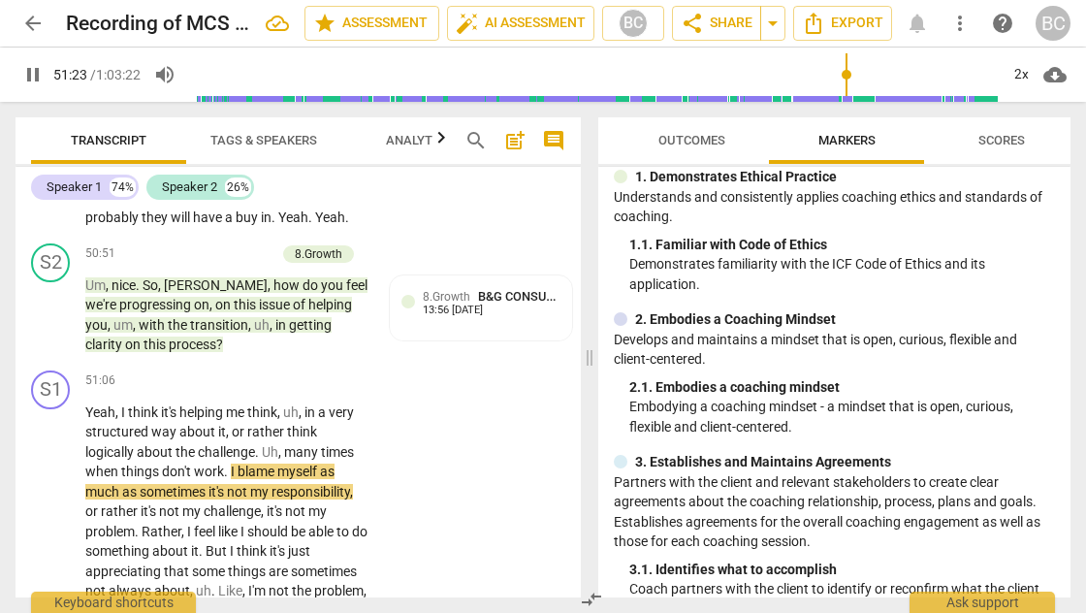
scroll to position [23968, 0]
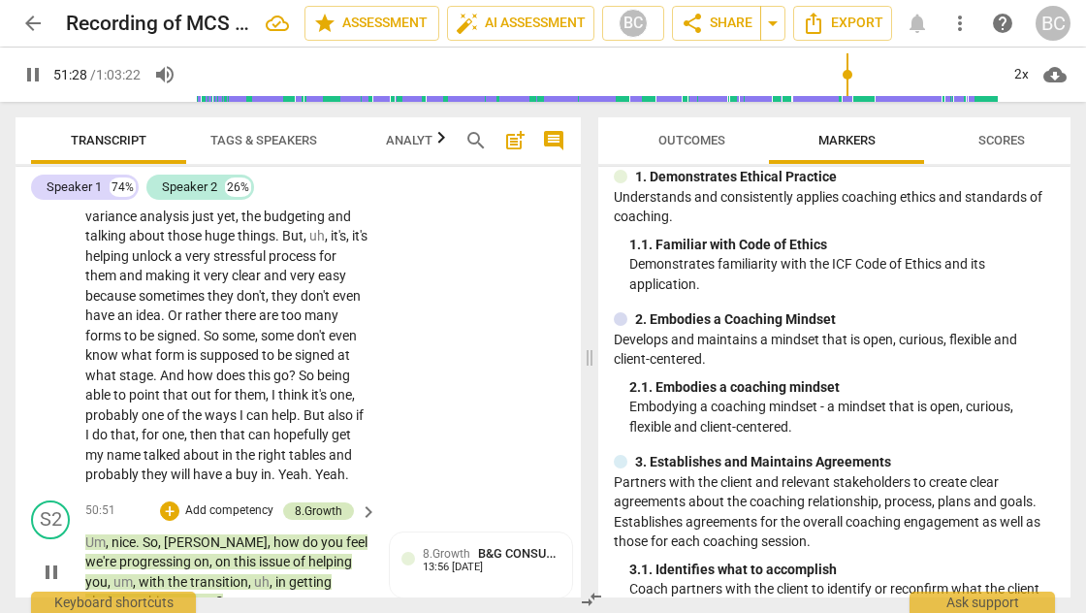
click at [325, 502] on div "8.Growth" at bounding box center [319, 510] width 48 height 17
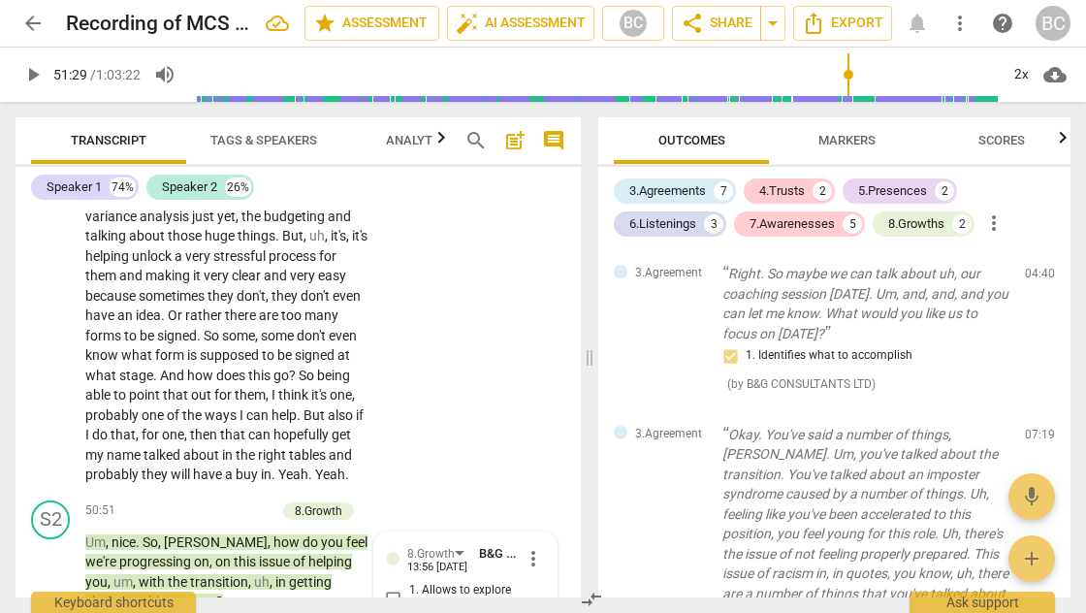
scroll to position [4734, 0]
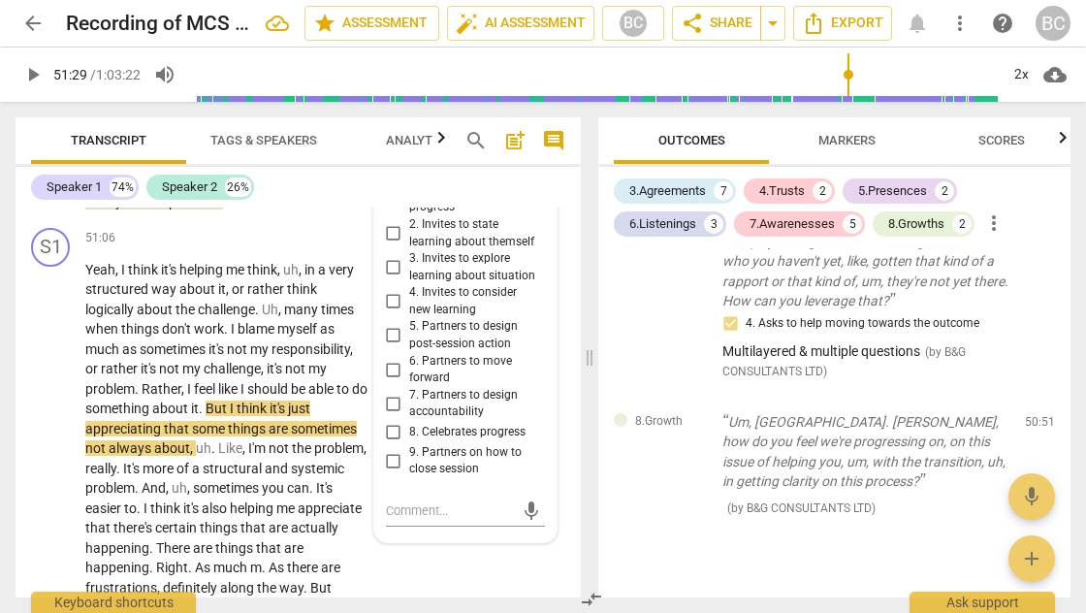
click at [537, 444] on div "9. Partners on how to close session" at bounding box center [465, 461] width 159 height 34
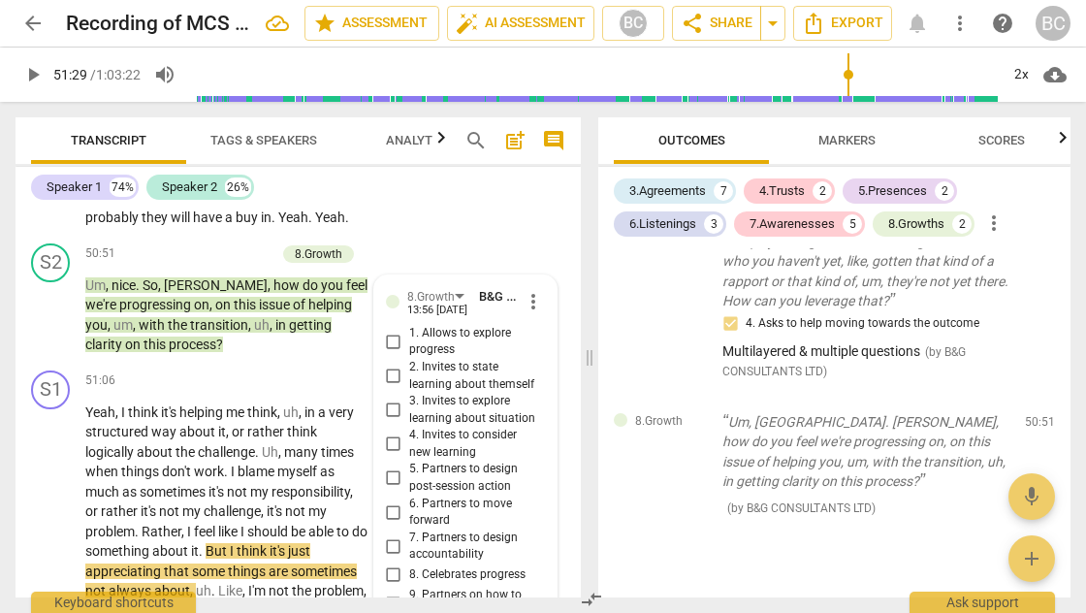
scroll to position [24122, 0]
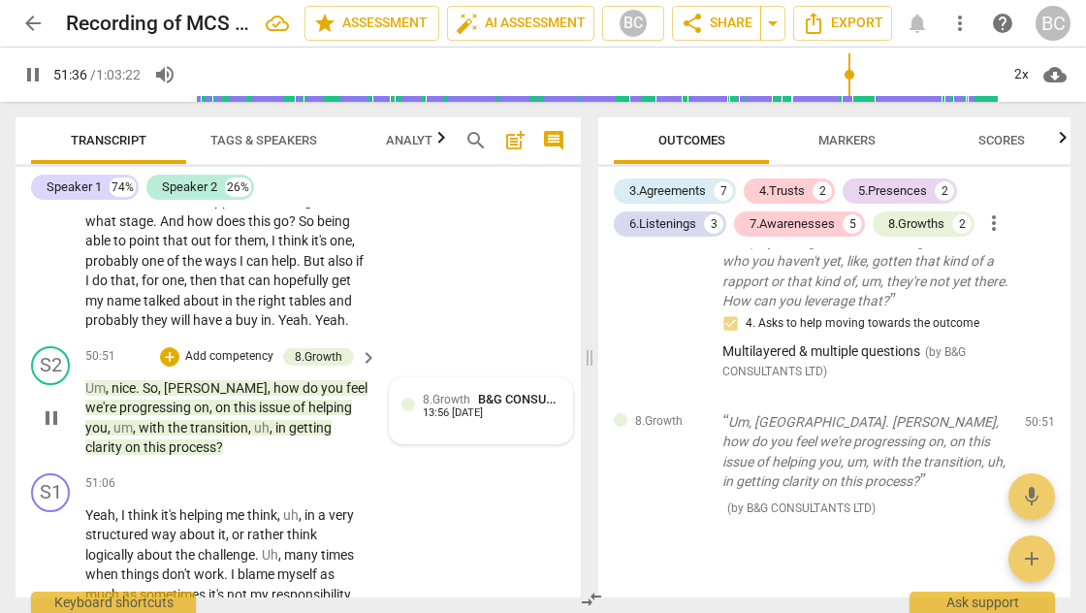
click at [405, 397] on div at bounding box center [408, 404] width 14 height 14
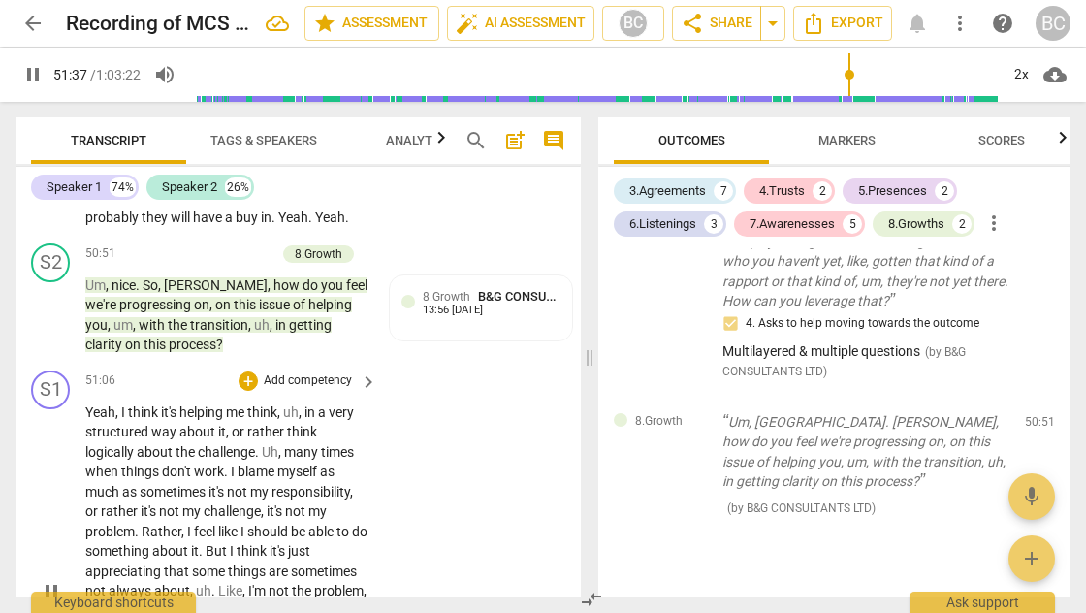
scroll to position [24216, 0]
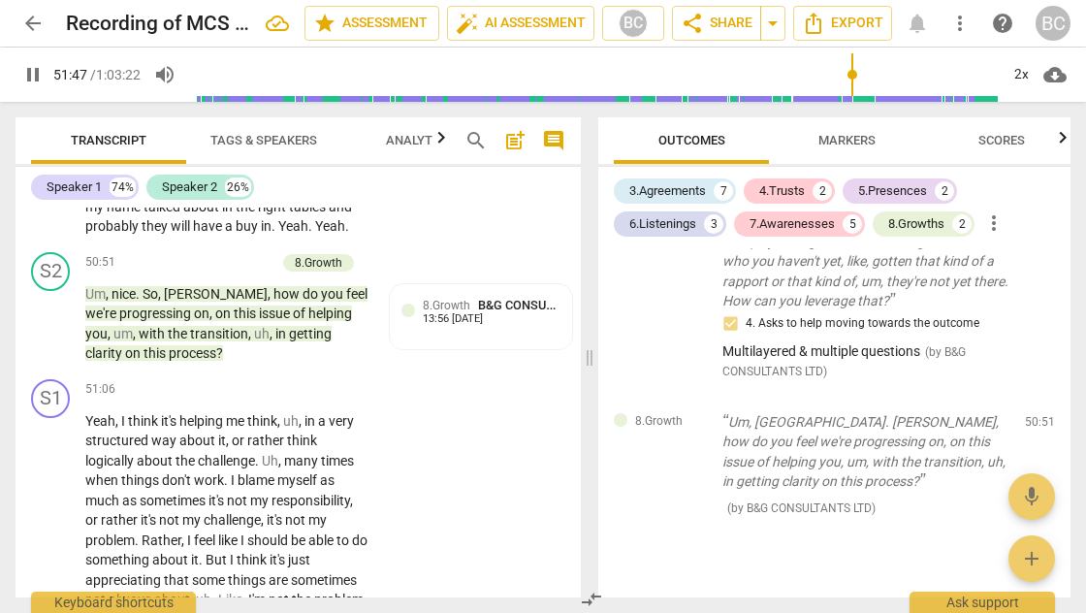
drag, startPoint x: 450, startPoint y: 380, endPoint x: 582, endPoint y: 492, distance: 173.3
click at [582, 492] on div "Transcript Tags & Speakers Analytics search post_add comment Speaker 1 74% Spea…" at bounding box center [294, 357] width 588 height 511
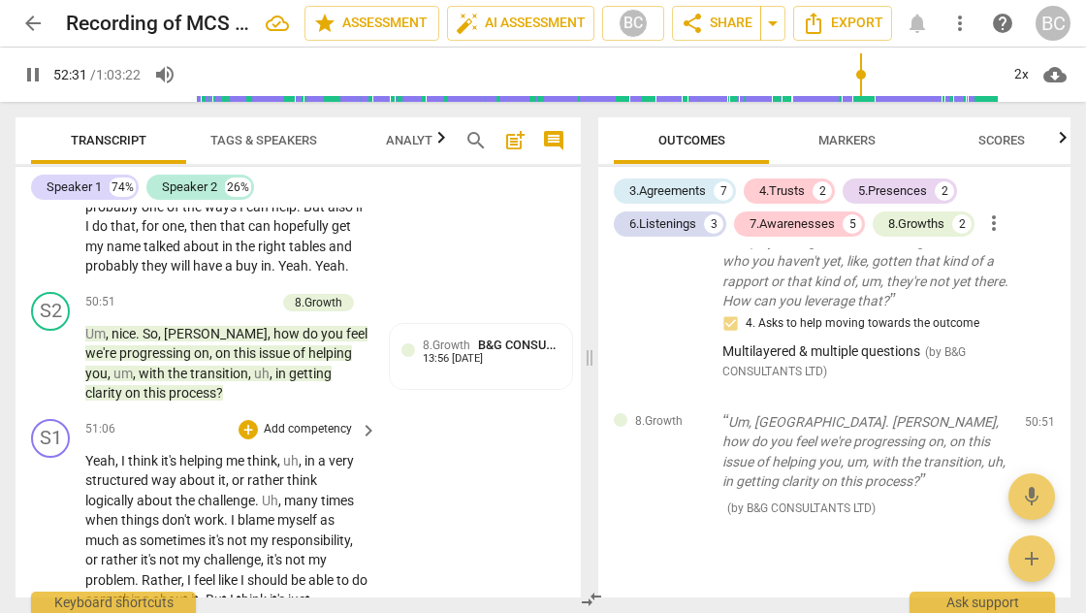
scroll to position [23972, 0]
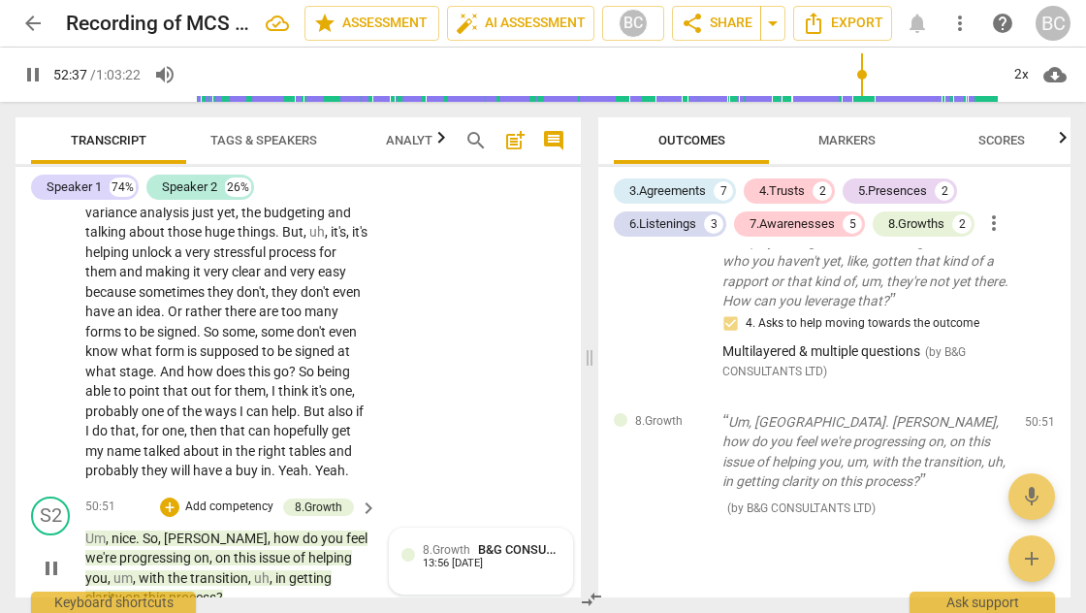
click at [409, 548] on div at bounding box center [408, 555] width 14 height 14
type input "3158"
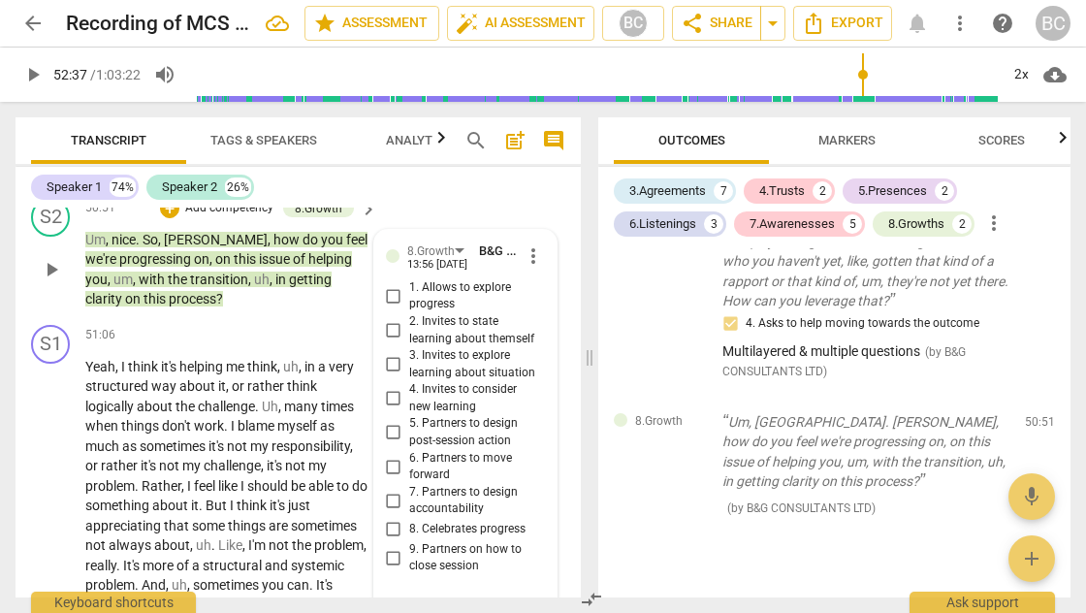
scroll to position [24157, 0]
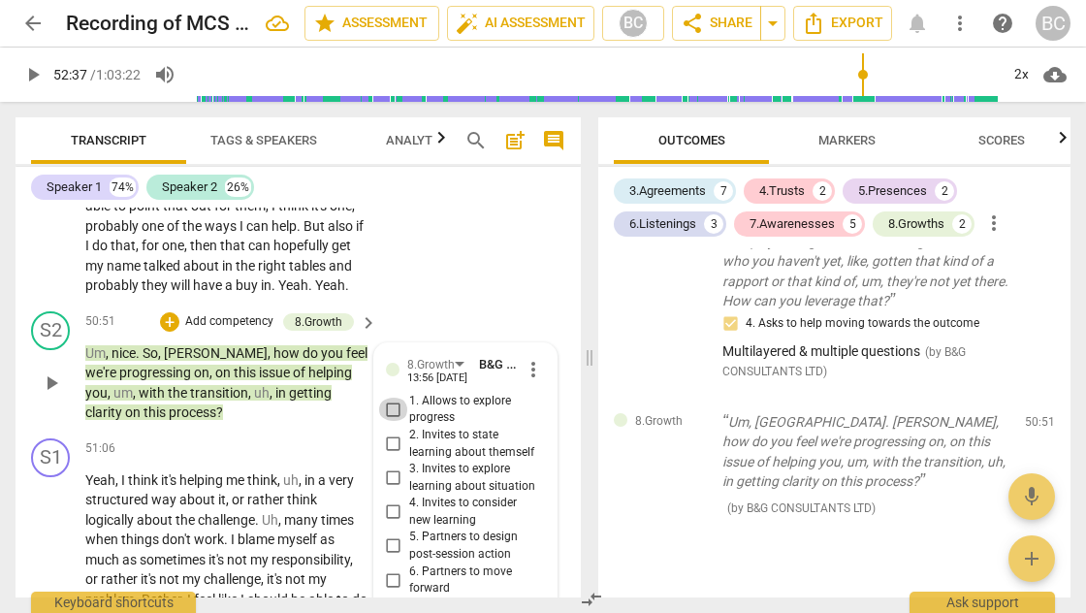
click at [392, 397] on input "1. Allows to explore progress" at bounding box center [393, 408] width 31 height 23
checkbox input "true"
click at [357, 438] on span "keyboard_arrow_right" at bounding box center [368, 449] width 23 height 23
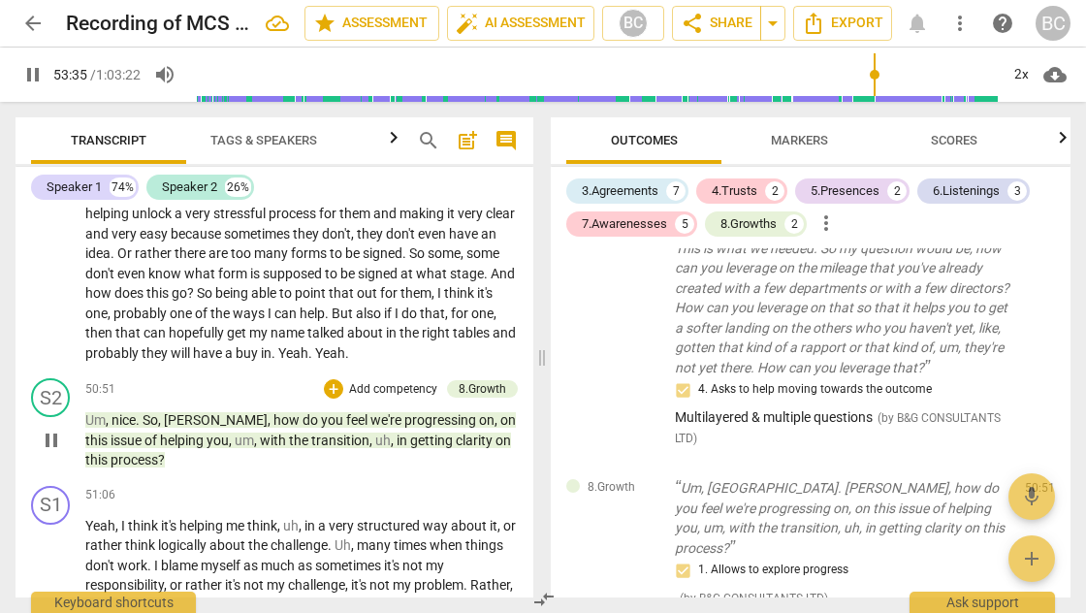
scroll to position [18098, 0]
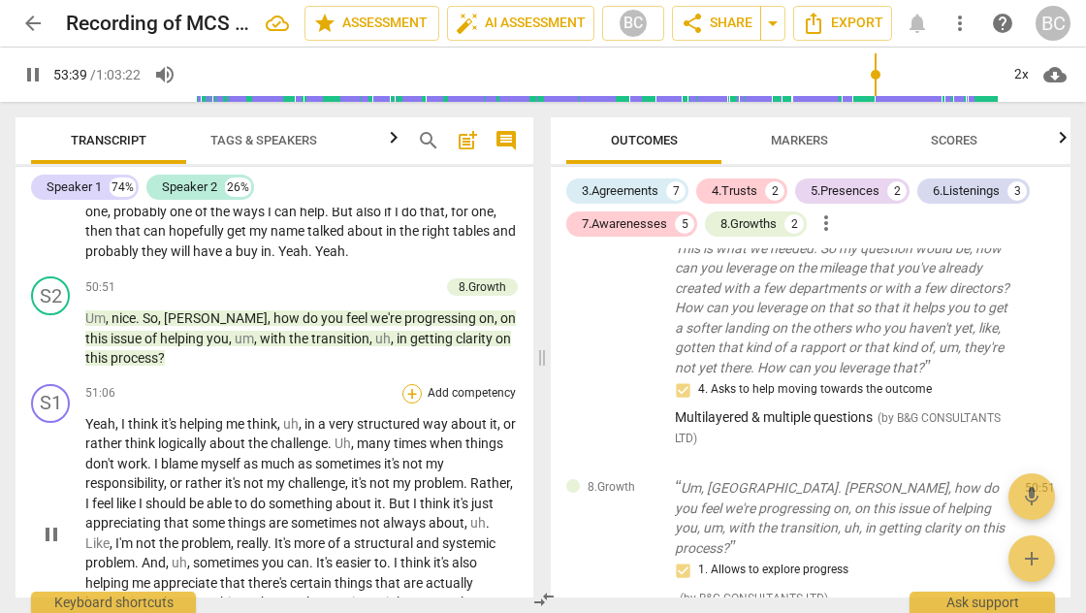
click at [404, 384] on div "+" at bounding box center [411, 393] width 19 height 19
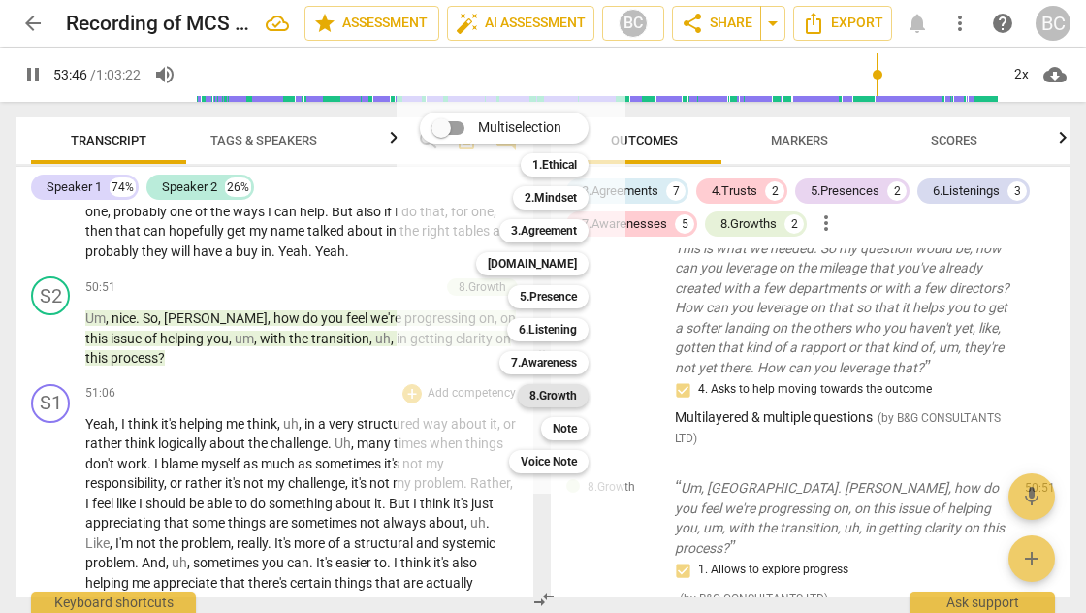
click at [556, 397] on b "8.Growth" at bounding box center [553, 395] width 48 height 23
type input "3227"
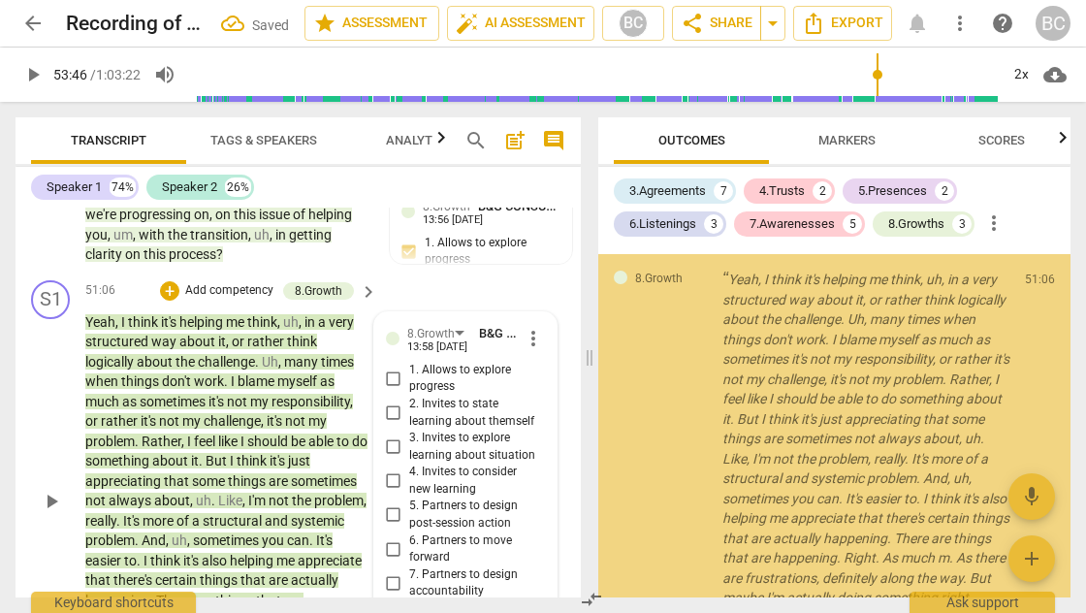
scroll to position [5048, 0]
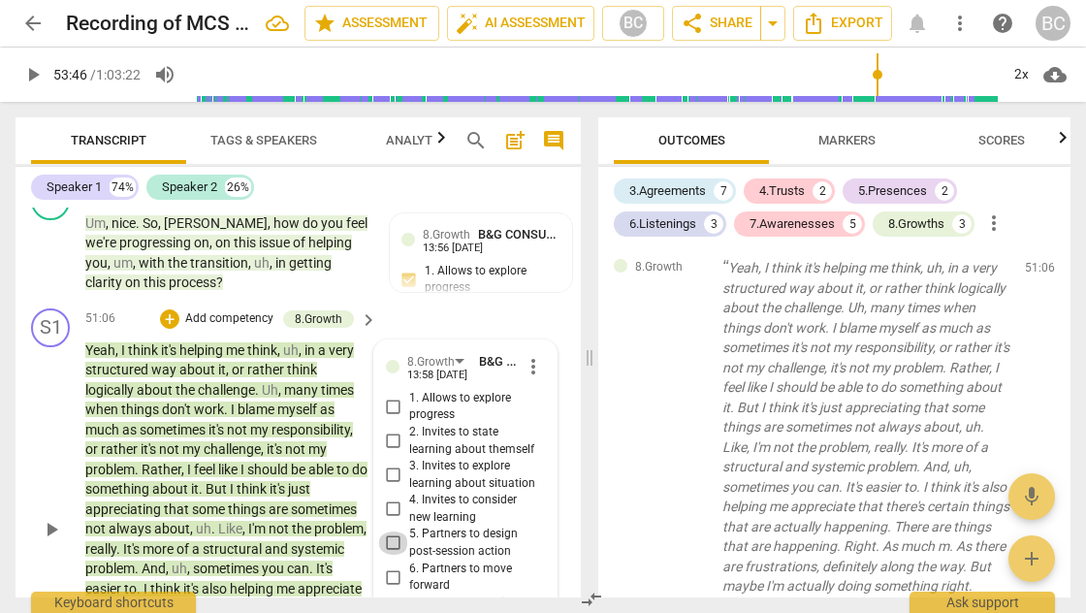
click at [391, 531] on input "5. Partners to design post-session action" at bounding box center [393, 542] width 31 height 23
checkbox input "true"
click at [33, 71] on span "play_arrow" at bounding box center [32, 74] width 23 height 23
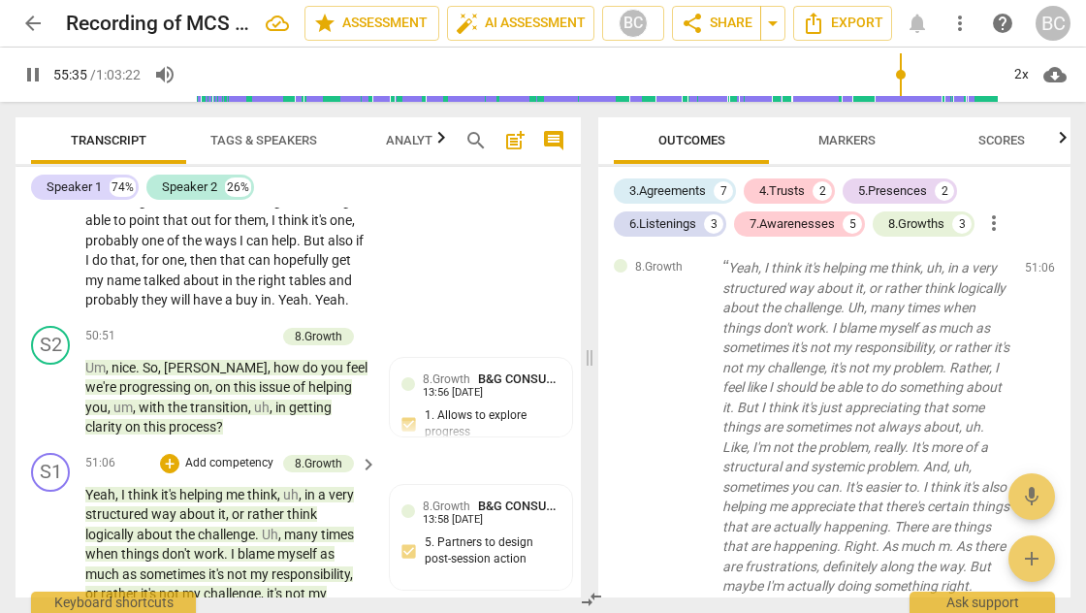
scroll to position [24144, 0]
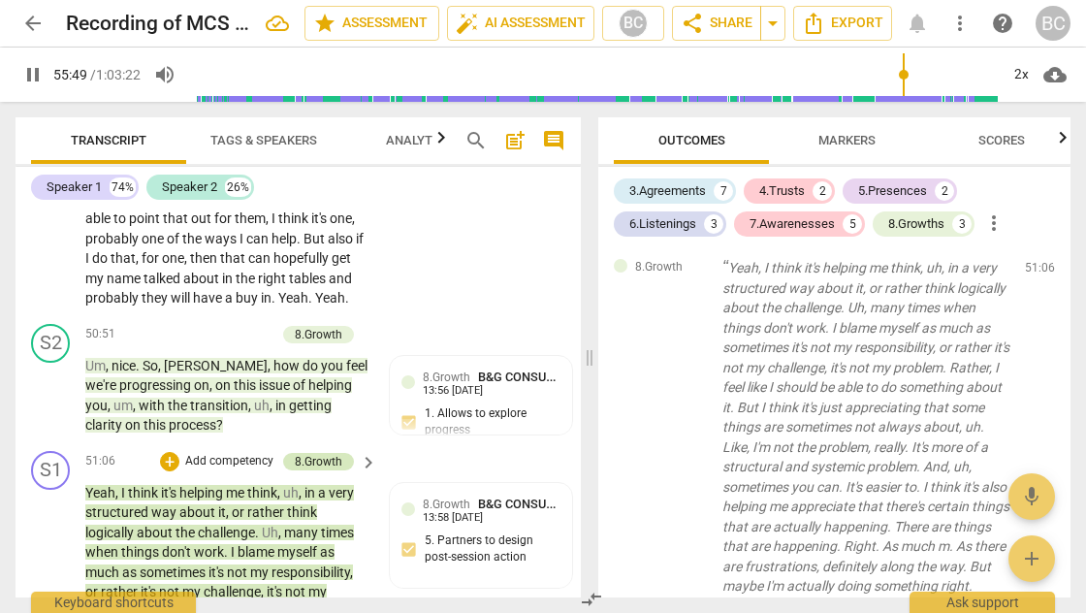
click at [320, 453] on div "8.Growth" at bounding box center [319, 461] width 48 height 17
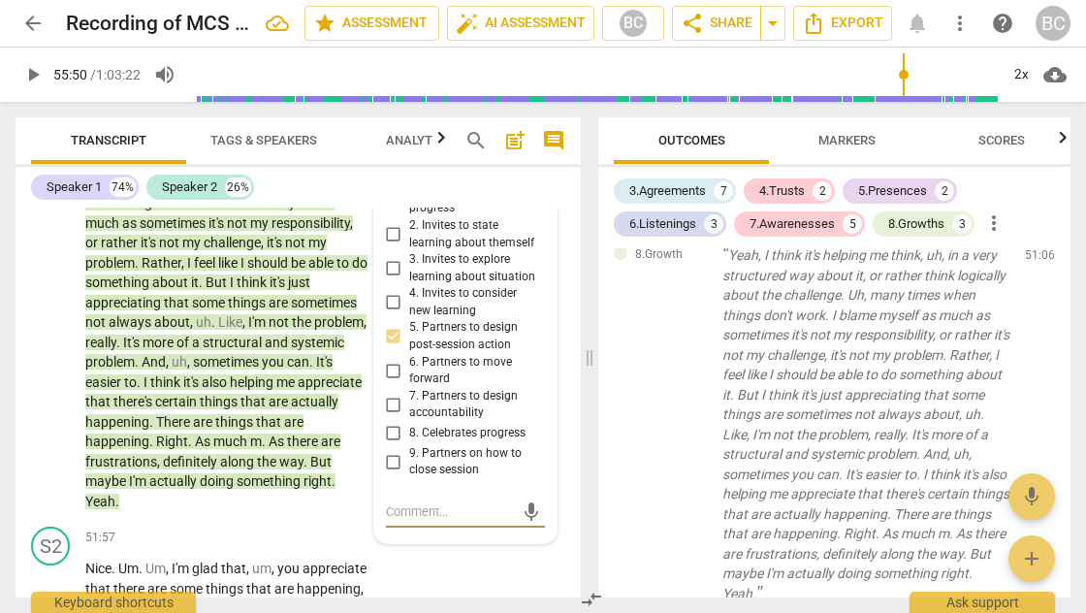
scroll to position [24136, 0]
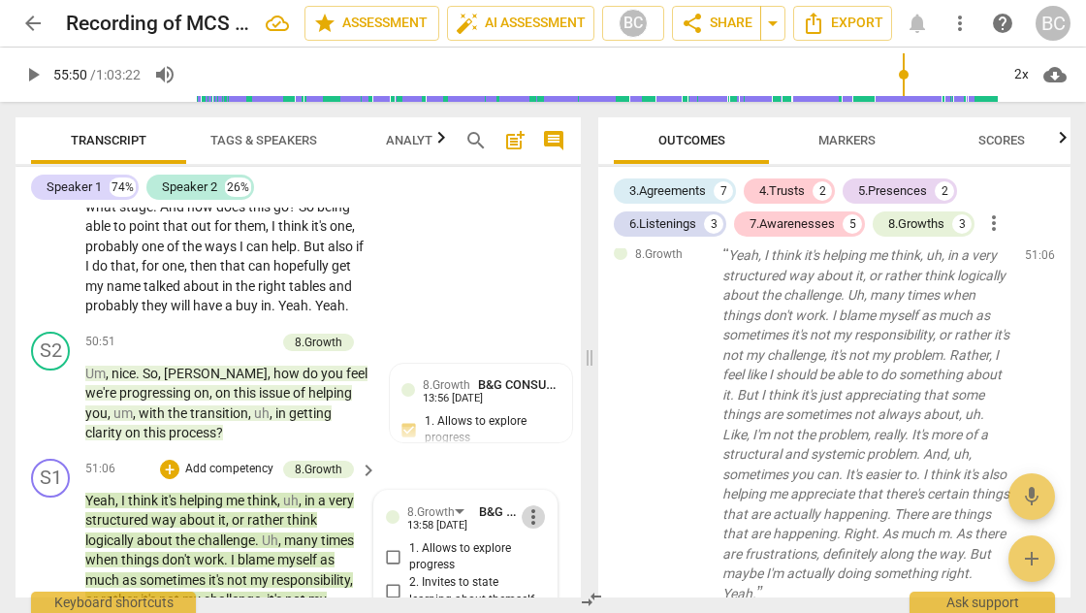
click at [526, 505] on span "more_vert" at bounding box center [533, 516] width 23 height 23
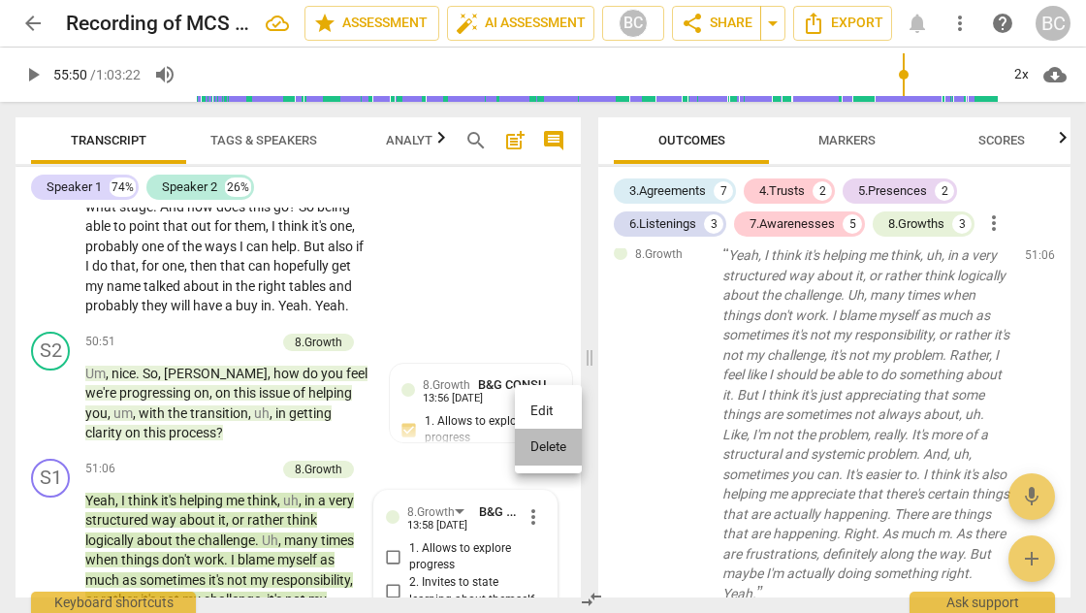
click at [541, 448] on li "Delete" at bounding box center [548, 447] width 67 height 37
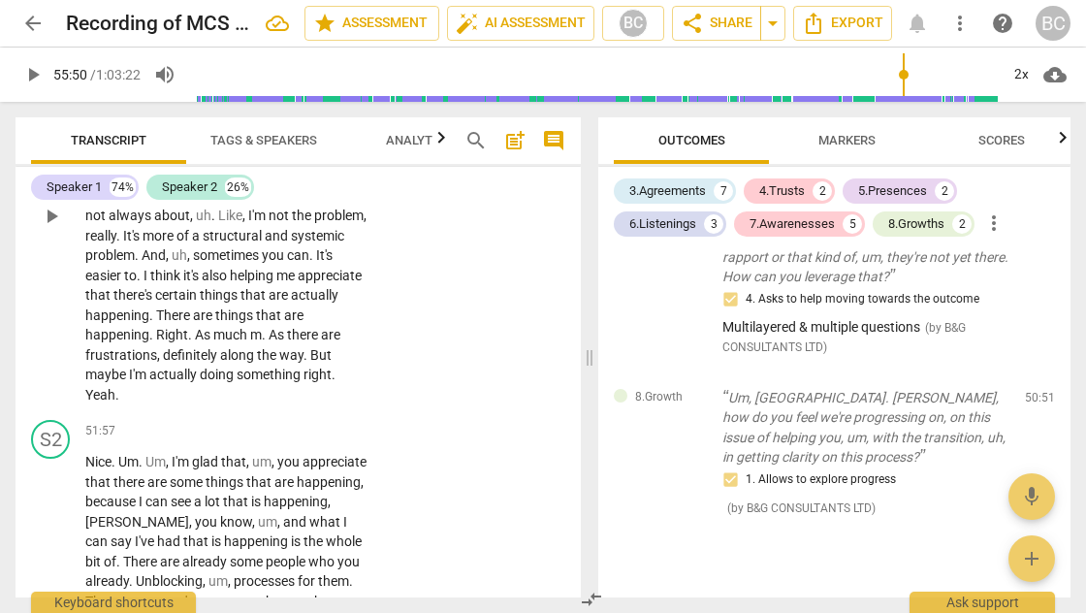
scroll to position [24609, 0]
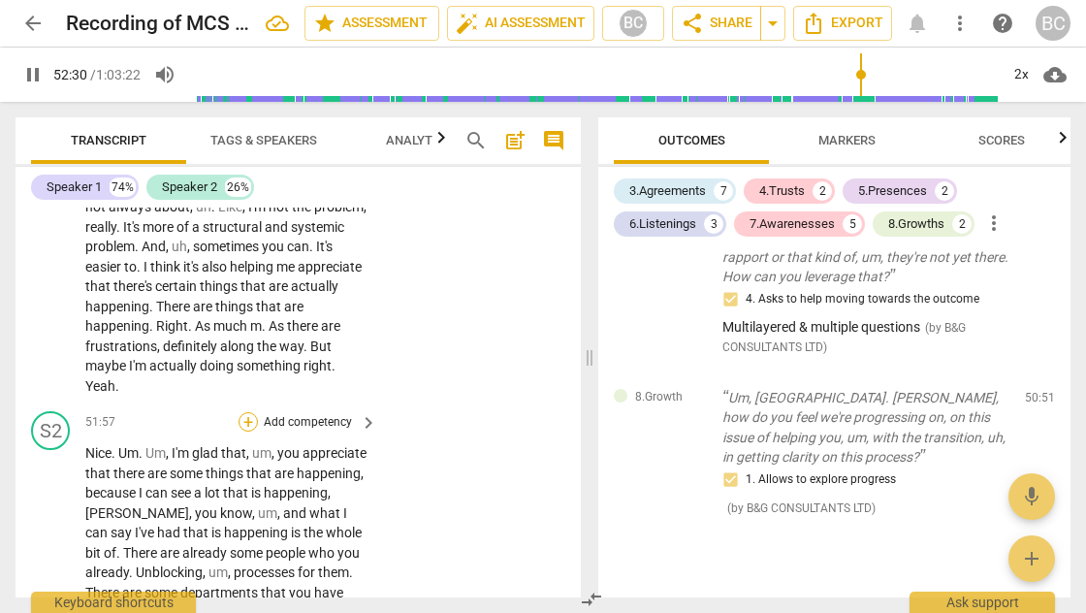
click at [249, 412] on div "+" at bounding box center [247, 421] width 19 height 19
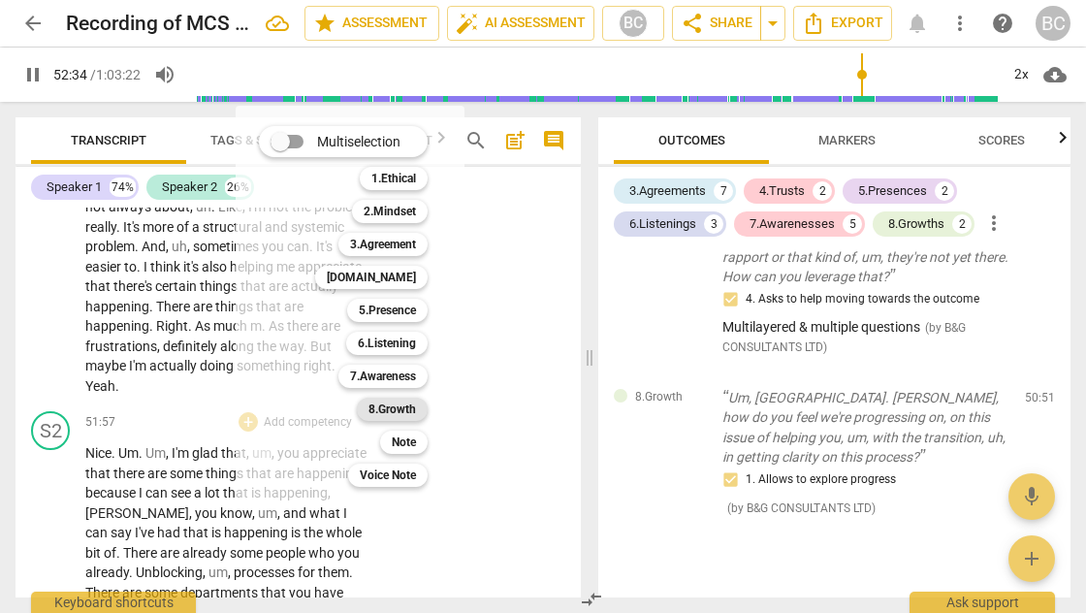
click at [389, 412] on b "8.Growth" at bounding box center [392, 408] width 48 height 23
type input "3155"
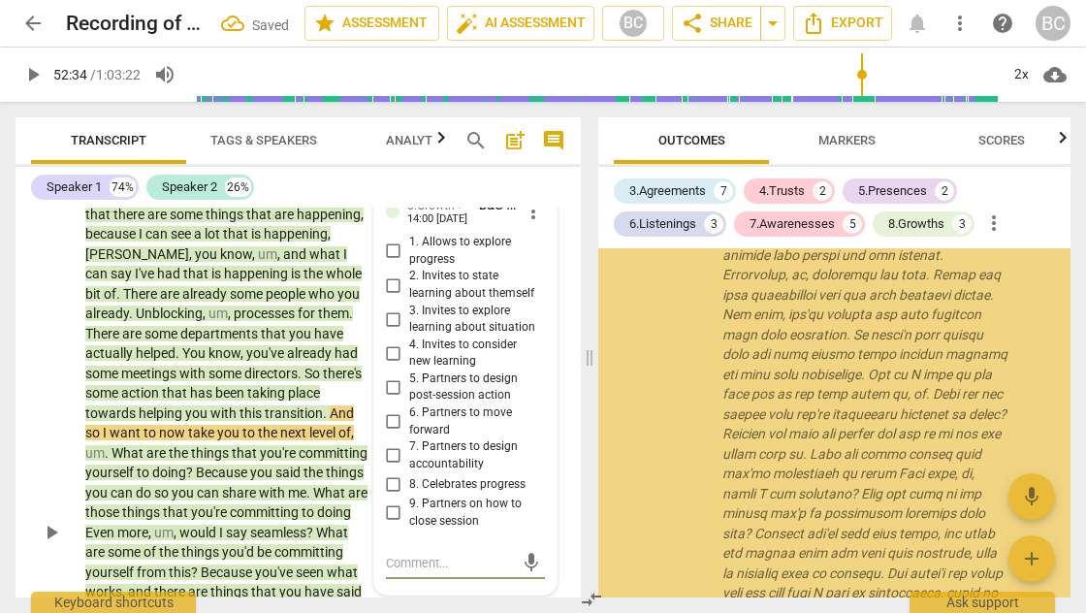
scroll to position [5213, 0]
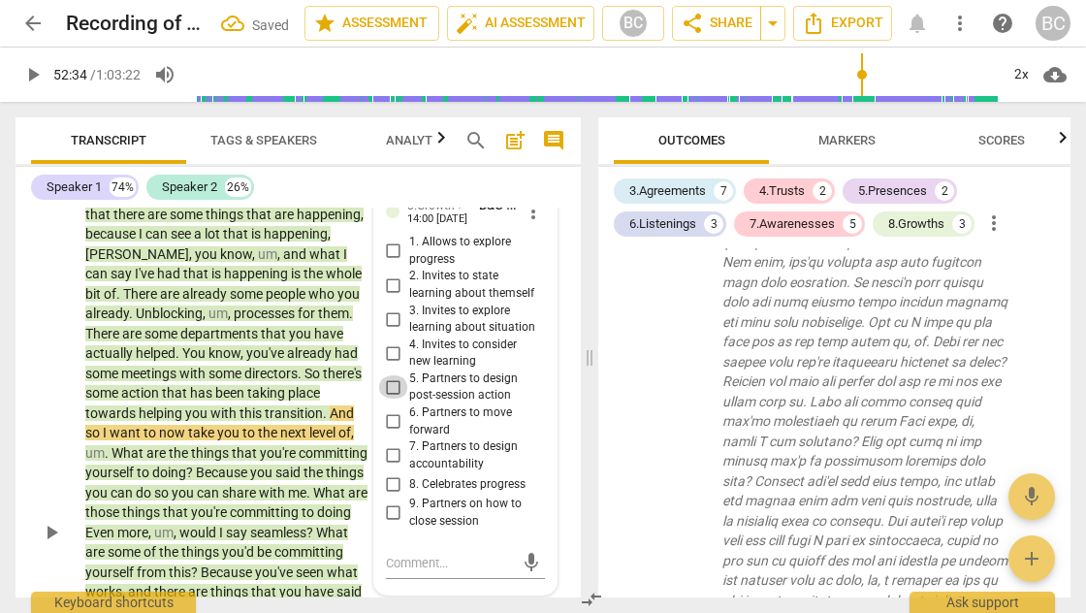
click at [388, 375] on input "5. Partners to design post-session action" at bounding box center [393, 386] width 31 height 23
checkbox input "true"
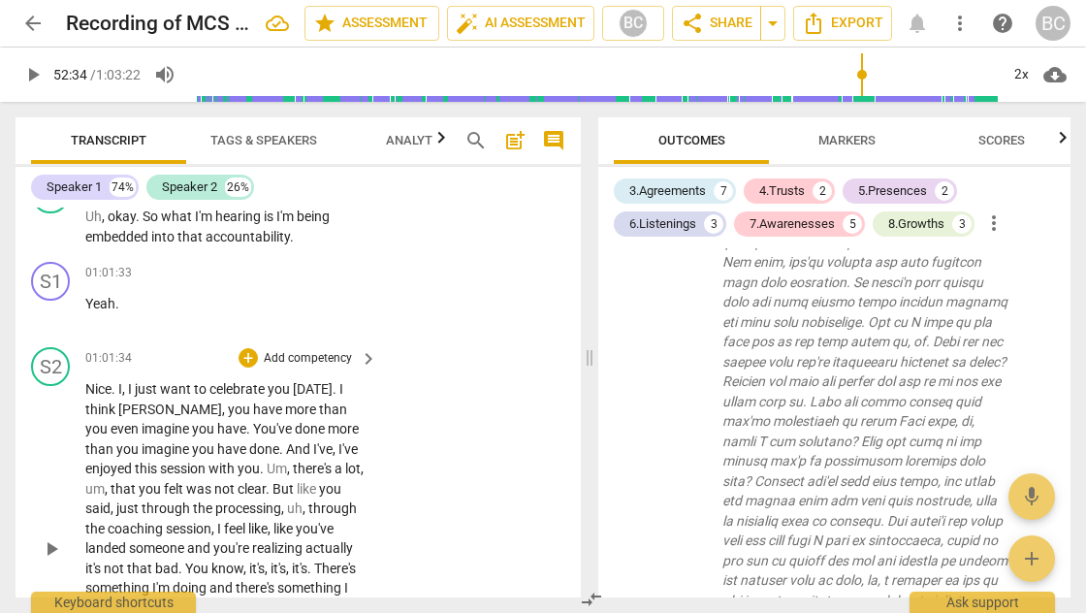
scroll to position [30127, 0]
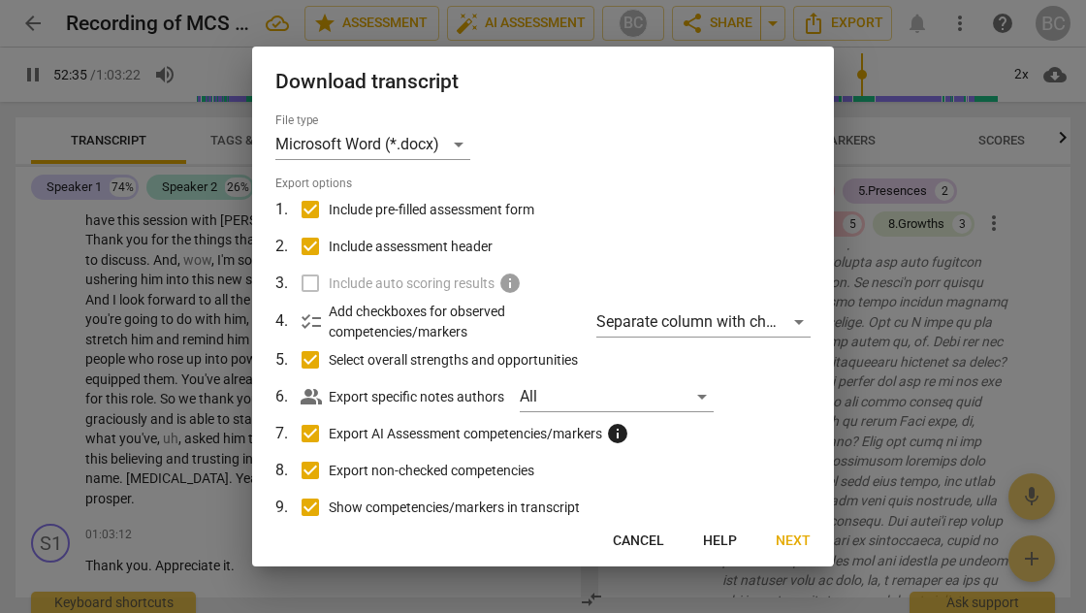
scroll to position [24963, 0]
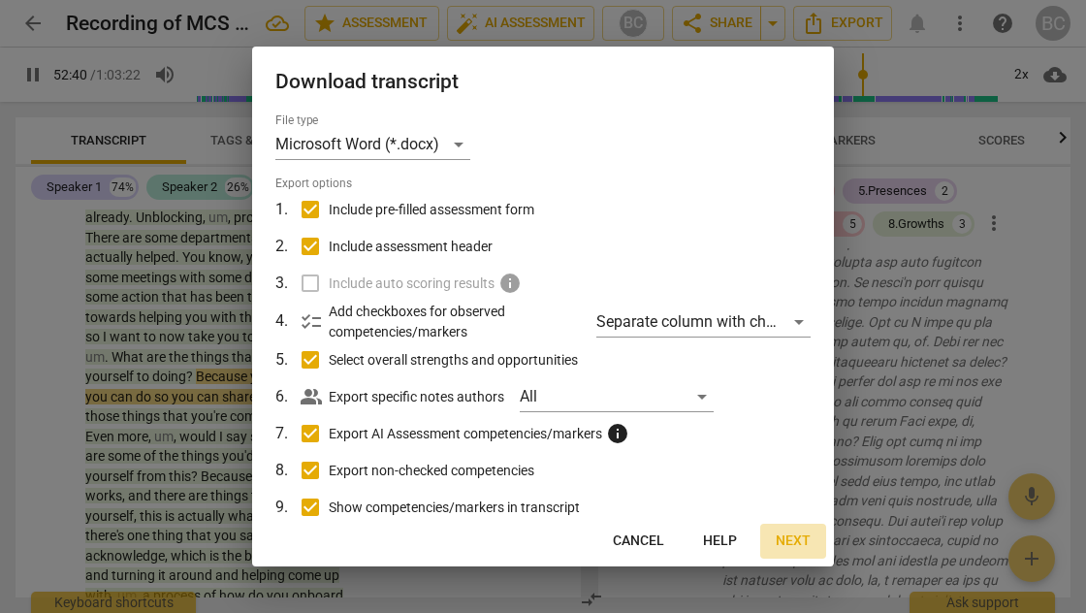
click at [794, 539] on span "Next" at bounding box center [793, 540] width 35 height 19
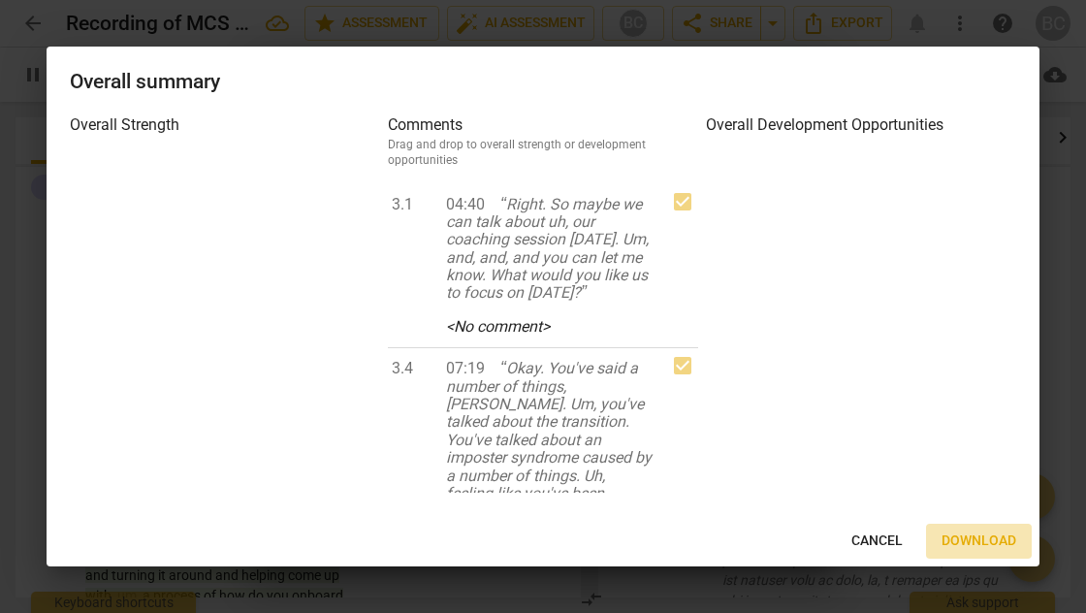
click at [979, 540] on span "Download" at bounding box center [978, 540] width 75 height 19
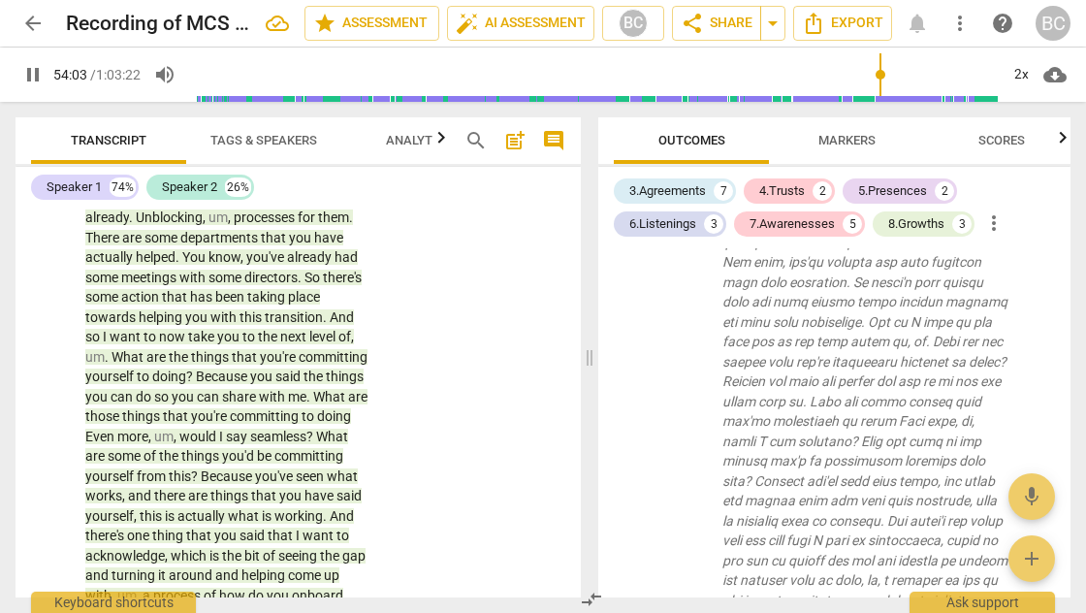
scroll to position [25371, 0]
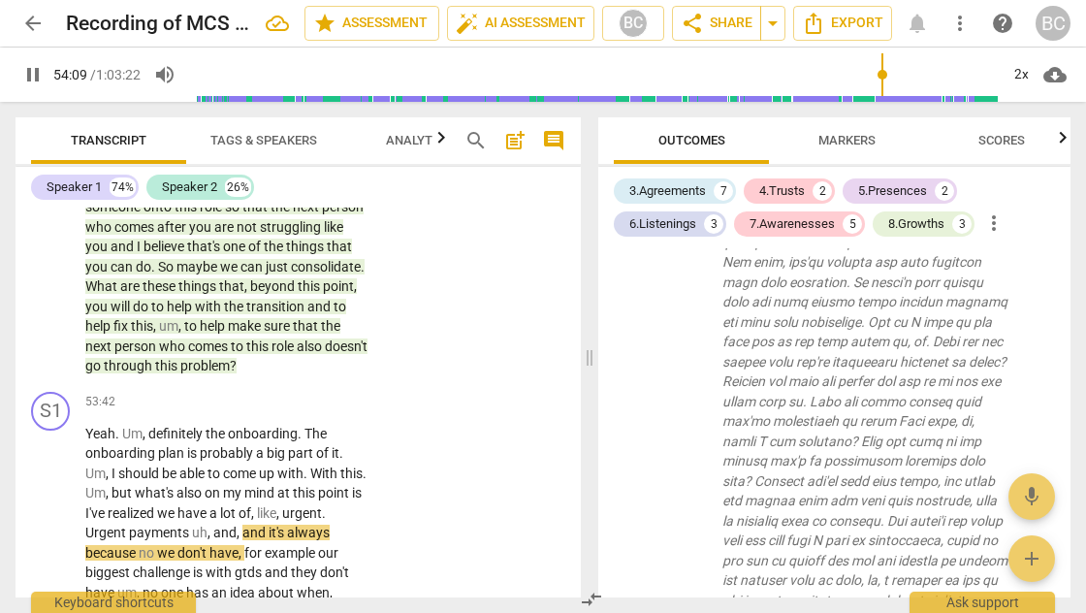
click at [32, 76] on span "pause" at bounding box center [32, 74] width 23 height 23
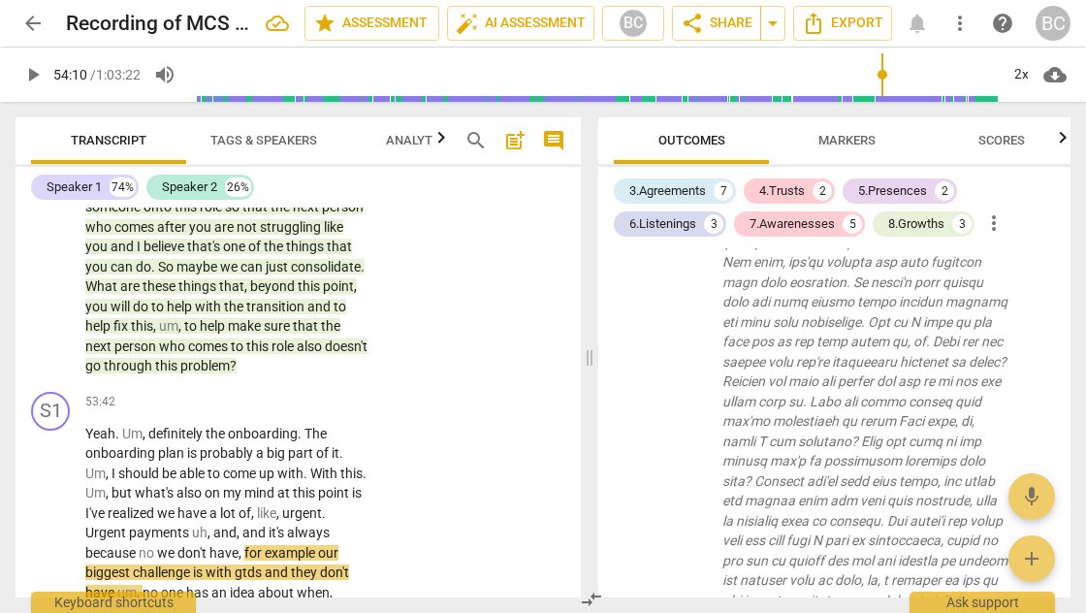
type input "3250"
click at [33, 24] on span "arrow_back" at bounding box center [32, 23] width 23 height 23
